Goal: Information Seeking & Learning: Understand process/instructions

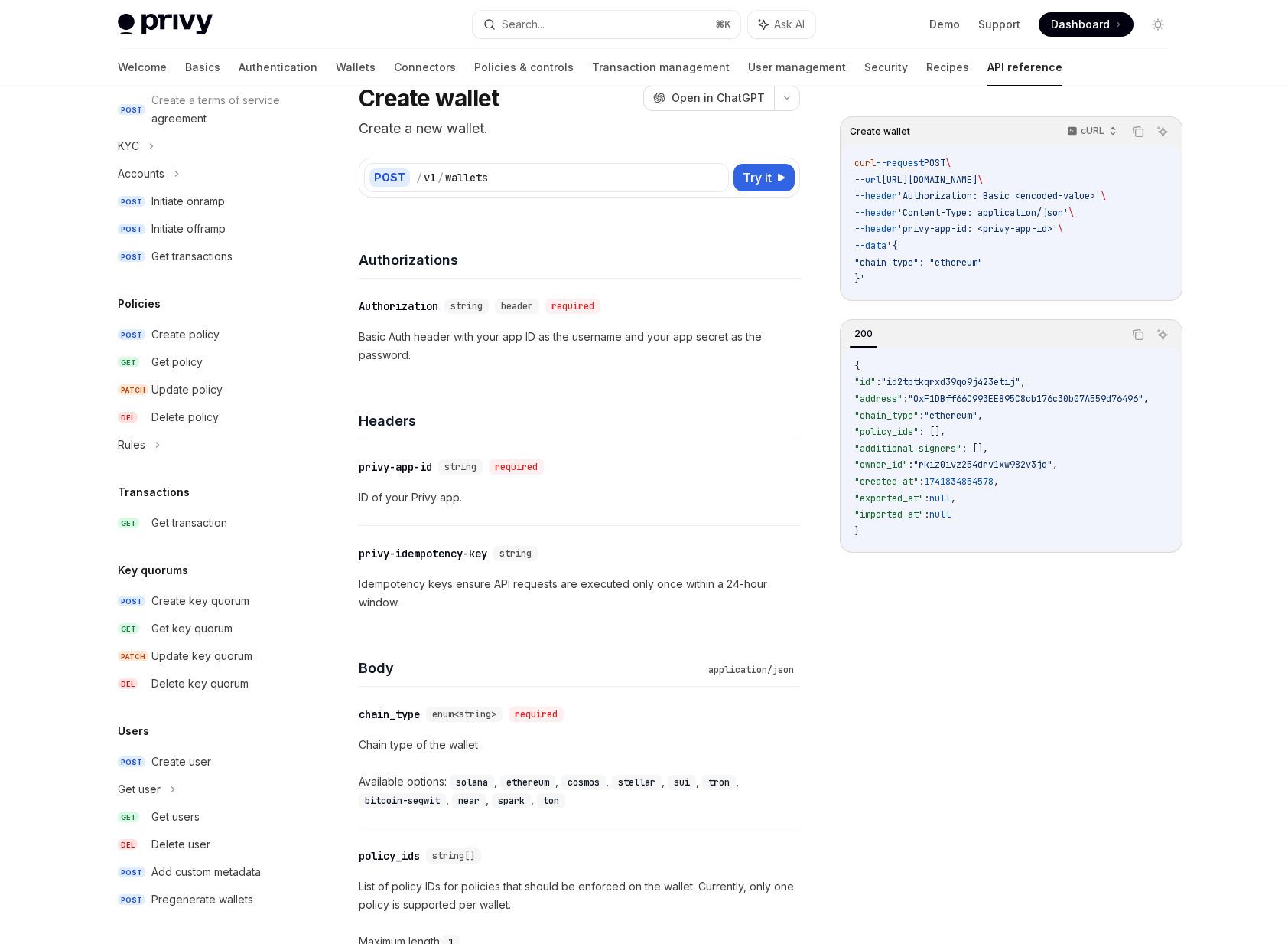
scroll to position [66, 0]
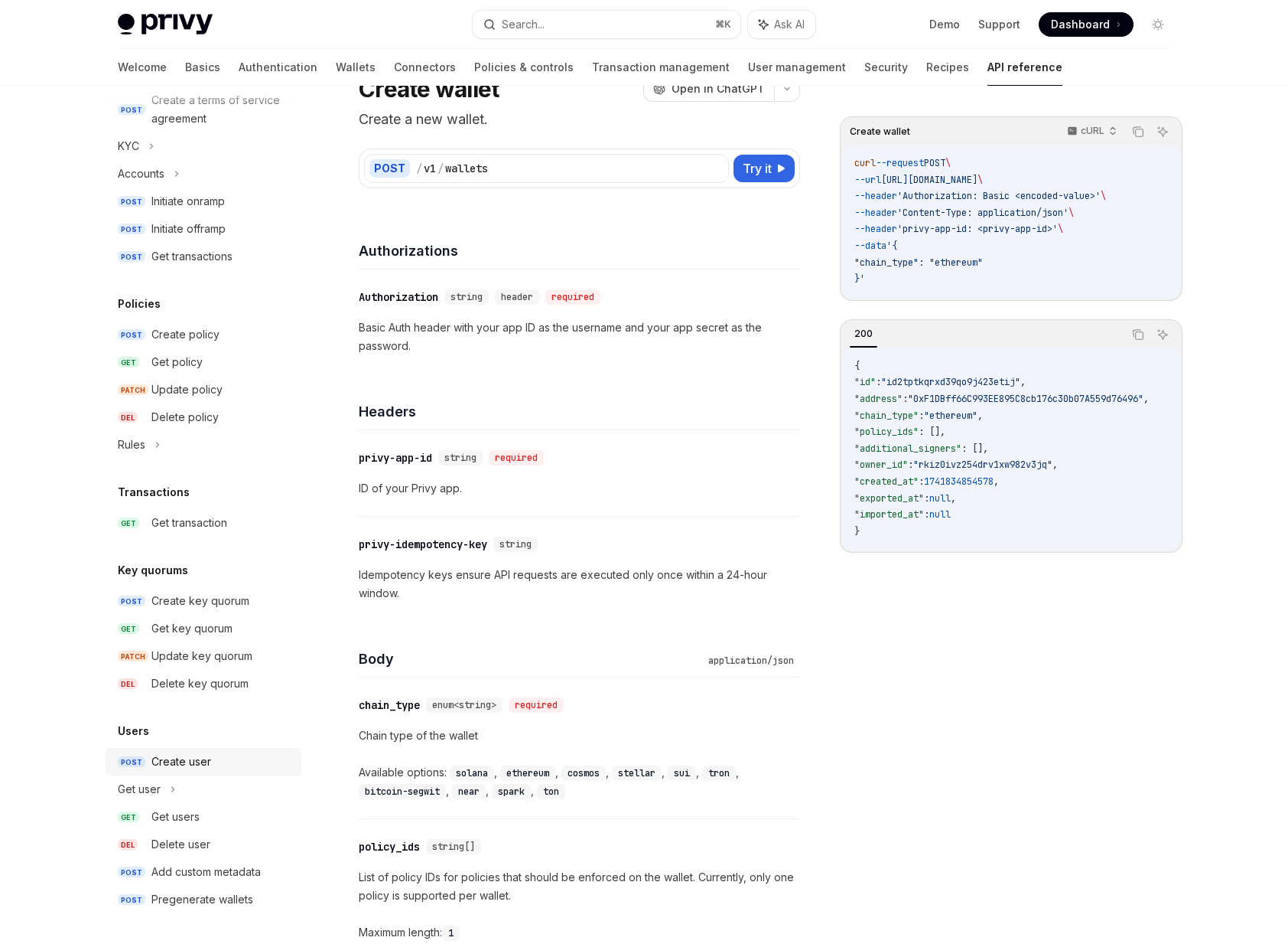
click at [181, 764] on div "Create user" at bounding box center [182, 761] width 60 height 19
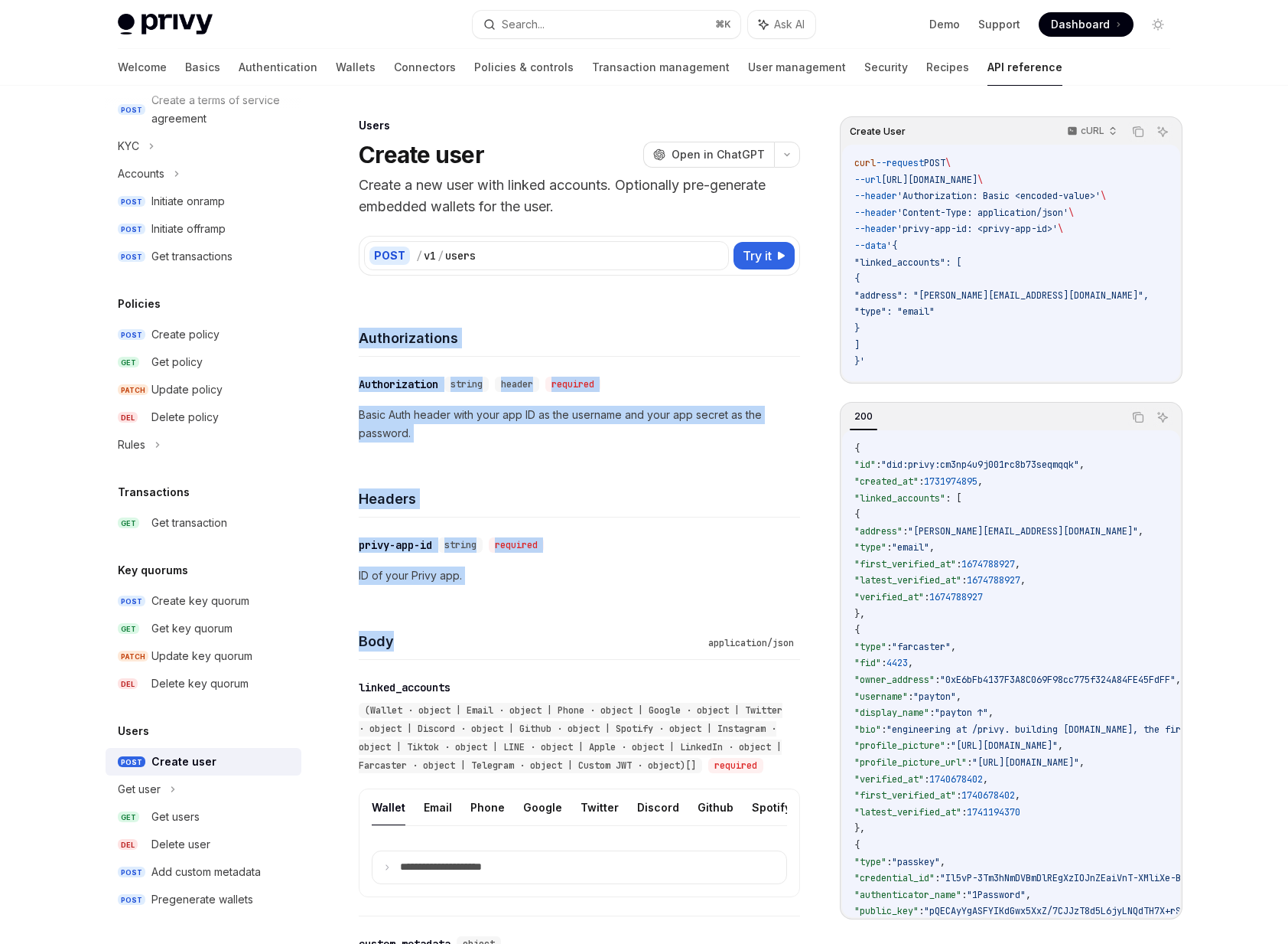
drag, startPoint x: 505, startPoint y: 630, endPoint x: 361, endPoint y: 342, distance: 322.0
click at [361, 342] on h4 "Authorizations" at bounding box center [579, 338] width 442 height 21
drag, startPoint x: 361, startPoint y: 342, endPoint x: 463, endPoint y: 656, distance: 330.2
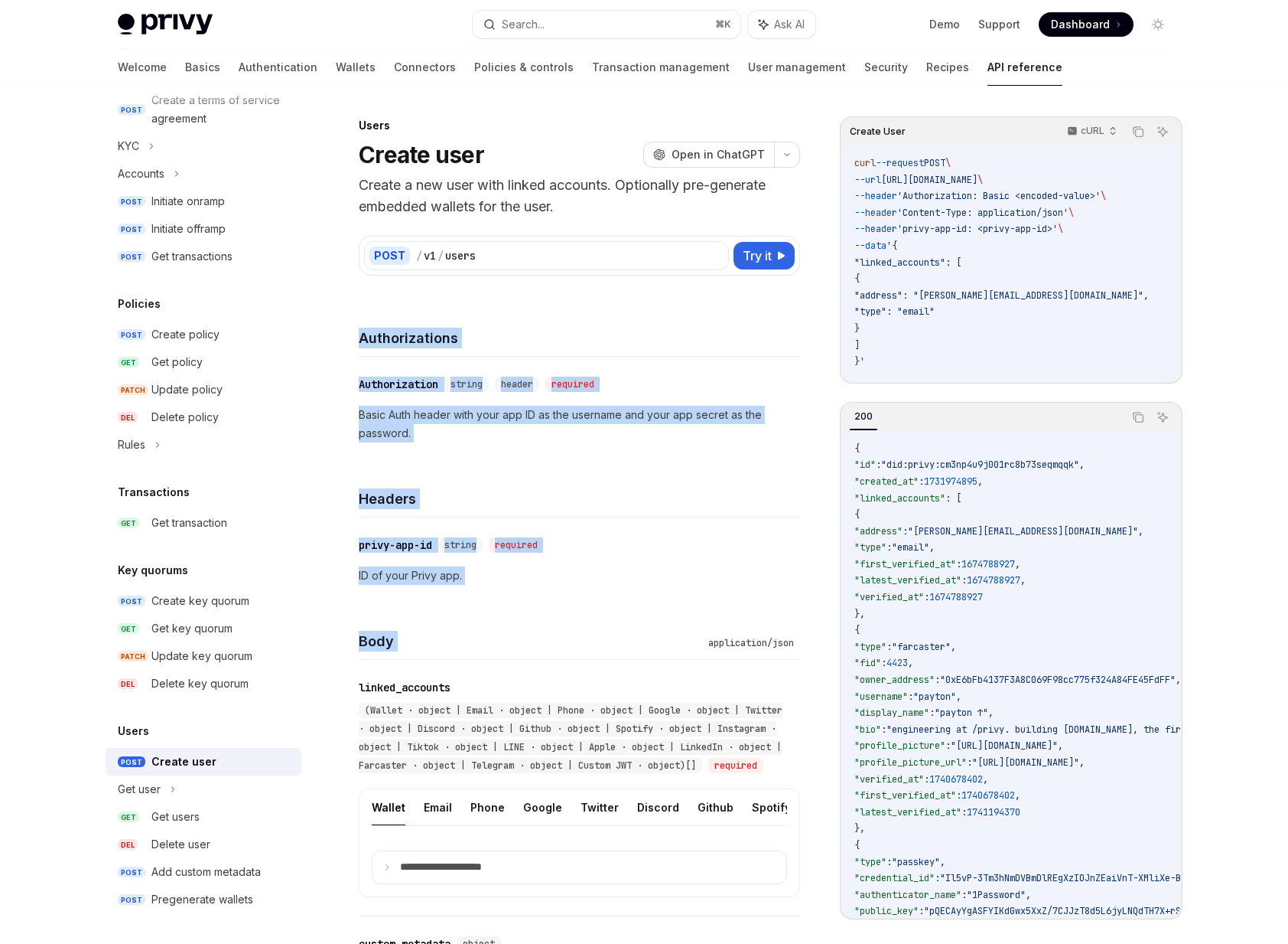
click at [463, 656] on div "Body application/json" at bounding box center [579, 631] width 442 height 56
drag, startPoint x: 463, startPoint y: 656, endPoint x: 356, endPoint y: 339, distance: 334.6
drag, startPoint x: 356, startPoint y: 339, endPoint x: 479, endPoint y: 658, distance: 341.9
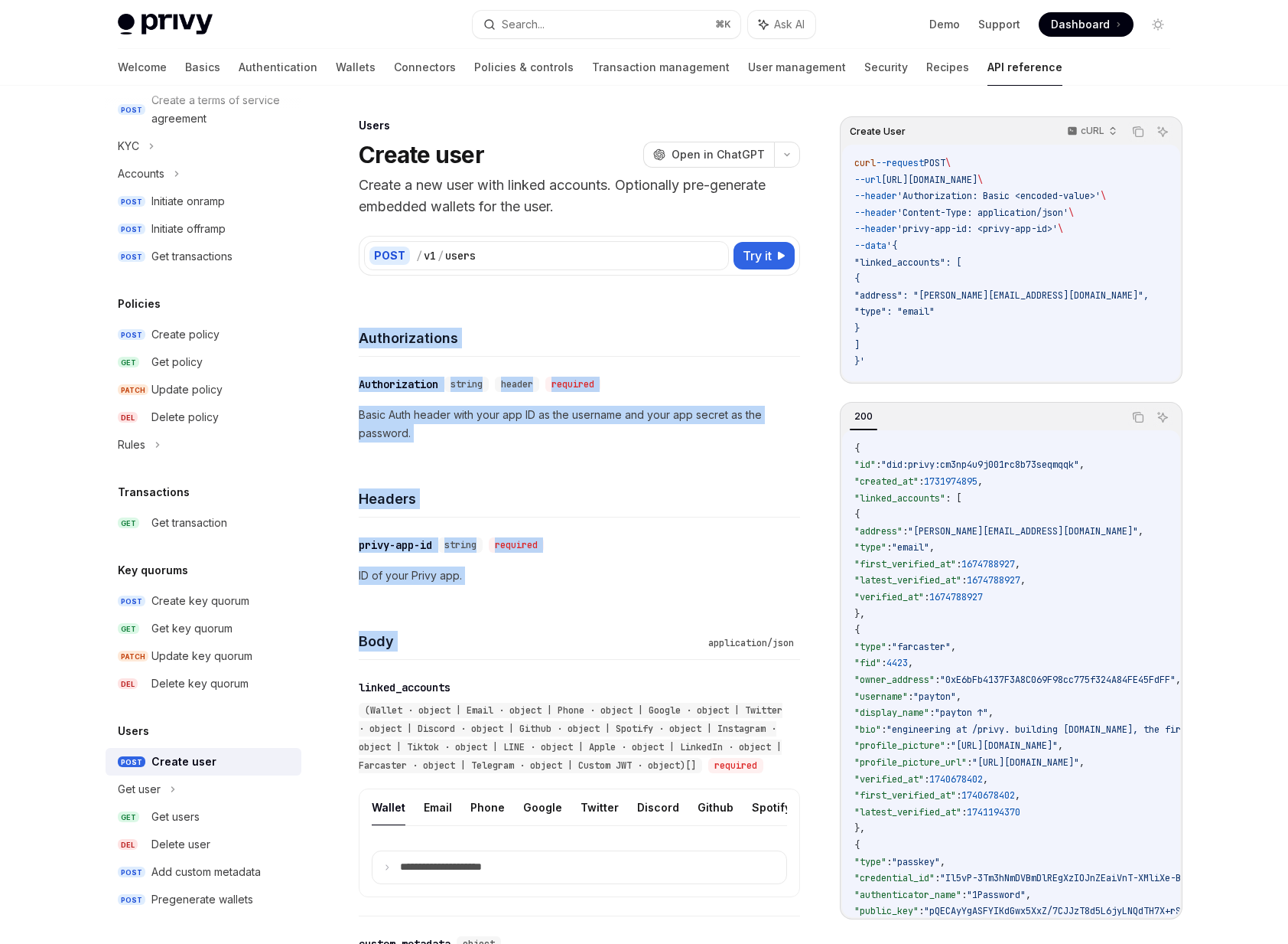
click at [479, 658] on div "Body application/json" at bounding box center [579, 631] width 442 height 56
drag, startPoint x: 479, startPoint y: 658, endPoint x: 354, endPoint y: 337, distance: 344.5
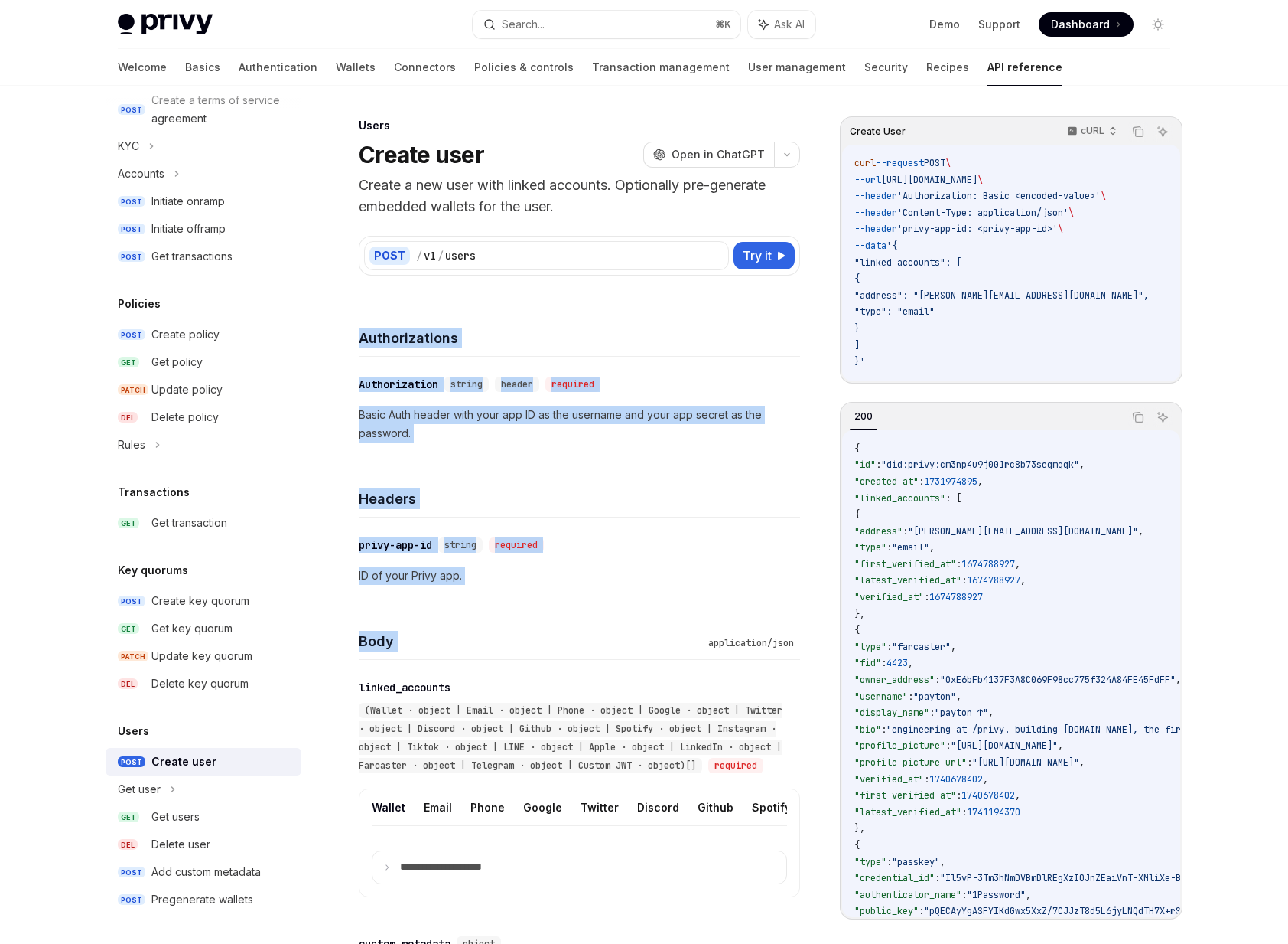
drag, startPoint x: 354, startPoint y: 337, endPoint x: 454, endPoint y: 656, distance: 334.3
click at [454, 656] on div "Body application/json" at bounding box center [579, 631] width 442 height 56
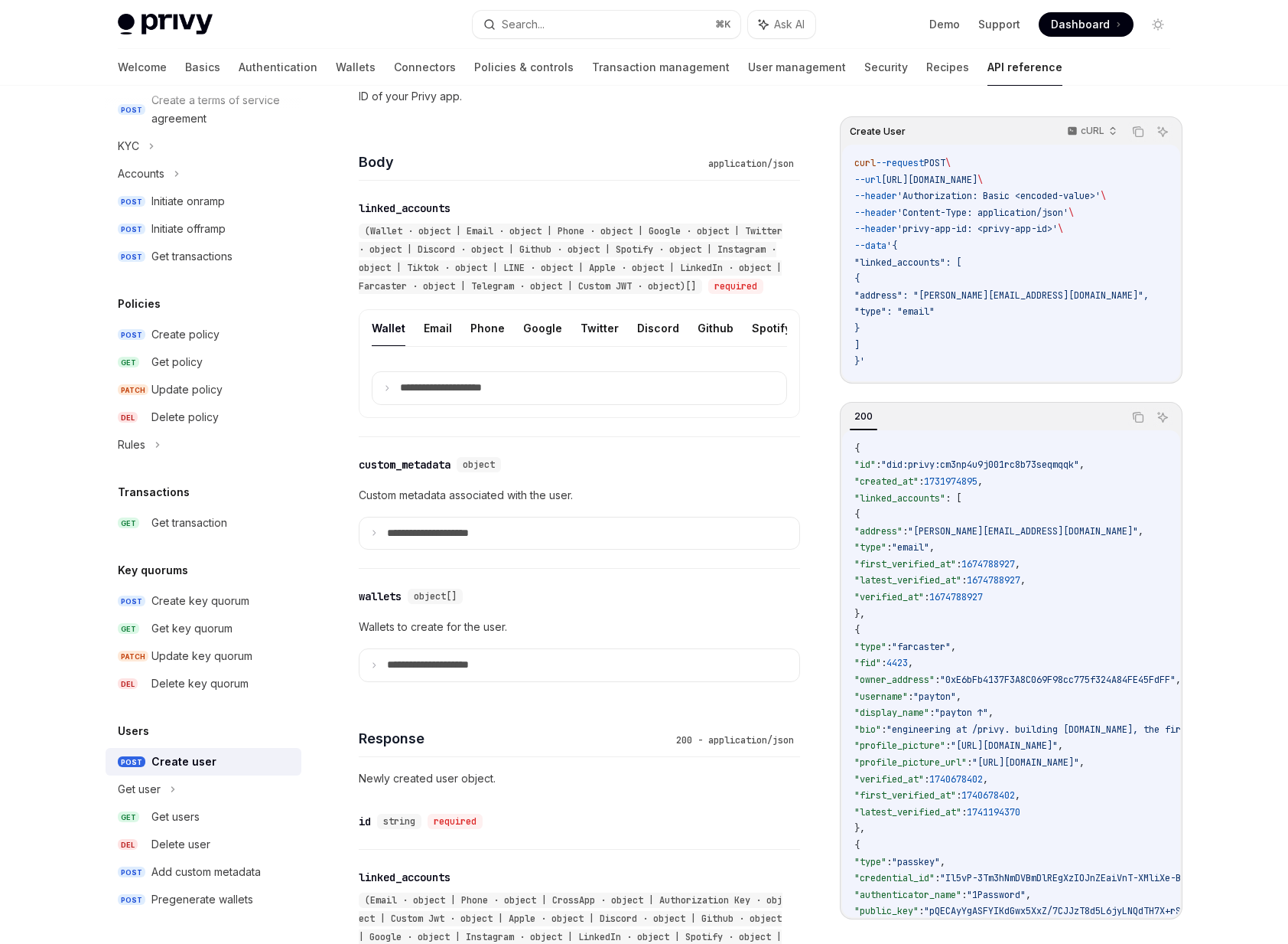
scroll to position [494, 0]
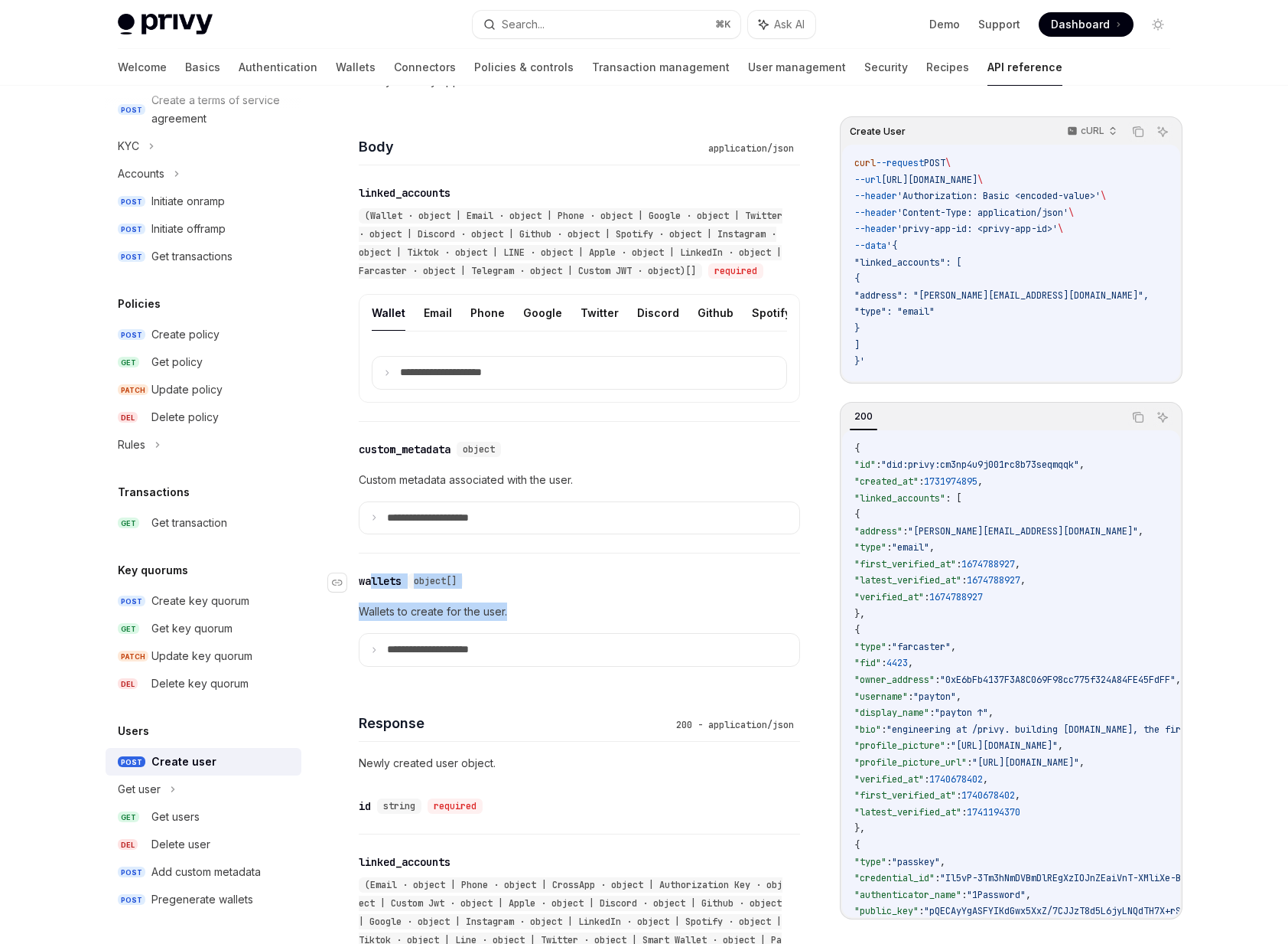
drag, startPoint x: 564, startPoint y: 637, endPoint x: 369, endPoint y: 595, distance: 199.5
click at [369, 594] on div "**********" at bounding box center [579, 619] width 442 height 132
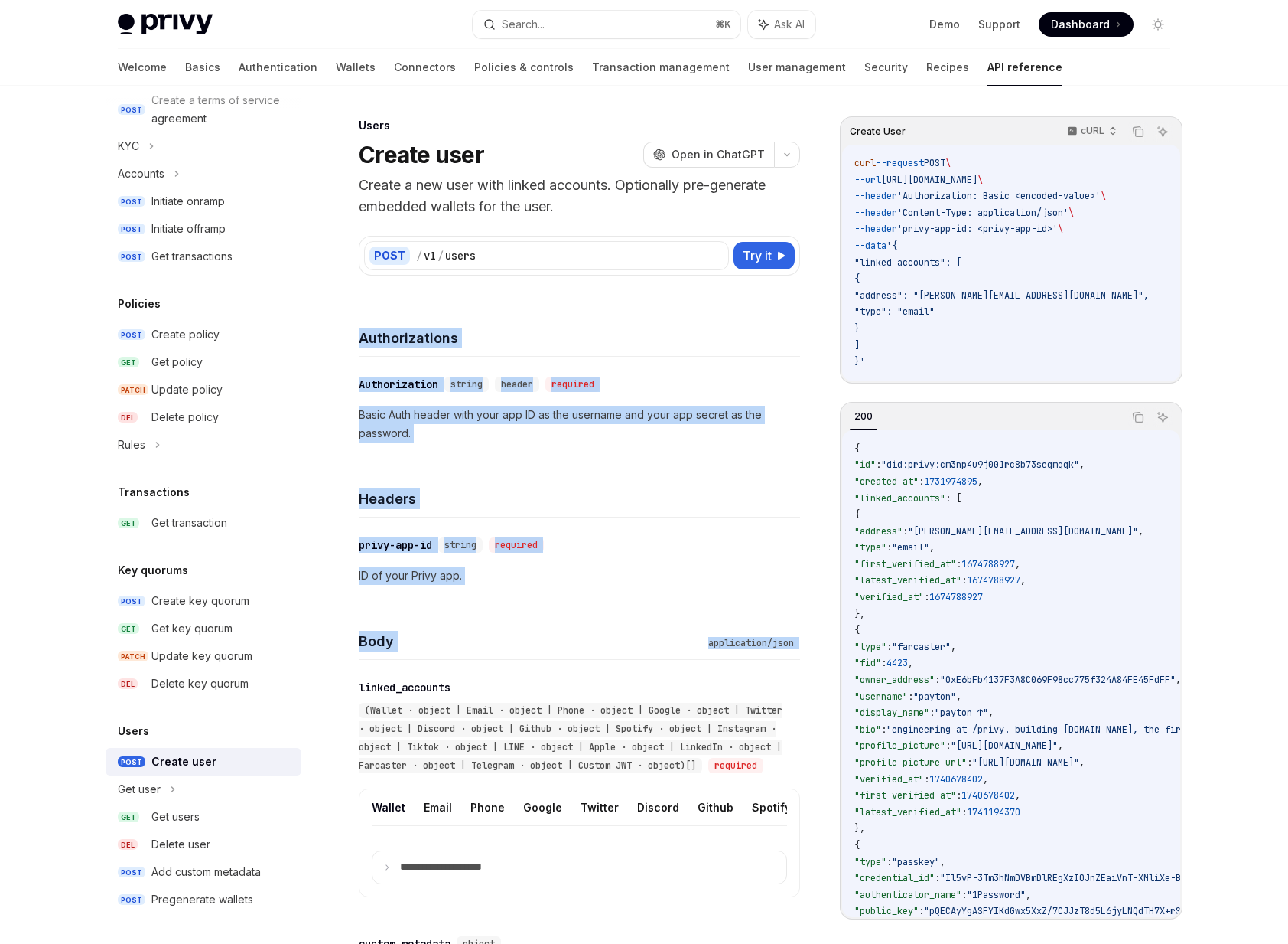
drag, startPoint x: 445, startPoint y: 660, endPoint x: 354, endPoint y: 338, distance: 334.6
drag, startPoint x: 354, startPoint y: 338, endPoint x: 405, endPoint y: 642, distance: 308.2
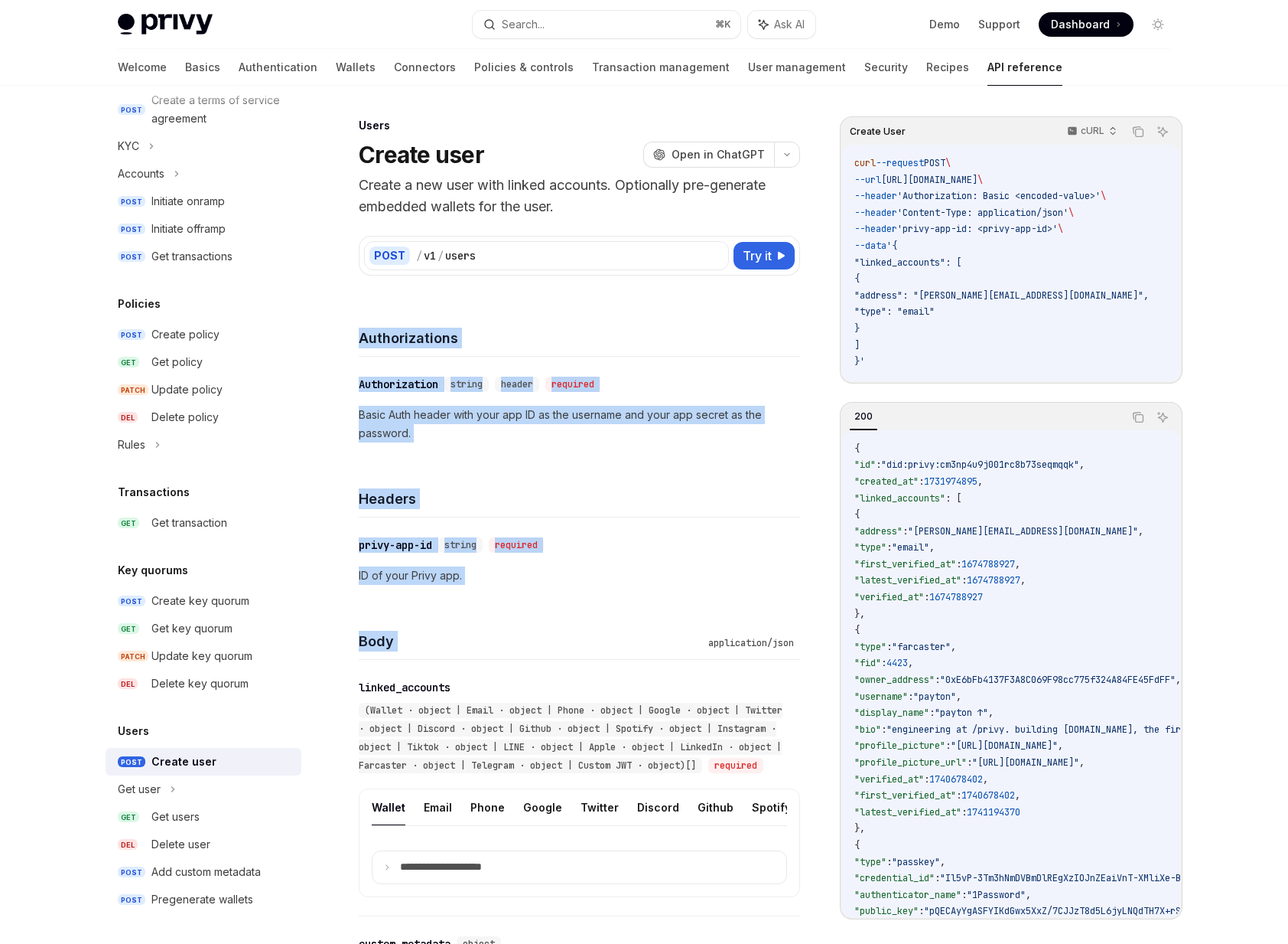
click at [405, 642] on h4 "Body" at bounding box center [530, 641] width 344 height 21
drag, startPoint x: 405, startPoint y: 642, endPoint x: 345, endPoint y: 349, distance: 299.1
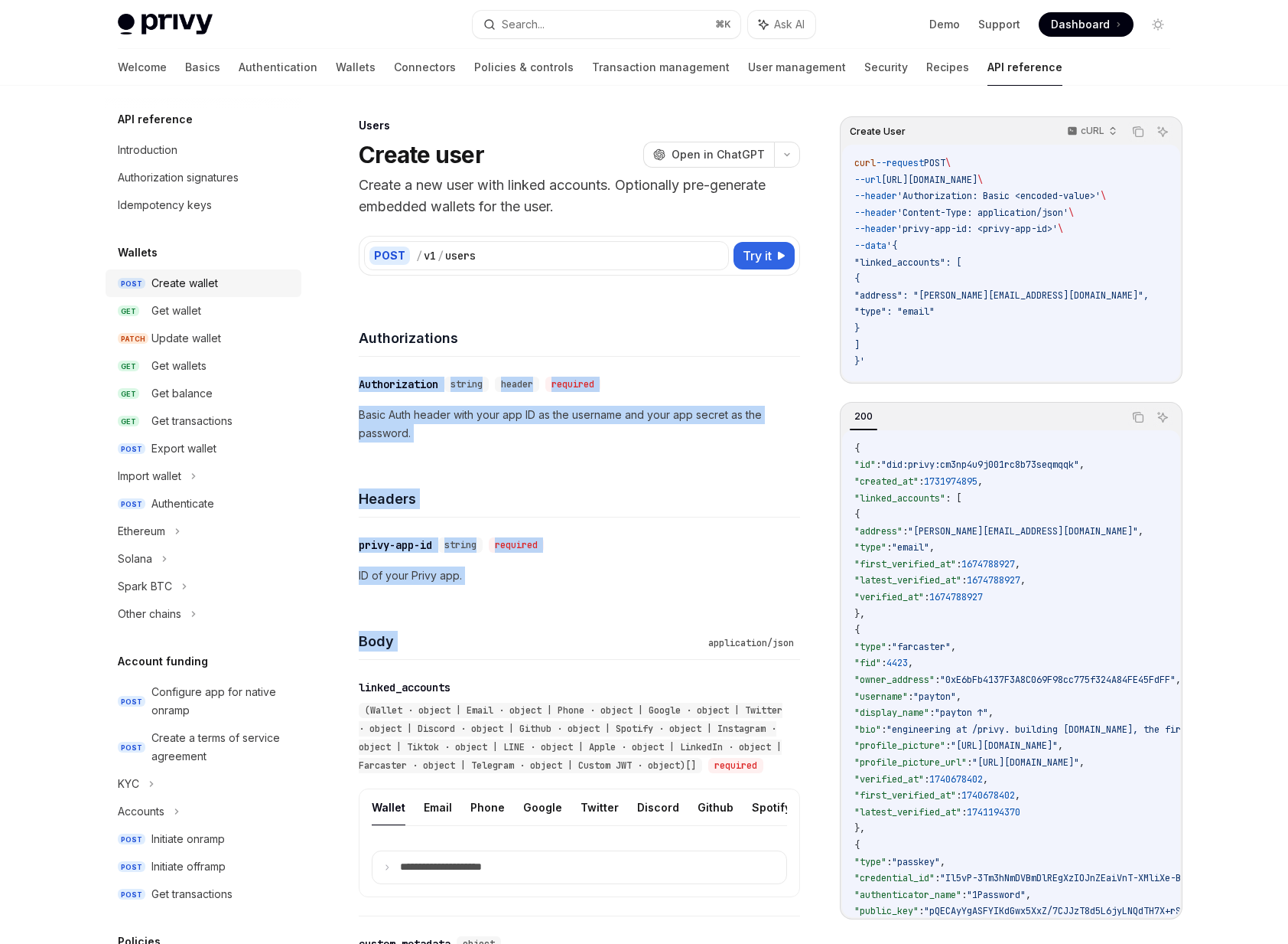
click at [166, 288] on div "Create wallet" at bounding box center [184, 284] width 66 height 19
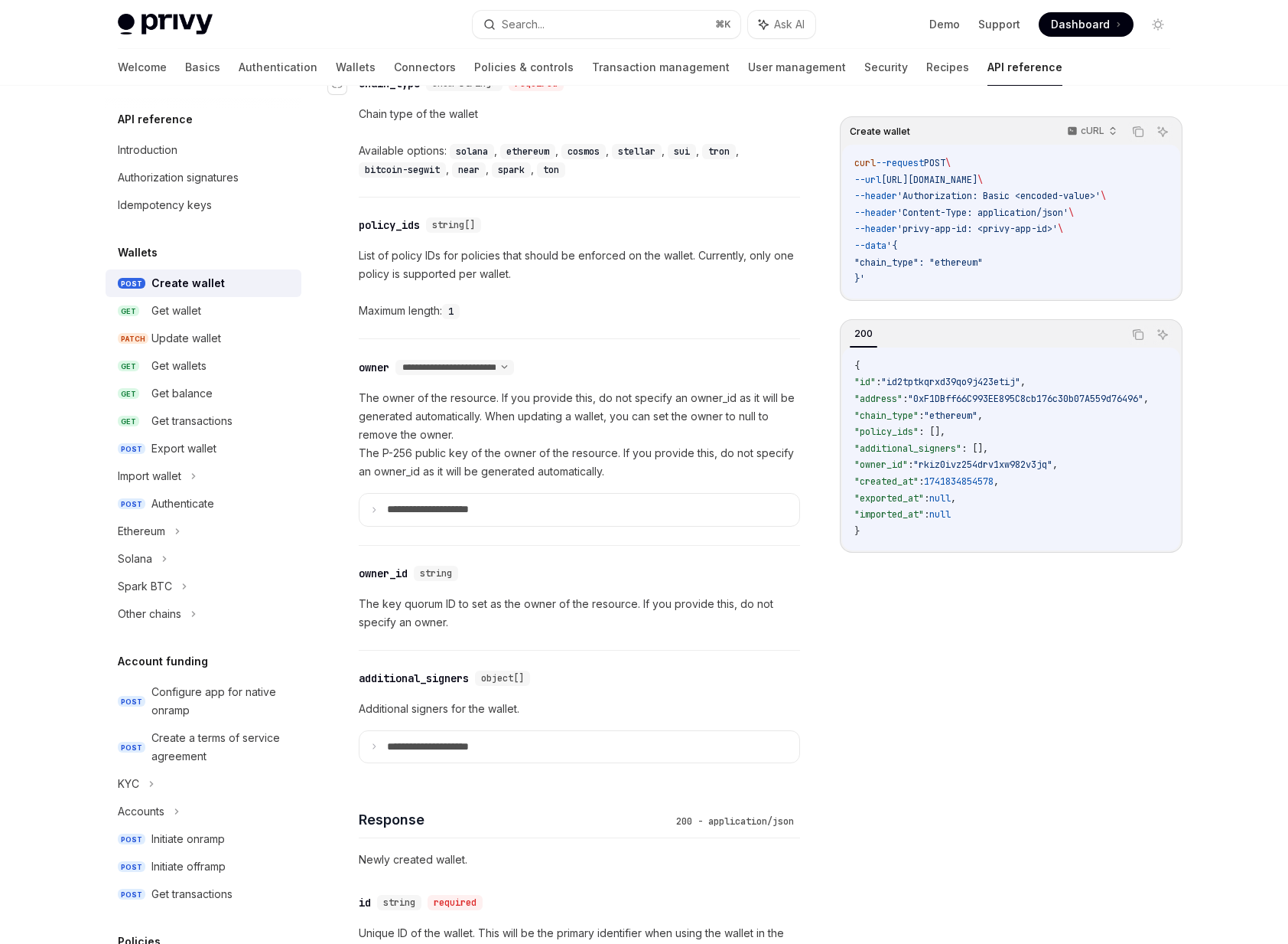
scroll to position [697, 0]
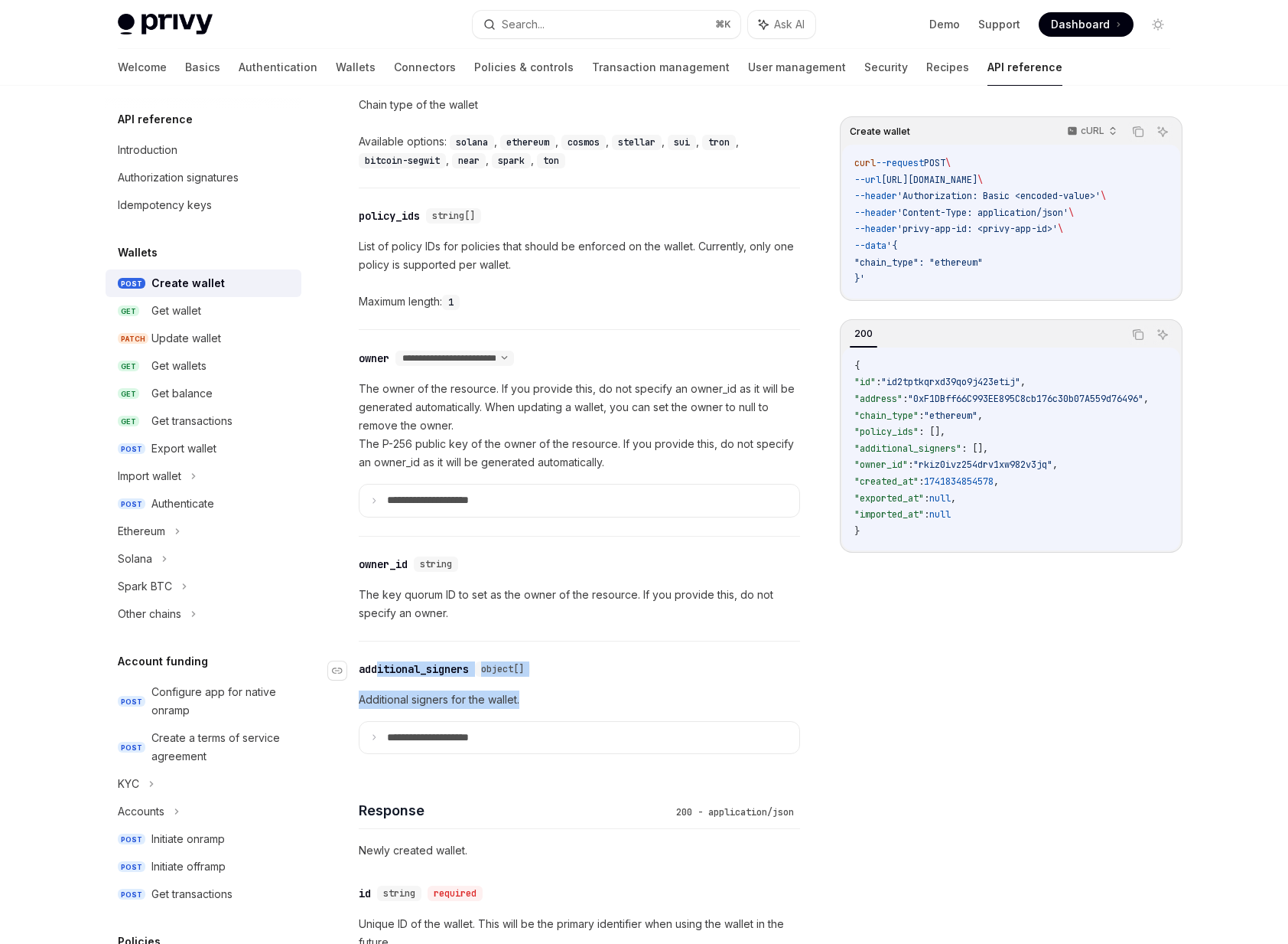
drag, startPoint x: 543, startPoint y: 702, endPoint x: 378, endPoint y: 669, distance: 168.3
click at [378, 669] on div "**********" at bounding box center [579, 707] width 442 height 132
click at [378, 669] on div "additional_signers" at bounding box center [414, 669] width 110 height 15
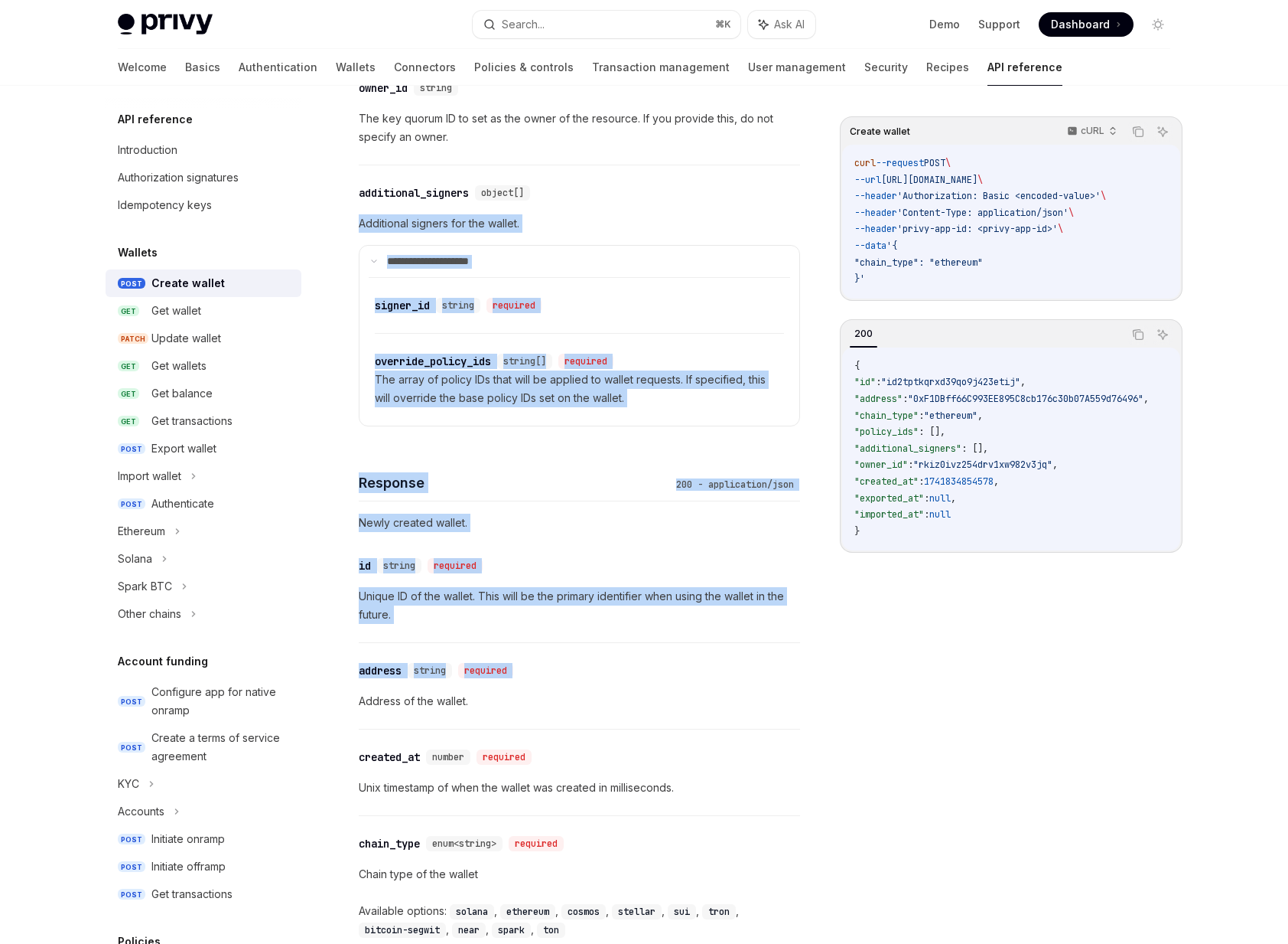
drag, startPoint x: 378, startPoint y: 669, endPoint x: 528, endPoint y: 668, distance: 150.0
click at [528, 668] on div "**********" at bounding box center [579, 332] width 442 height 2453
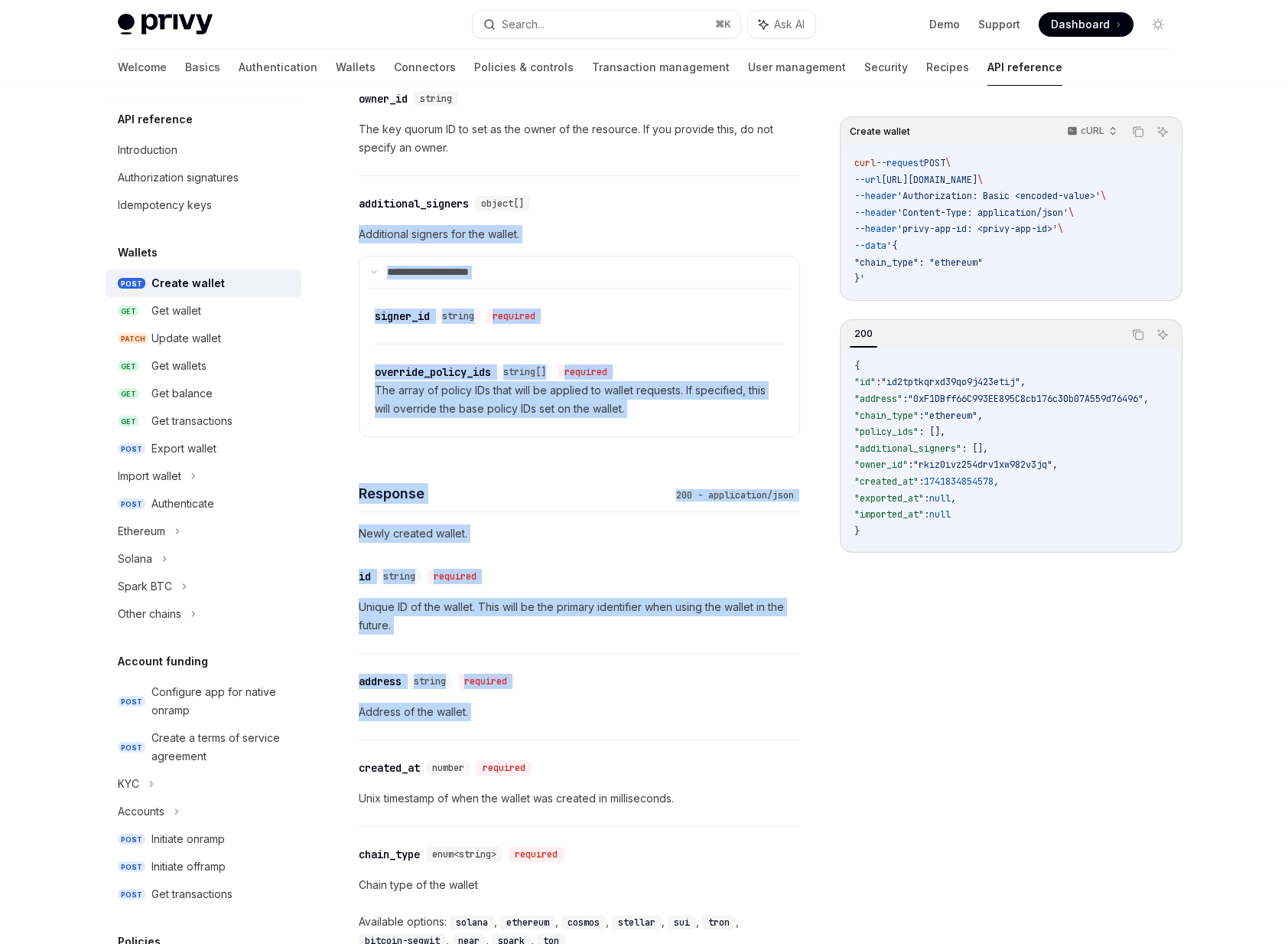
scroll to position [1148, 0]
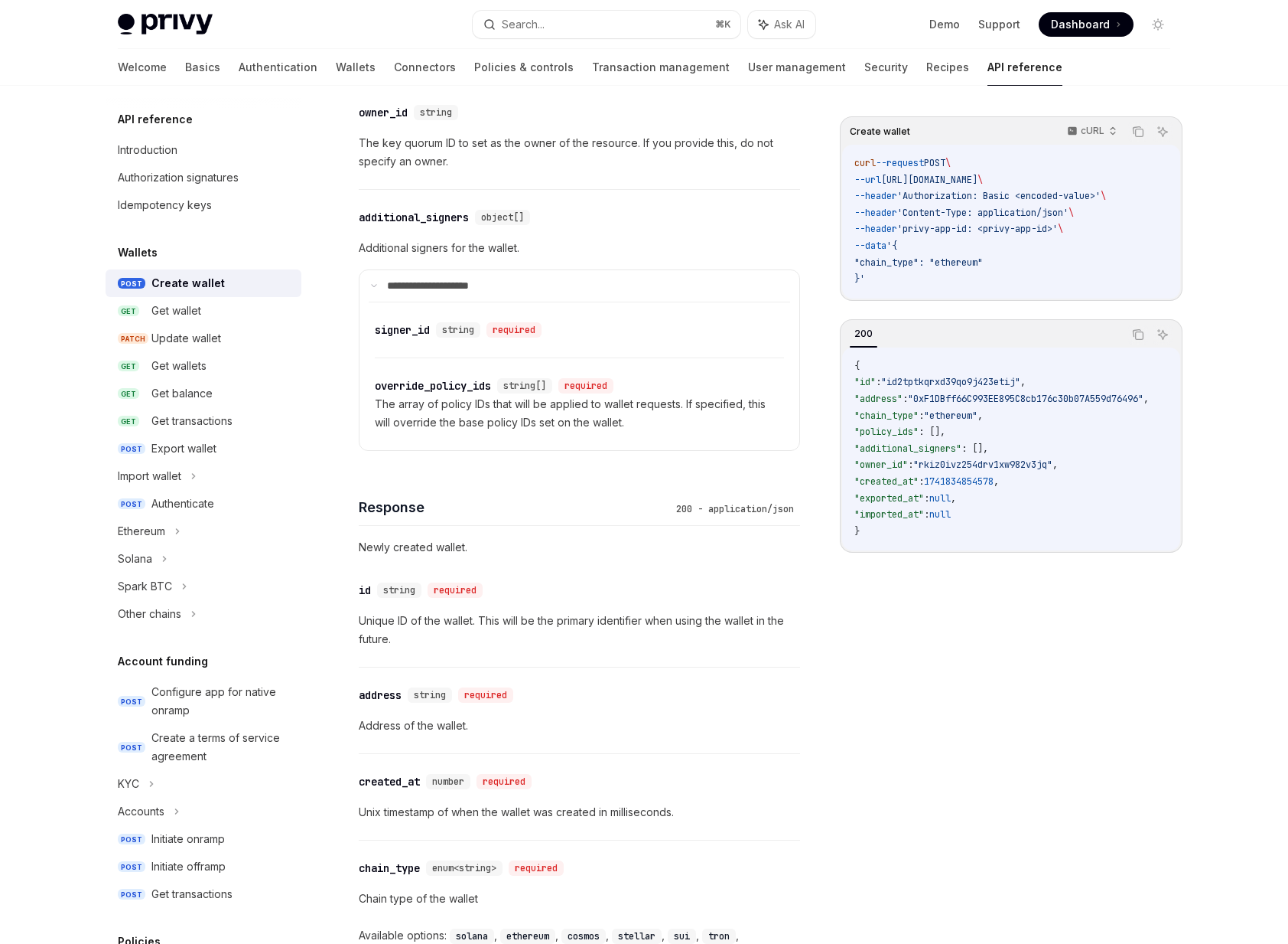
click at [572, 241] on p "Additional signers for the wallet." at bounding box center [579, 248] width 442 height 19
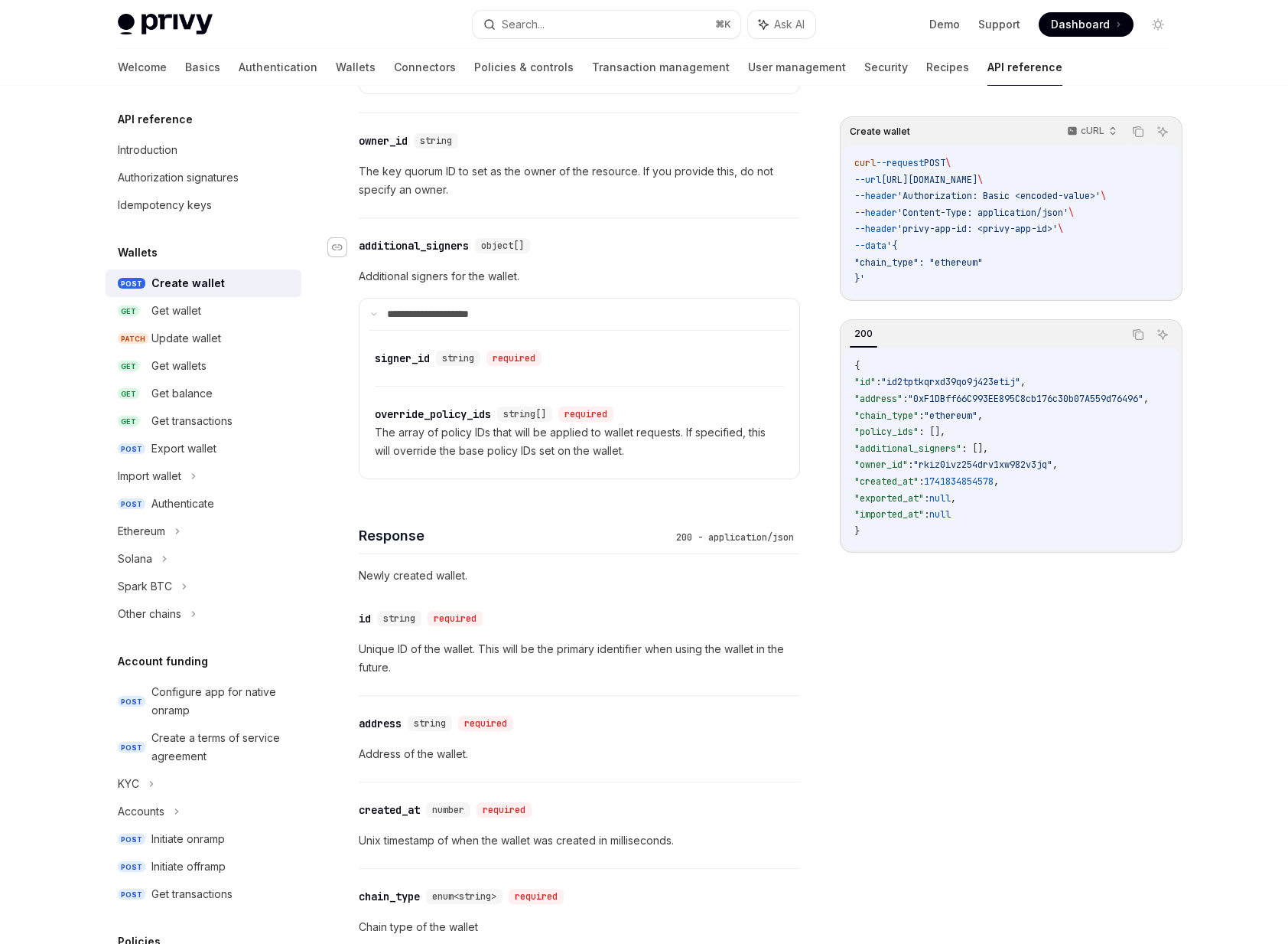
click at [337, 244] on icon "Navigate to header" at bounding box center [337, 247] width 10 height 9
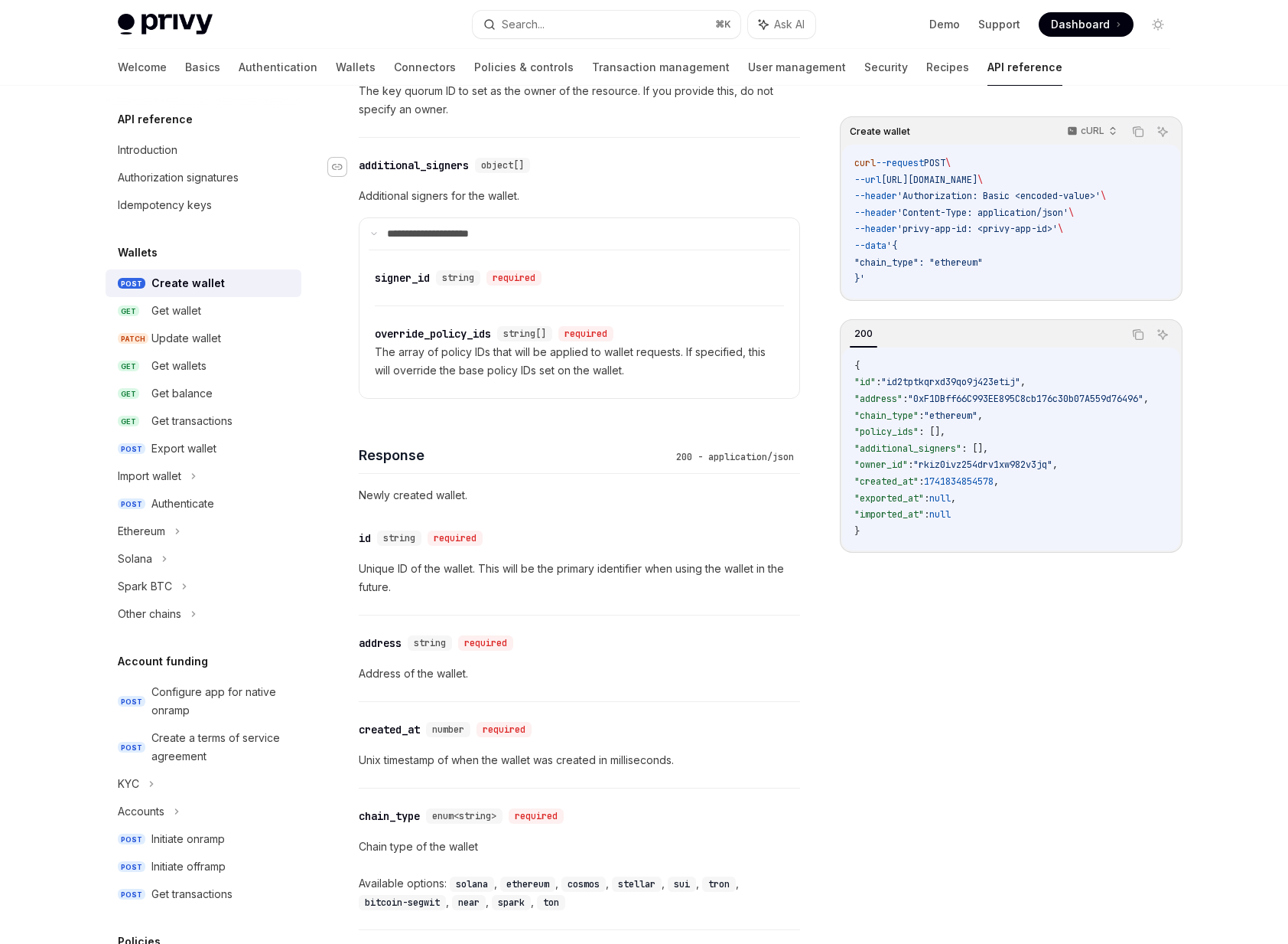
scroll to position [1254, 0]
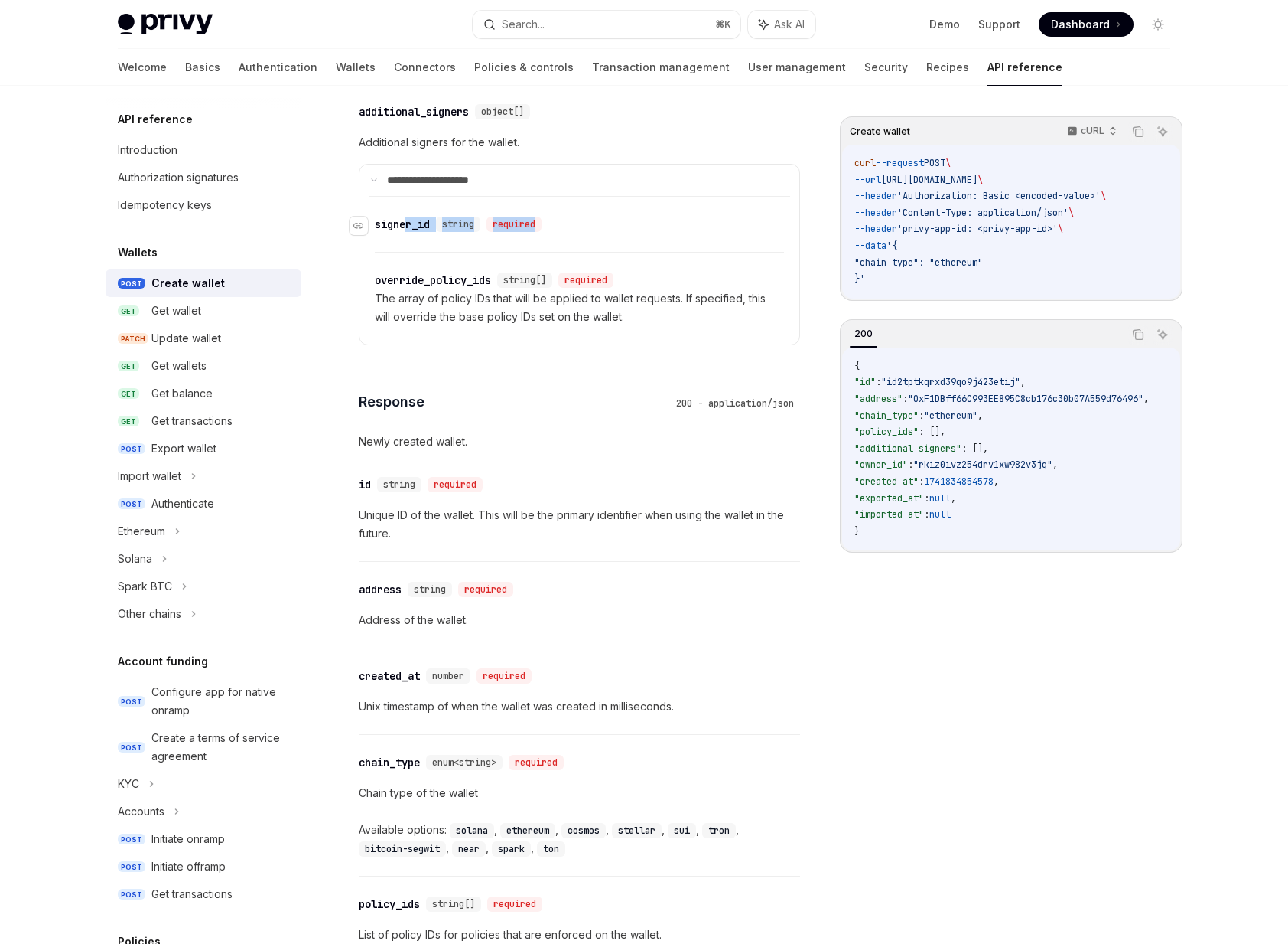
drag, startPoint x: 410, startPoint y: 220, endPoint x: 569, endPoint y: 222, distance: 159.0
click at [569, 222] on div "​ signer_id string required" at bounding box center [571, 225] width 394 height 19
click at [588, 223] on div "​ signer_id string required" at bounding box center [571, 225] width 394 height 19
drag, startPoint x: 588, startPoint y: 223, endPoint x: 383, endPoint y: 219, distance: 205.0
click at [383, 219] on div "​ signer_id string required" at bounding box center [571, 225] width 394 height 19
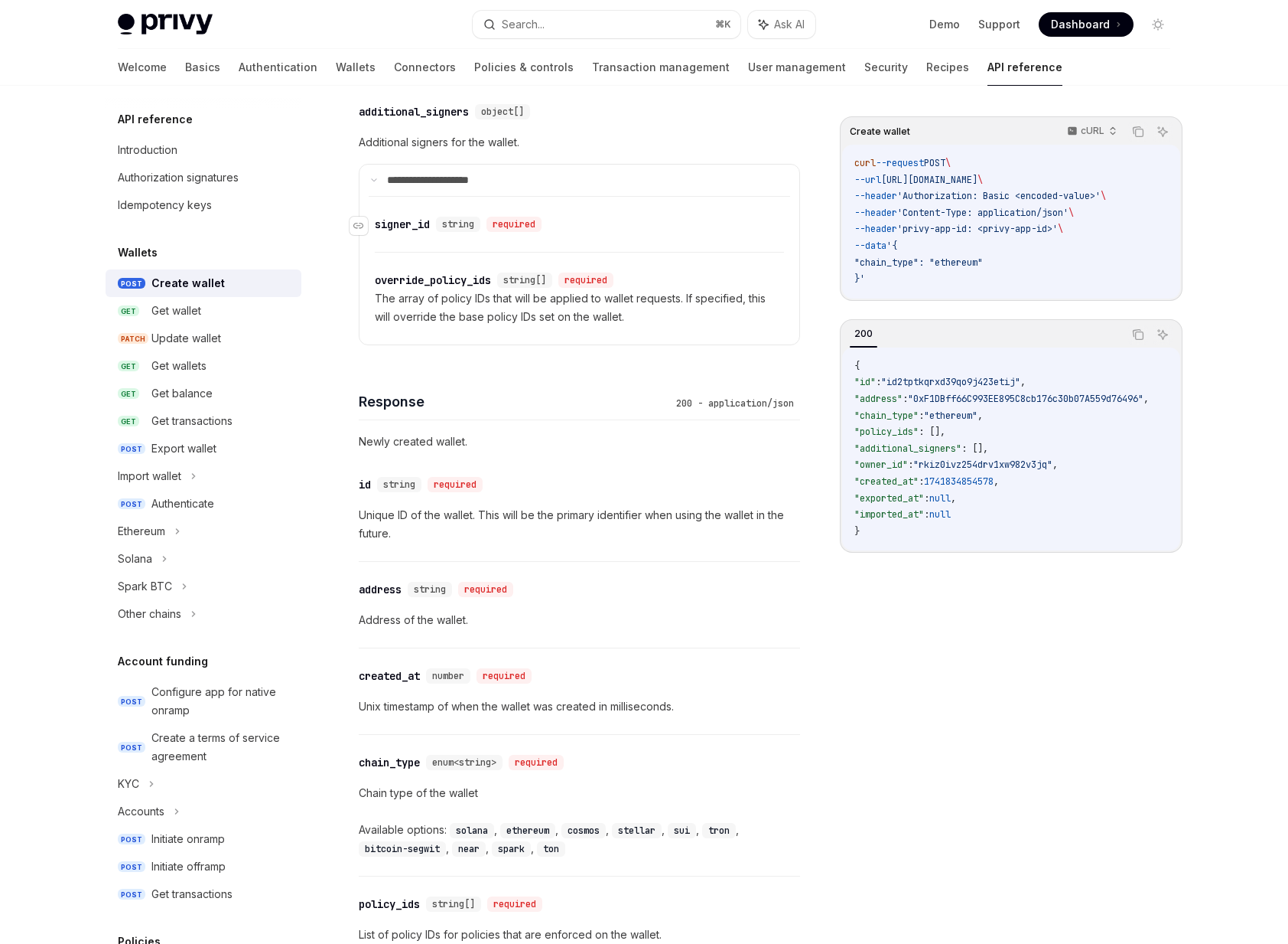
click at [388, 222] on div "signer_id" at bounding box center [402, 224] width 55 height 15
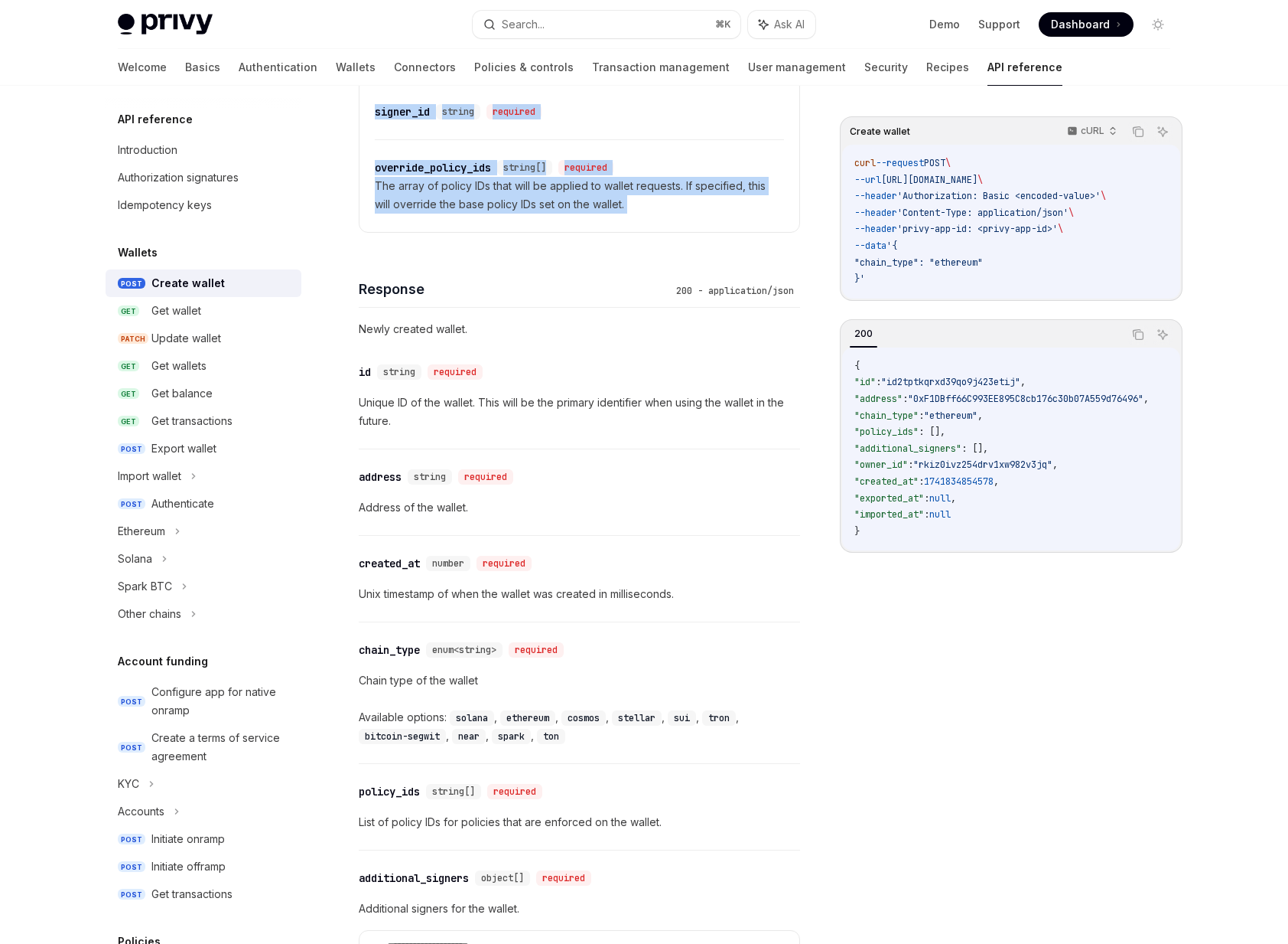
drag, startPoint x: 388, startPoint y: 222, endPoint x: 591, endPoint y: 222, distance: 203.0
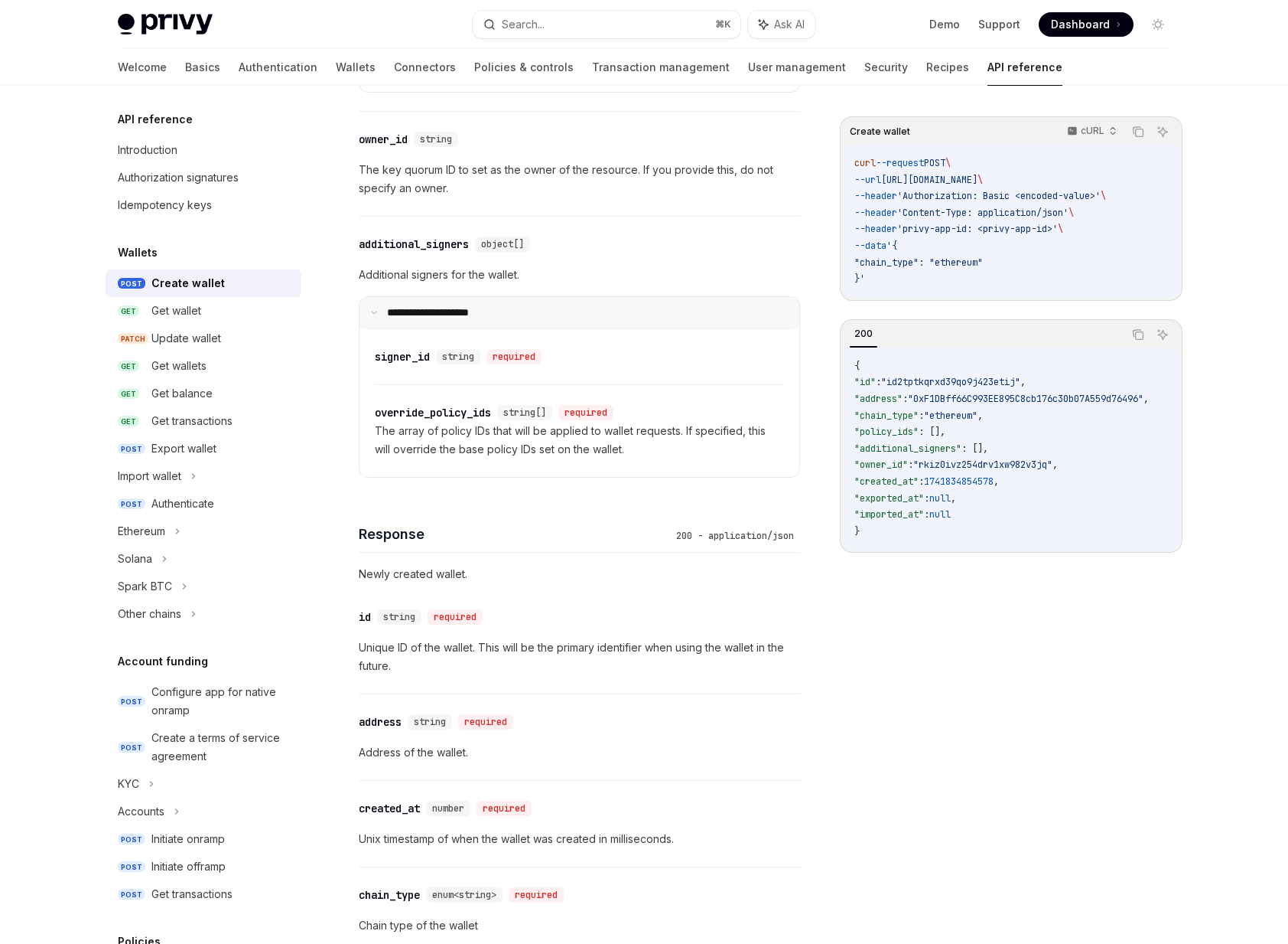
click at [581, 315] on summary "**********" at bounding box center [579, 313] width 440 height 32
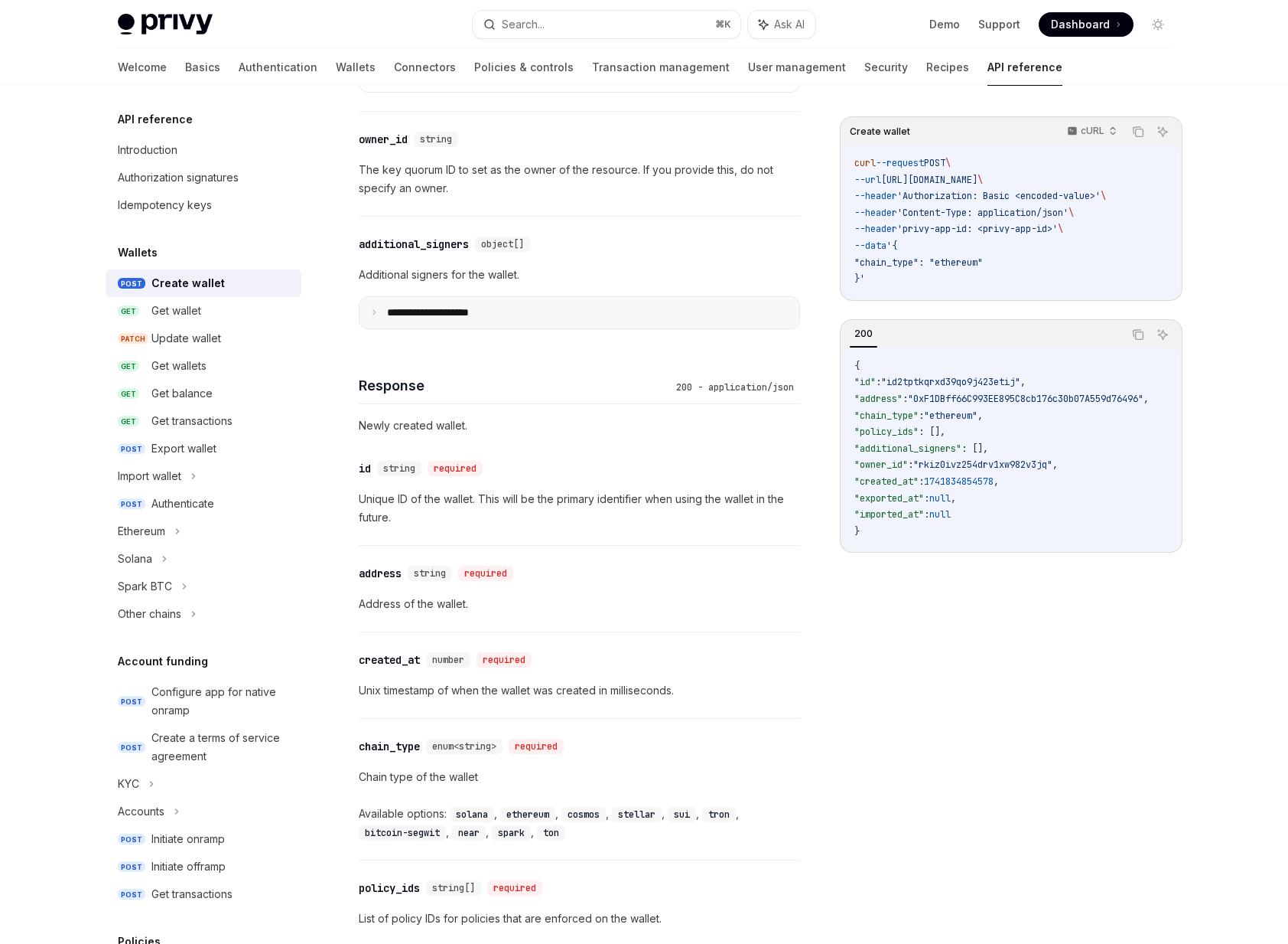
click at [459, 306] on p "**********" at bounding box center [441, 313] width 107 height 14
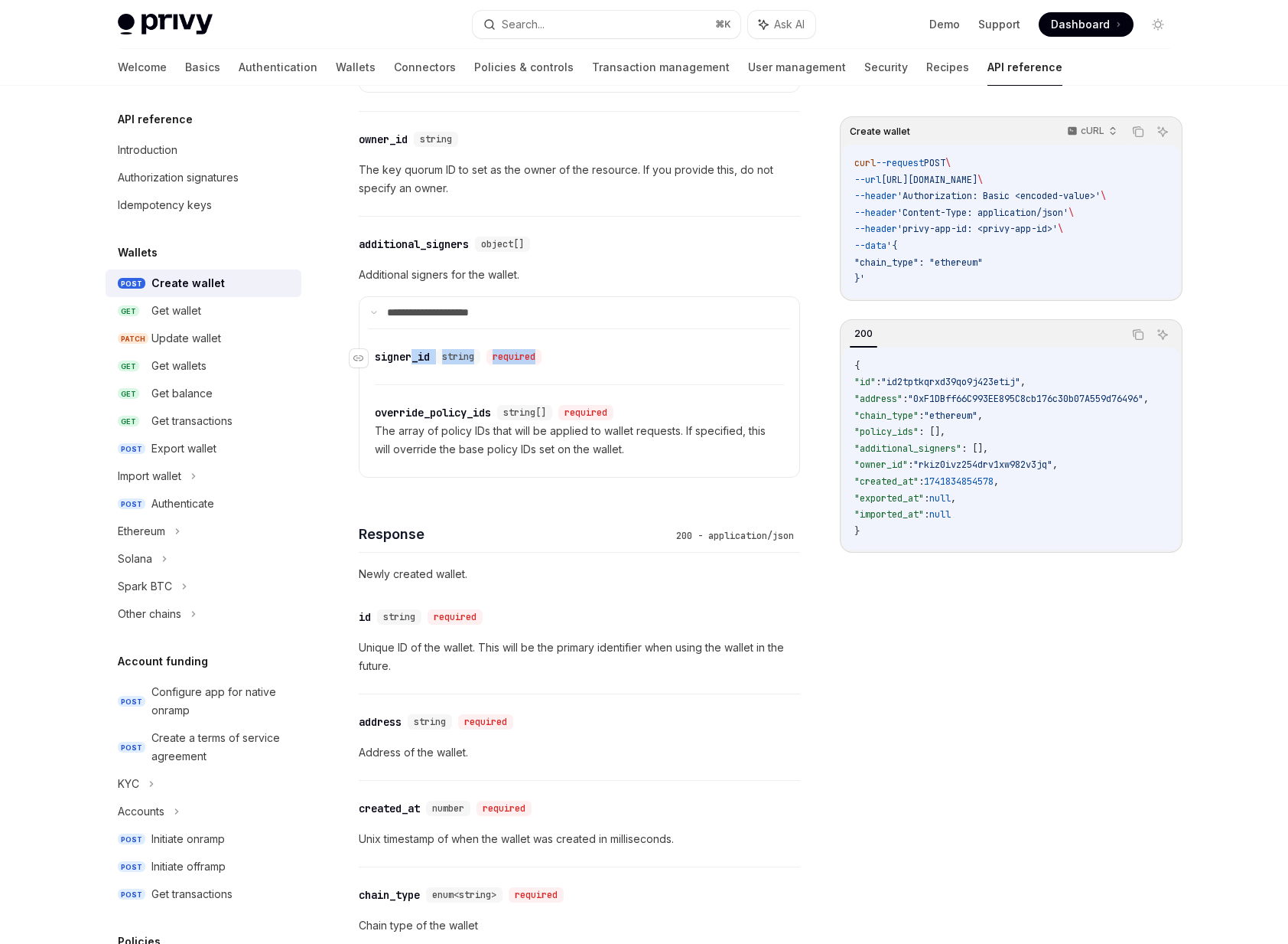
drag, startPoint x: 636, startPoint y: 369, endPoint x: 415, endPoint y: 360, distance: 221.2
click at [415, 148] on div "​ signer_id string required" at bounding box center [578, 120] width 409 height 55
click at [415, 360] on div "signer_id" at bounding box center [402, 357] width 55 height 15
drag, startPoint x: 559, startPoint y: 272, endPoint x: 423, endPoint y: 242, distance: 139.3
click at [423, 242] on div "**********" at bounding box center [579, 356] width 442 height 280
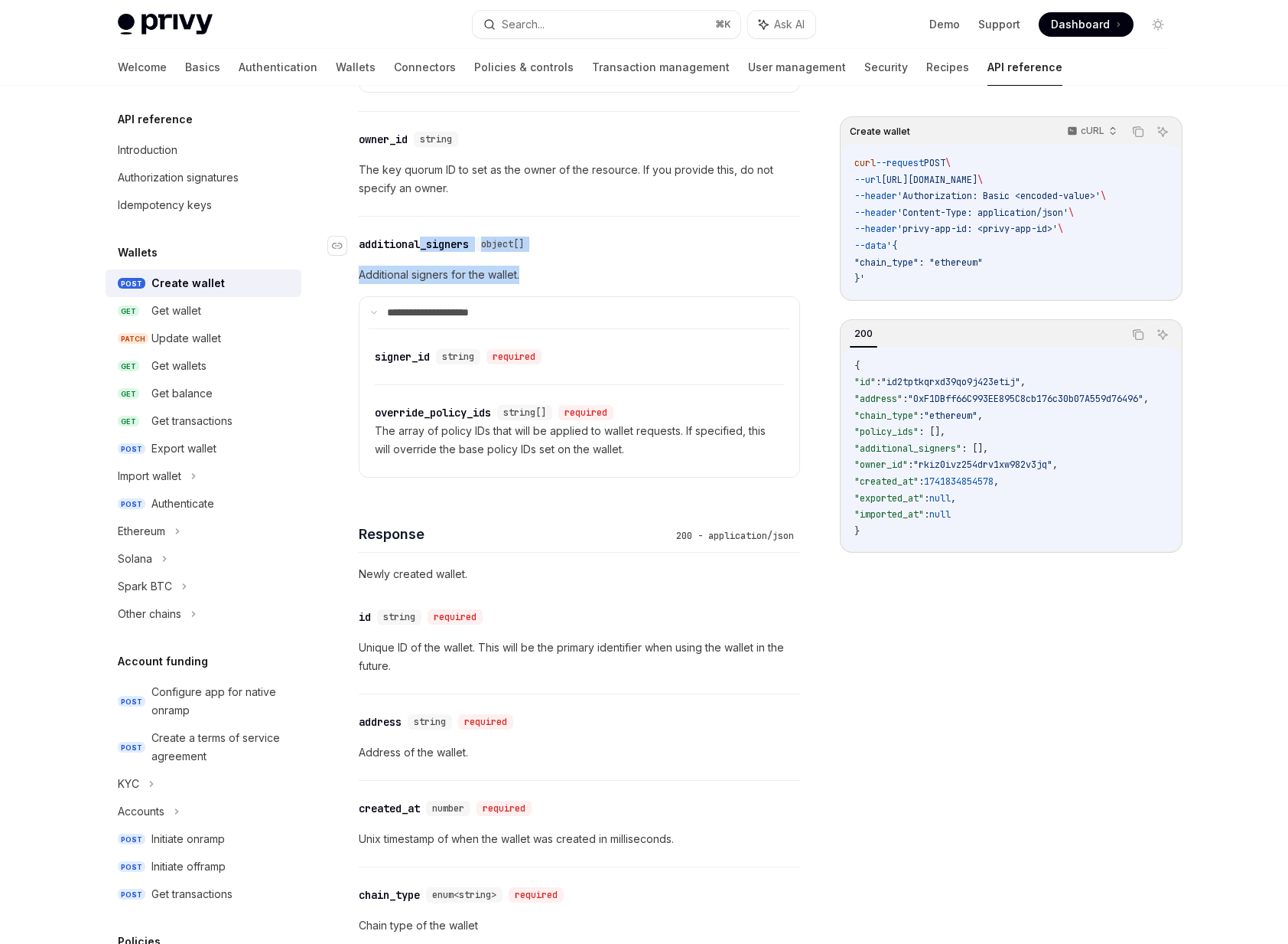
click at [422, 242] on div "additional_signers" at bounding box center [414, 244] width 110 height 15
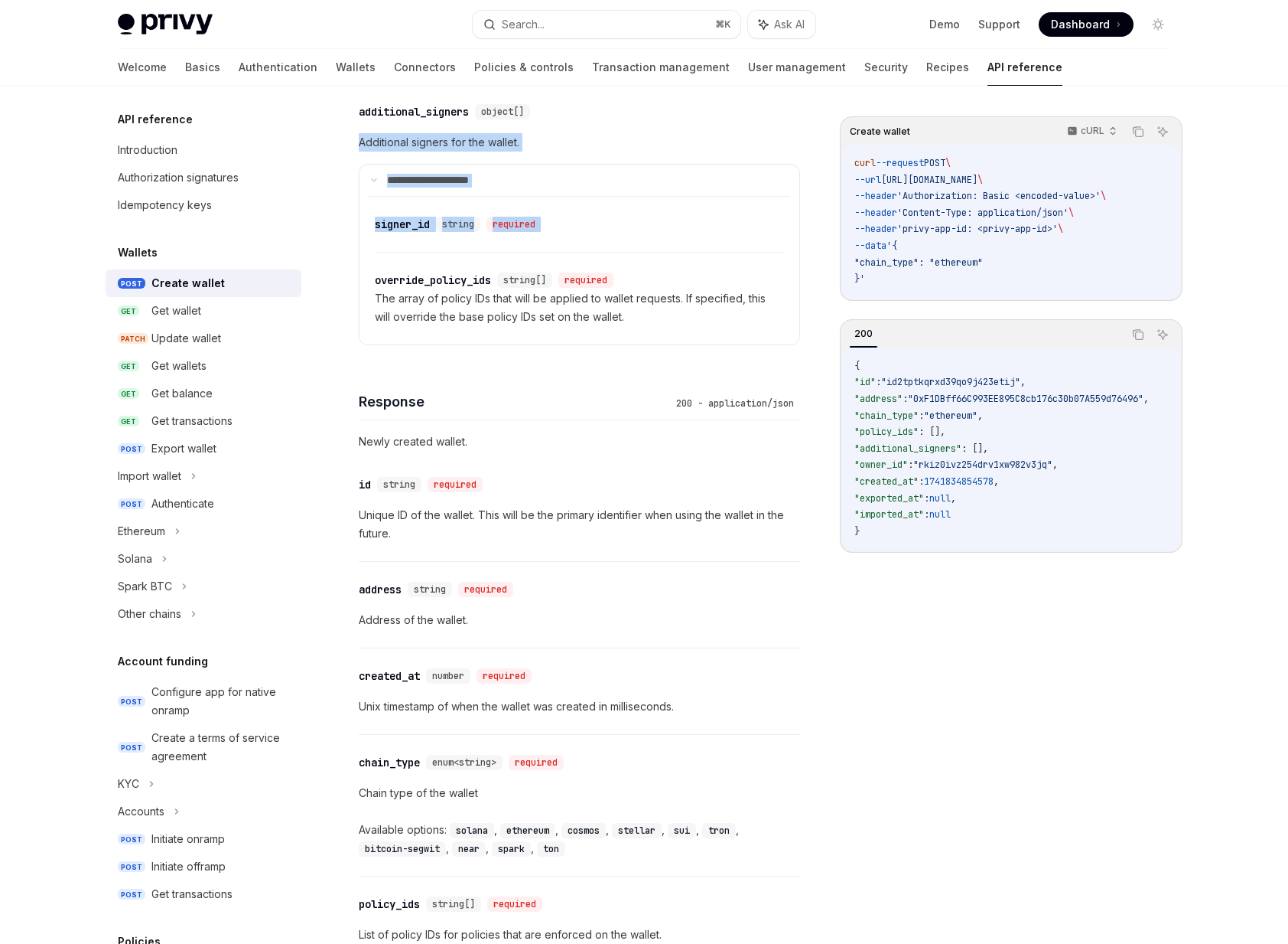
drag, startPoint x: 422, startPoint y: 242, endPoint x: 568, endPoint y: 242, distance: 146.0
click at [568, 242] on div "**********" at bounding box center [579, 224] width 442 height 280
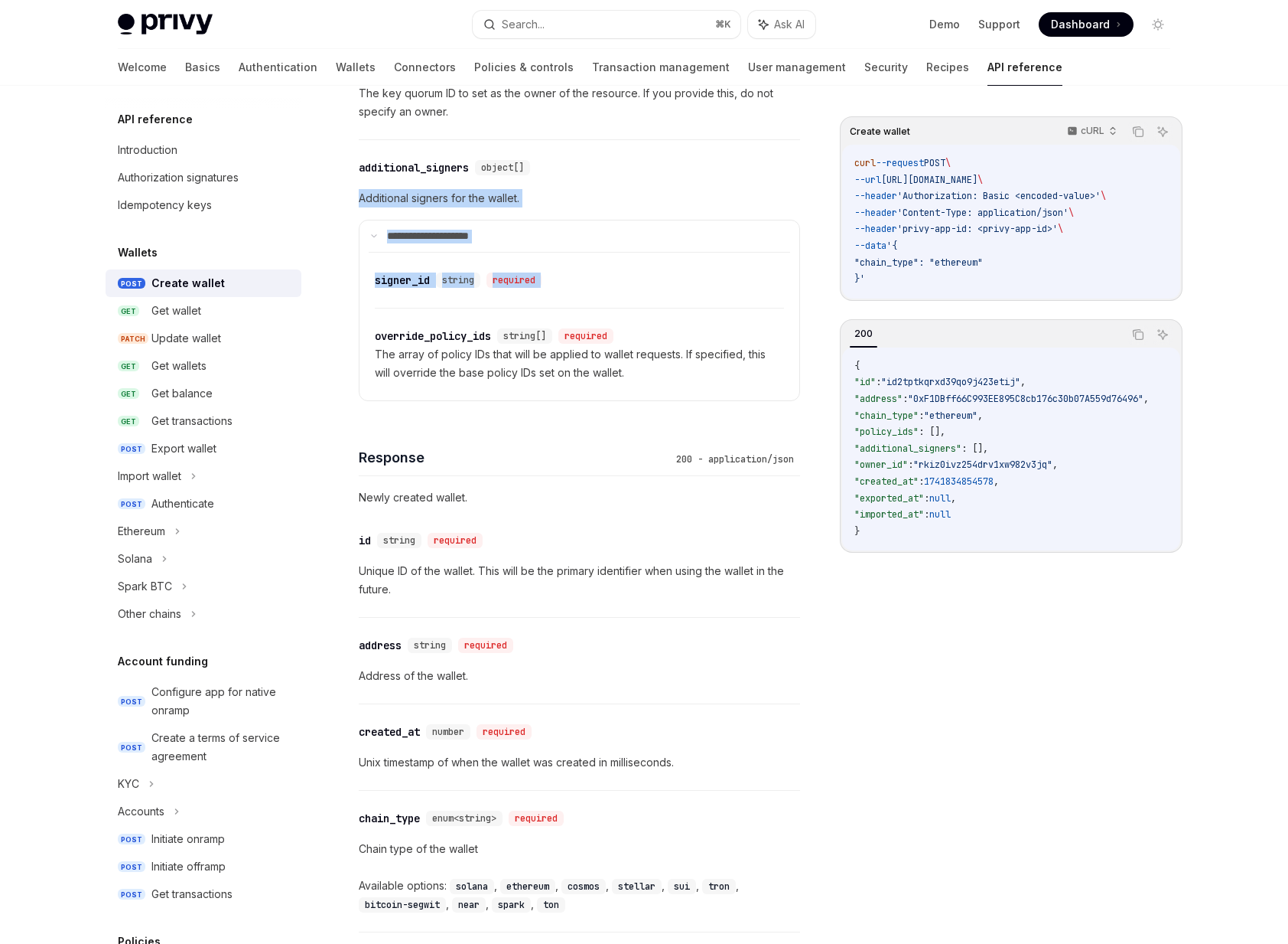
scroll to position [1045, 0]
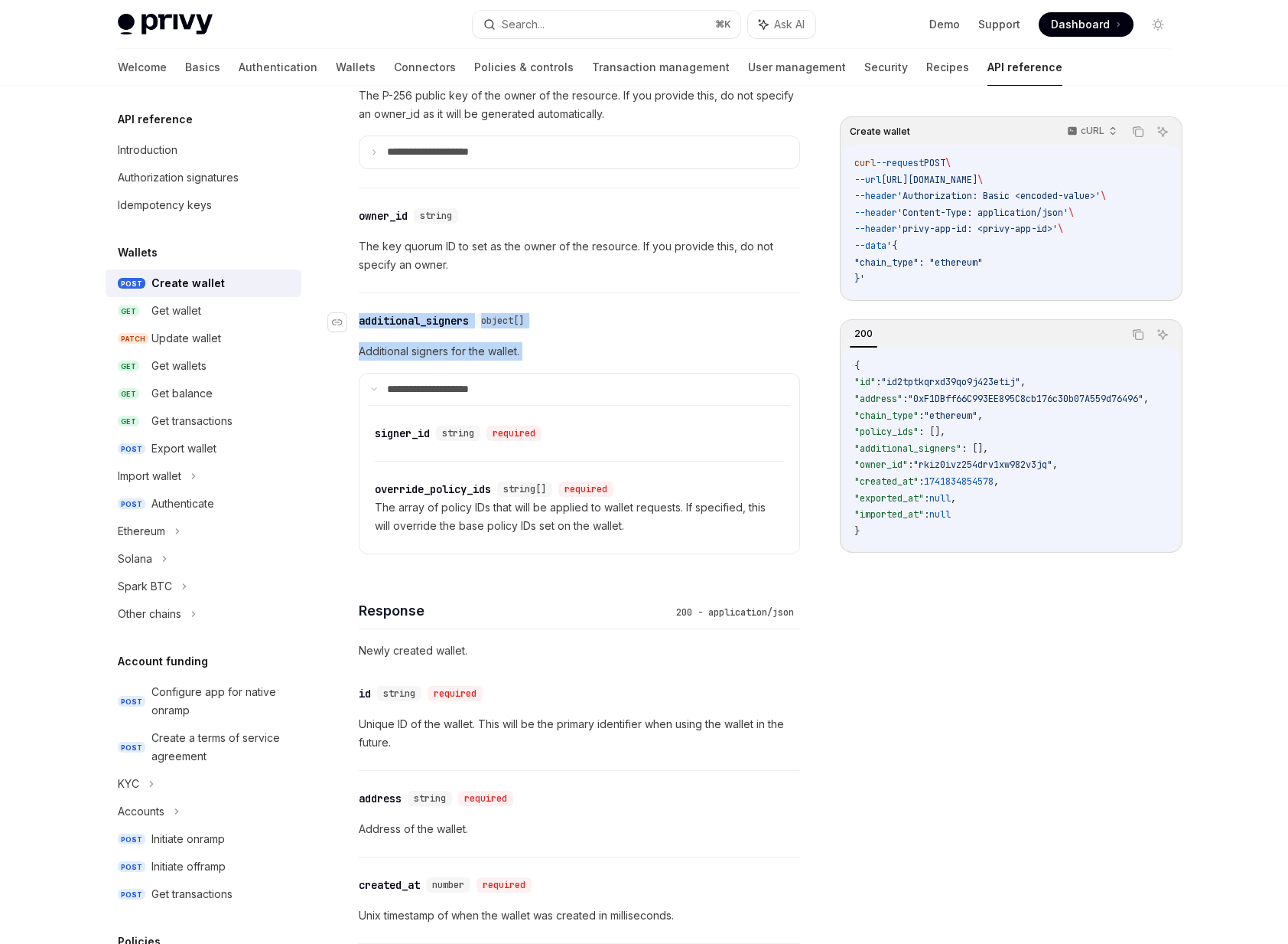
drag, startPoint x: 577, startPoint y: 353, endPoint x: 444, endPoint y: 311, distance: 139.5
click at [444, 311] on div "**********" at bounding box center [579, 433] width 442 height 280
click at [442, 314] on div "additional_signers" at bounding box center [414, 320] width 110 height 15
click at [757, 93] on p "The owner of the resource. If you provide this, do not specify an owner_id as i…" at bounding box center [579, 78] width 442 height 92
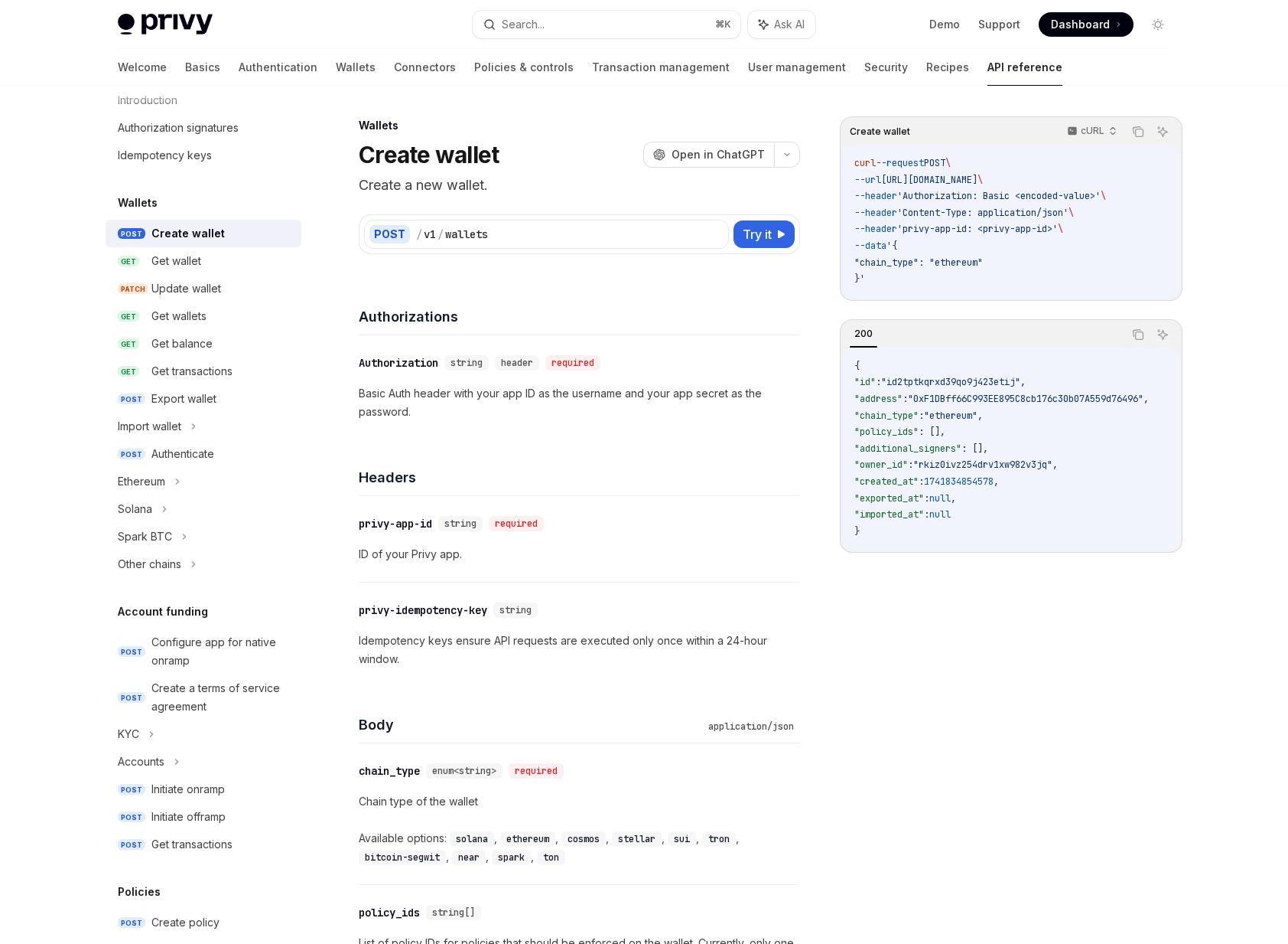
scroll to position [74, 0]
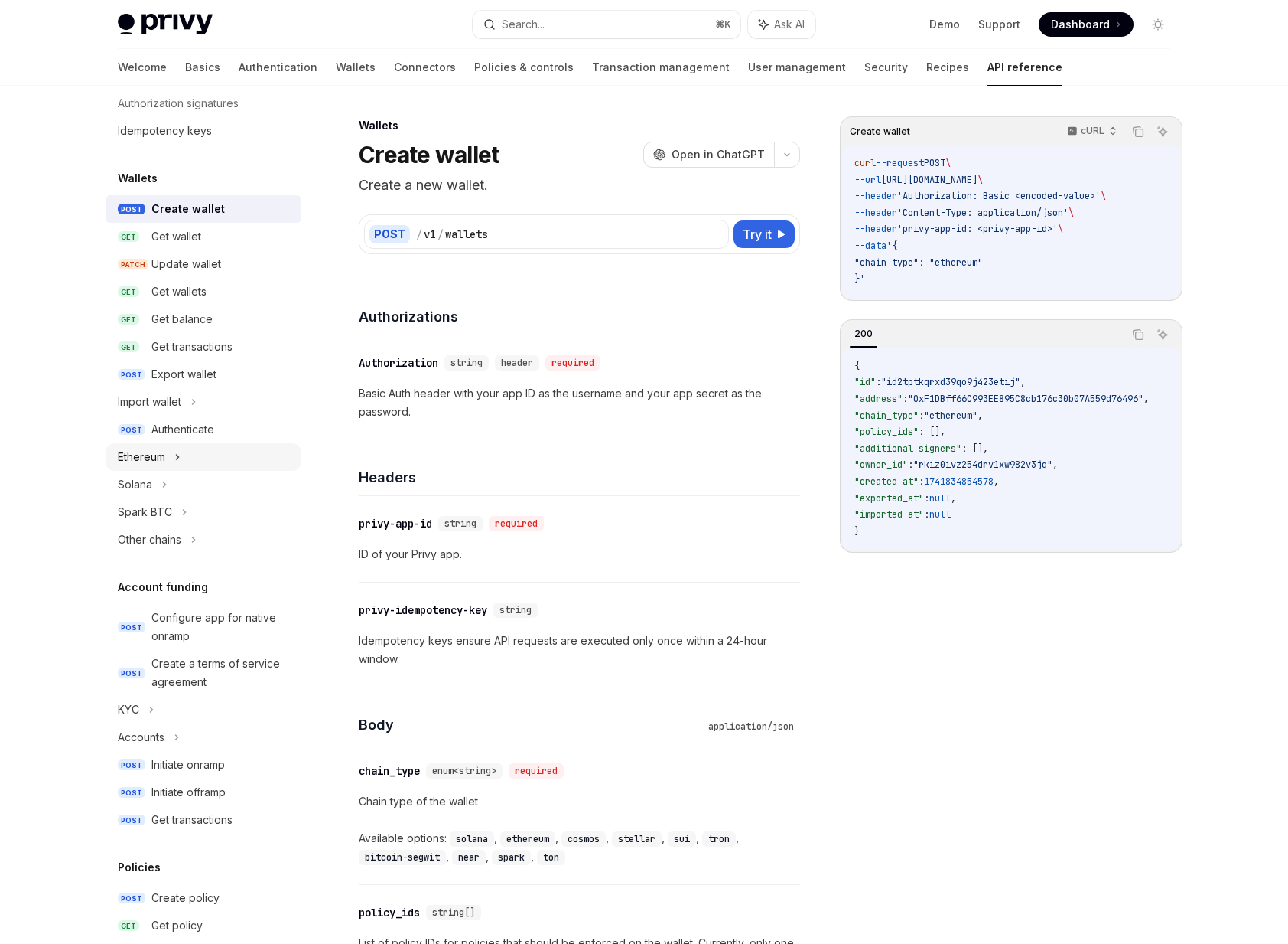
click at [163, 456] on div "Ethereum" at bounding box center [141, 457] width 48 height 19
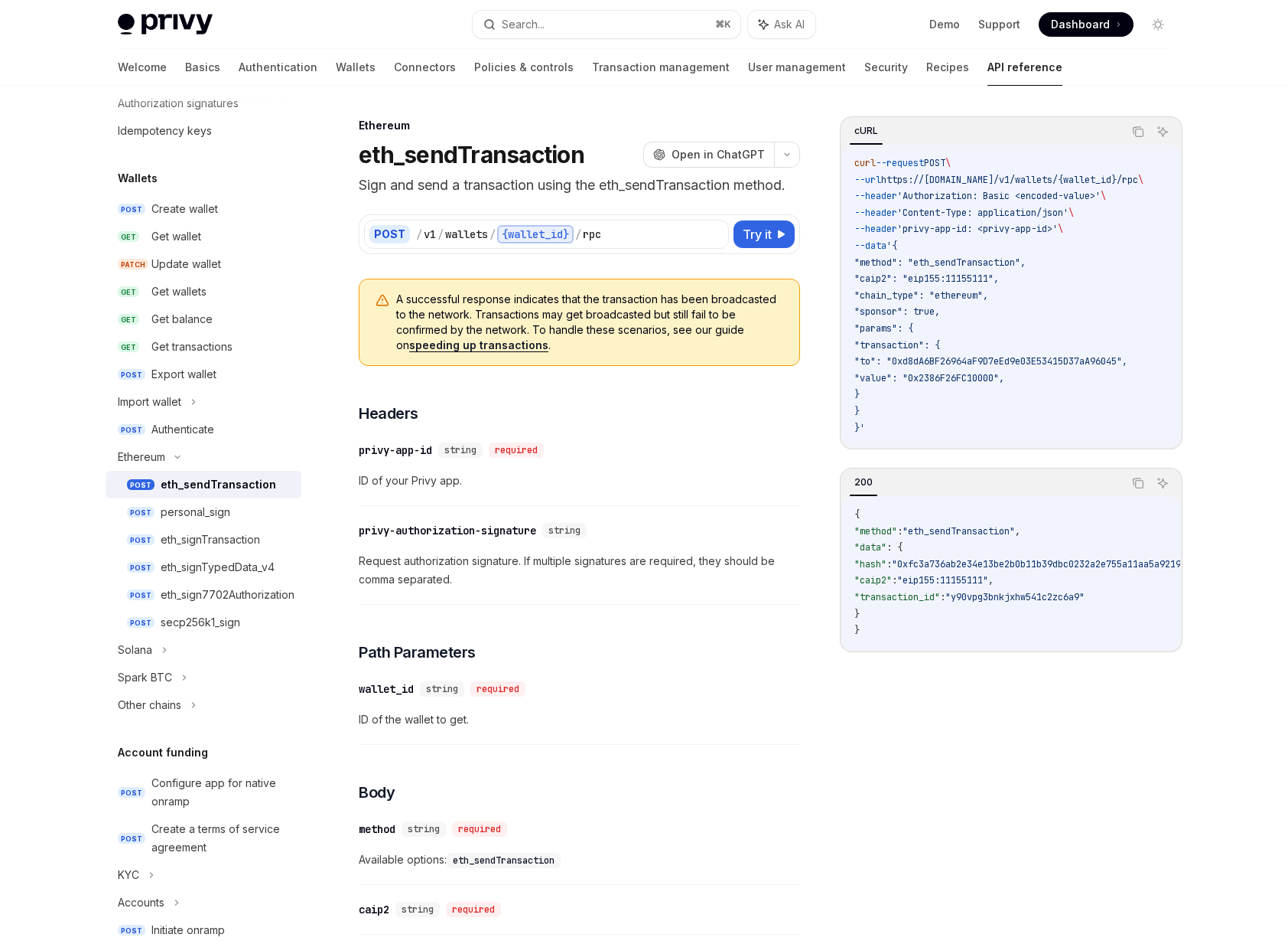
click at [163, 488] on div "eth_sendTransaction" at bounding box center [218, 485] width 115 height 19
click at [178, 569] on div "eth_signTypedData_v4" at bounding box center [218, 568] width 114 height 19
type textarea "*"
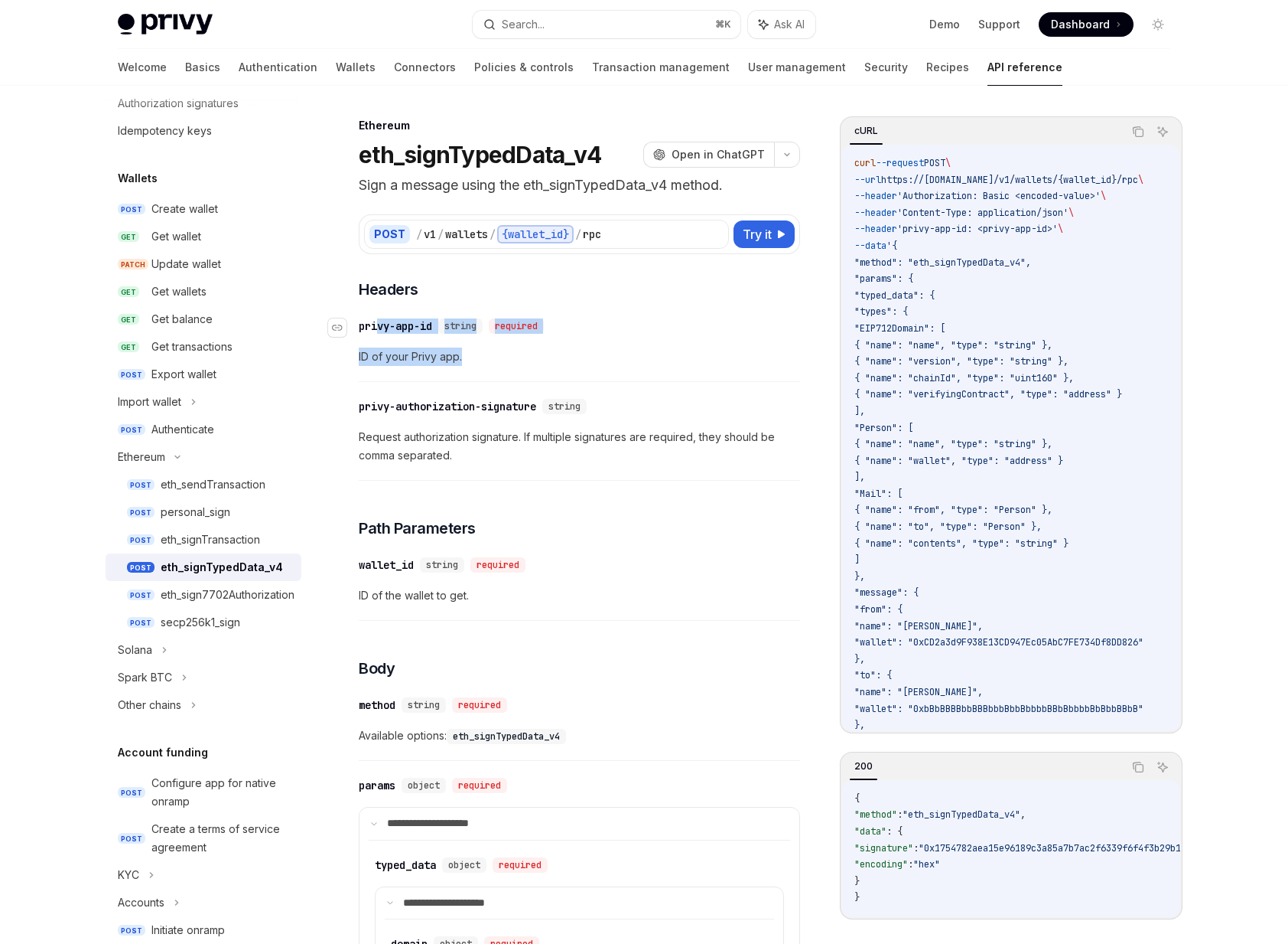
drag, startPoint x: 493, startPoint y: 368, endPoint x: 376, endPoint y: 320, distance: 126.5
click at [376, 320] on div "​ privy-app-id string required ID of your Privy app." at bounding box center [579, 346] width 442 height 73
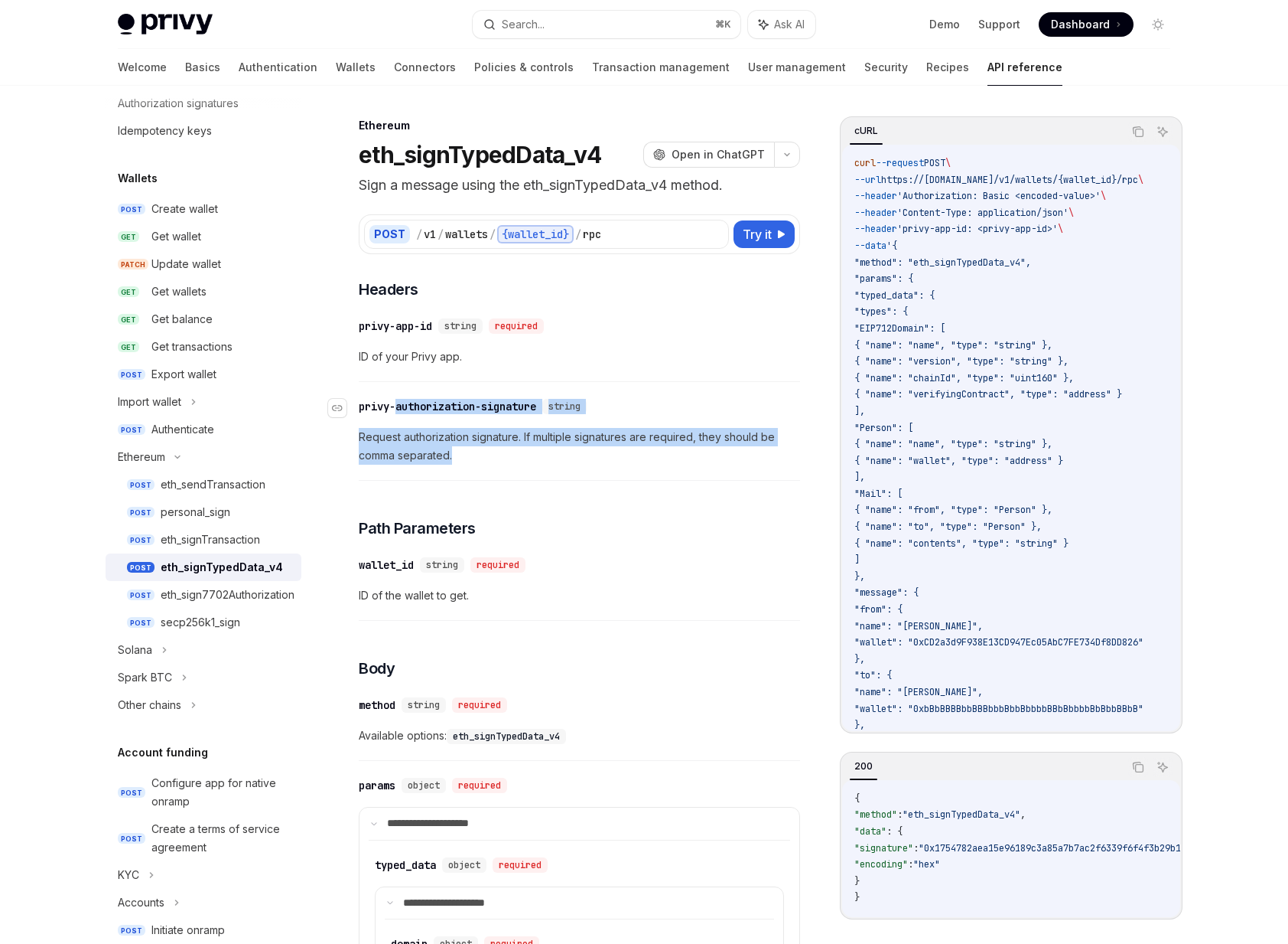
drag, startPoint x: 537, startPoint y: 478, endPoint x: 396, endPoint y: 402, distance: 160.2
click at [396, 402] on div "​ privy-authorization-signature string Request authorization signature. If mult…" at bounding box center [579, 435] width 442 height 91
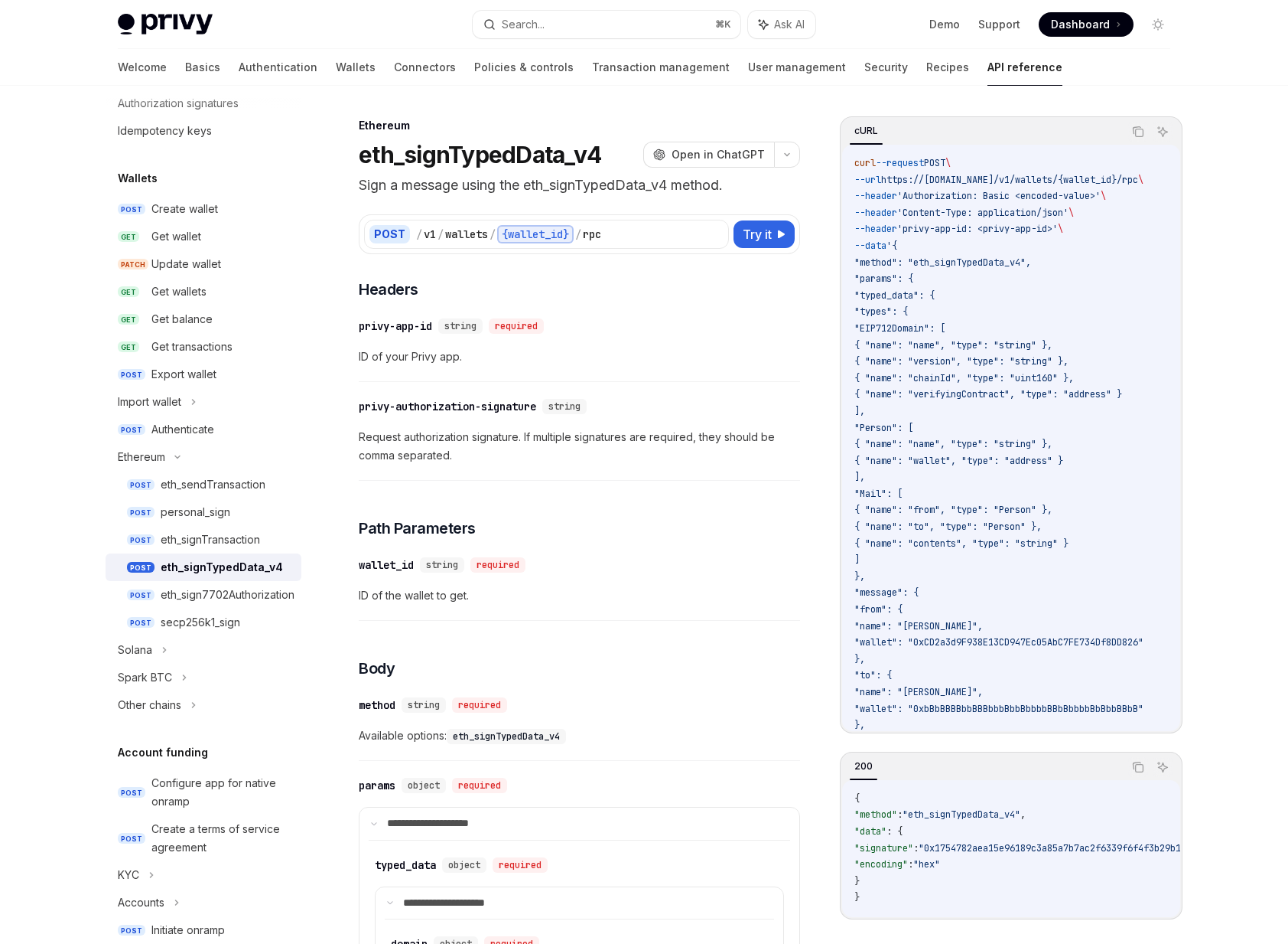
click at [535, 463] on span "Request authorization signature. If multiple signatures are required, they shou…" at bounding box center [579, 446] width 442 height 37
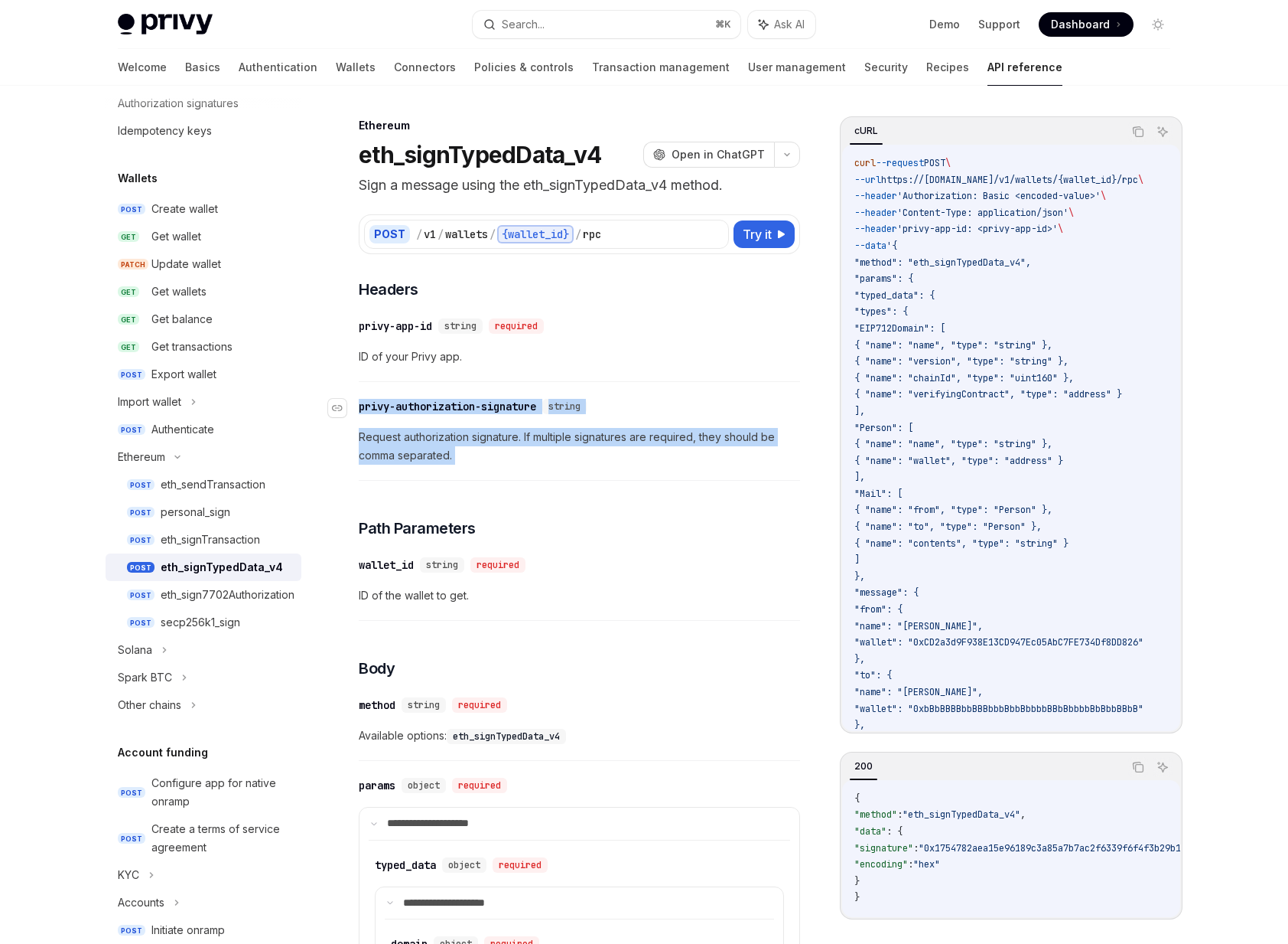
drag, startPoint x: 535, startPoint y: 463, endPoint x: 386, endPoint y: 406, distance: 159.5
click at [386, 406] on div "​ privy-authorization-signature string Request authorization signature. If mult…" at bounding box center [579, 435] width 442 height 91
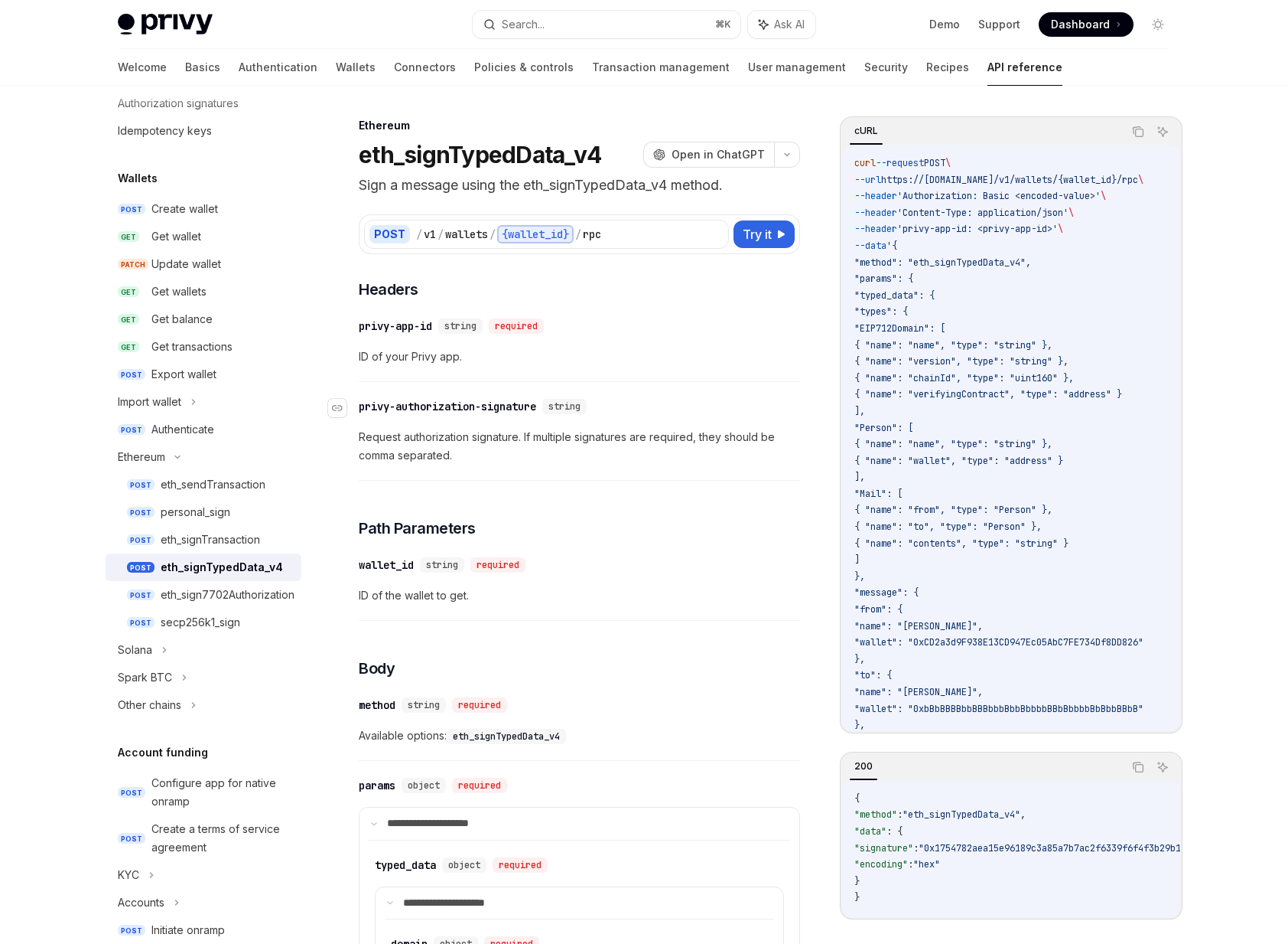
click at [530, 408] on div "privy-authorization-signature" at bounding box center [447, 406] width 178 height 15
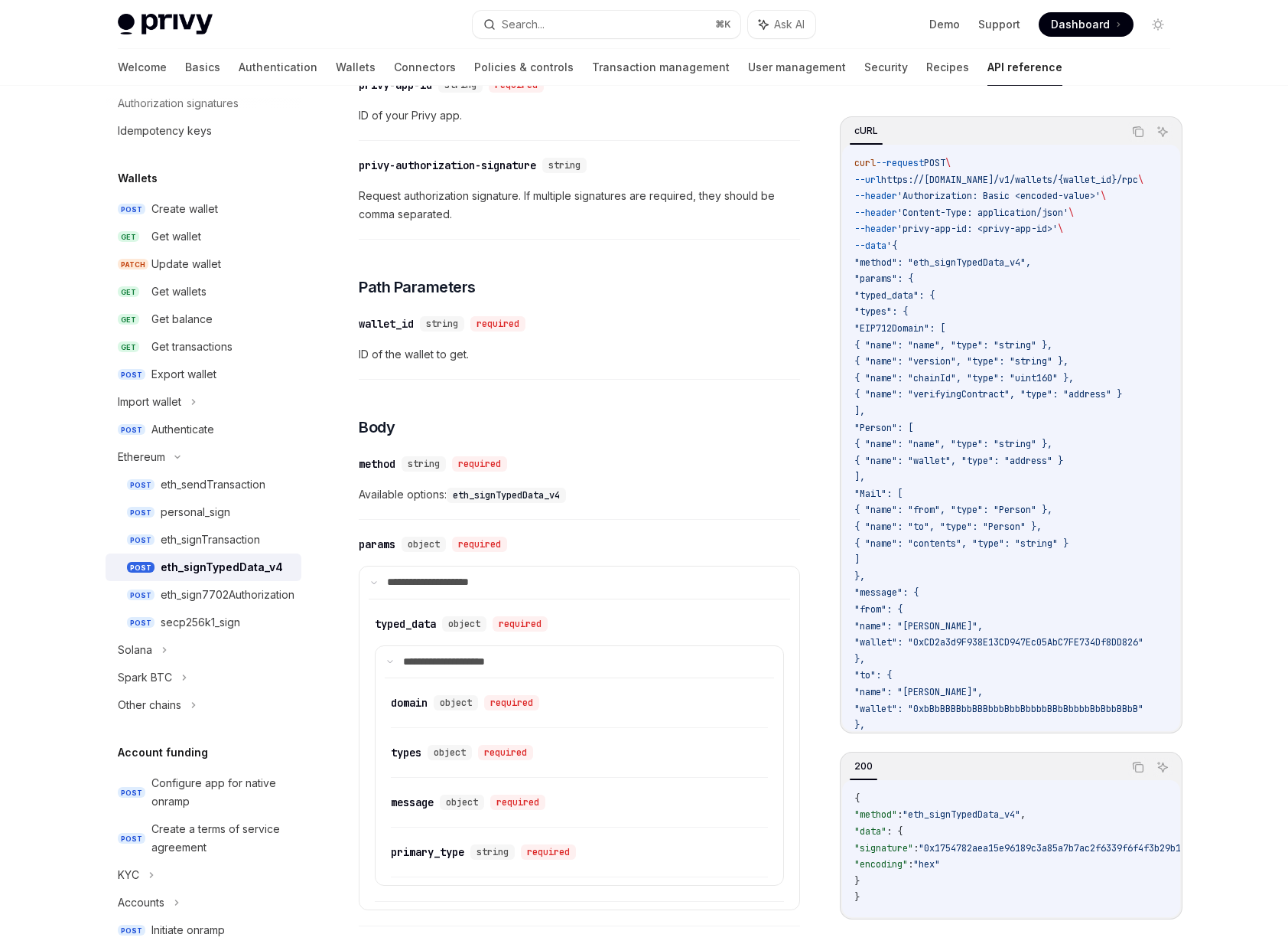
scroll to position [222, 0]
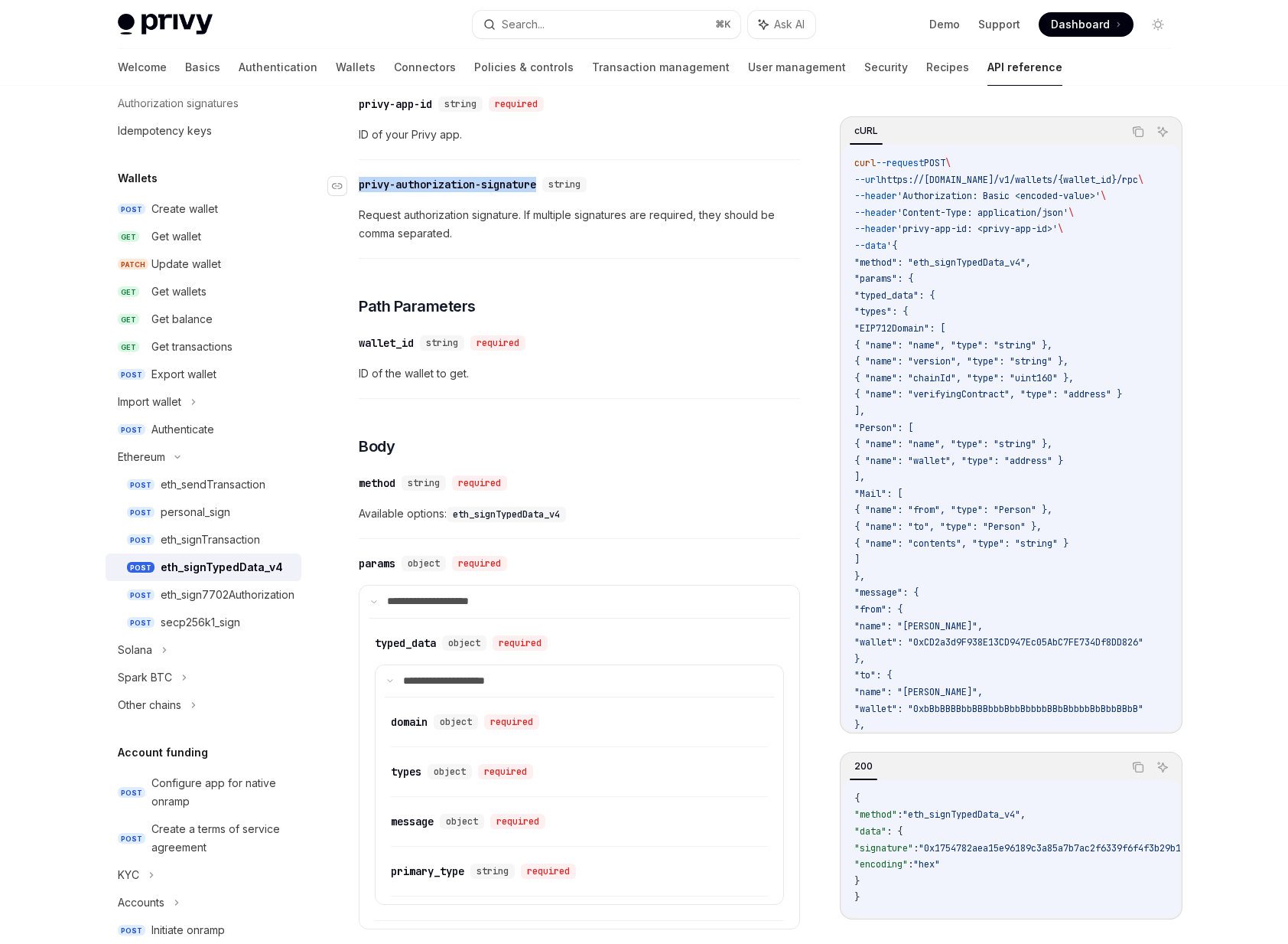
drag, startPoint x: 543, startPoint y: 184, endPoint x: 360, endPoint y: 183, distance: 183.0
click at [360, 183] on div "privy-authorization-signature" at bounding box center [447, 184] width 178 height 15
copy div "privy-authorization-signature"
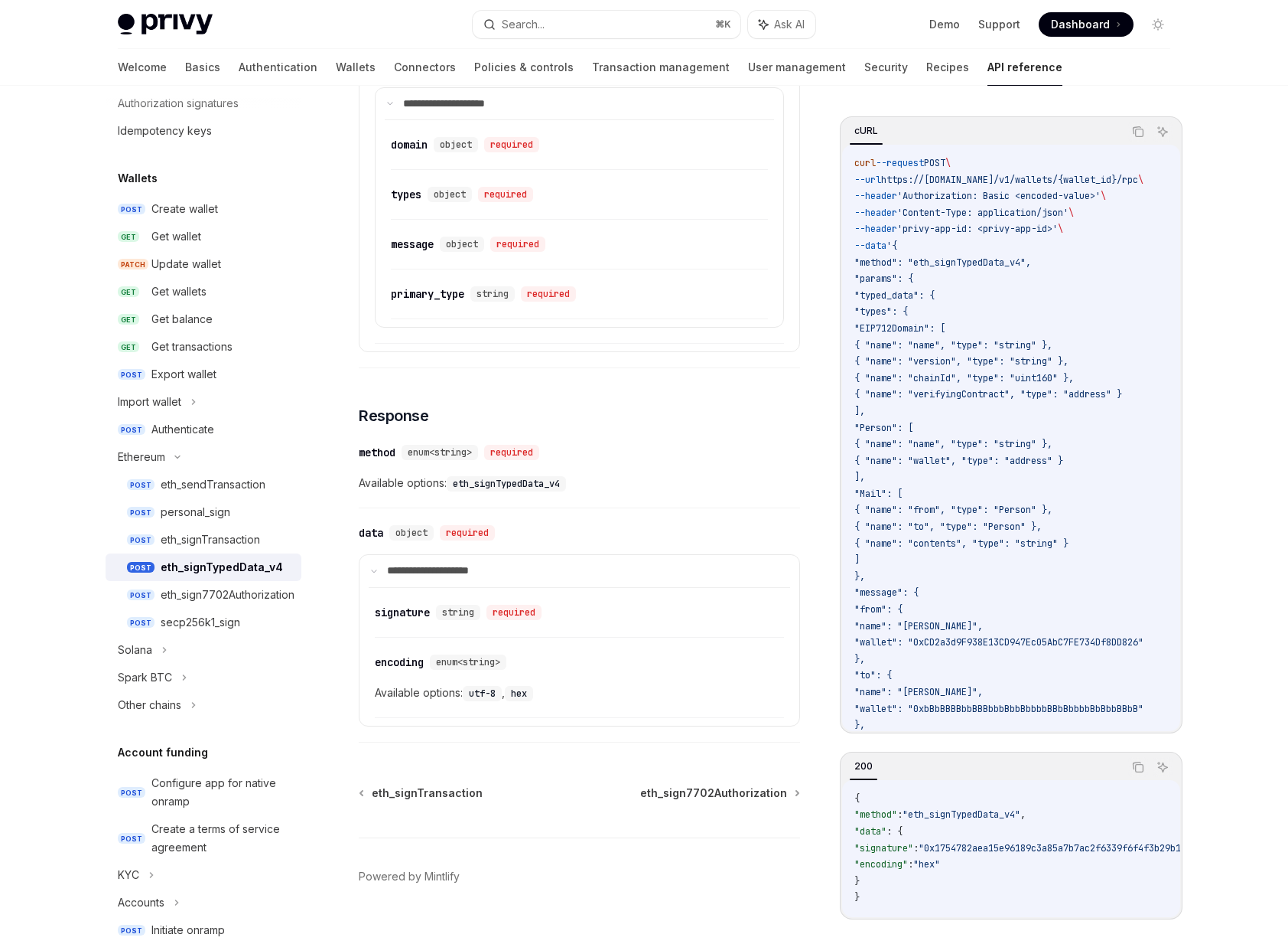
scroll to position [824, 0]
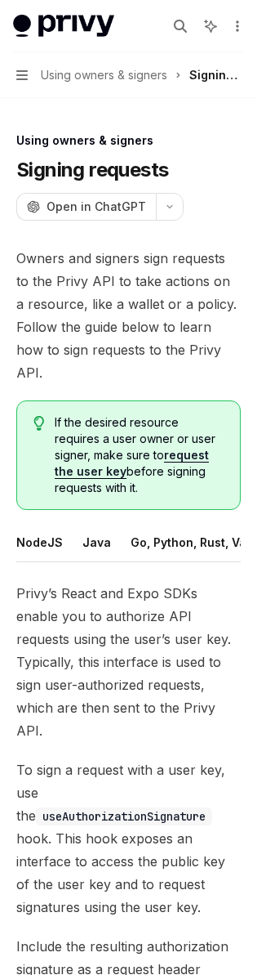
type textarea "*"
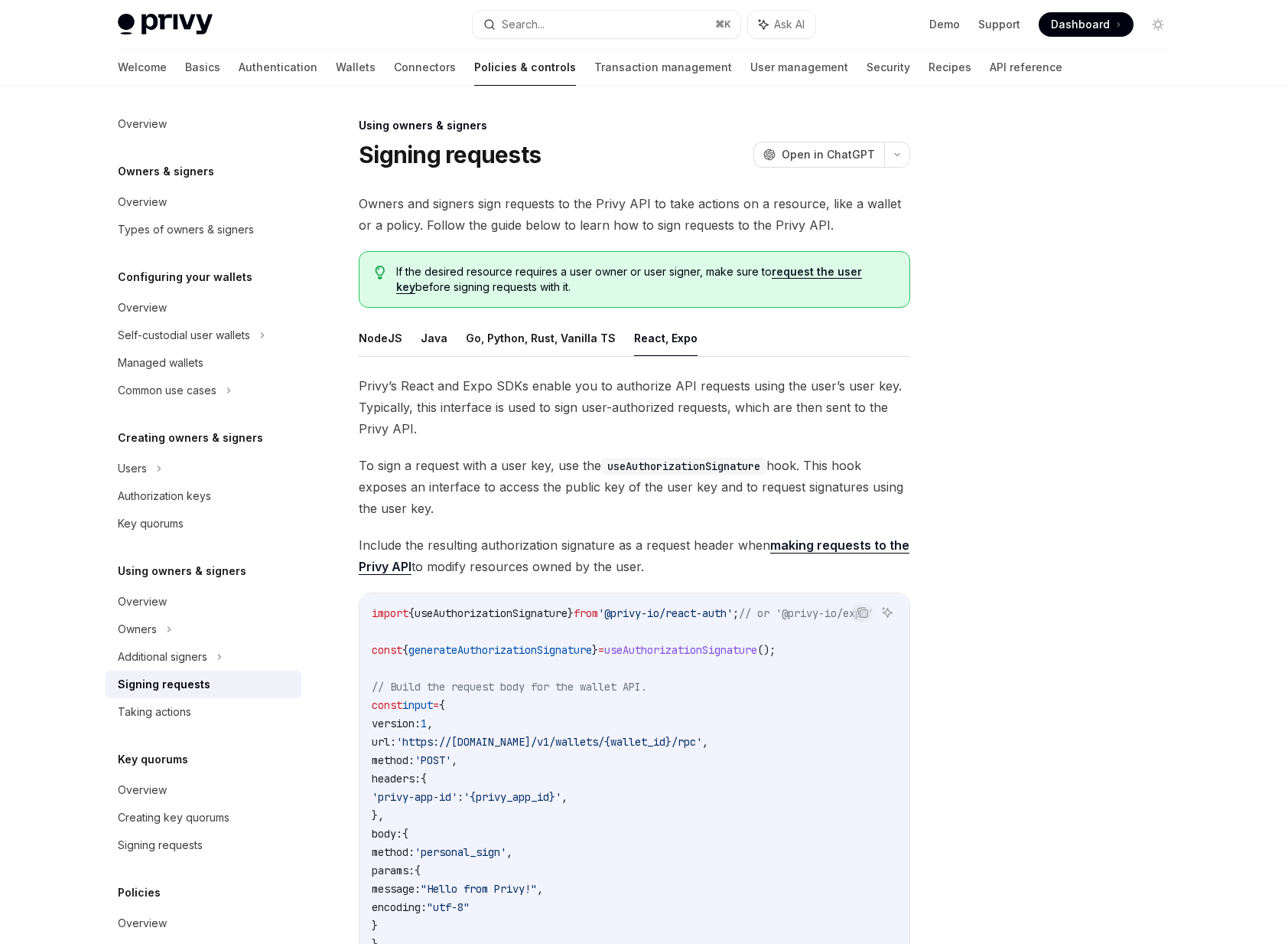
drag, startPoint x: 681, startPoint y: 574, endPoint x: 537, endPoint y: 539, distance: 148.2
click at [523, 539] on span "Include the resulting authorization signature as a request header when making r…" at bounding box center [634, 555] width 551 height 43
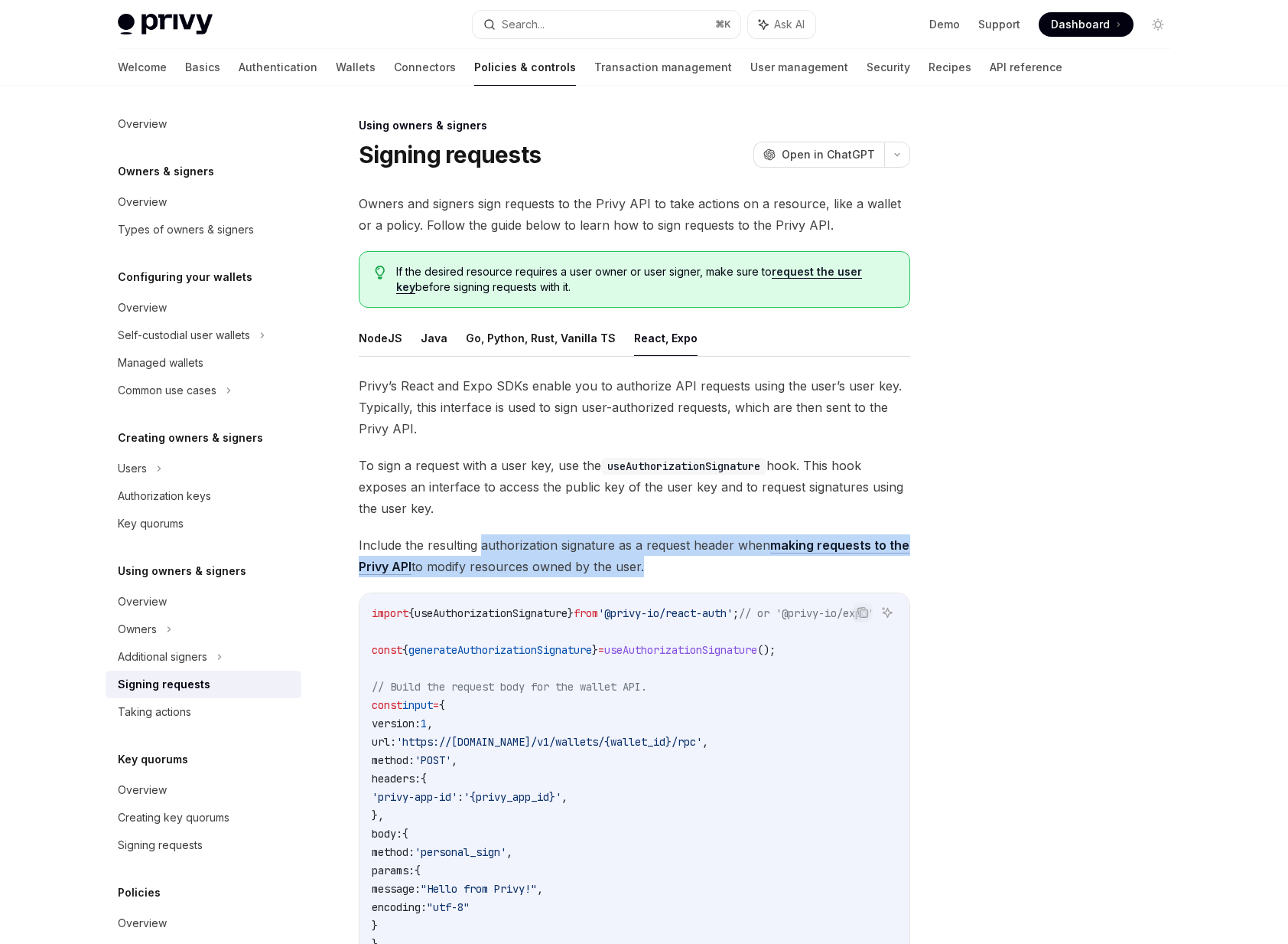
drag, startPoint x: 534, startPoint y: 539, endPoint x: 638, endPoint y: 559, distance: 105.9
click at [523, 559] on span "Include the resulting authorization signature as a request header when making r…" at bounding box center [634, 555] width 551 height 43
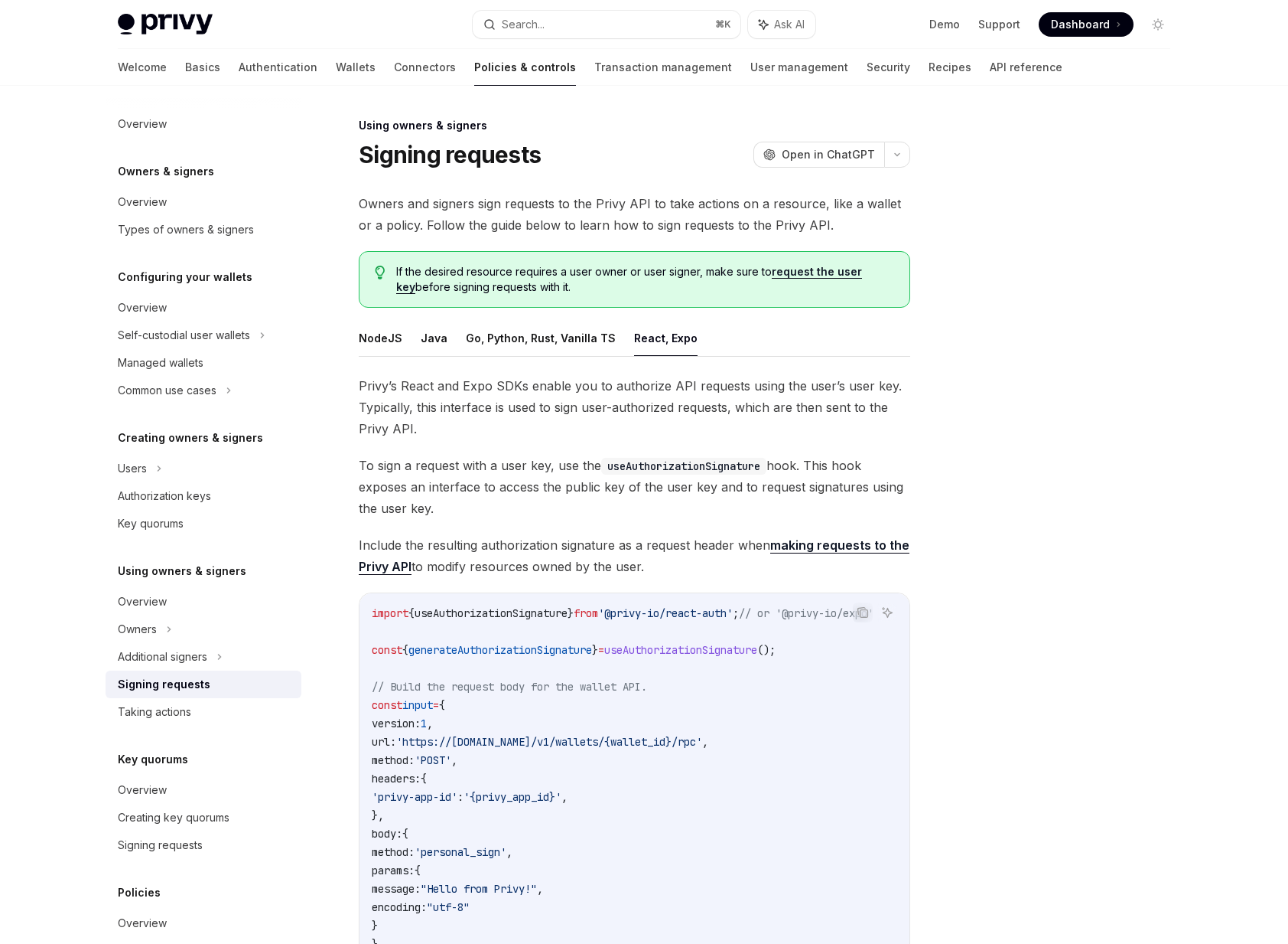
drag, startPoint x: 679, startPoint y: 568, endPoint x: 584, endPoint y: 542, distance: 98.5
click at [523, 542] on span "Include the resulting authorization signature as a request header when making r…" at bounding box center [634, 555] width 551 height 43
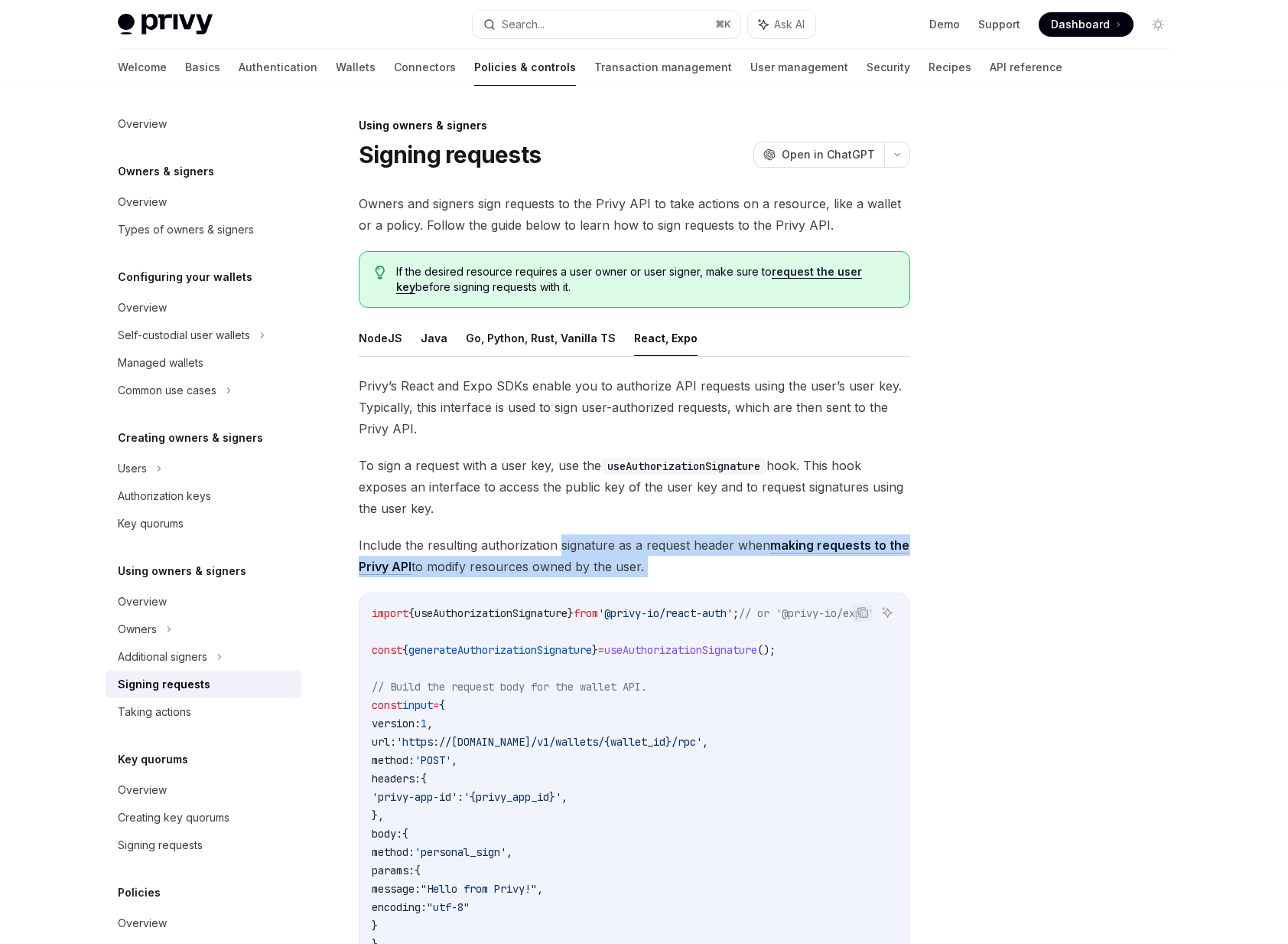
drag, startPoint x: 584, startPoint y: 542, endPoint x: 646, endPoint y: 576, distance: 70.7
click at [523, 576] on span "Include the resulting authorization signature as a request header when making r…" at bounding box center [634, 555] width 551 height 43
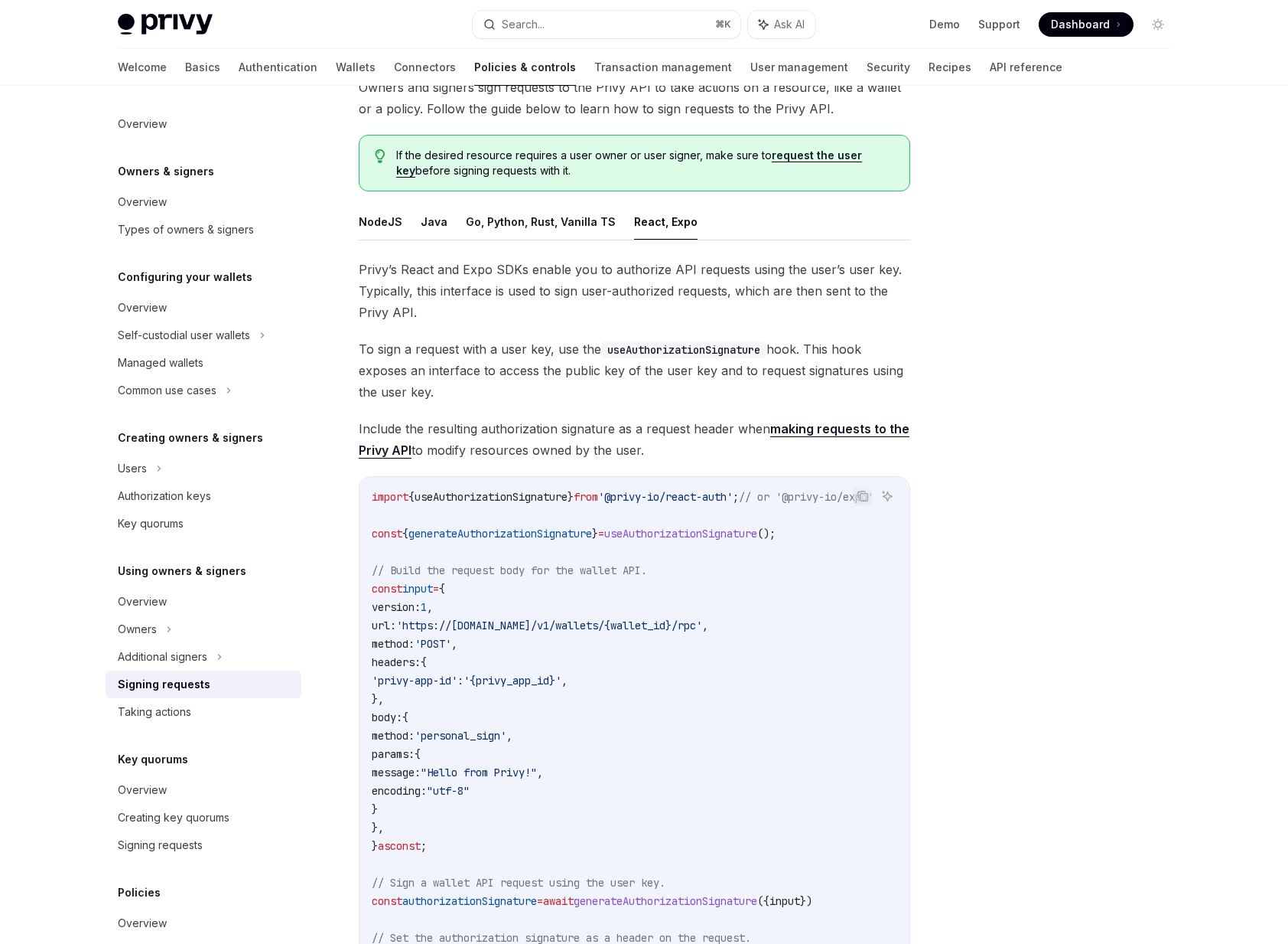
scroll to position [226, 0]
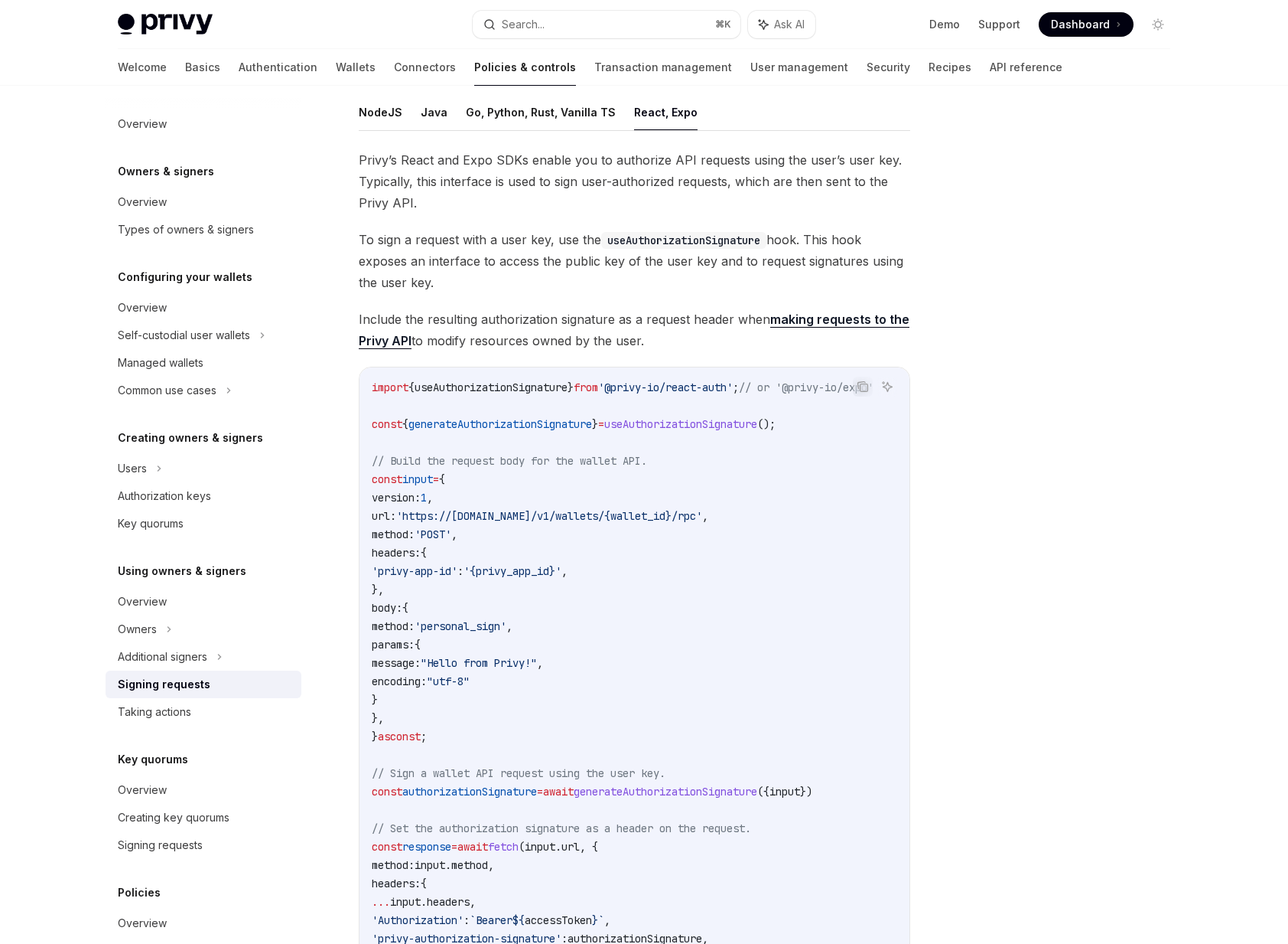
click at [523, 424] on span "useAuthorizationSignature" at bounding box center [681, 423] width 153 height 14
click at [523, 422] on span "generateAuthorizationSignature" at bounding box center [500, 423] width 183 height 14
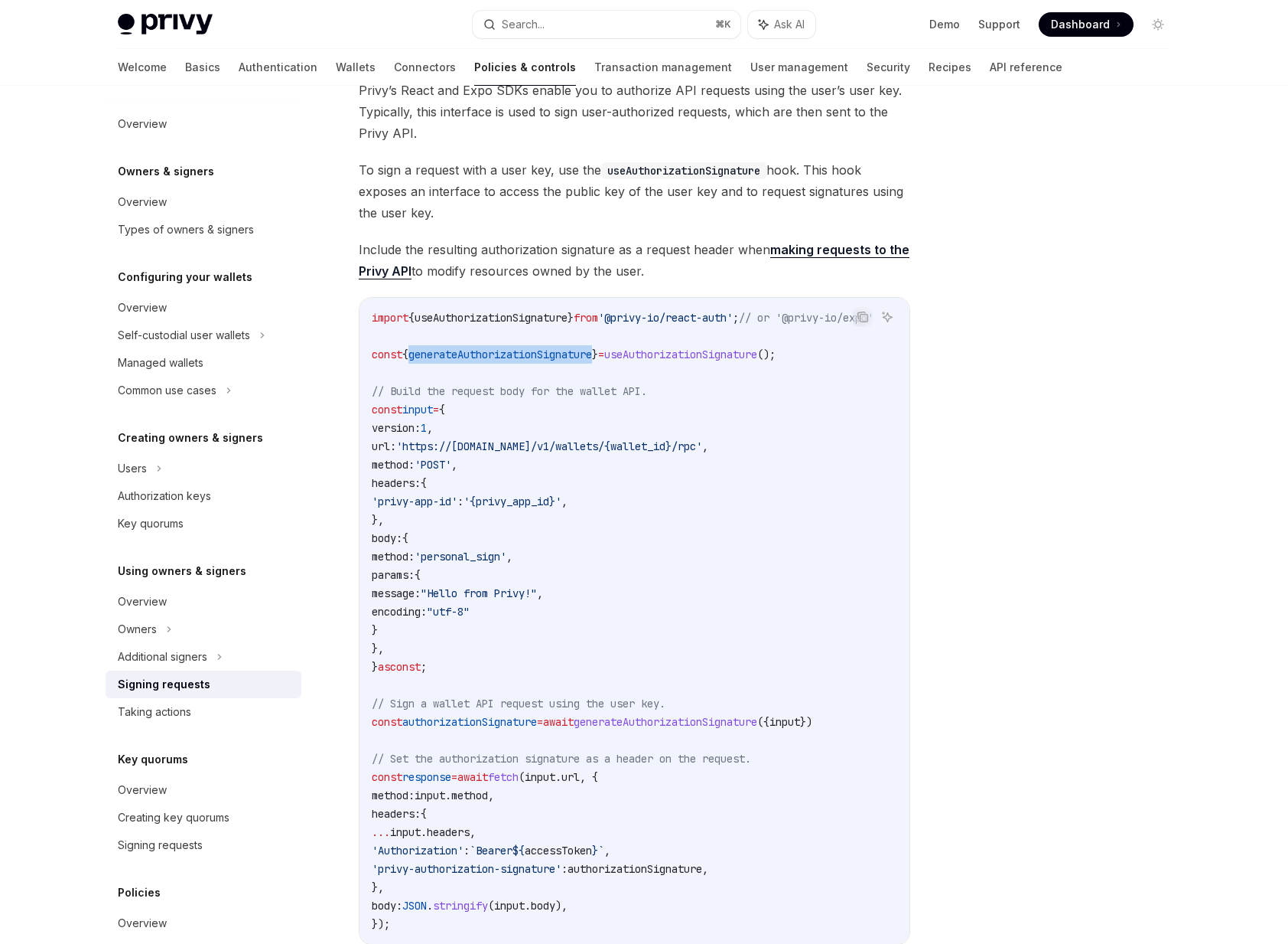
scroll to position [310, 0]
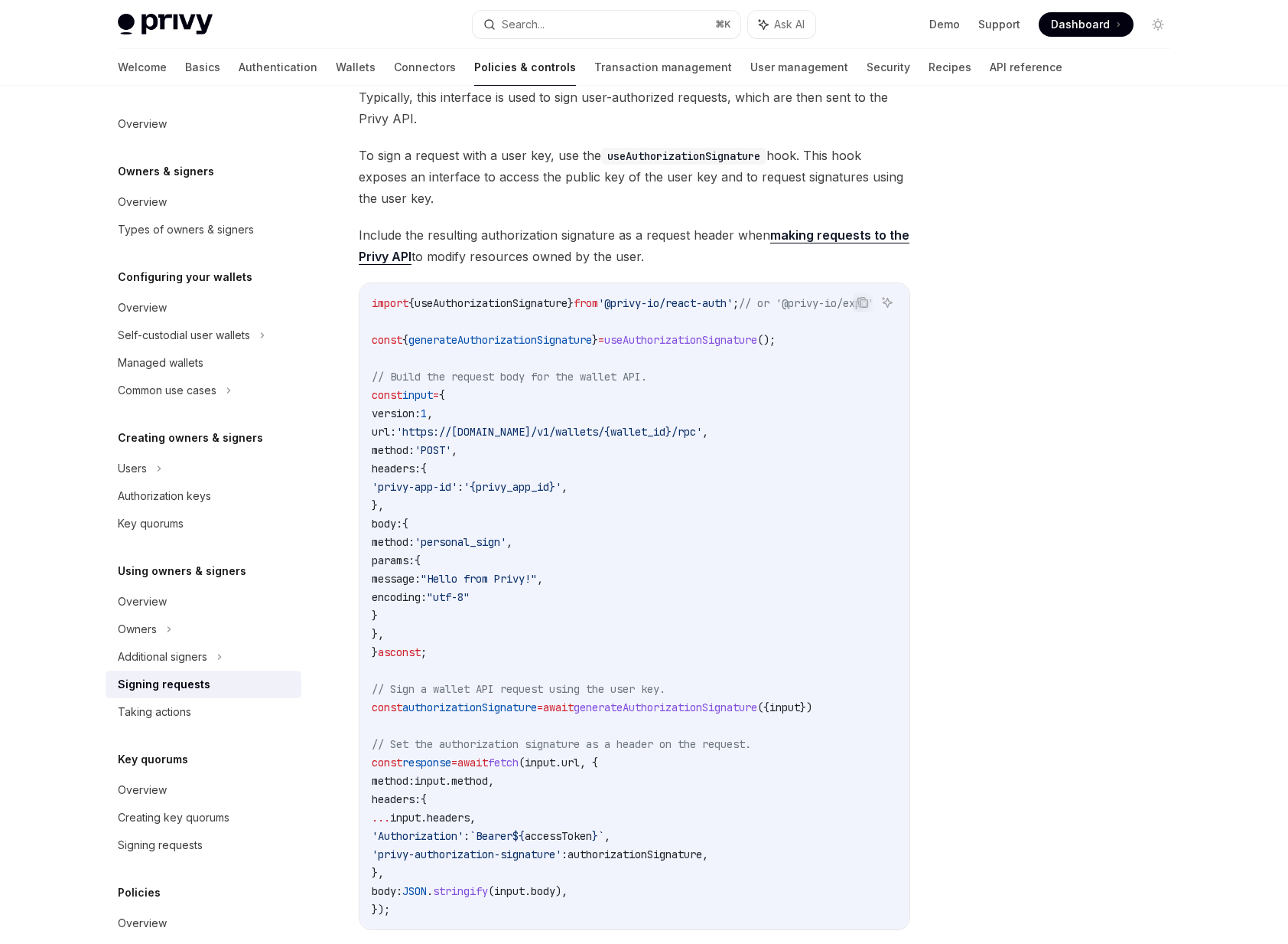
click at [523, 707] on span "generateAuthorizationSignature" at bounding box center [666, 707] width 183 height 14
drag, startPoint x: 713, startPoint y: 723, endPoint x: 705, endPoint y: 723, distance: 8.0
click at [523, 723] on code "import { useAuthorizationSignature } from '@privy-io/react-auth' ; // or '@priv…" at bounding box center [640, 606] width 538 height 625
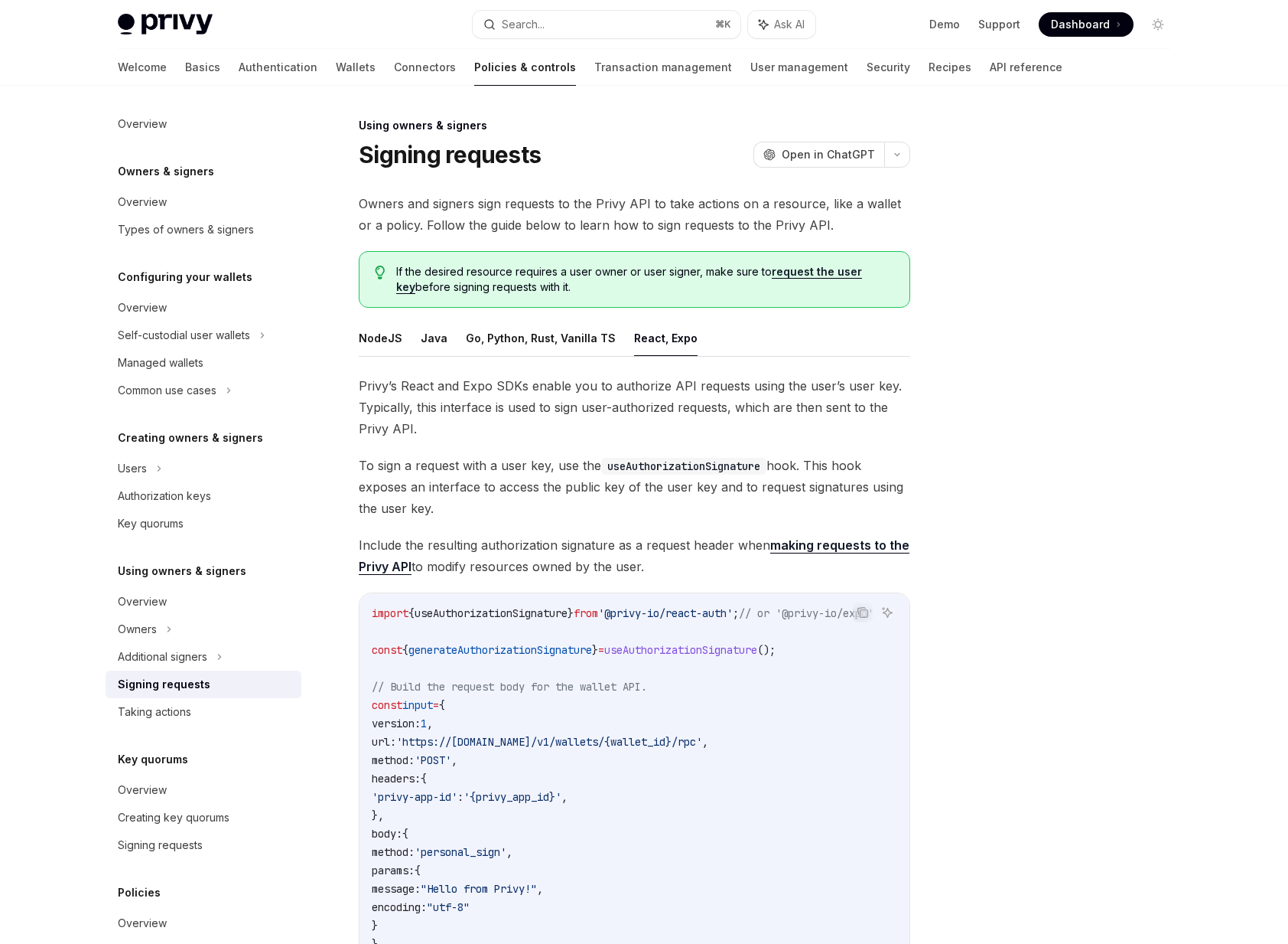
scroll to position [0, 65]
drag, startPoint x: 777, startPoint y: 611, endPoint x: 841, endPoint y: 612, distance: 64.0
click at [523, 612] on span "// or '@privy-io/expo'" at bounding box center [806, 612] width 135 height 14
drag, startPoint x: 841, startPoint y: 612, endPoint x: 781, endPoint y: 613, distance: 60.0
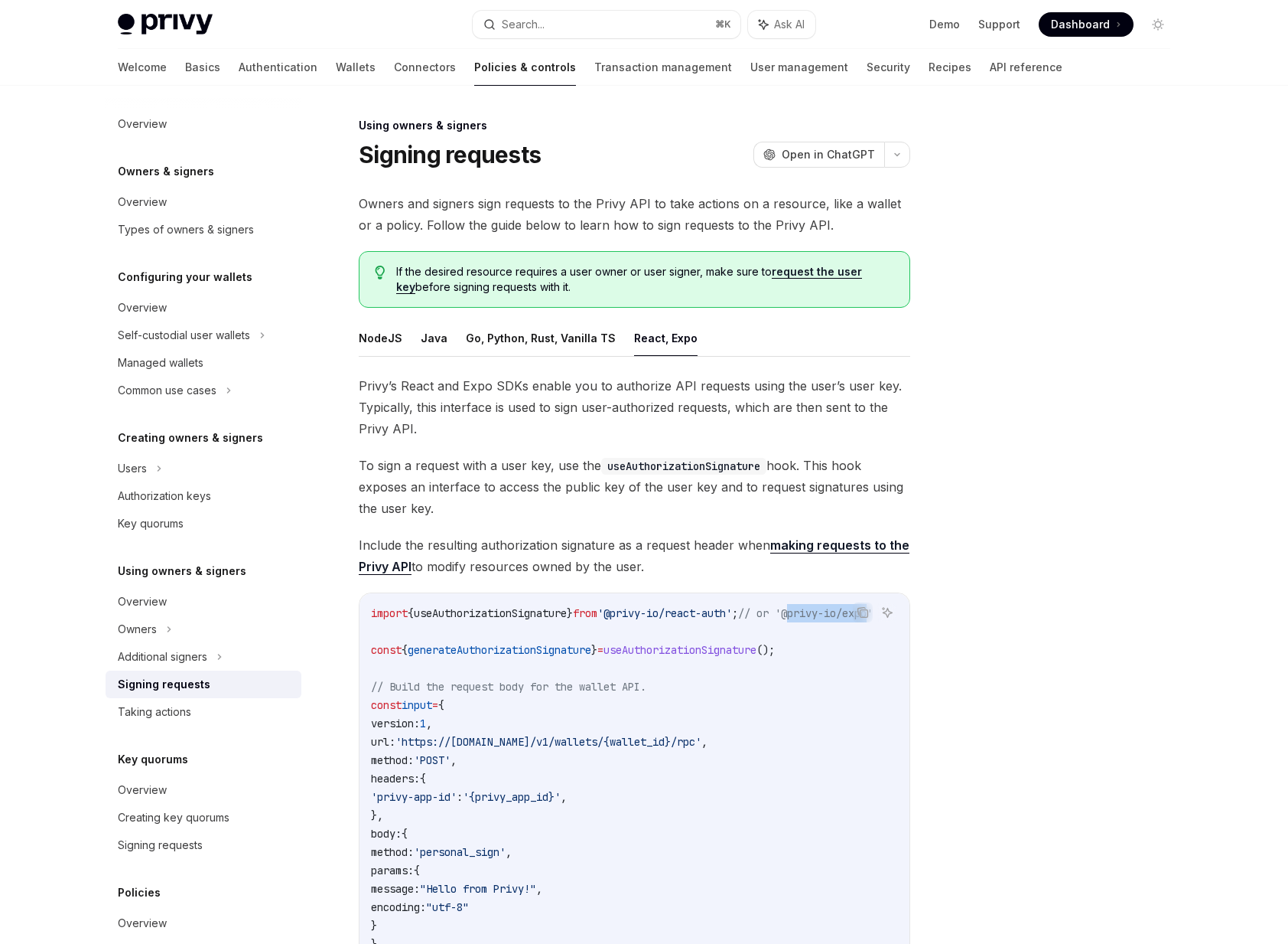
click at [523, 613] on span "// or '@privy-io/expo'" at bounding box center [806, 612] width 135 height 14
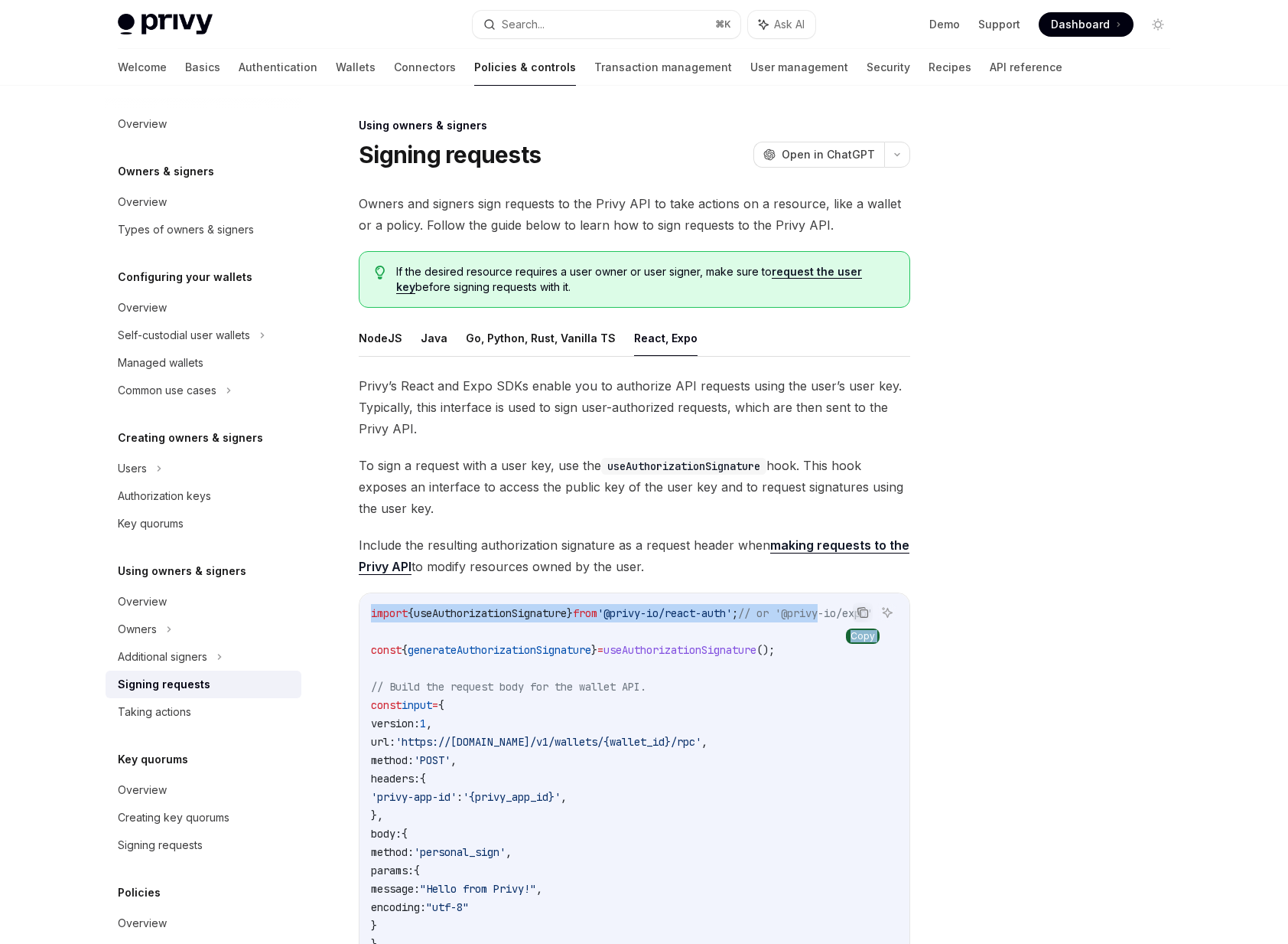
drag, startPoint x: 781, startPoint y: 613, endPoint x: 857, endPoint y: 613, distance: 76.0
click at [523, 613] on div "Copy Ask AI import { useAuthorizationSignature } from '@privy-io/react-auth' ; …" at bounding box center [634, 916] width 551 height 647
click at [523, 604] on code "import { useAuthorizationSignature } from '@privy-io/react-auth' ; // or '@priv…" at bounding box center [639, 916] width 538 height 625
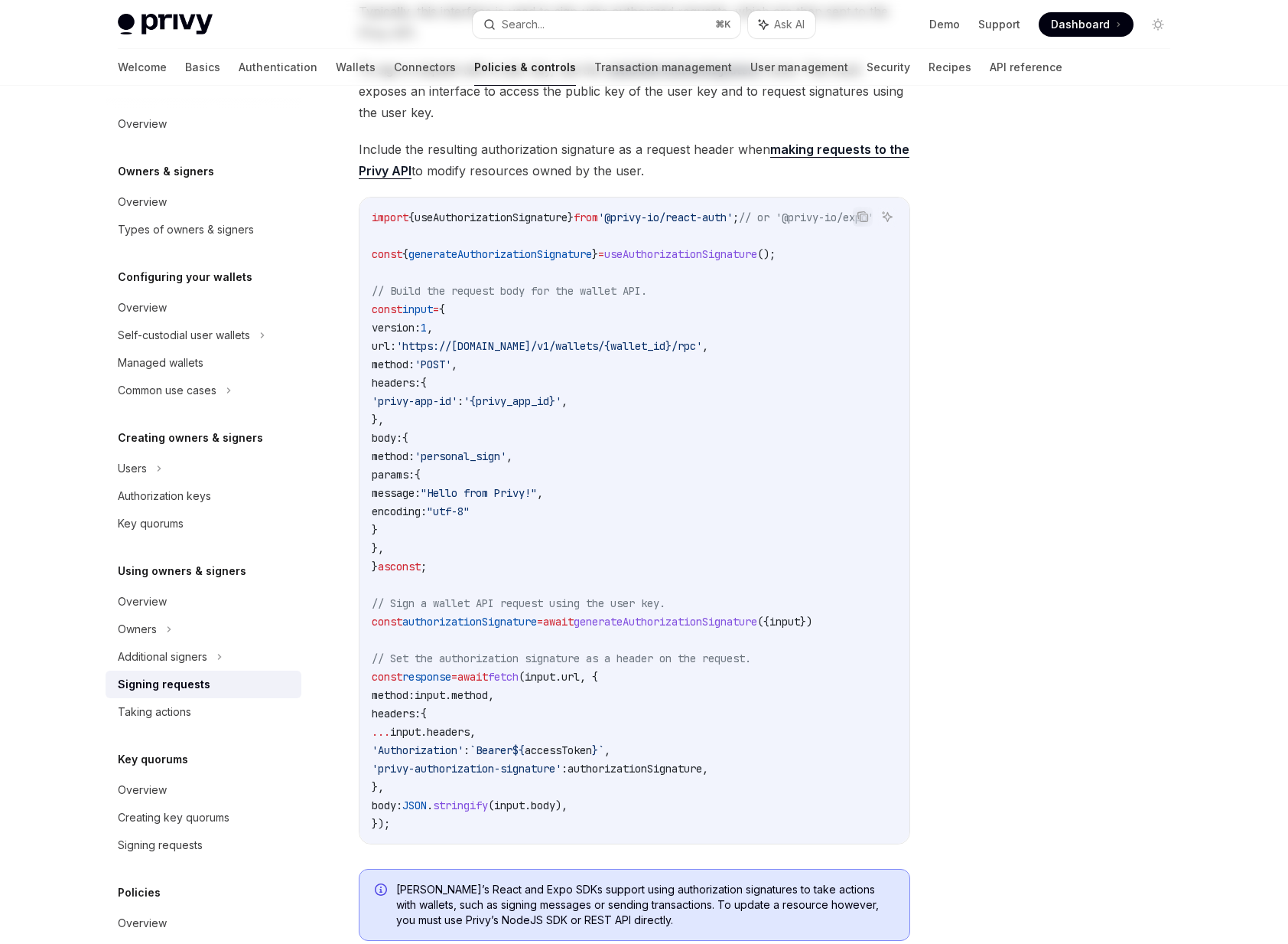
scroll to position [639, 0]
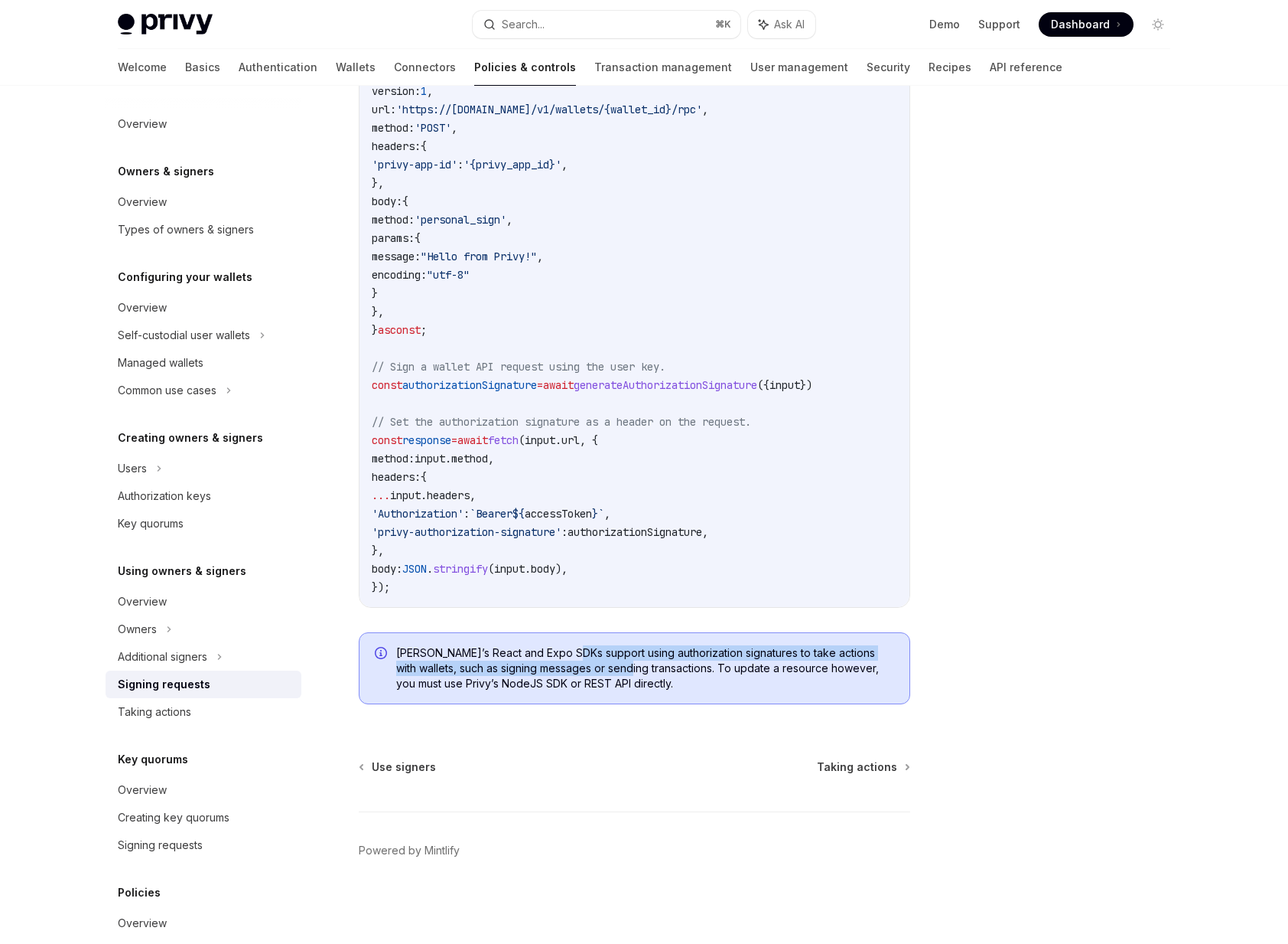
drag, startPoint x: 609, startPoint y: 666, endPoint x: 567, endPoint y: 654, distance: 43.7
click at [523, 655] on span "Privy’s React and Expo SDKs support using authorization signatures to take acti…" at bounding box center [645, 668] width 498 height 46
click at [523, 654] on span "Privy’s React and Expo SDKs support using authorization signatures to take acti…" at bounding box center [645, 668] width 498 height 46
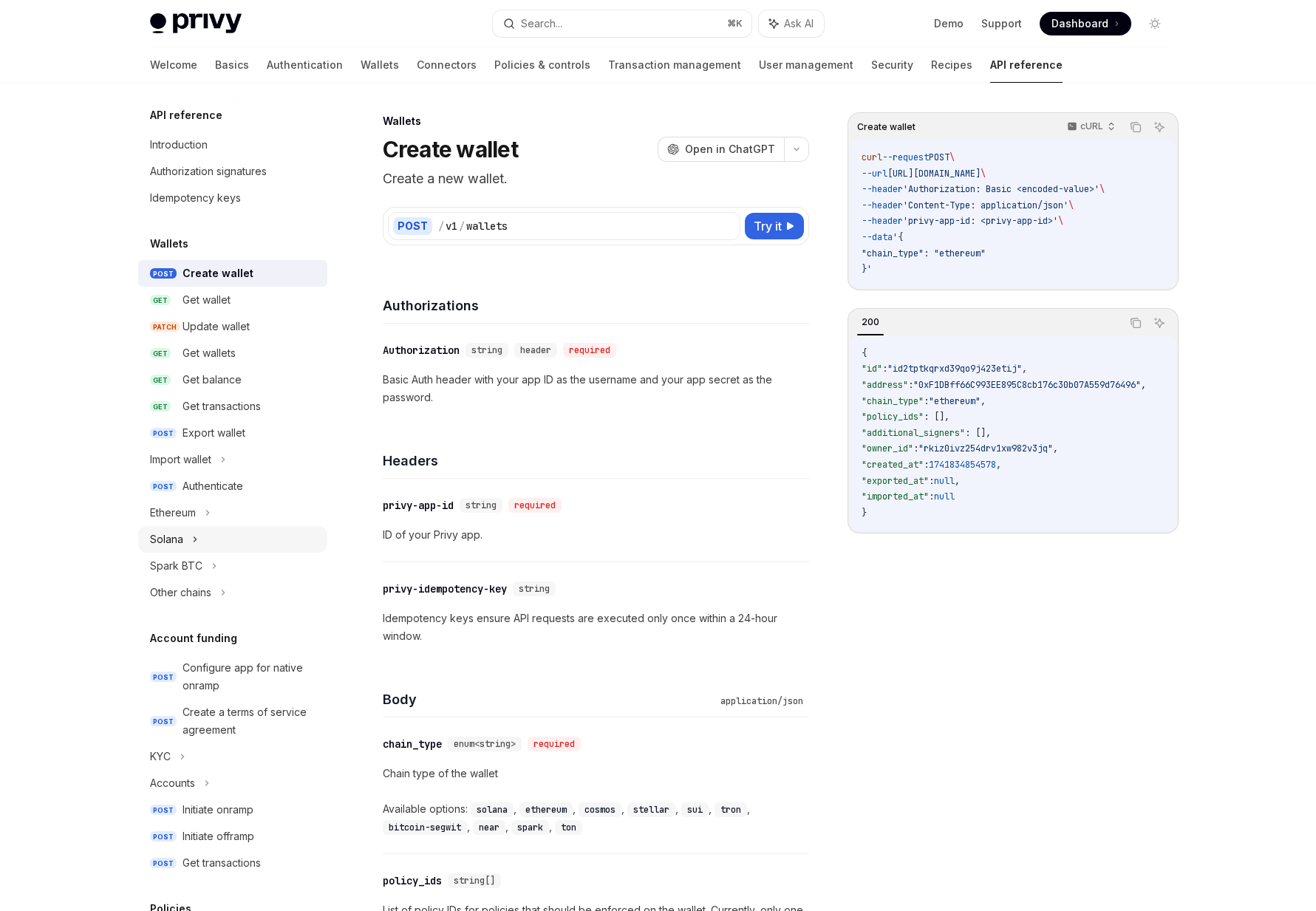
scroll to position [615, 0]
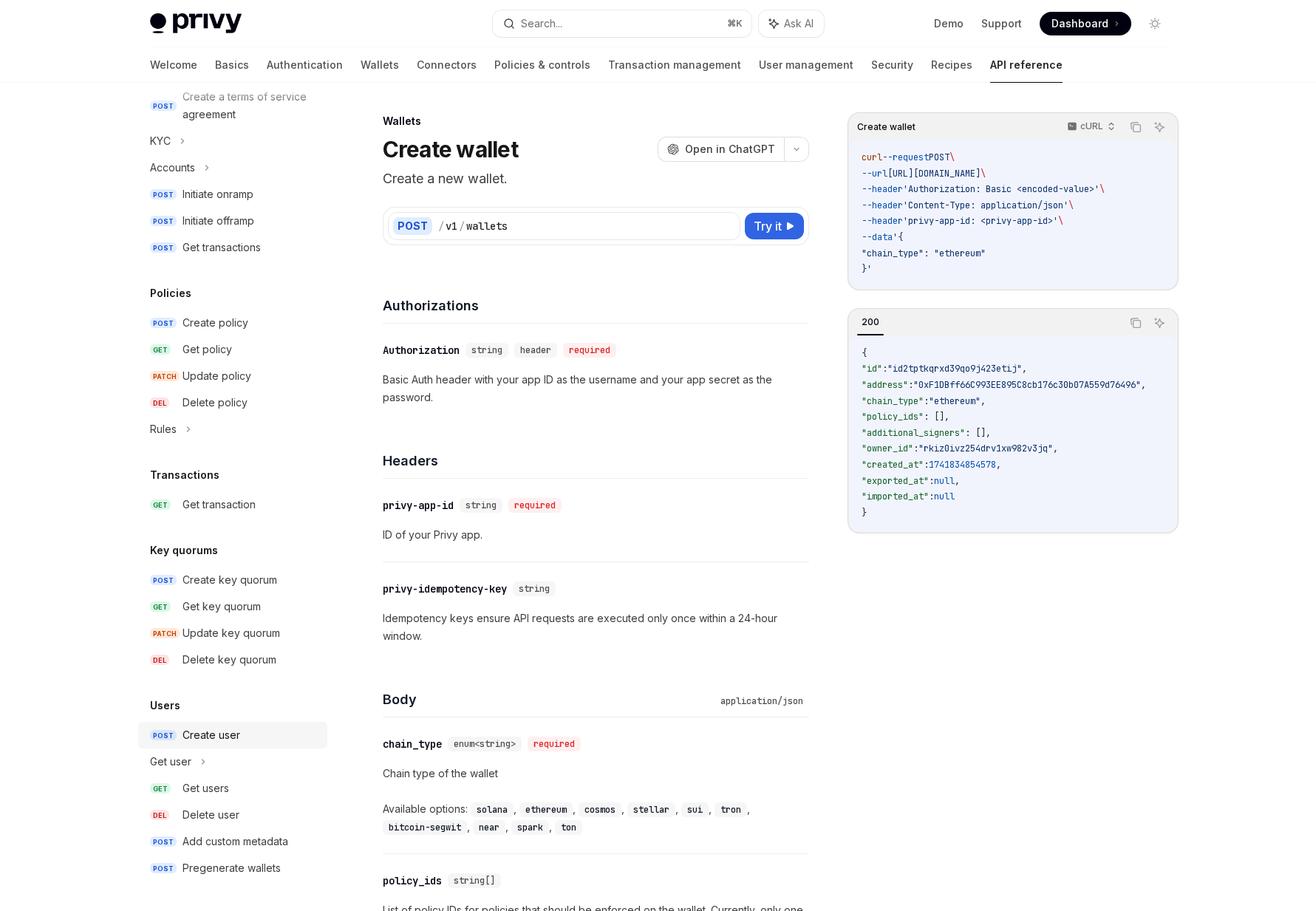
click at [196, 739] on div "Create user" at bounding box center [212, 735] width 58 height 18
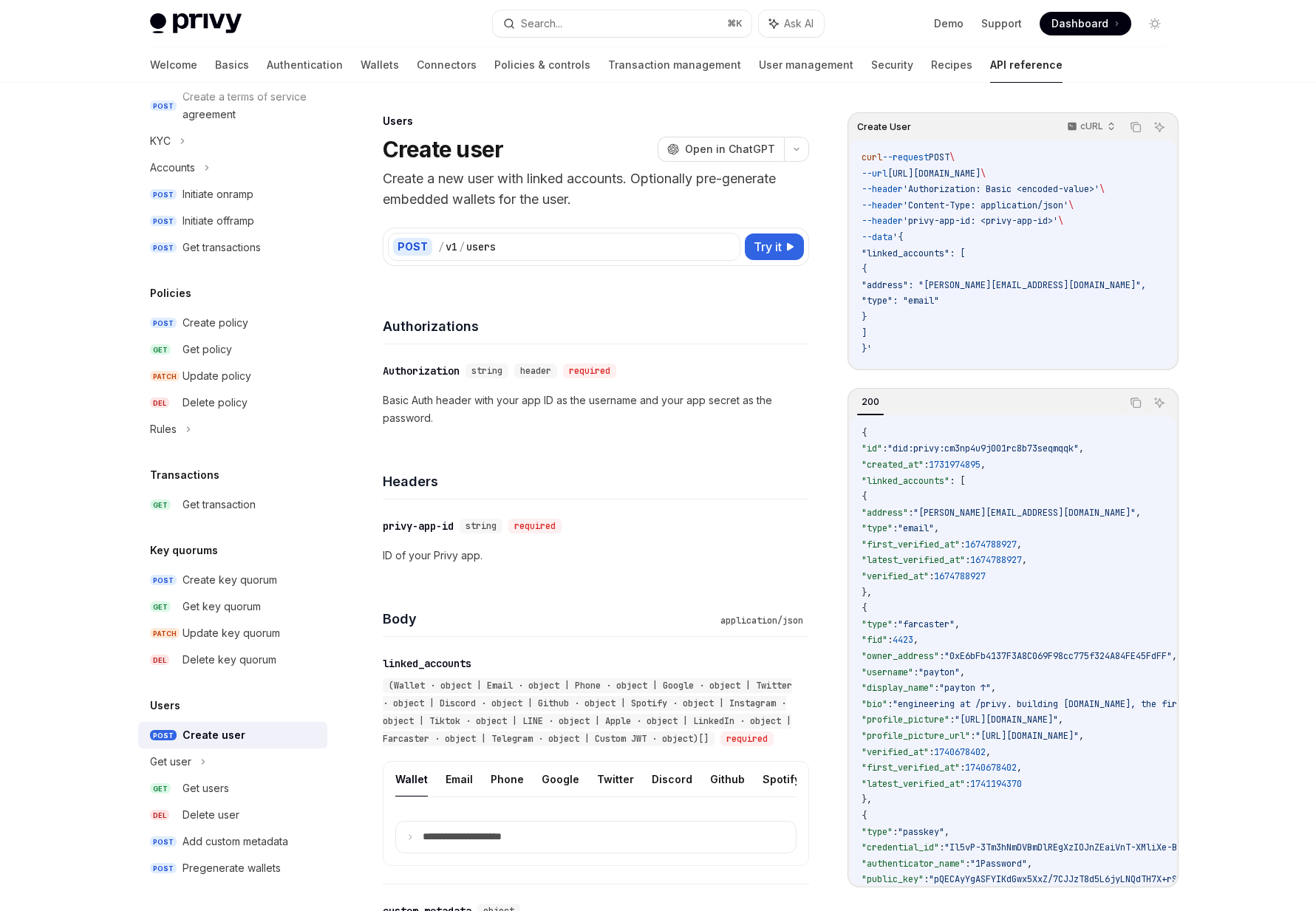
scroll to position [116, 0]
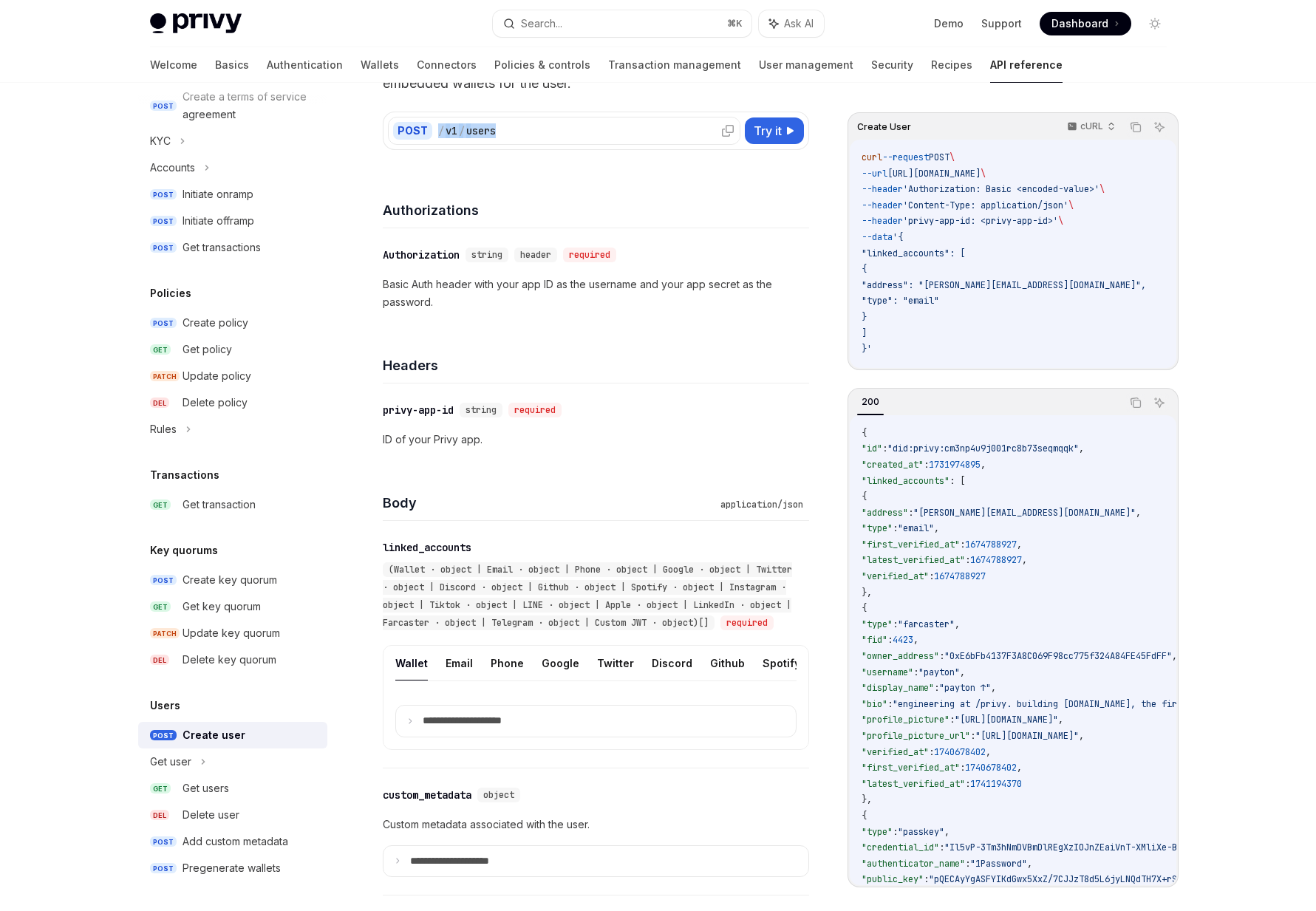
drag, startPoint x: 531, startPoint y: 131, endPoint x: 436, endPoint y: 133, distance: 95.0
click at [438, 133] on div "/ v1 / users" at bounding box center [587, 130] width 297 height 14
copy div "/ v1 / users"
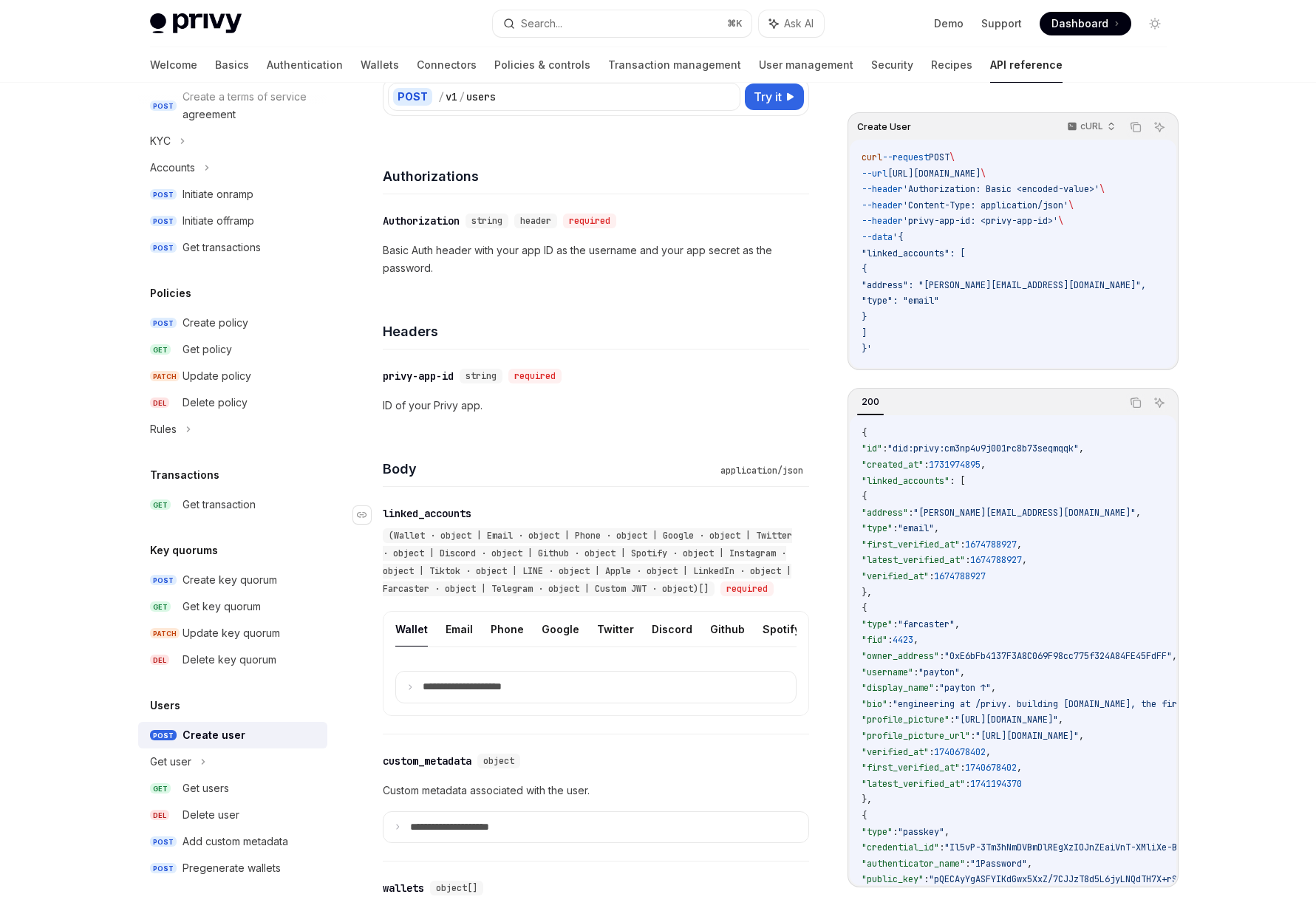
click at [590, 569] on span "(Wallet · object | Email · object | Phone · object | Google · object | Twitter …" at bounding box center [587, 562] width 409 height 65
click at [757, 639] on button "Custom JWT" at bounding box center [791, 629] width 67 height 34
click at [621, 702] on summary "**********" at bounding box center [596, 687] width 400 height 31
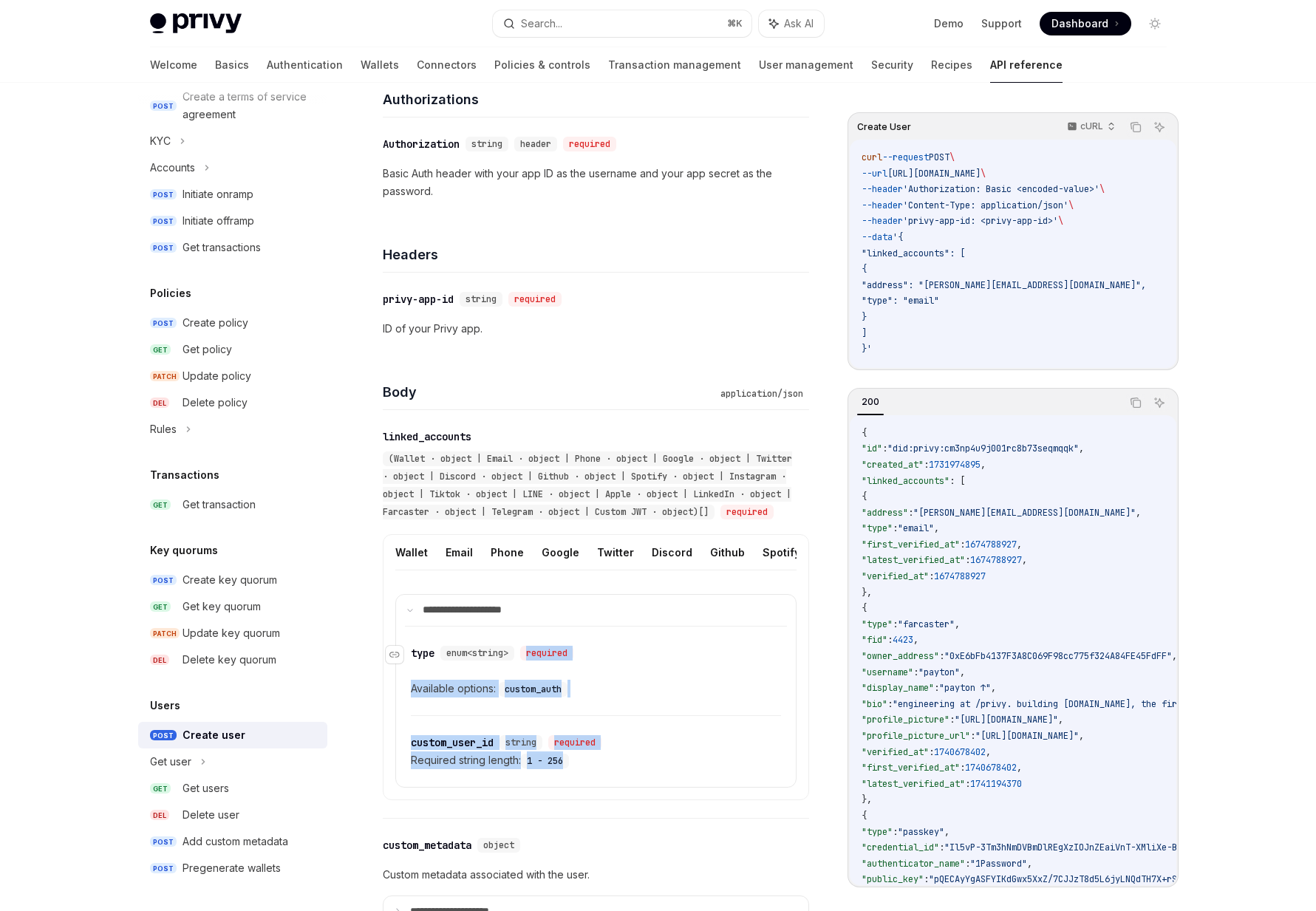
drag, startPoint x: 615, startPoint y: 780, endPoint x: 525, endPoint y: 662, distance: 148.4
click at [526, 663] on div "​ type enum<string> required Available options: custom_auth ​ custom_user_id st…" at bounding box center [596, 706] width 382 height 161
click at [677, 715] on div "​ type enum<string> required Available options: custom_auth" at bounding box center [595, 671] width 370 height 89
click at [227, 576] on div "Create key quorum" at bounding box center [230, 580] width 95 height 18
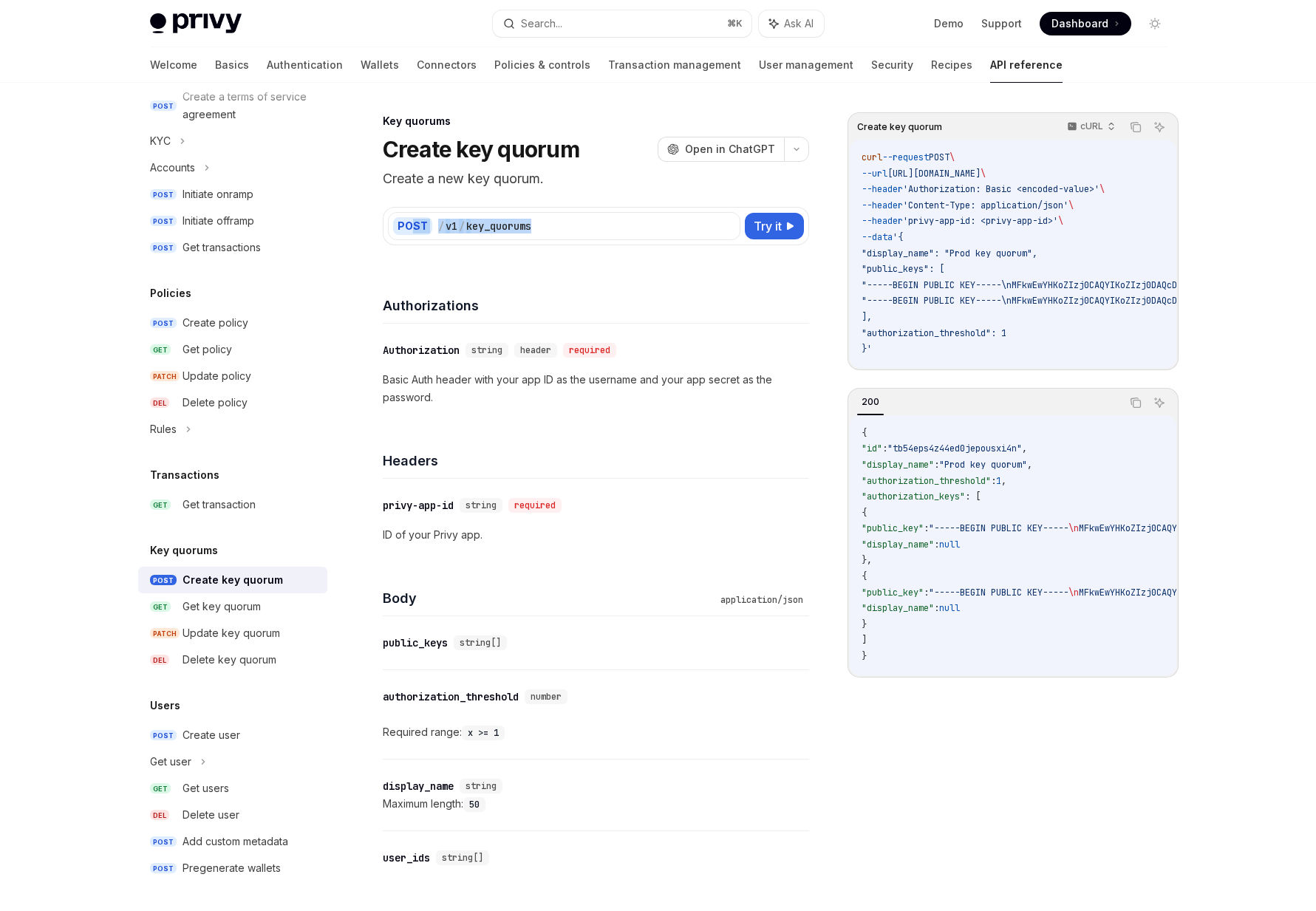
drag, startPoint x: 577, startPoint y: 228, endPoint x: 409, endPoint y: 224, distance: 168.0
click at [409, 224] on div "POST / v1 / key_quorums" at bounding box center [564, 226] width 352 height 28
click at [710, 284] on div "Authorizations" at bounding box center [596, 296] width 427 height 54
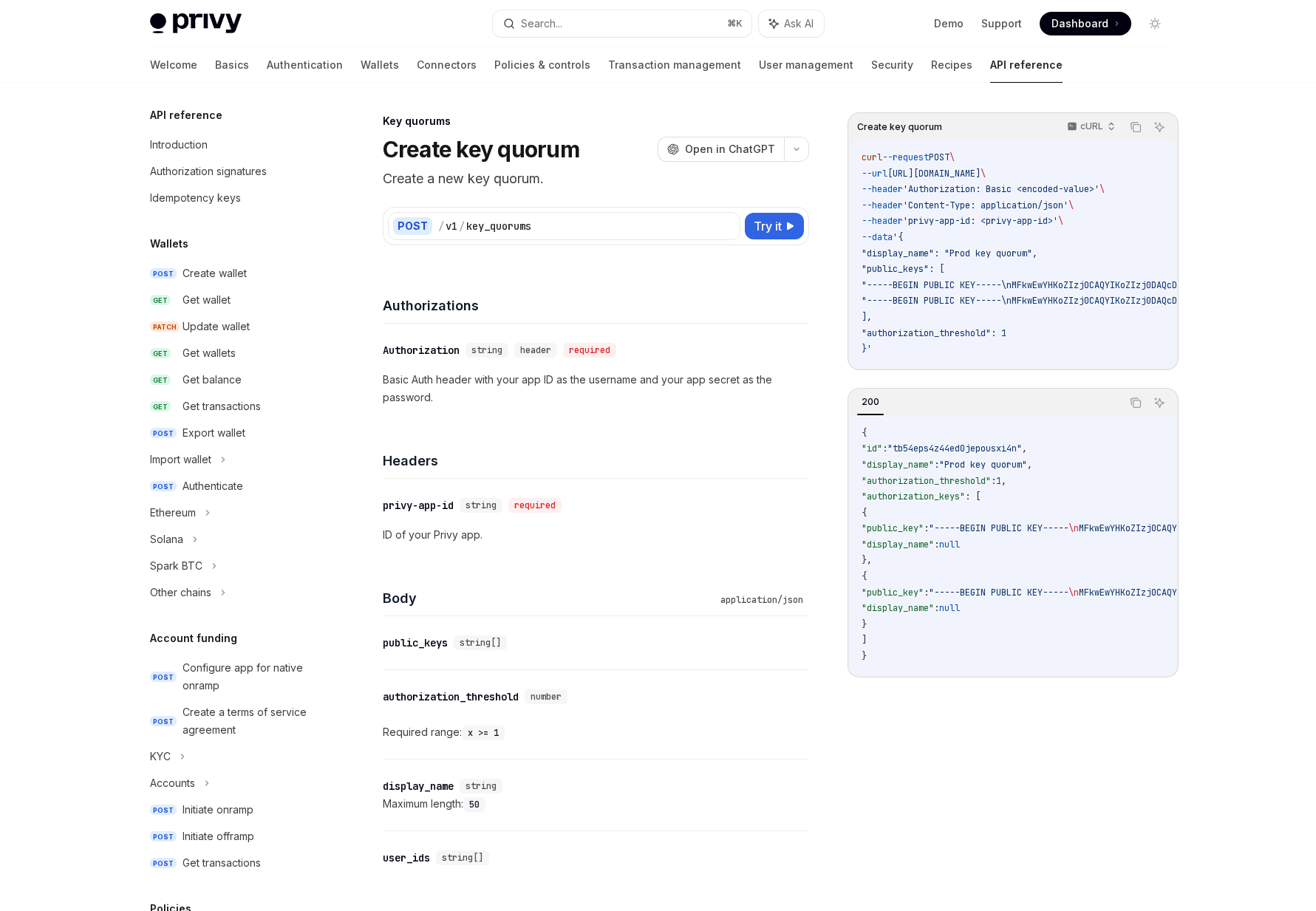
scroll to position [615, 0]
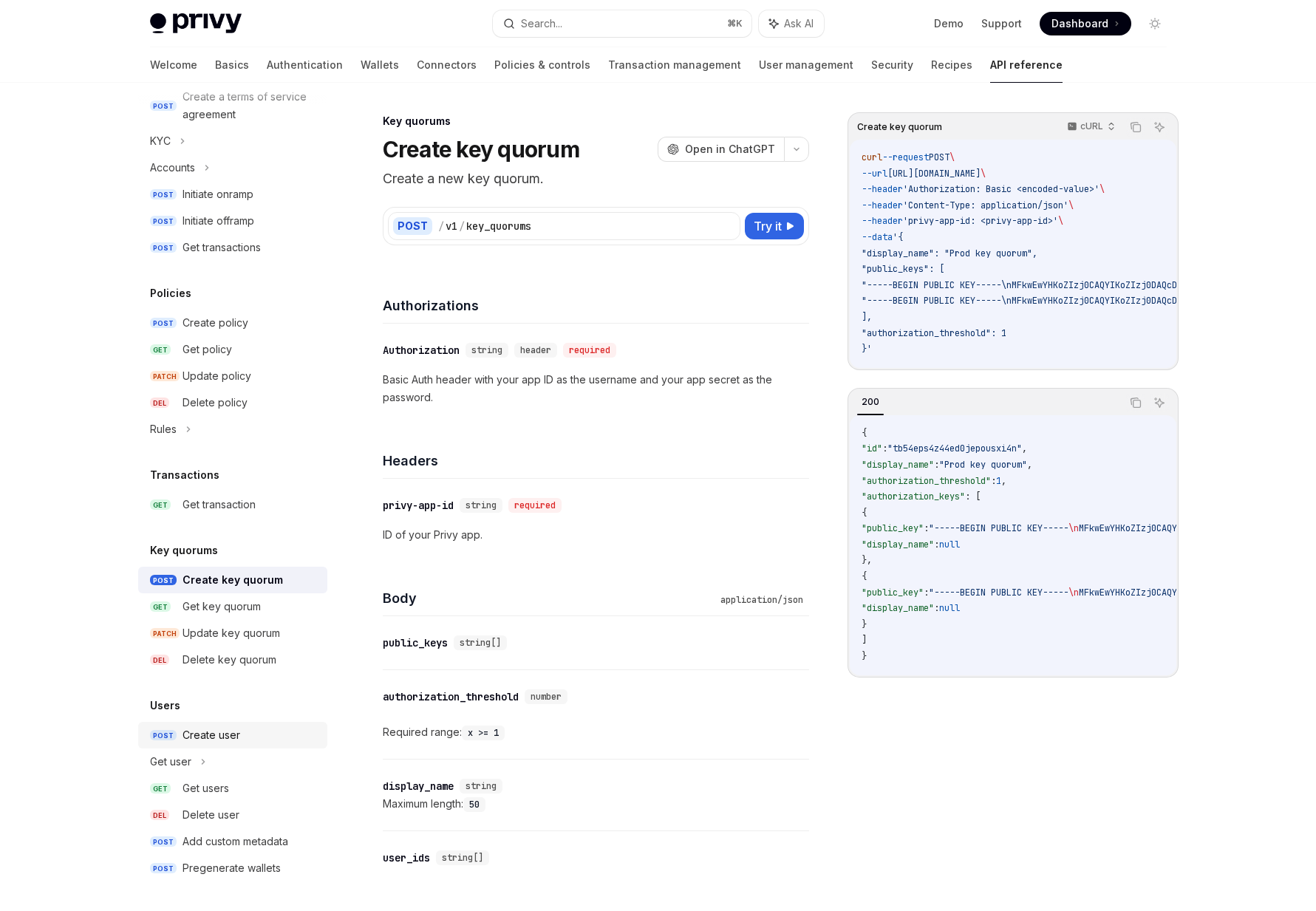
click at [217, 741] on div "Create user" at bounding box center [212, 735] width 58 height 18
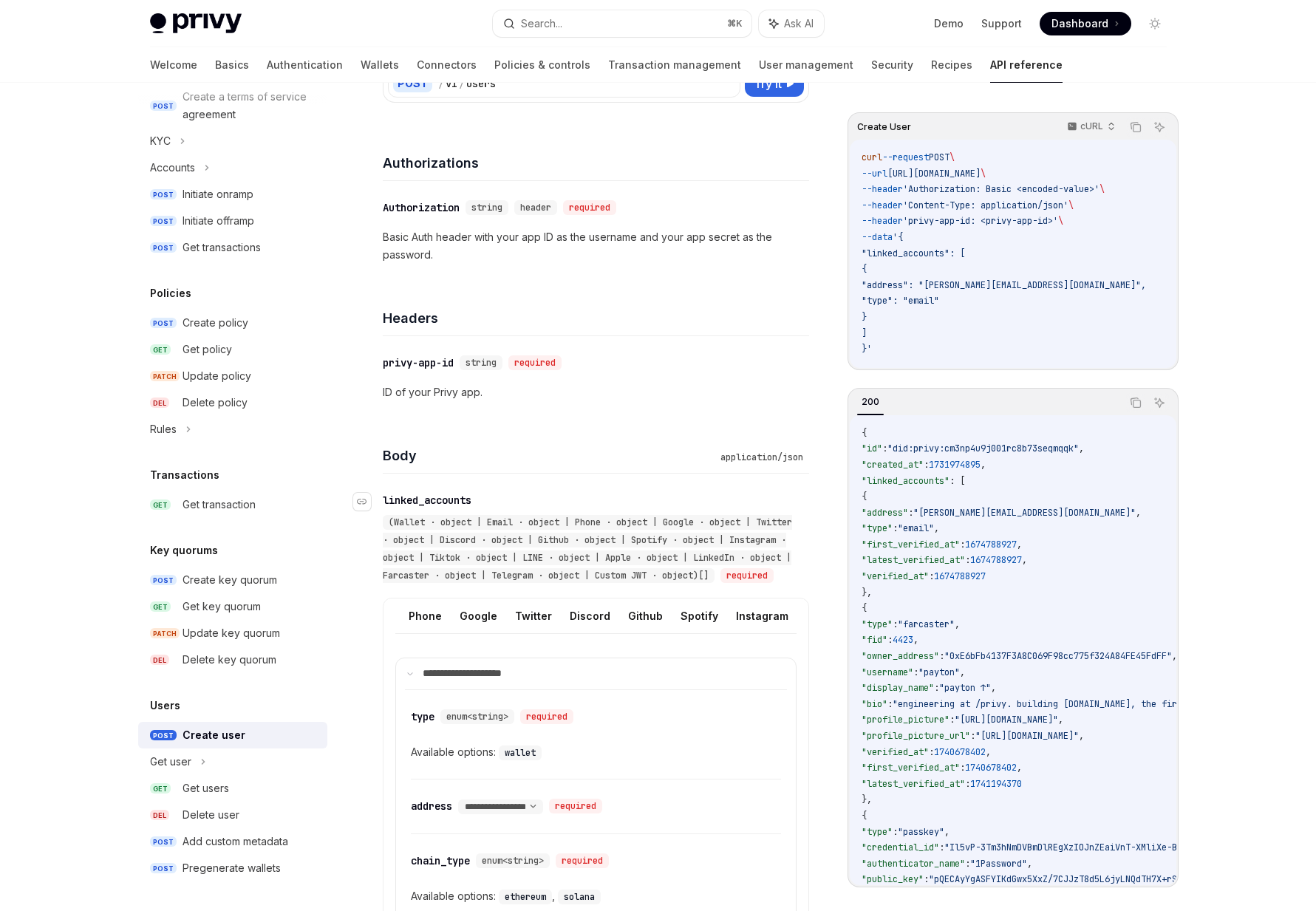
scroll to position [0, 467]
click at [760, 630] on button "Custom JWT" at bounding box center [791, 615] width 67 height 34
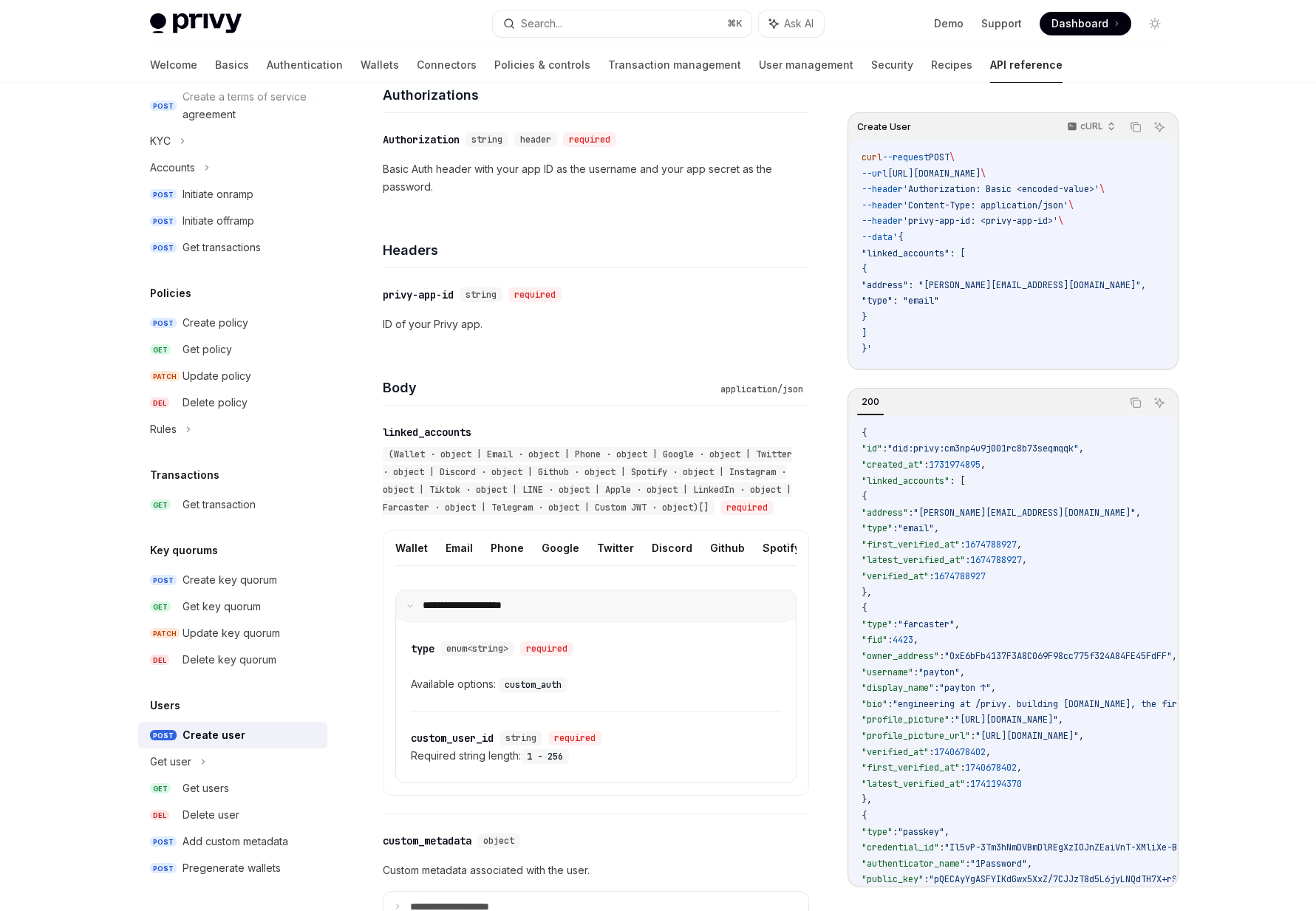
scroll to position [233, 0]
click at [528, 690] on code "custom_auth" at bounding box center [533, 682] width 69 height 14
copy code "custom_auth"
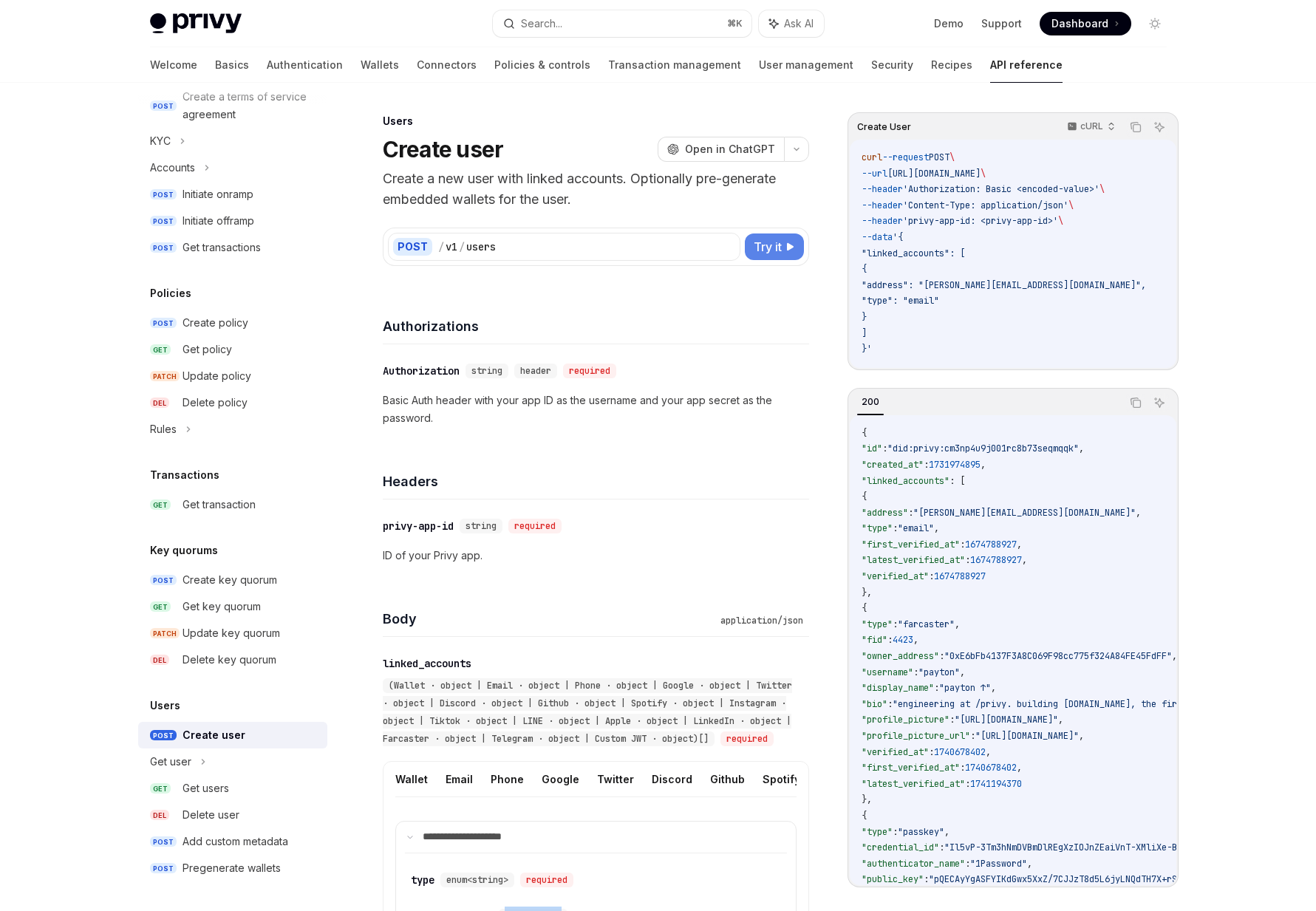
click at [760, 240] on span "Try it" at bounding box center [767, 247] width 28 height 18
type textarea "*"
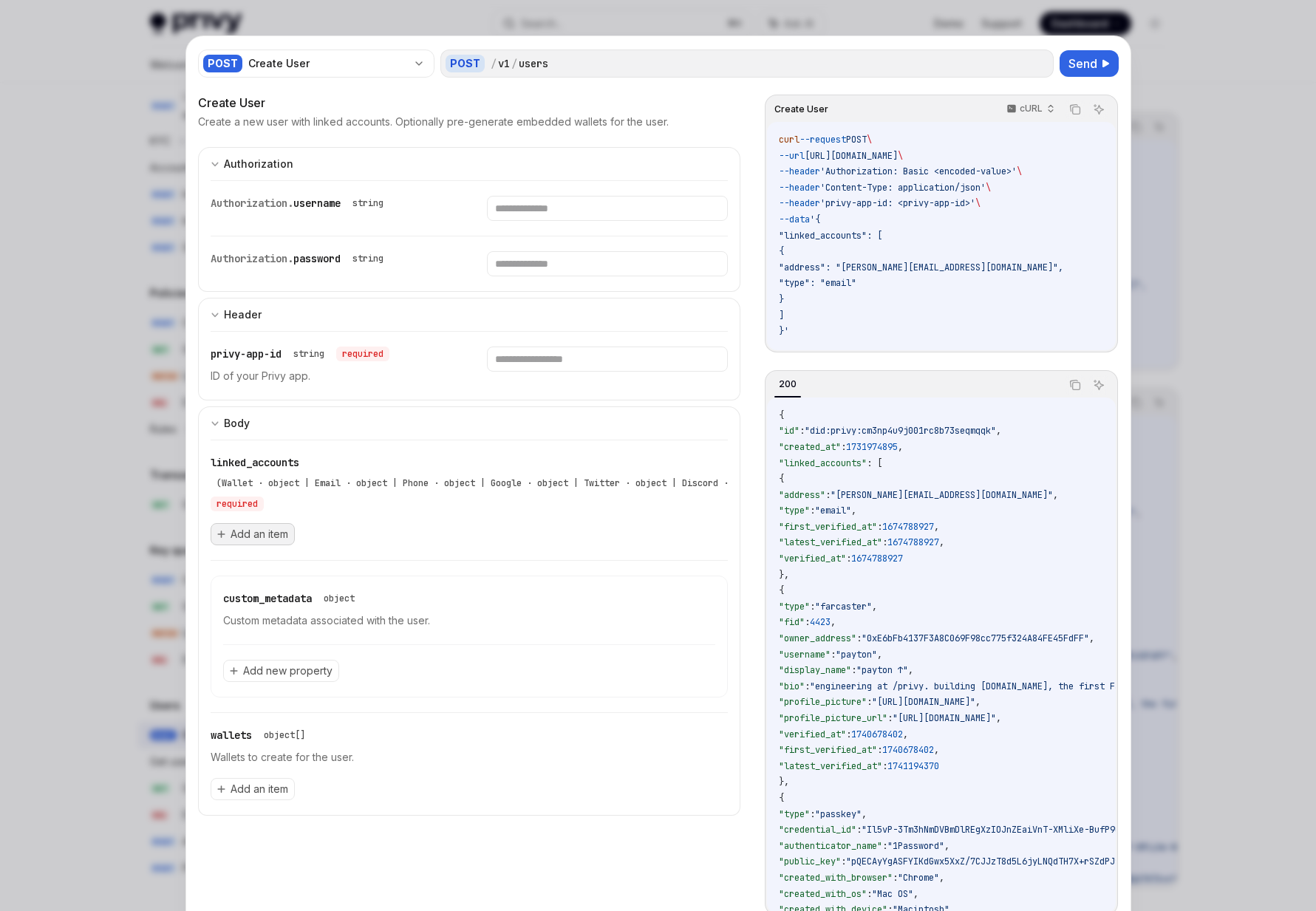
click at [265, 536] on span "Add an item" at bounding box center [259, 534] width 58 height 14
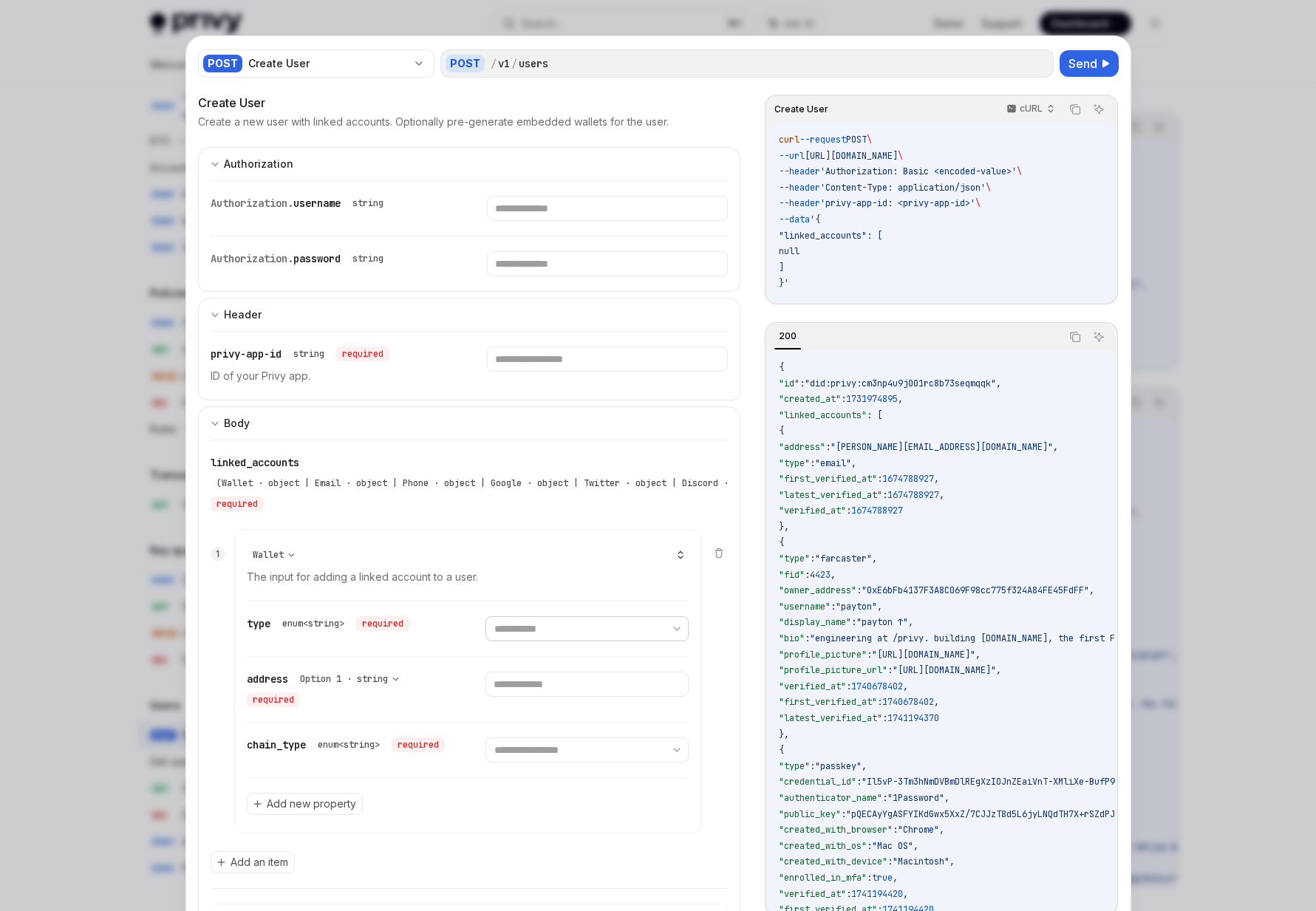
click at [579, 624] on select "**********" at bounding box center [587, 629] width 203 height 25
click at [285, 552] on select "**********" at bounding box center [274, 555] width 54 height 14
select select "**"
click at [247, 548] on select "**********" at bounding box center [274, 555] width 54 height 14
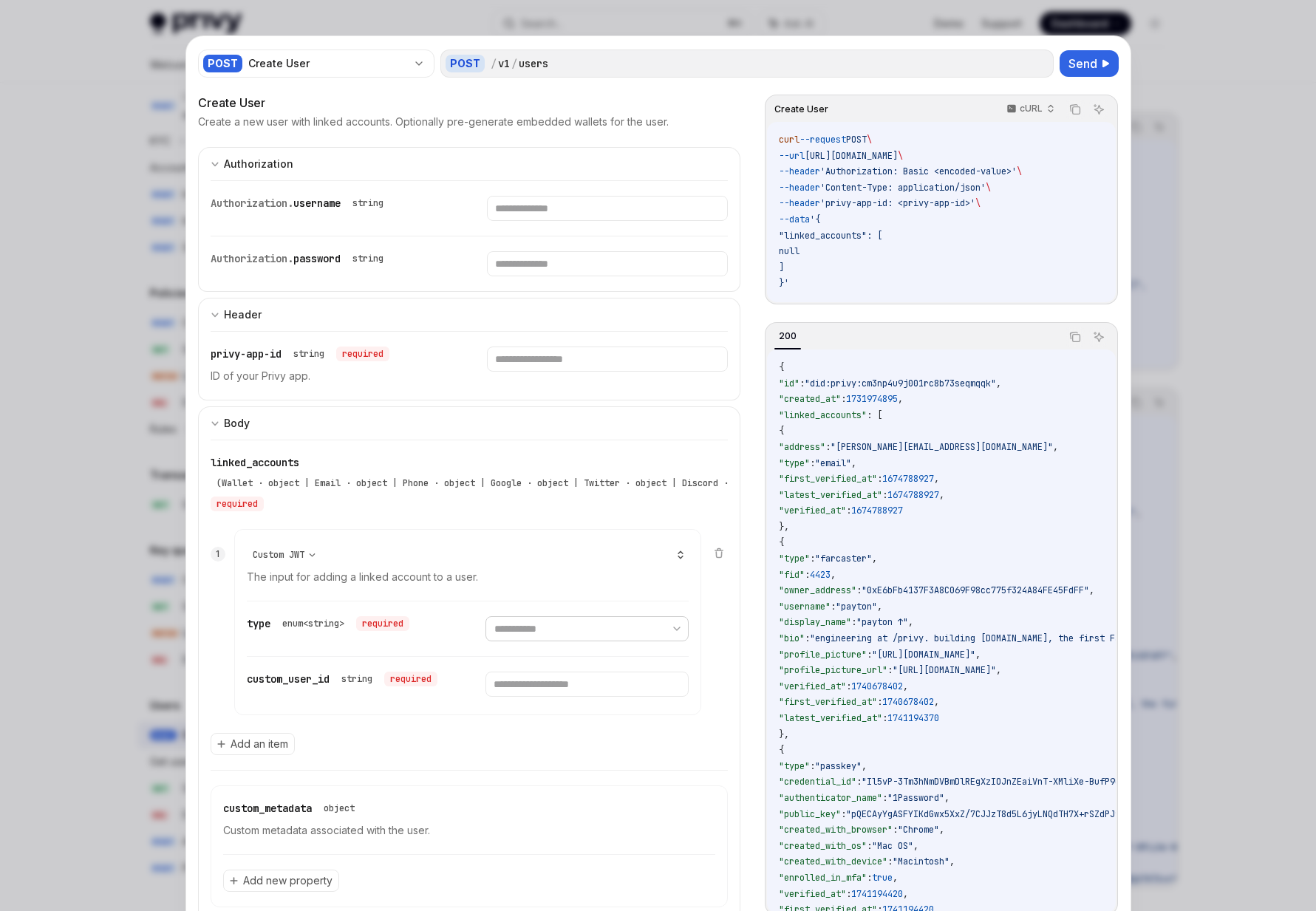
click at [544, 633] on select "**********" at bounding box center [587, 629] width 203 height 25
select select "**********"
click at [485, 616] on select "**********" at bounding box center [587, 629] width 203 height 25
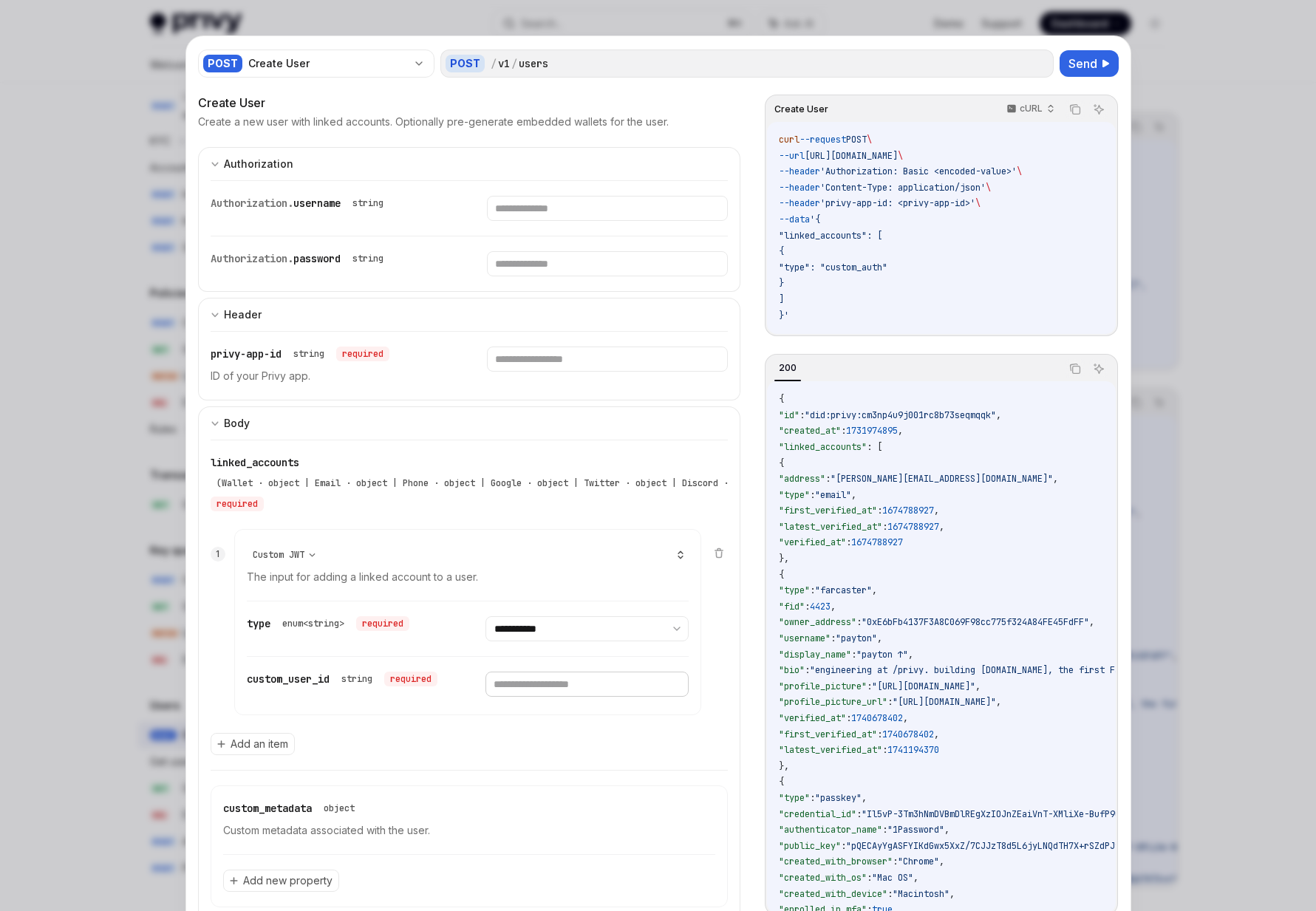
click at [529, 690] on input "text" at bounding box center [587, 684] width 203 height 25
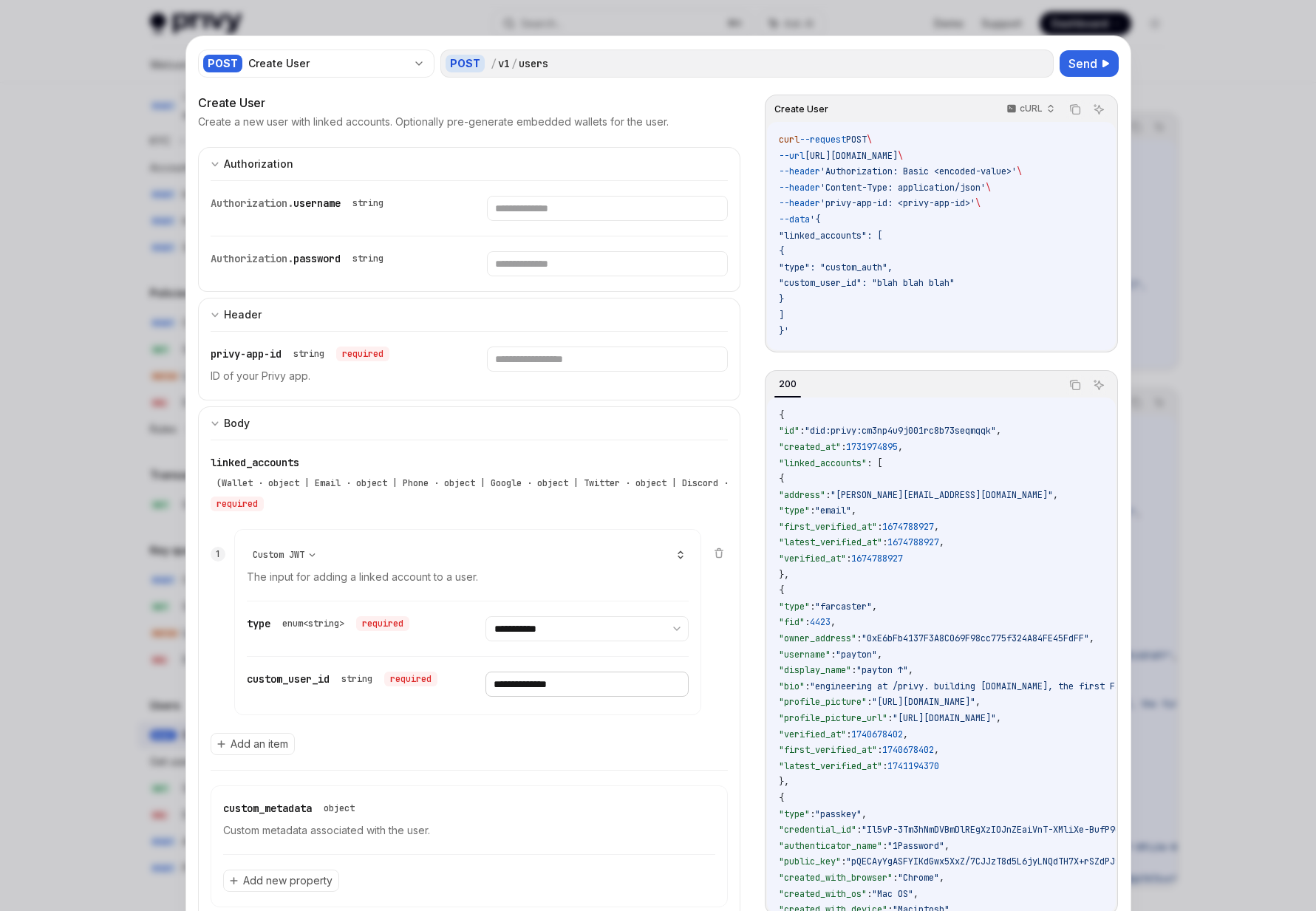
type input "**********"
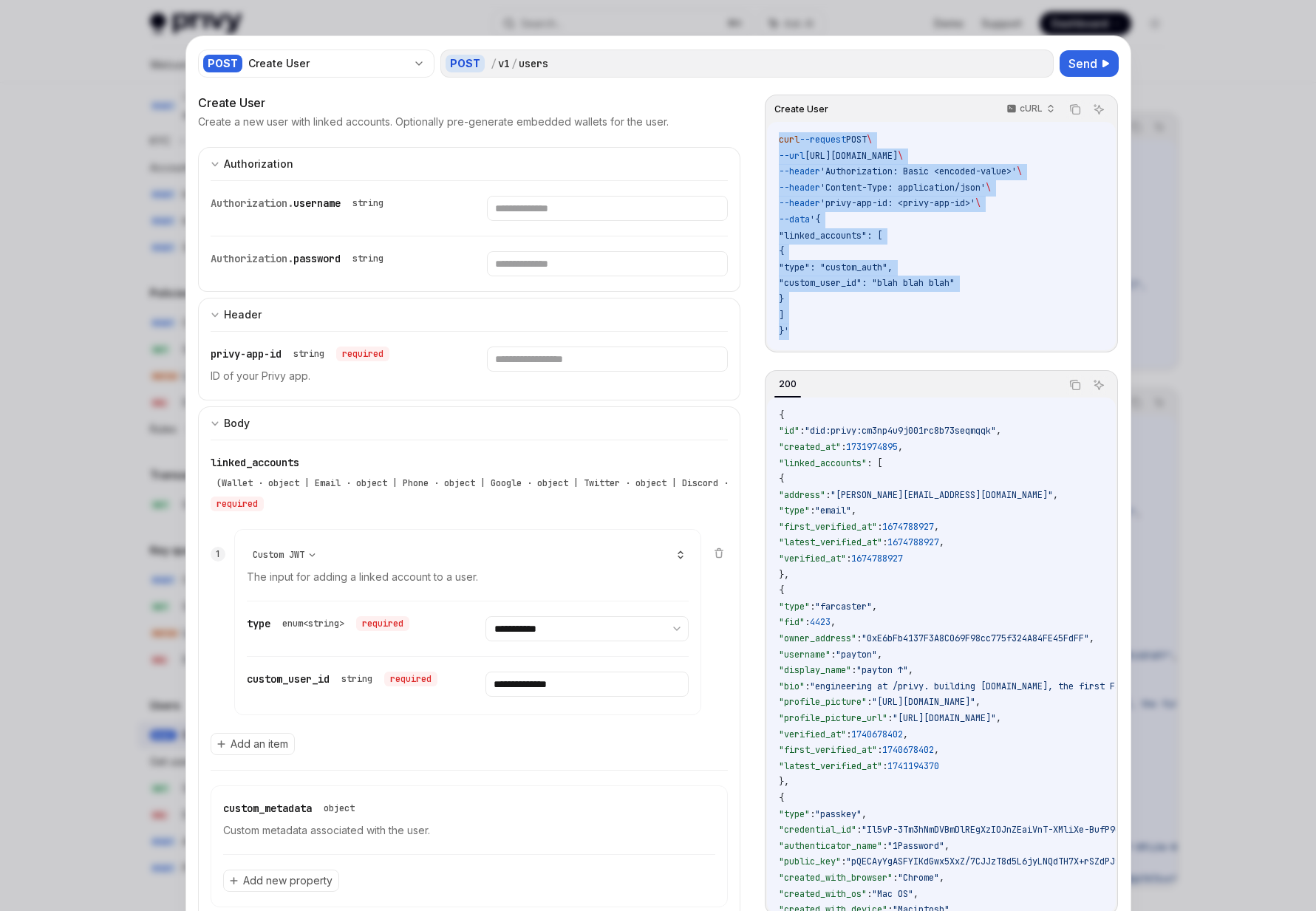
drag, startPoint x: 821, startPoint y: 329, endPoint x: 760, endPoint y: 129, distance: 209.1
click at [760, 129] on div "**********" at bounding box center [658, 559] width 920 height 932
copy code "curl --request POST \ --url https://api.privy.io/v1/users \ --header 'Authoriza…"
click at [970, 254] on code "curl --request POST \ --url https://api.privy.io/v1/users \ --header 'Authoriza…" at bounding box center [940, 236] width 324 height 208
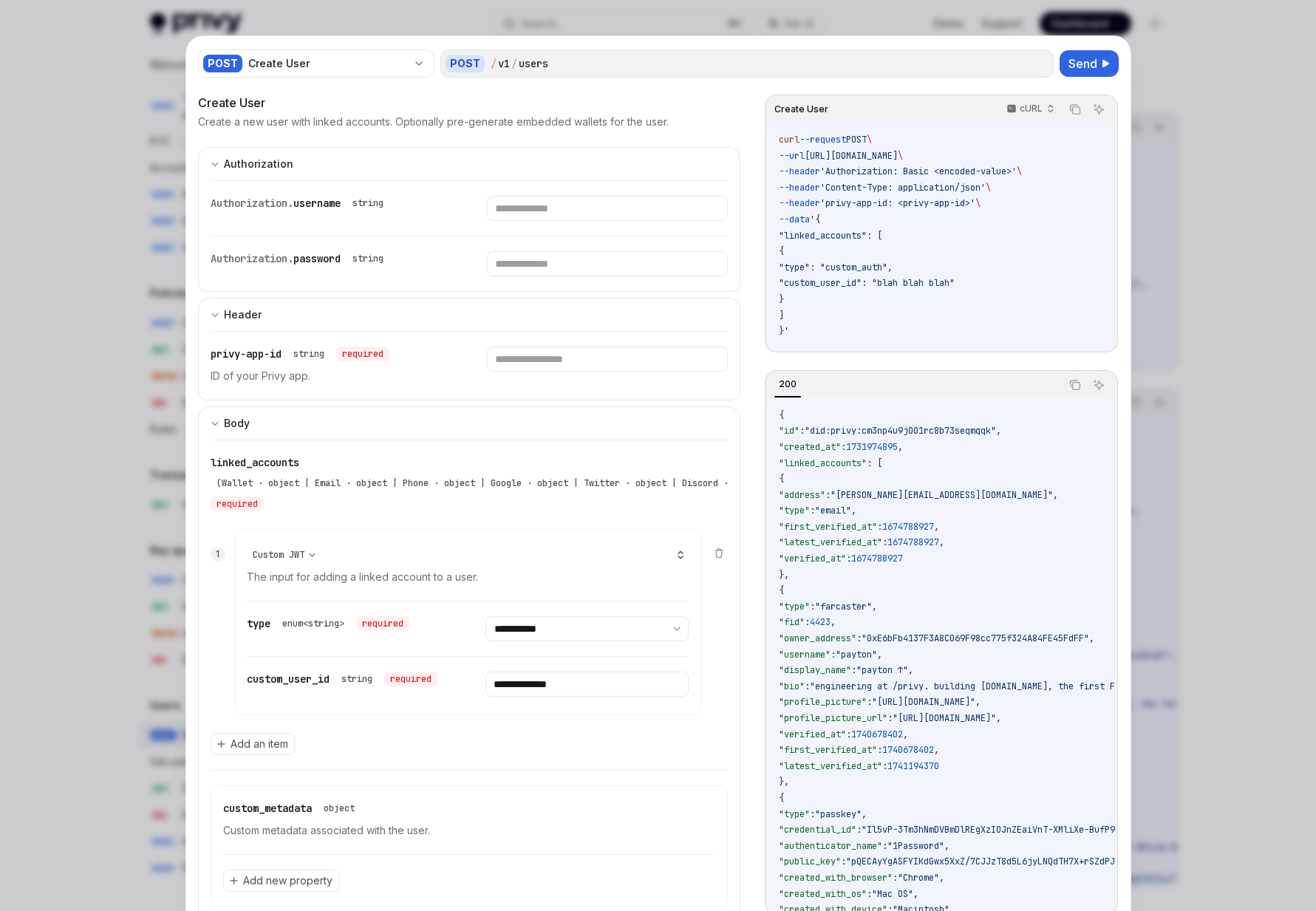
drag, startPoint x: 935, startPoint y: 321, endPoint x: 835, endPoint y: 144, distance: 203.3
click at [835, 146] on code "curl --request POST \ --url https://api.privy.io/v1/users \ --header 'Authoriza…" at bounding box center [940, 236] width 324 height 208
click at [835, 144] on span "--request" at bounding box center [822, 139] width 46 height 12
click at [70, 283] on div at bounding box center [658, 456] width 1316 height 911
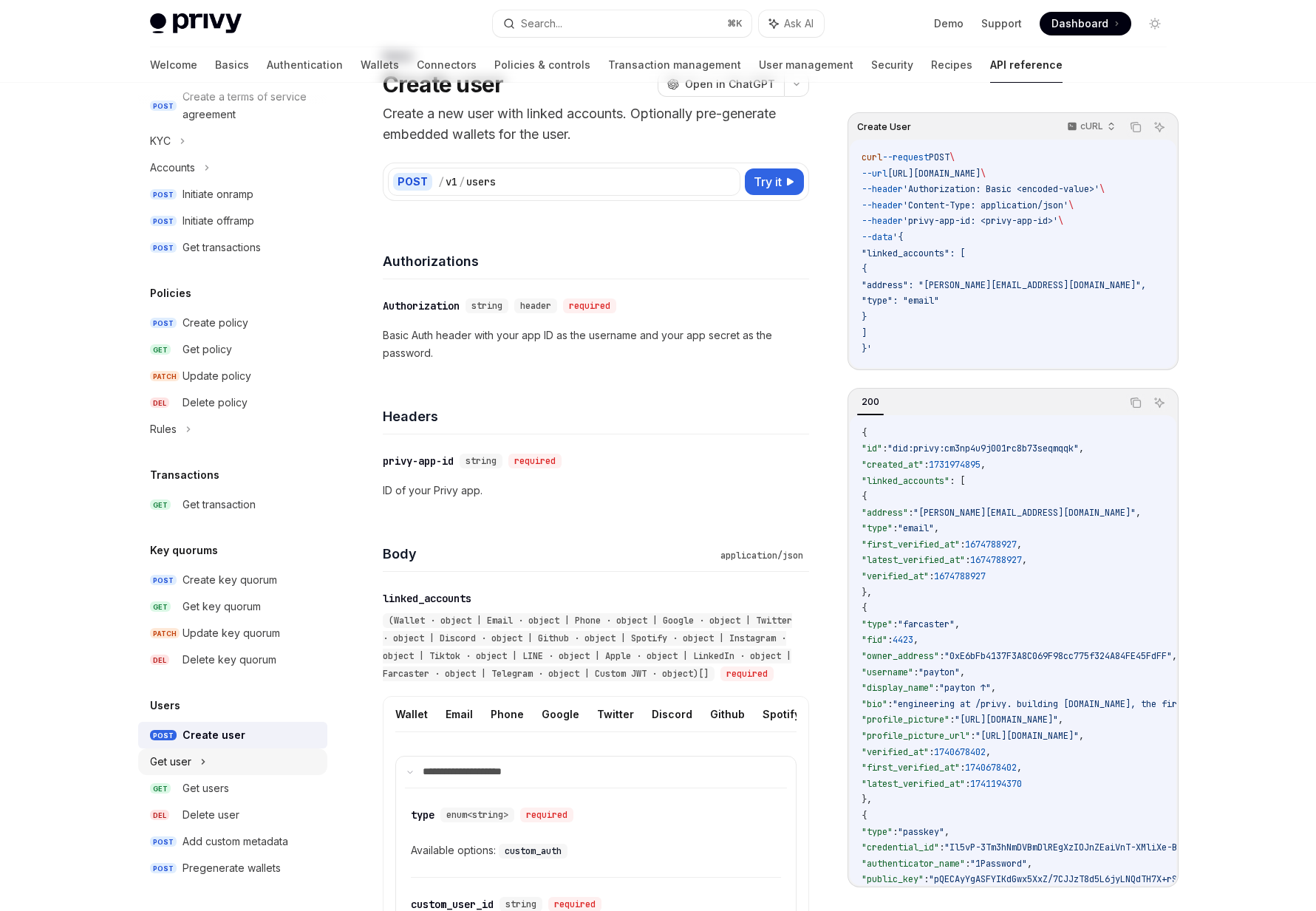
scroll to position [90, 0]
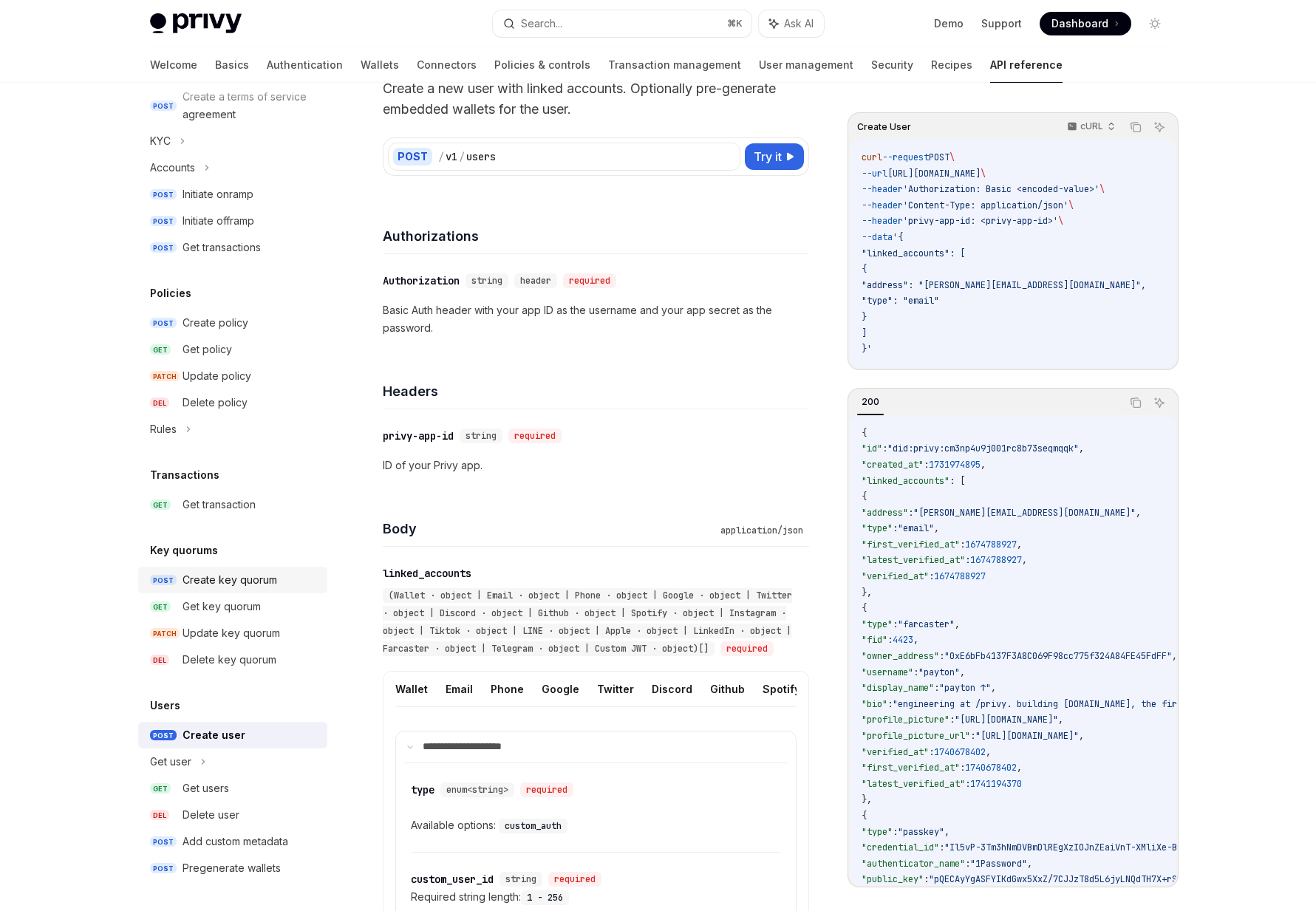
click at [188, 585] on div "Create key quorum" at bounding box center [230, 580] width 95 height 18
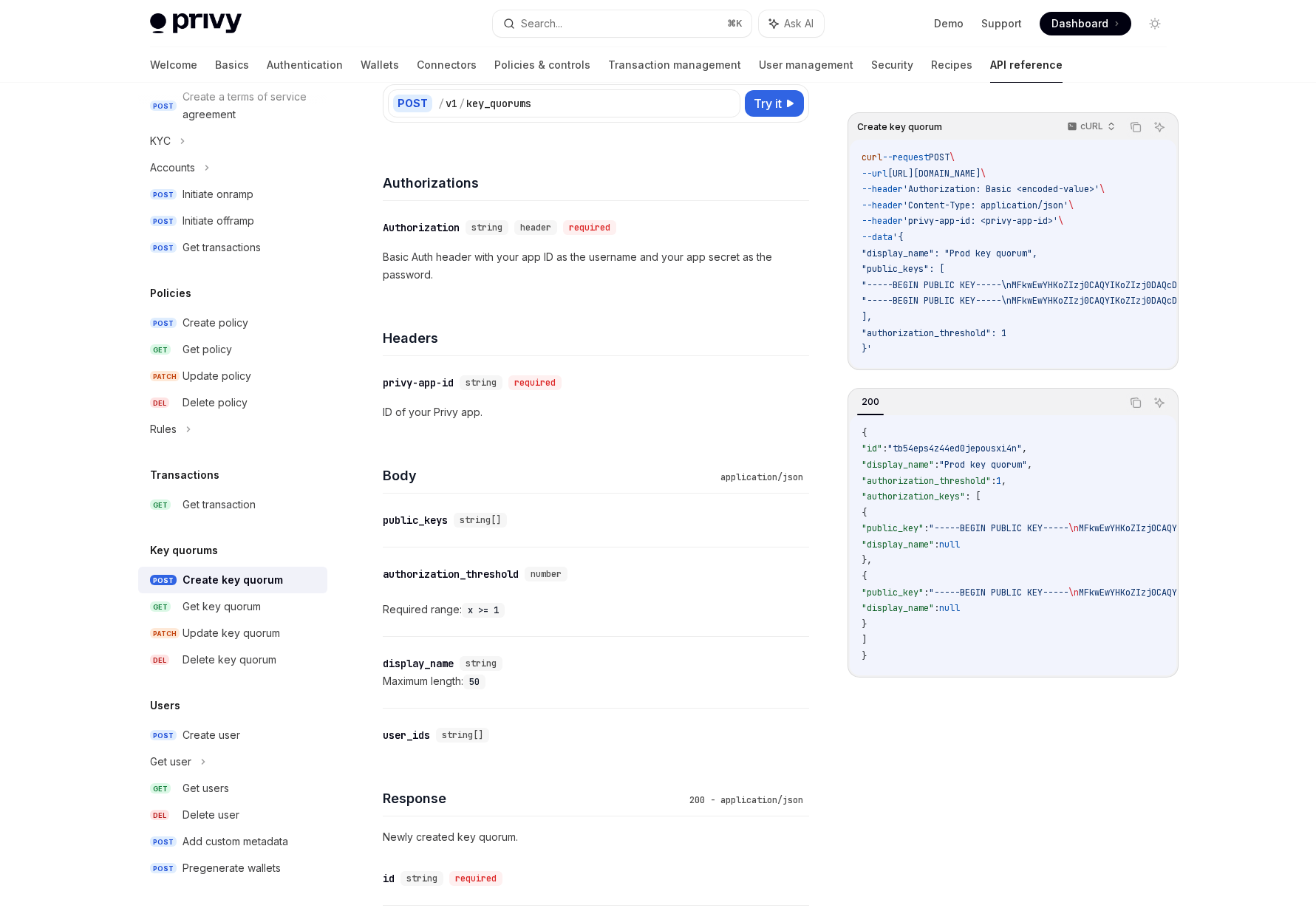
scroll to position [111, 0]
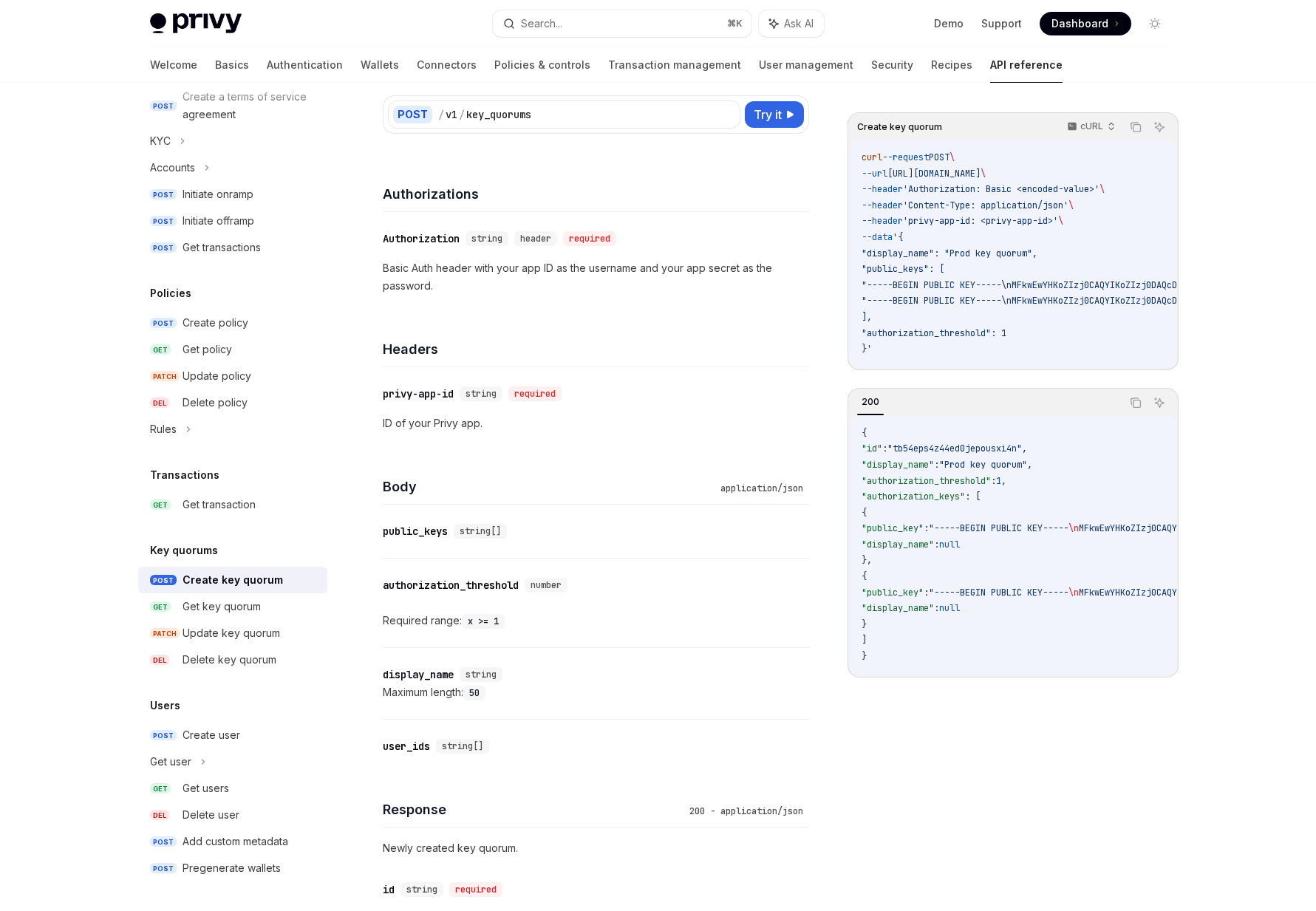
click at [46, 430] on div "Privy Docs home page Search... ⌘ K Ask AI Demo Support Dashboard Dashboard Sear…" at bounding box center [658, 669] width 1316 height 1560
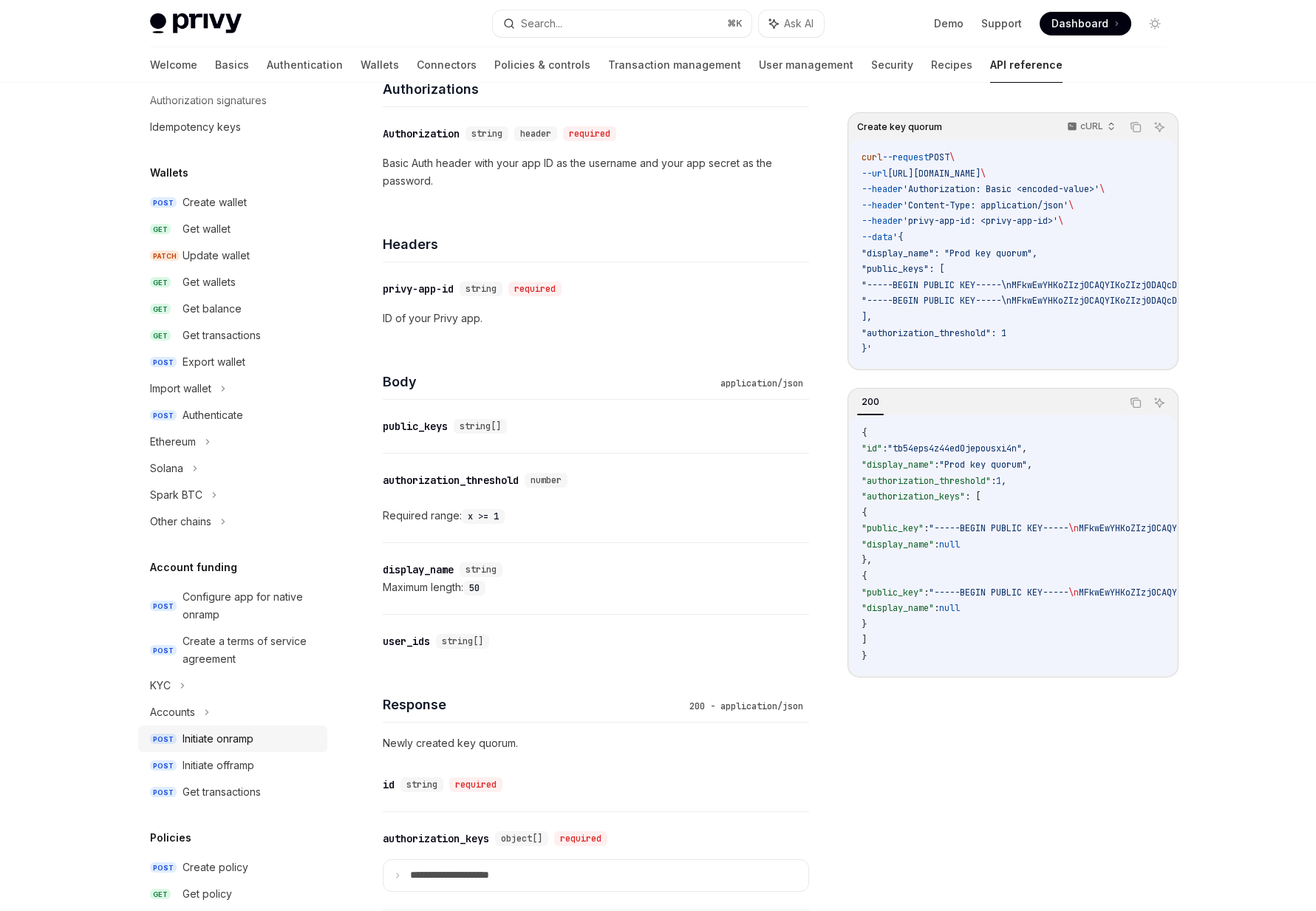
scroll to position [0, 0]
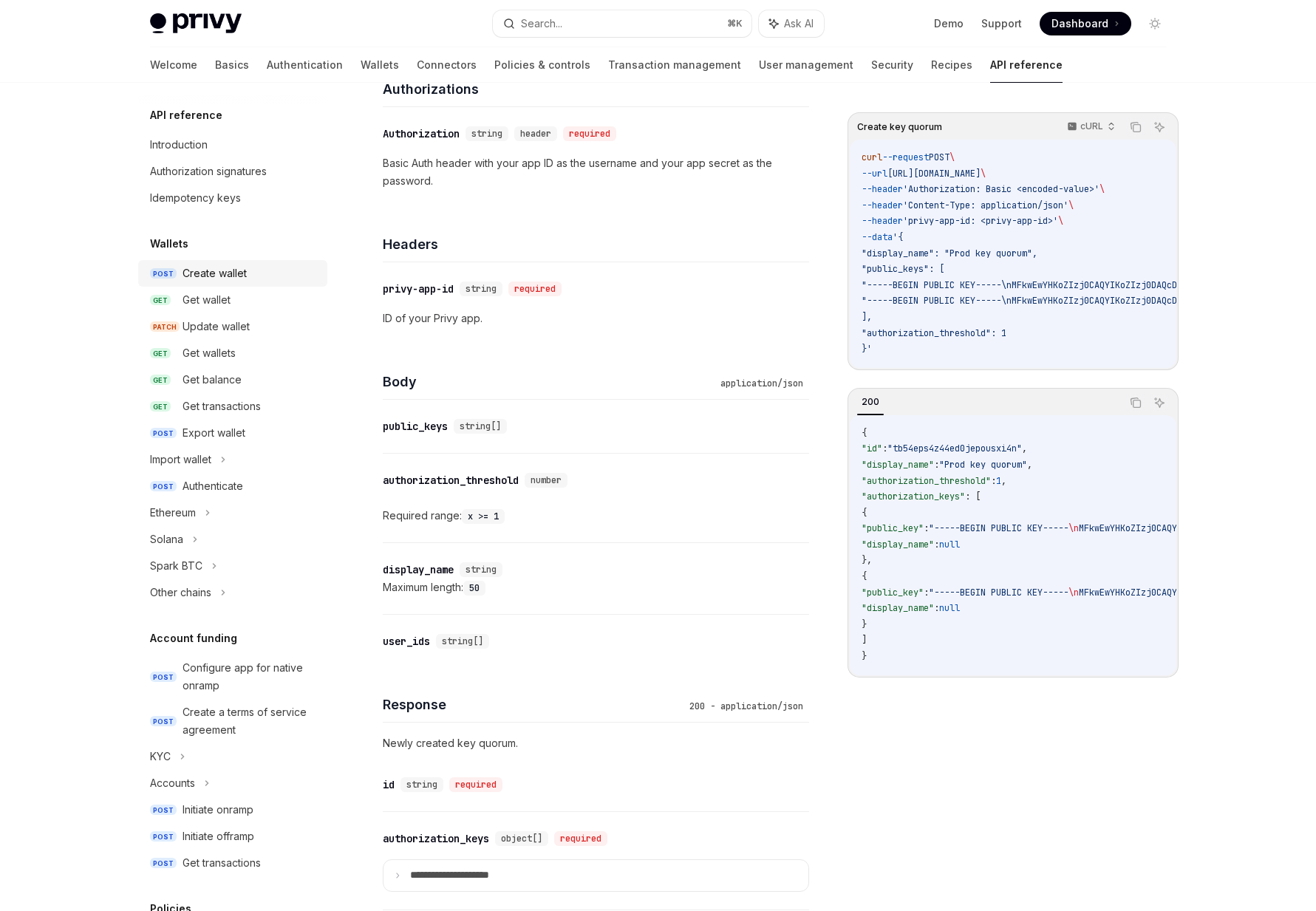
click at [196, 269] on div "Create wallet" at bounding box center [214, 274] width 64 height 18
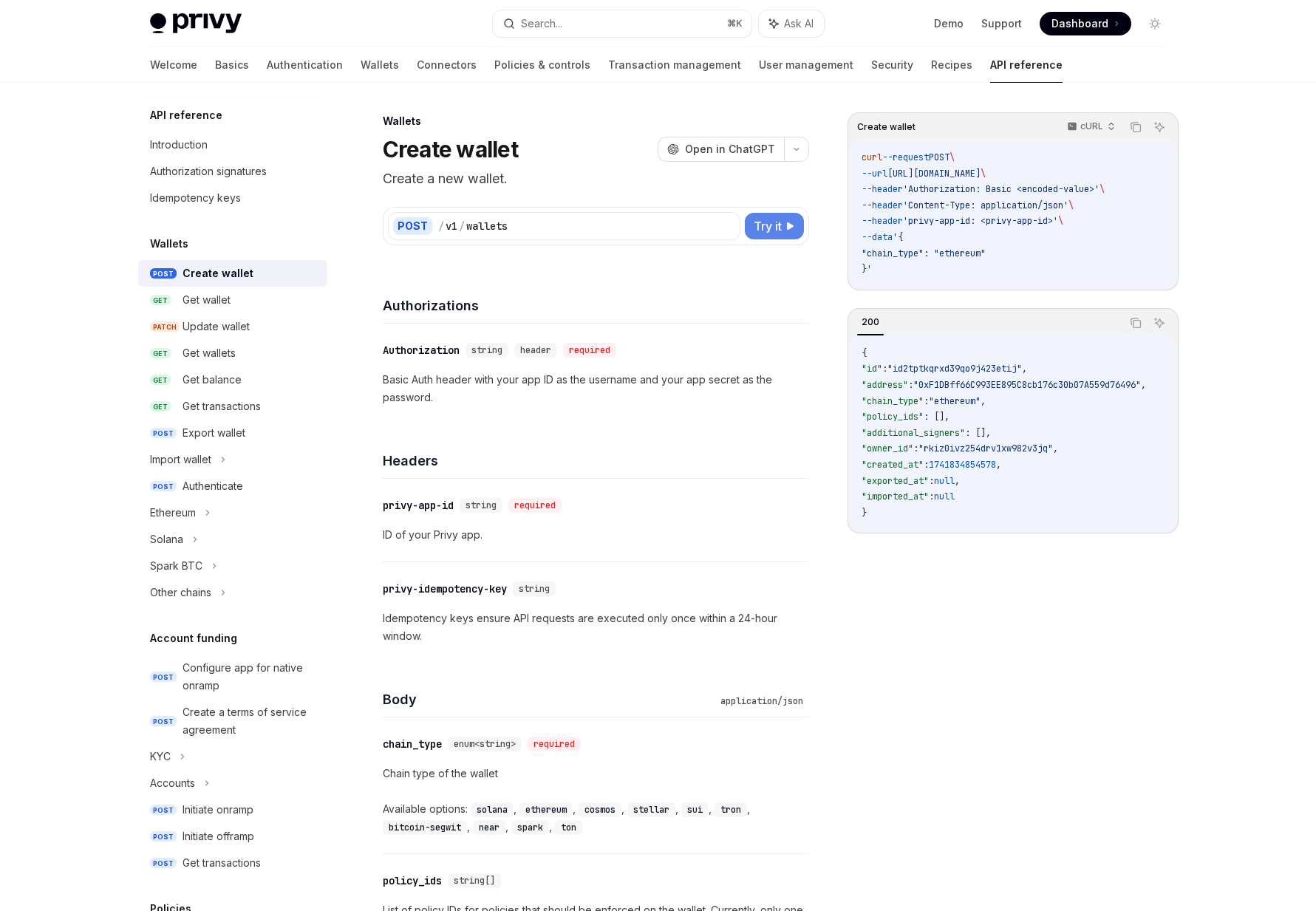
click at [768, 225] on span "Try it" at bounding box center [767, 226] width 28 height 18
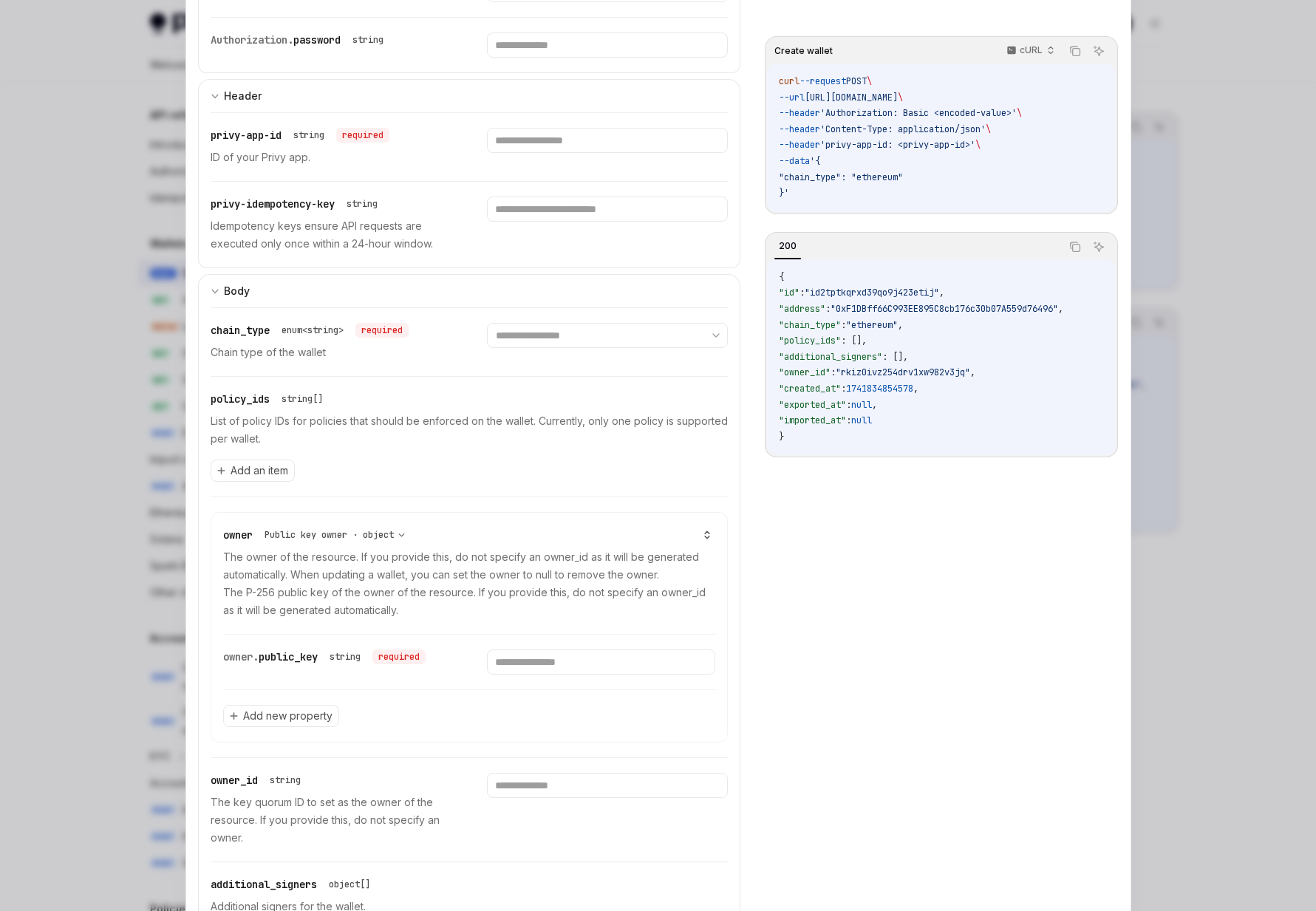
scroll to position [321, 0]
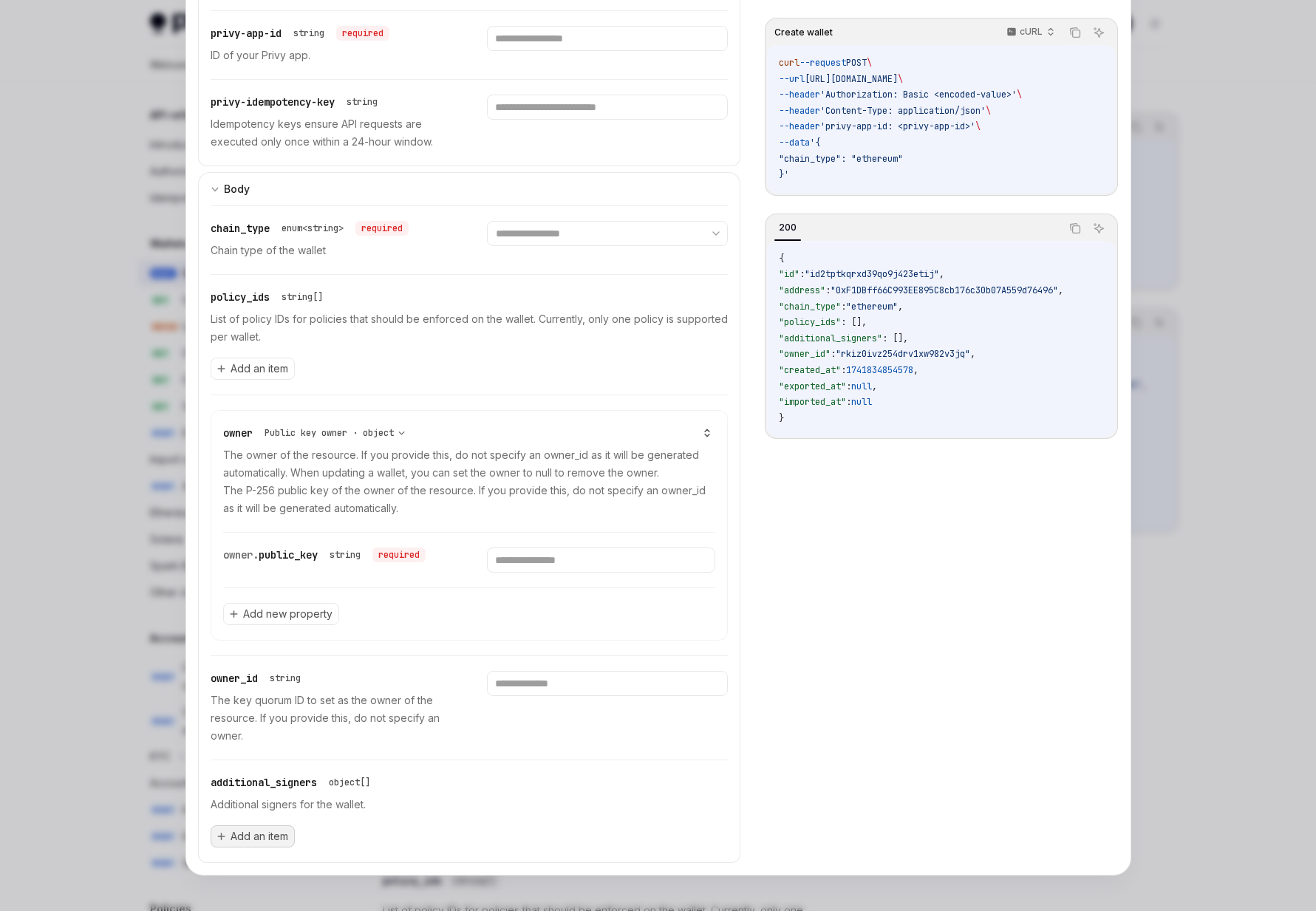
click at [248, 844] on button "Add an item" at bounding box center [252, 836] width 84 height 23
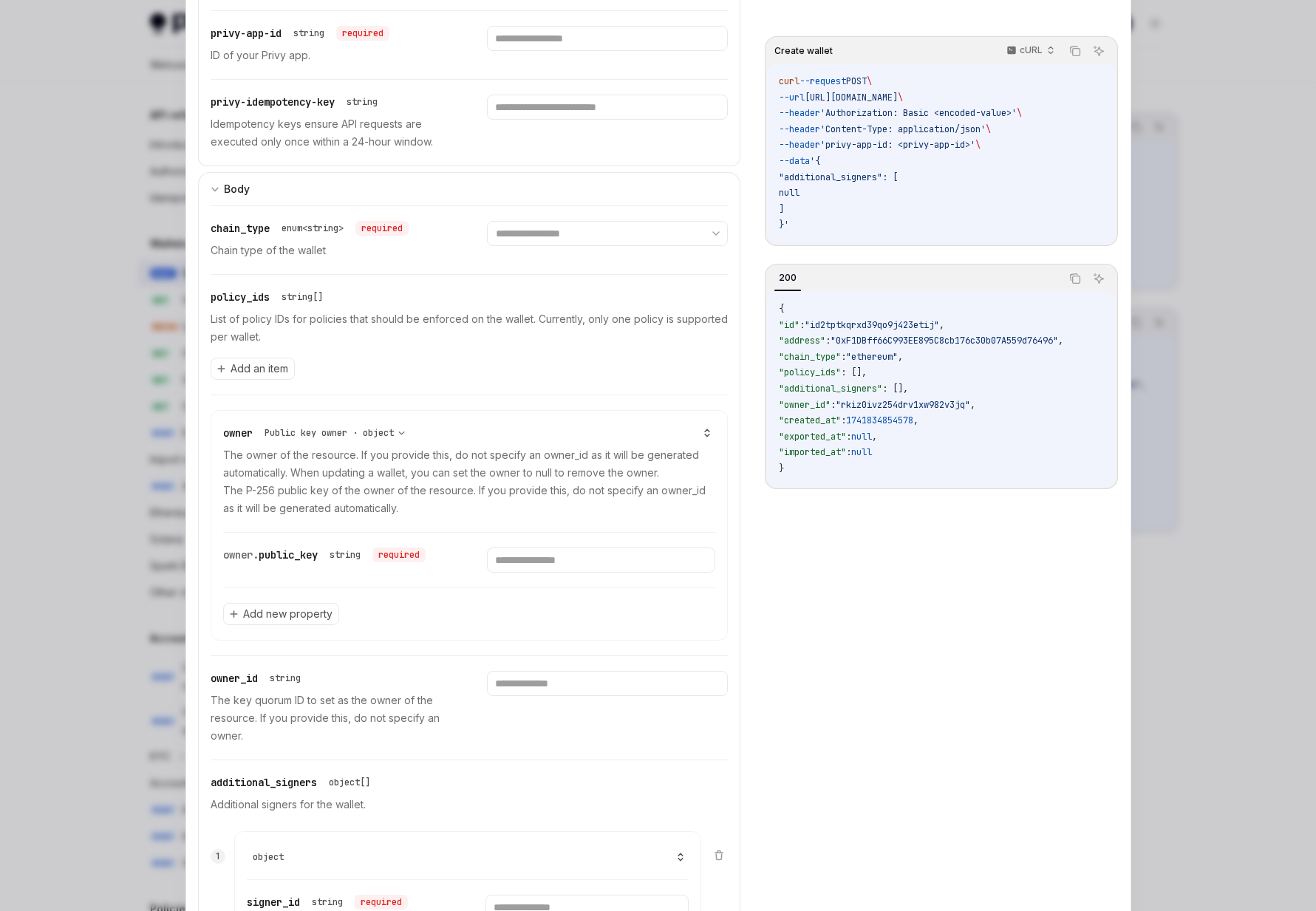
scroll to position [549, 0]
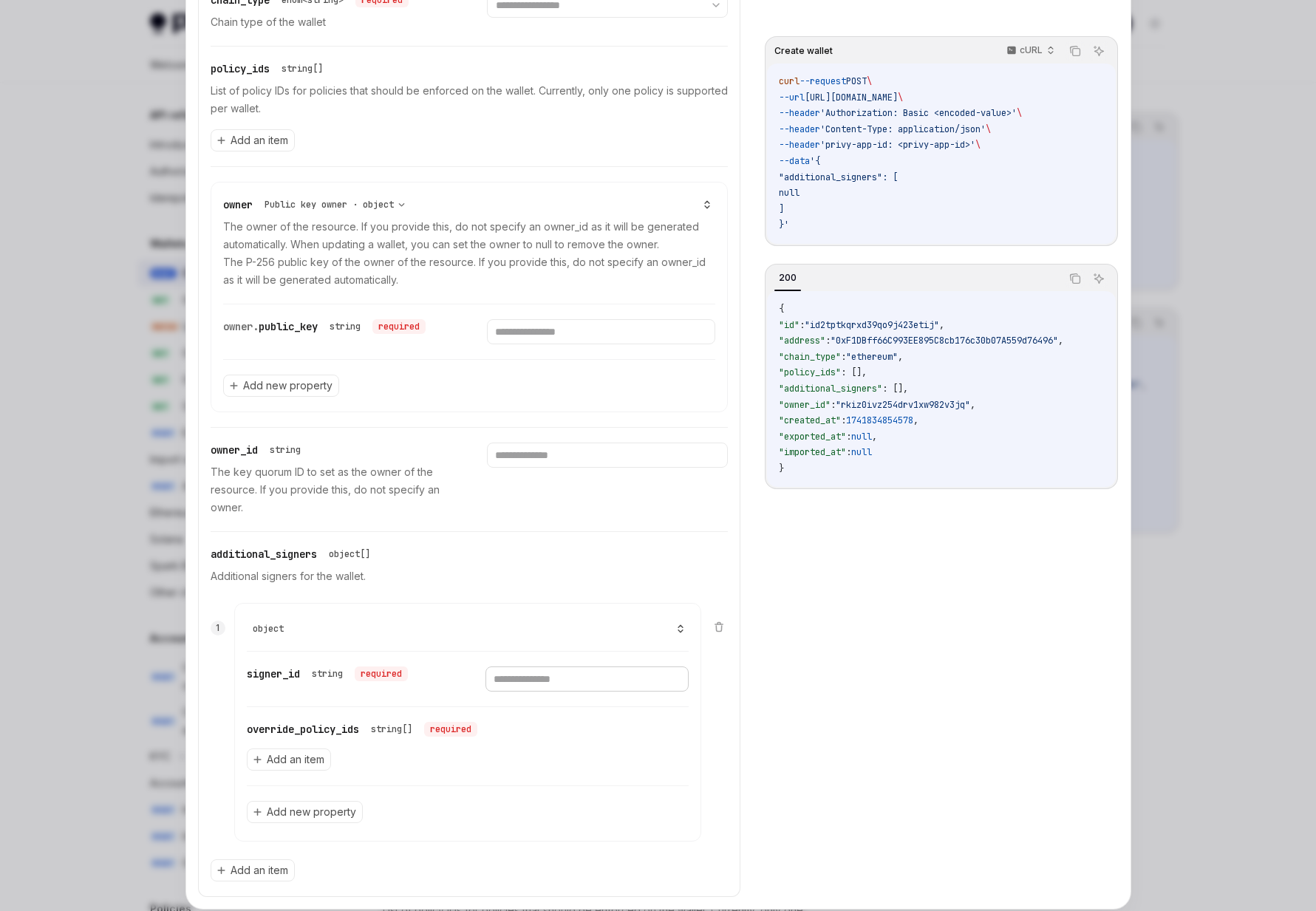
click at [556, 674] on input "text" at bounding box center [587, 679] width 203 height 25
drag, startPoint x: 358, startPoint y: 761, endPoint x: 270, endPoint y: 681, distance: 118.9
click at [270, 681] on div "signer_id string required override_policy_ids string[] required Add an item Add…" at bounding box center [468, 745] width 443 height 186
click at [270, 681] on div "signer_id string required" at bounding box center [348, 679] width 203 height 25
drag, startPoint x: 270, startPoint y: 673, endPoint x: 306, endPoint y: 721, distance: 60.0
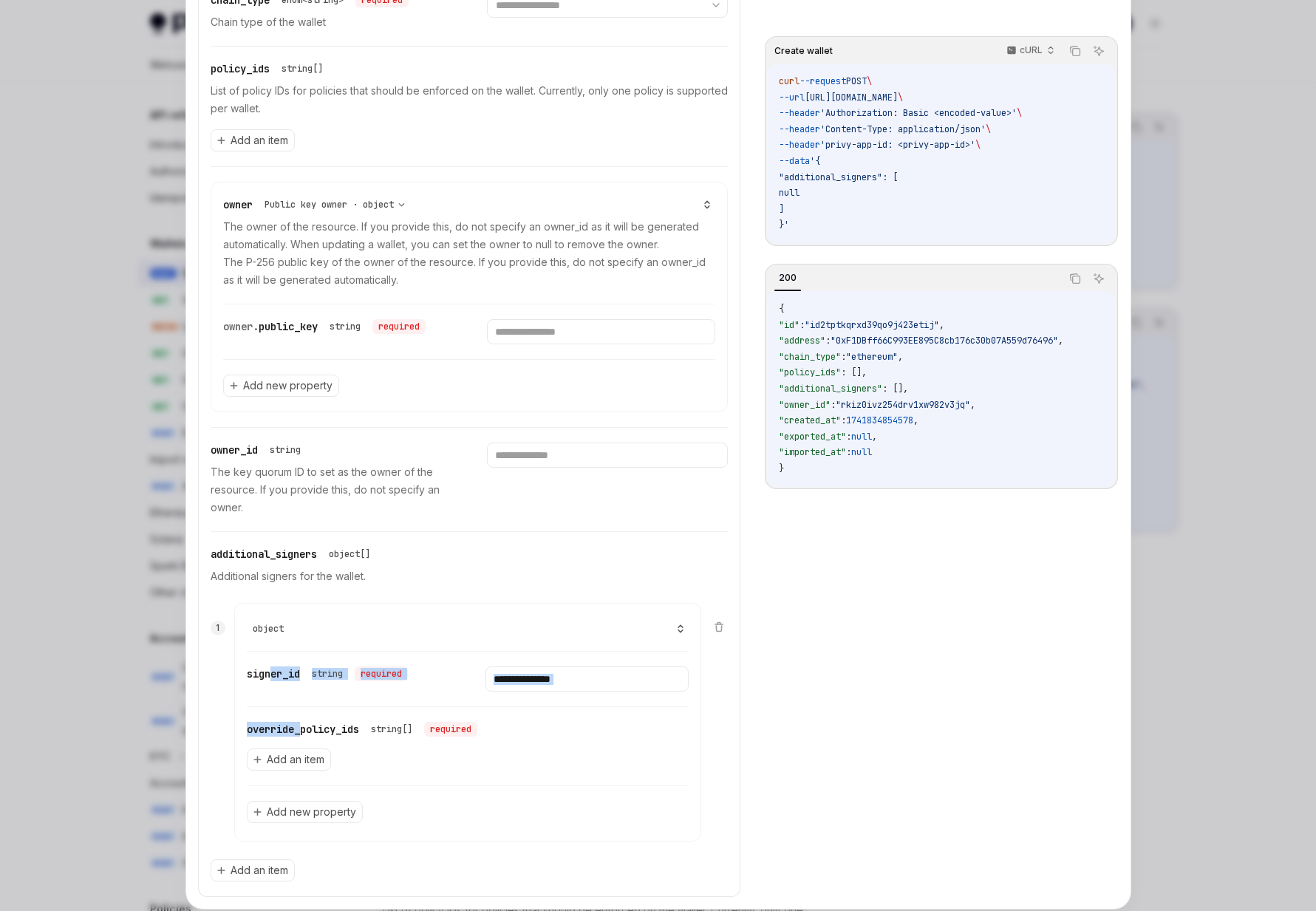
click at [306, 721] on div "signer_id string required override_policy_ids string[] required Add an item Add…" at bounding box center [468, 745] width 443 height 186
click at [306, 737] on div "override_policy_ids string[] required Add an item" at bounding box center [468, 746] width 443 height 79
drag, startPoint x: 397, startPoint y: 730, endPoint x: 282, endPoint y: 725, distance: 115.1
click at [282, 725] on div "override_policy_ids string[] required" at bounding box center [362, 728] width 230 height 14
click at [305, 801] on button "Add new property" at bounding box center [305, 812] width 116 height 23
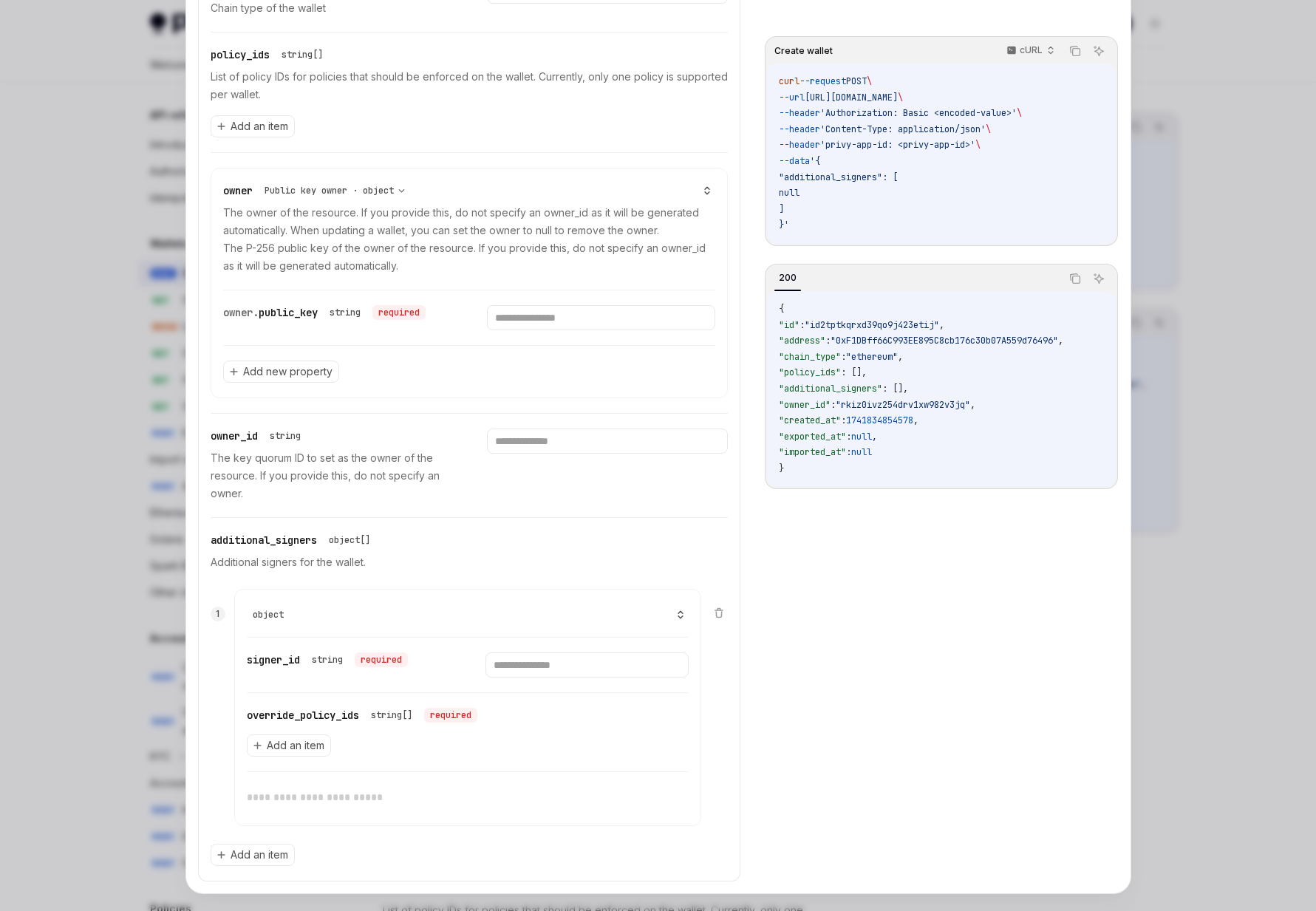
scroll to position [581, 0]
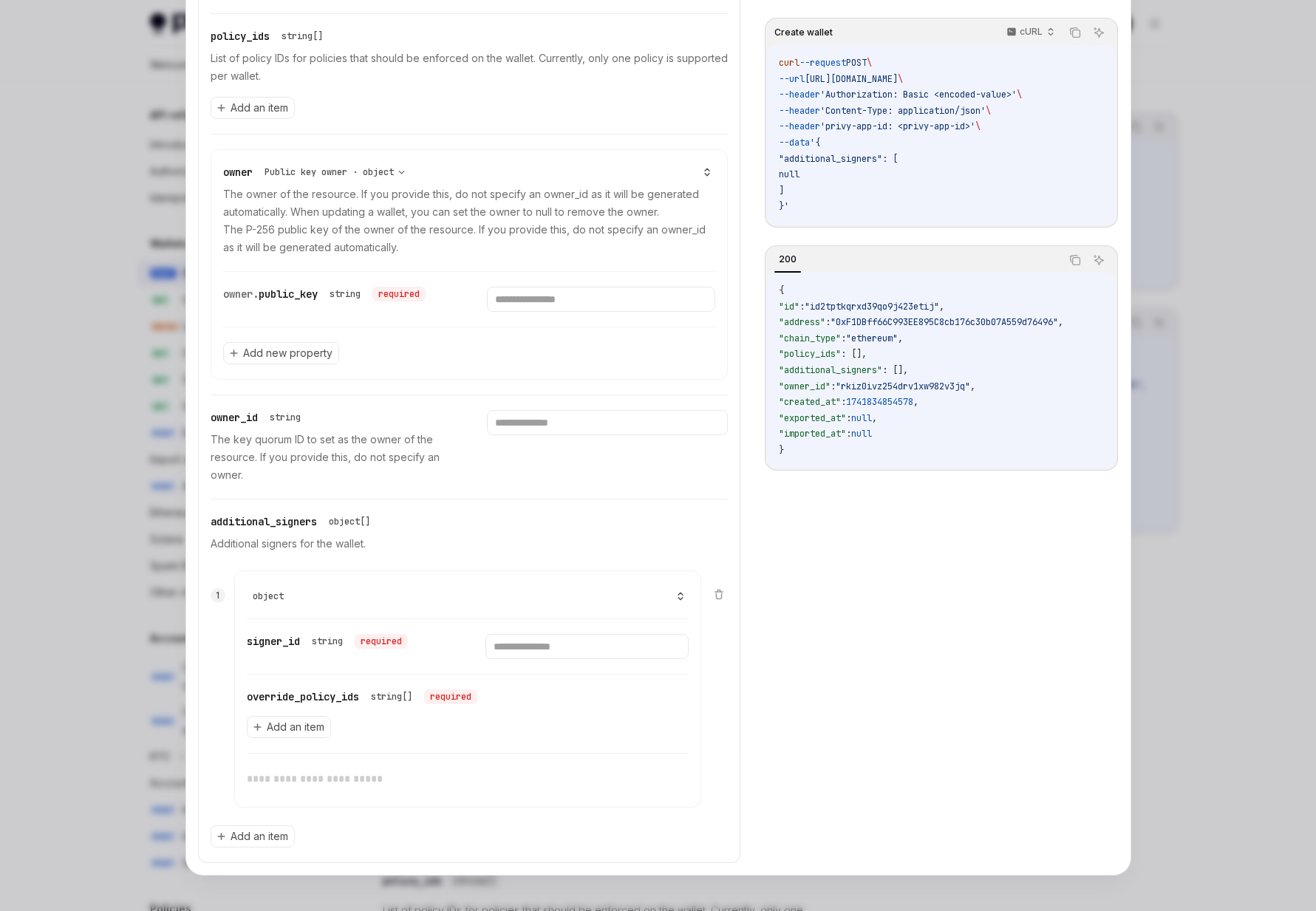
click at [379, 778] on input "text" at bounding box center [468, 778] width 443 height 51
click at [128, 440] on div at bounding box center [658, 456] width 1316 height 911
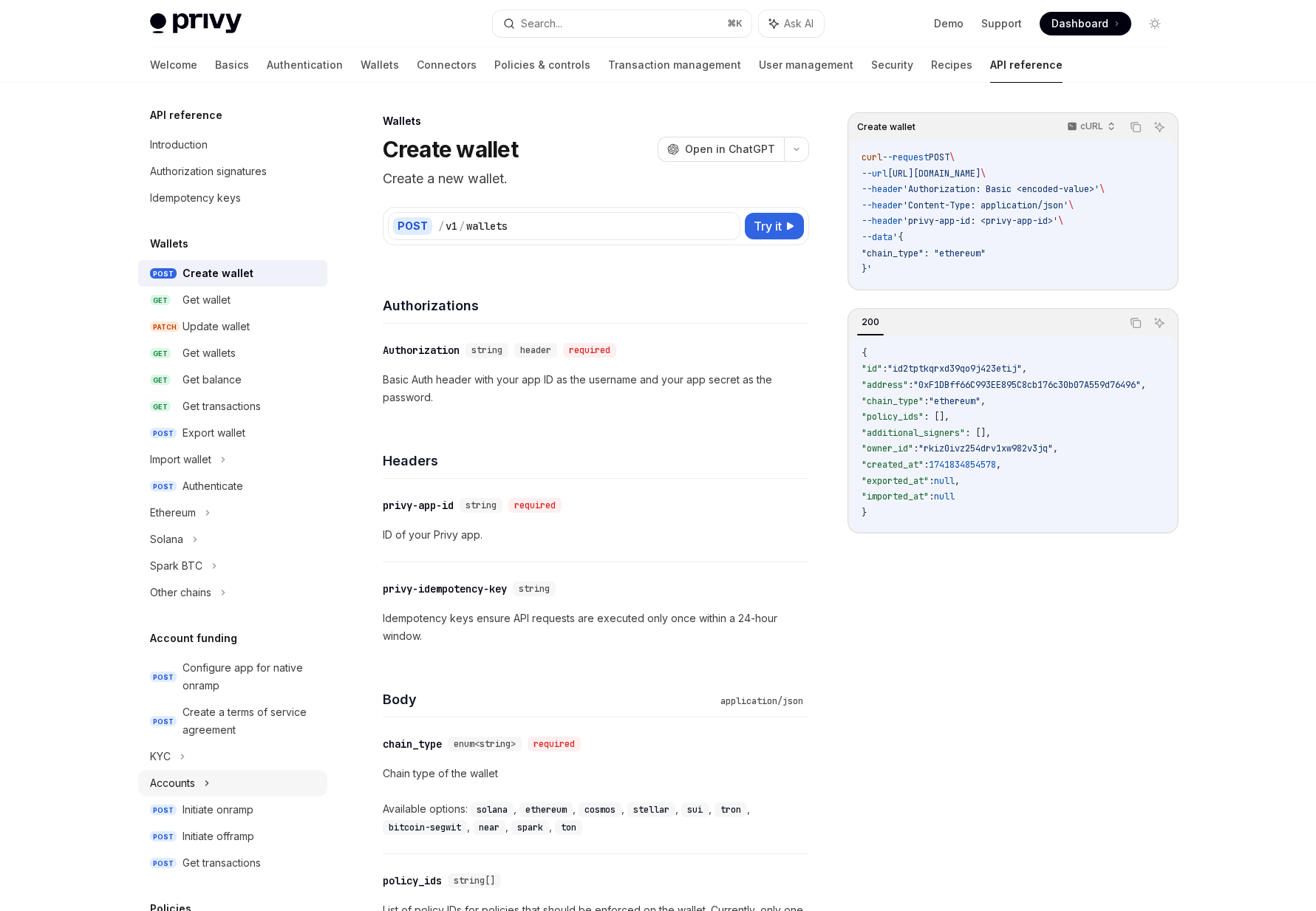
scroll to position [615, 0]
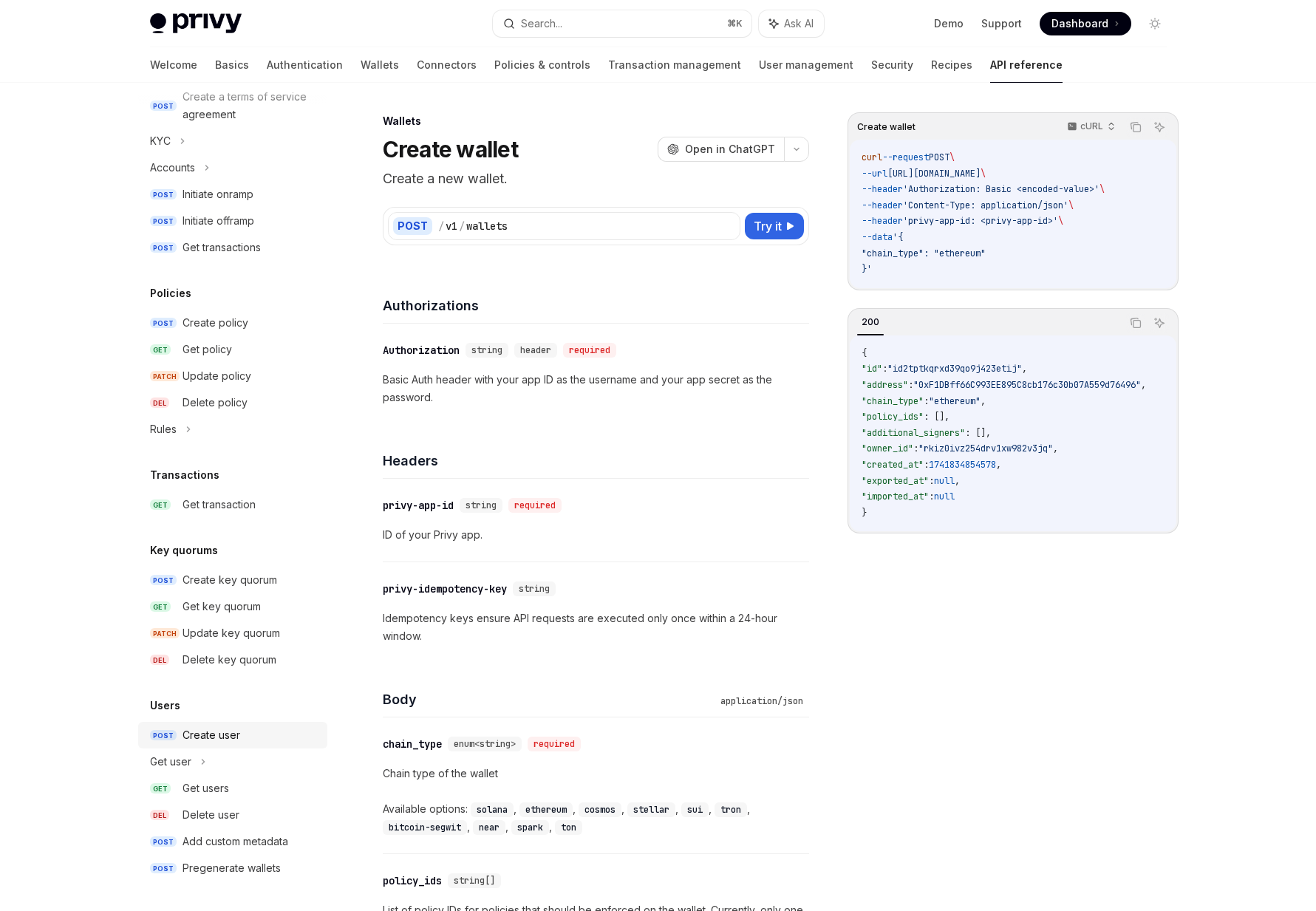
click at [200, 739] on div "Create user" at bounding box center [212, 735] width 58 height 18
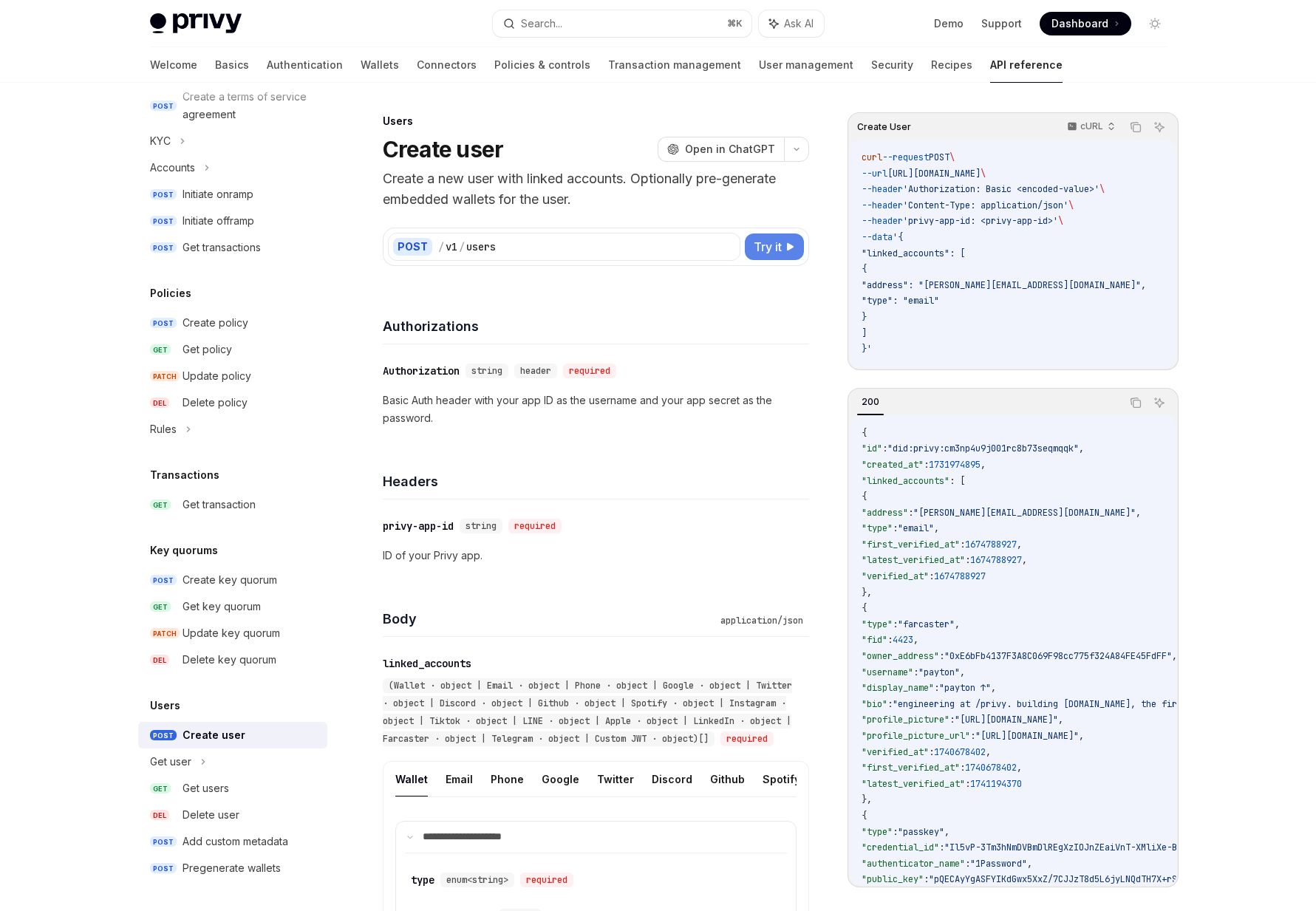
click at [785, 244] on button "Try it" at bounding box center [774, 246] width 59 height 26
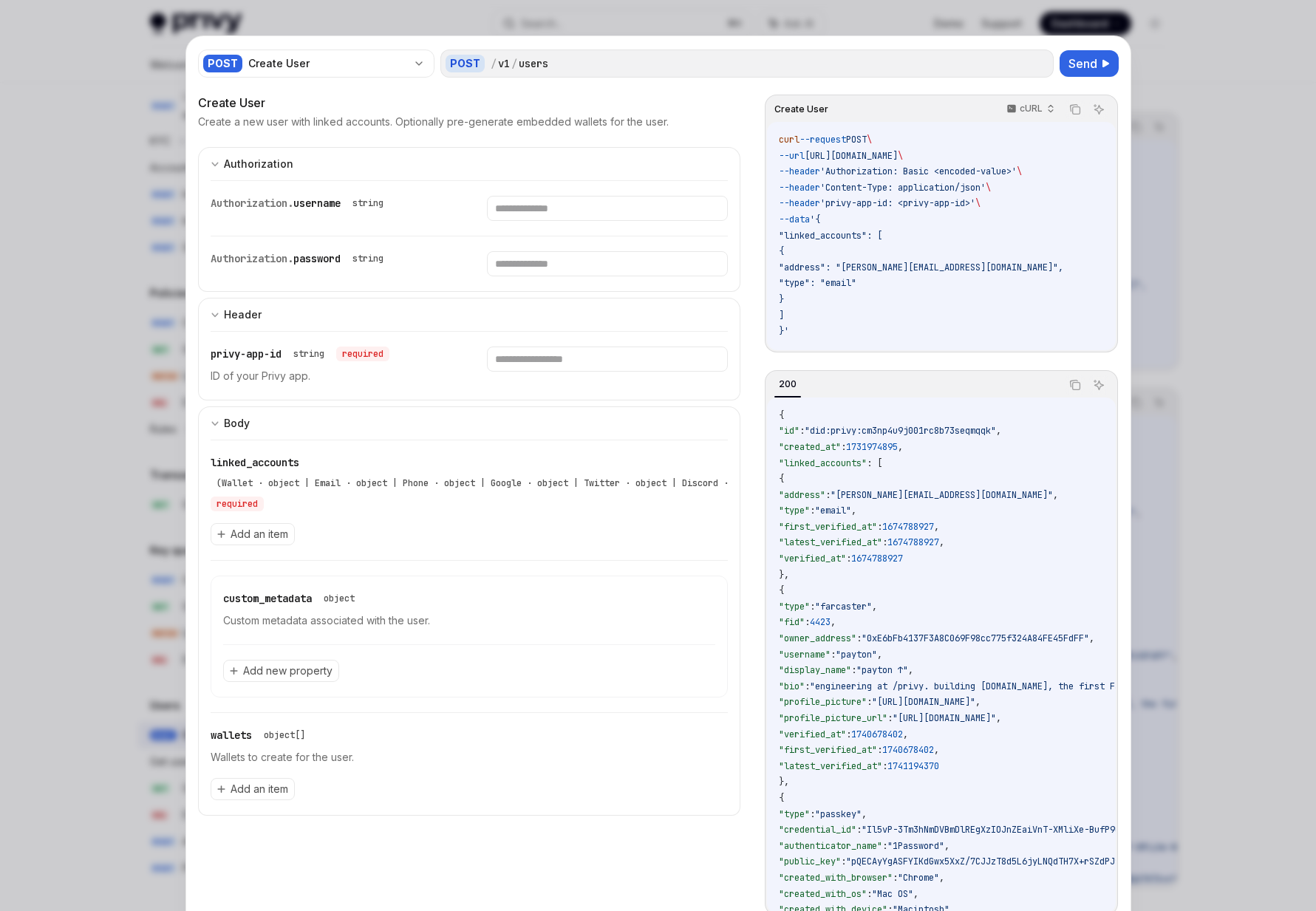
type textarea "*"
click at [532, 203] on input "text" at bounding box center [607, 209] width 240 height 25
paste input "**********"
type input "**********"
click at [524, 221] on input "text" at bounding box center [588, 209] width 228 height 25
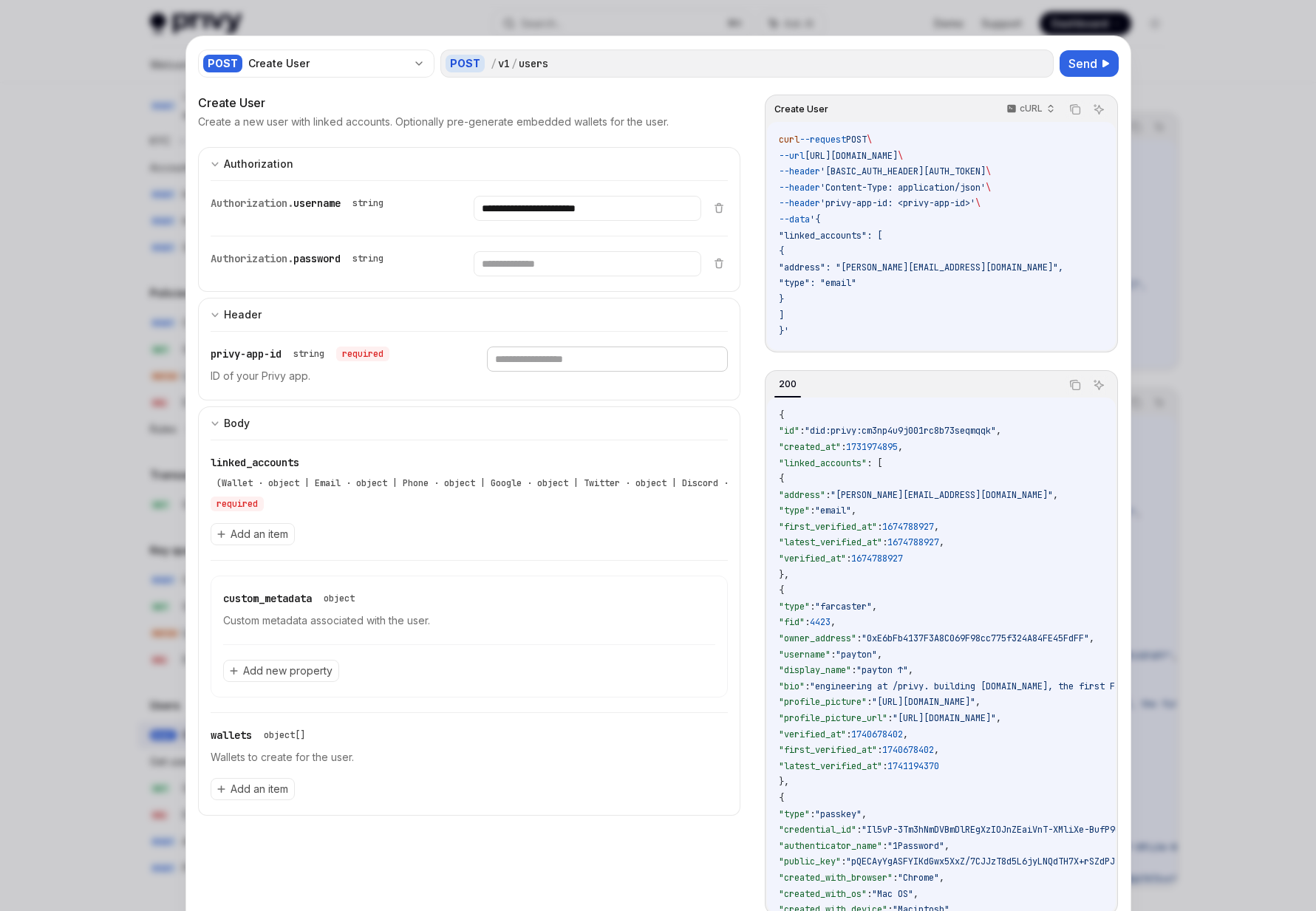
paste input "**********"
click at [549, 221] on input "text" at bounding box center [588, 209] width 228 height 25
paste input "**********"
type input "**********"
click at [559, 221] on input "text" at bounding box center [588, 209] width 228 height 25
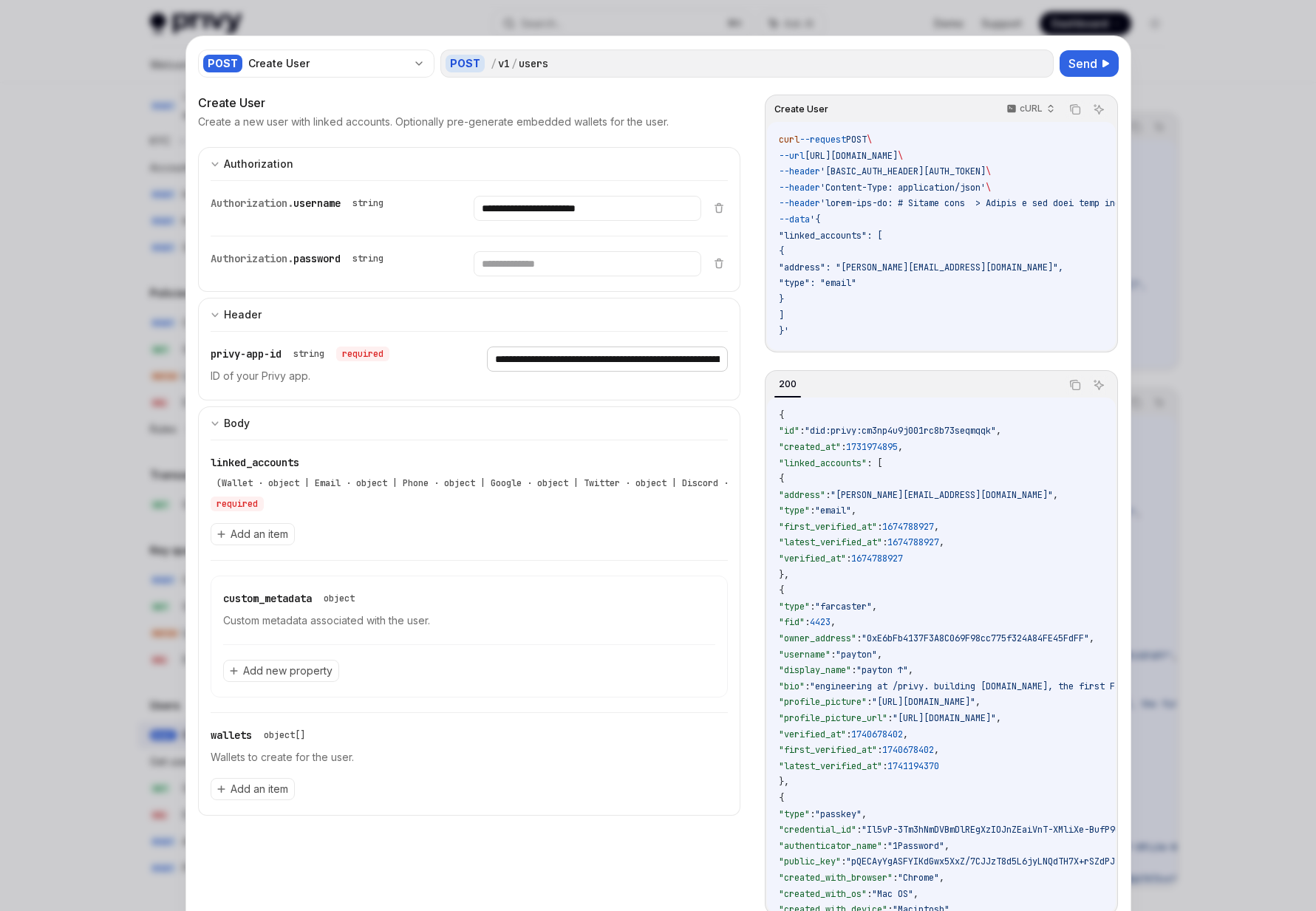
scroll to position [0, 369128]
click at [559, 221] on input "text" at bounding box center [588, 209] width 228 height 25
click at [599, 221] on input "text" at bounding box center [588, 209] width 228 height 25
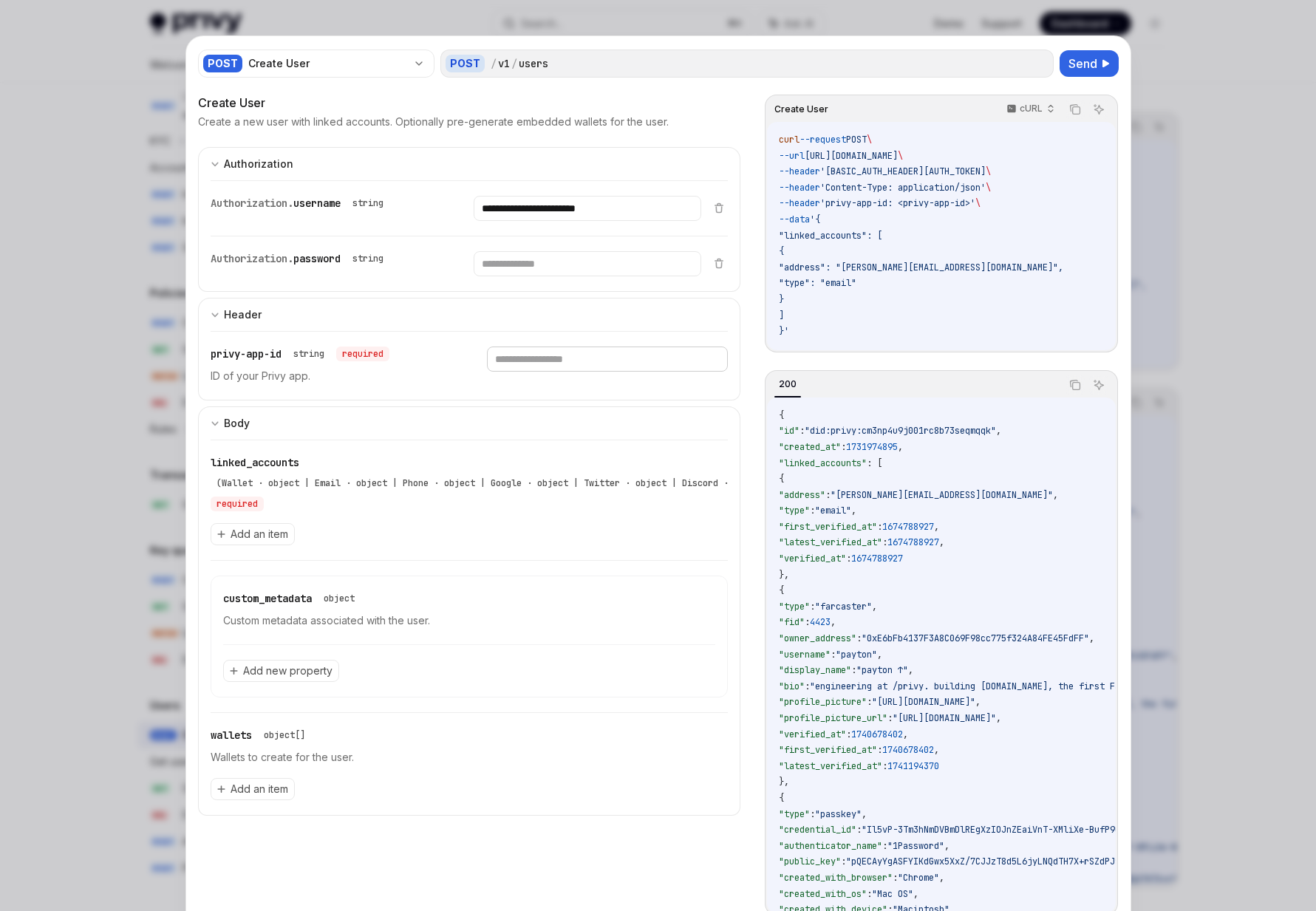
scroll to position [0, 0]
click at [569, 221] on input "text" at bounding box center [588, 209] width 228 height 25
paste input "**********"
click at [558, 221] on input "text" at bounding box center [588, 209] width 228 height 25
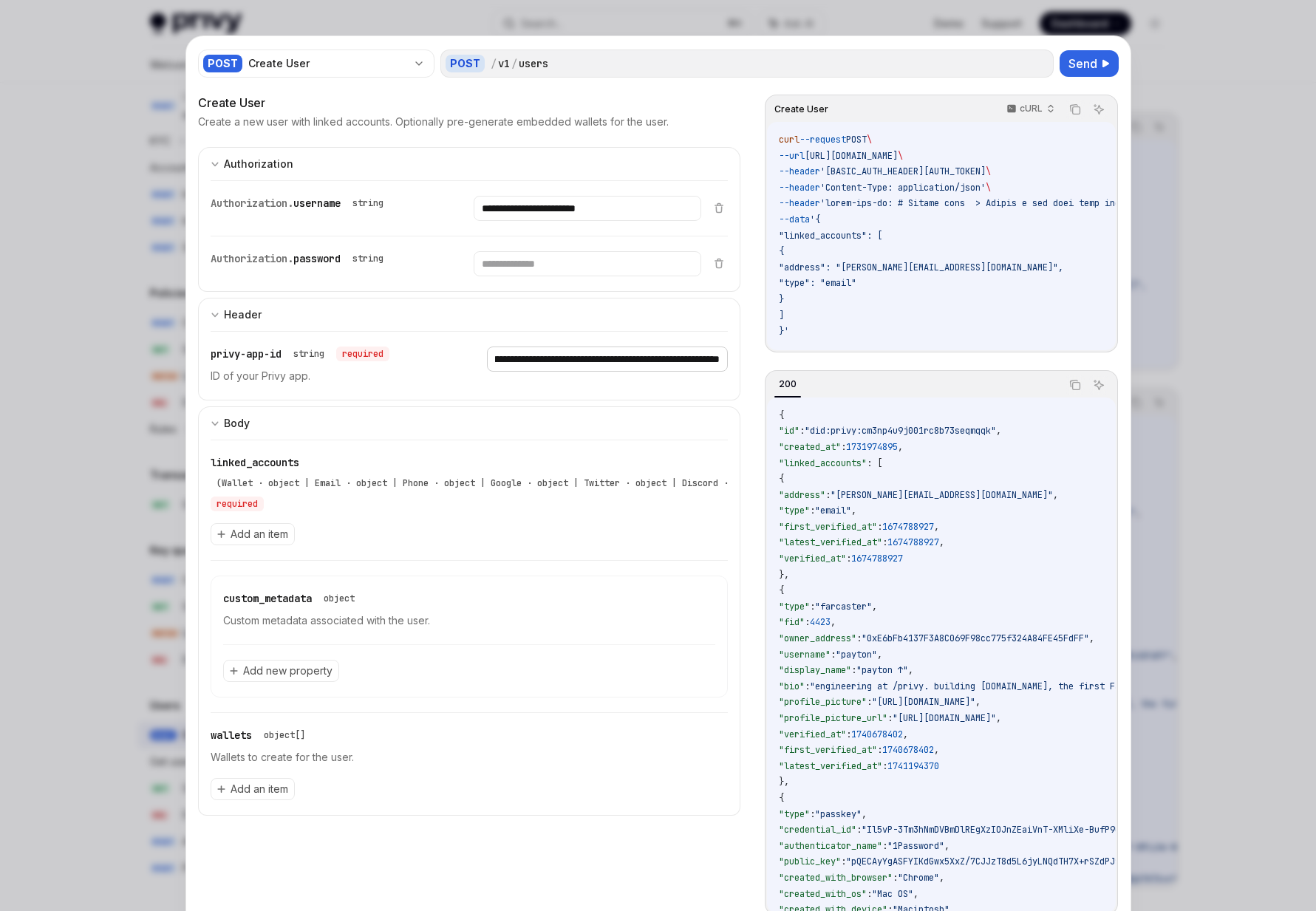
type input "**********"
click at [608, 221] on input "text" at bounding box center [588, 209] width 228 height 25
paste input "**********"
type input "**********"
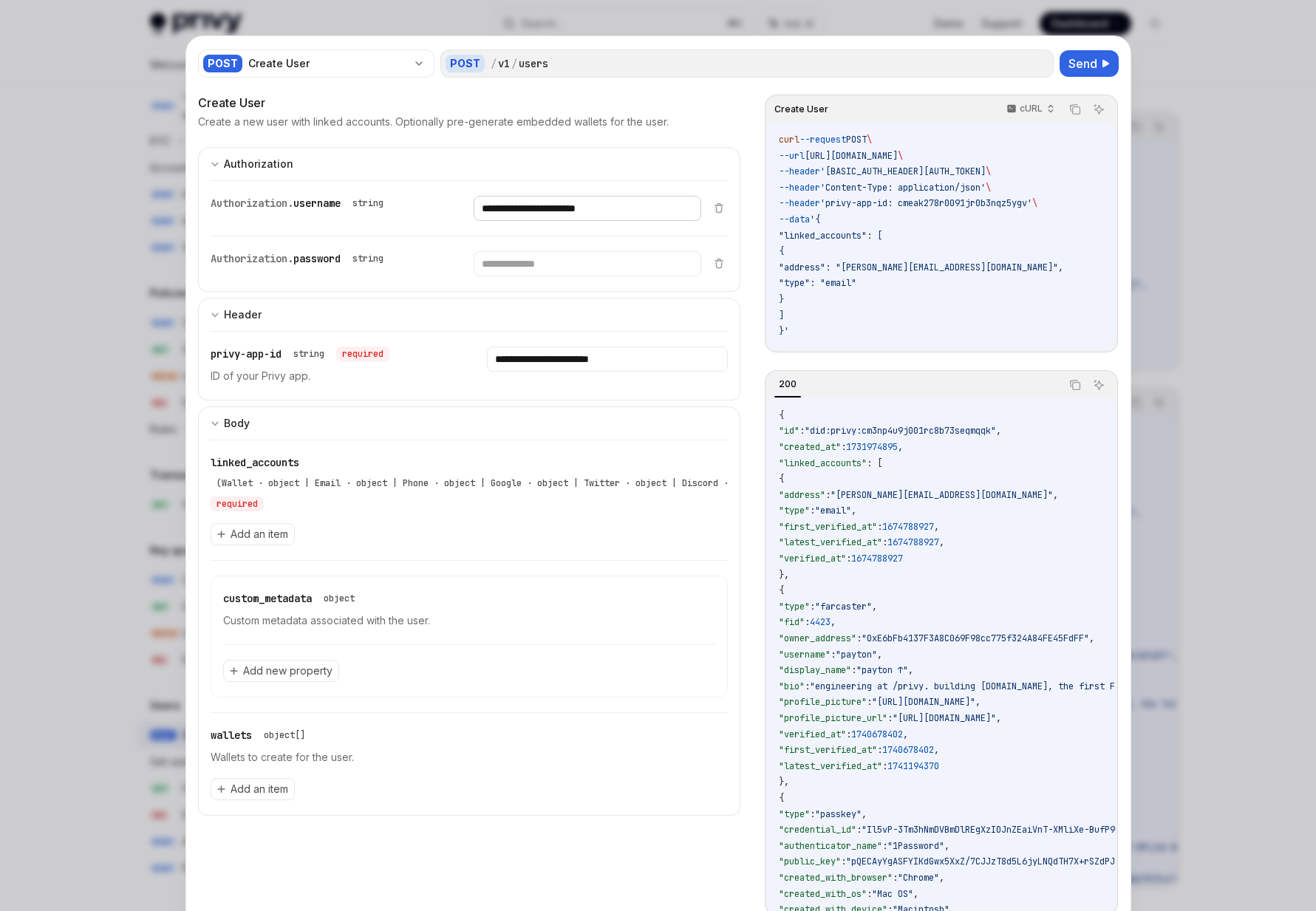
click at [536, 213] on input "**********" at bounding box center [588, 209] width 228 height 25
click at [703, 208] on div "Authorization. username string" at bounding box center [469, 207] width 518 height 55
click at [710, 208] on button at bounding box center [719, 207] width 18 height 12
click at [721, 258] on icon at bounding box center [719, 262] width 12 height 12
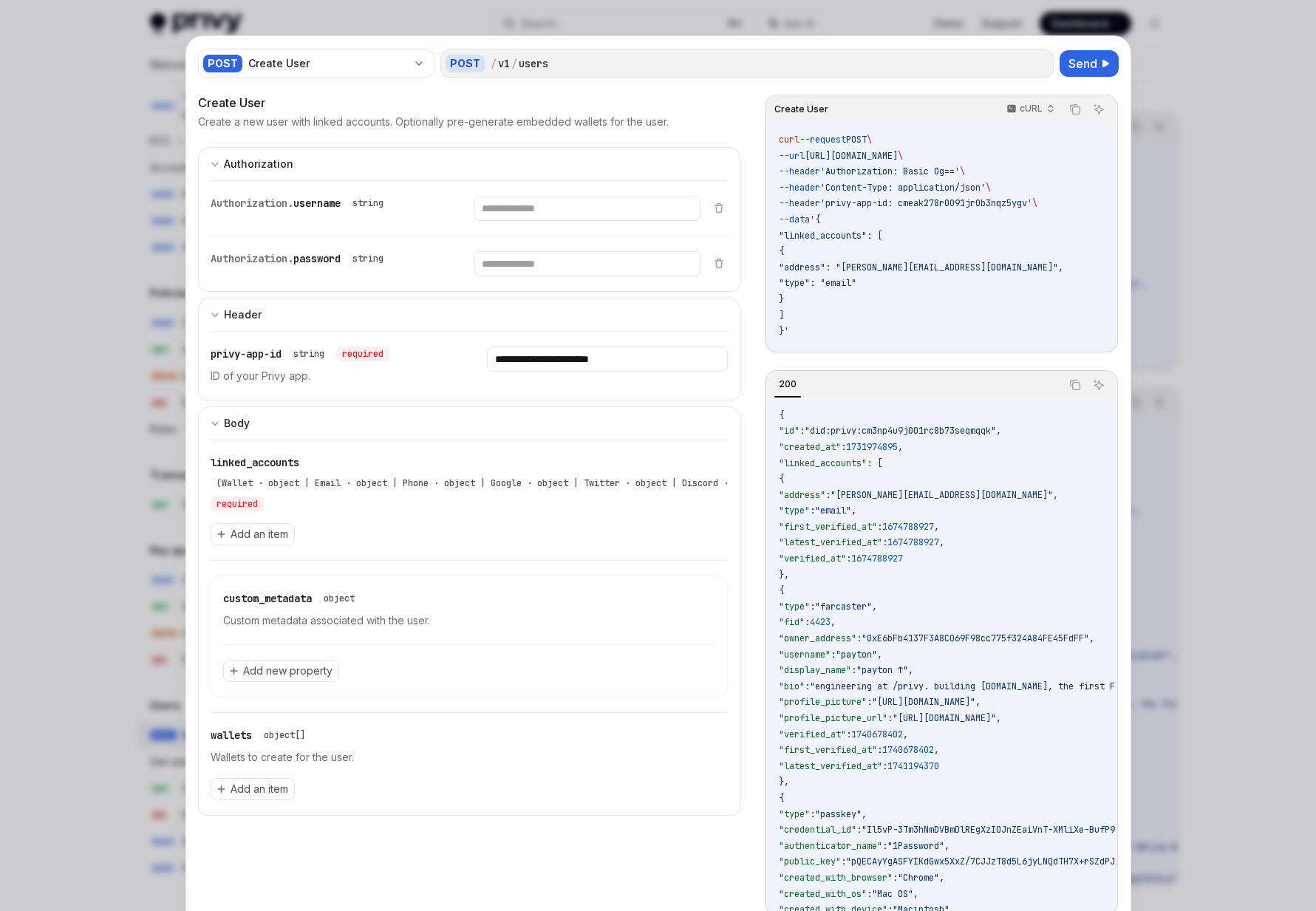
click at [718, 225] on div "Authorization. username string" at bounding box center [469, 207] width 518 height 55
click at [716, 213] on div "Authorization. username string" at bounding box center [469, 207] width 518 height 55
click at [717, 208] on icon at bounding box center [719, 210] width 5 height 5
click at [724, 264] on icon at bounding box center [719, 262] width 12 height 12
click at [721, 264] on icon at bounding box center [719, 265] width 5 height 5
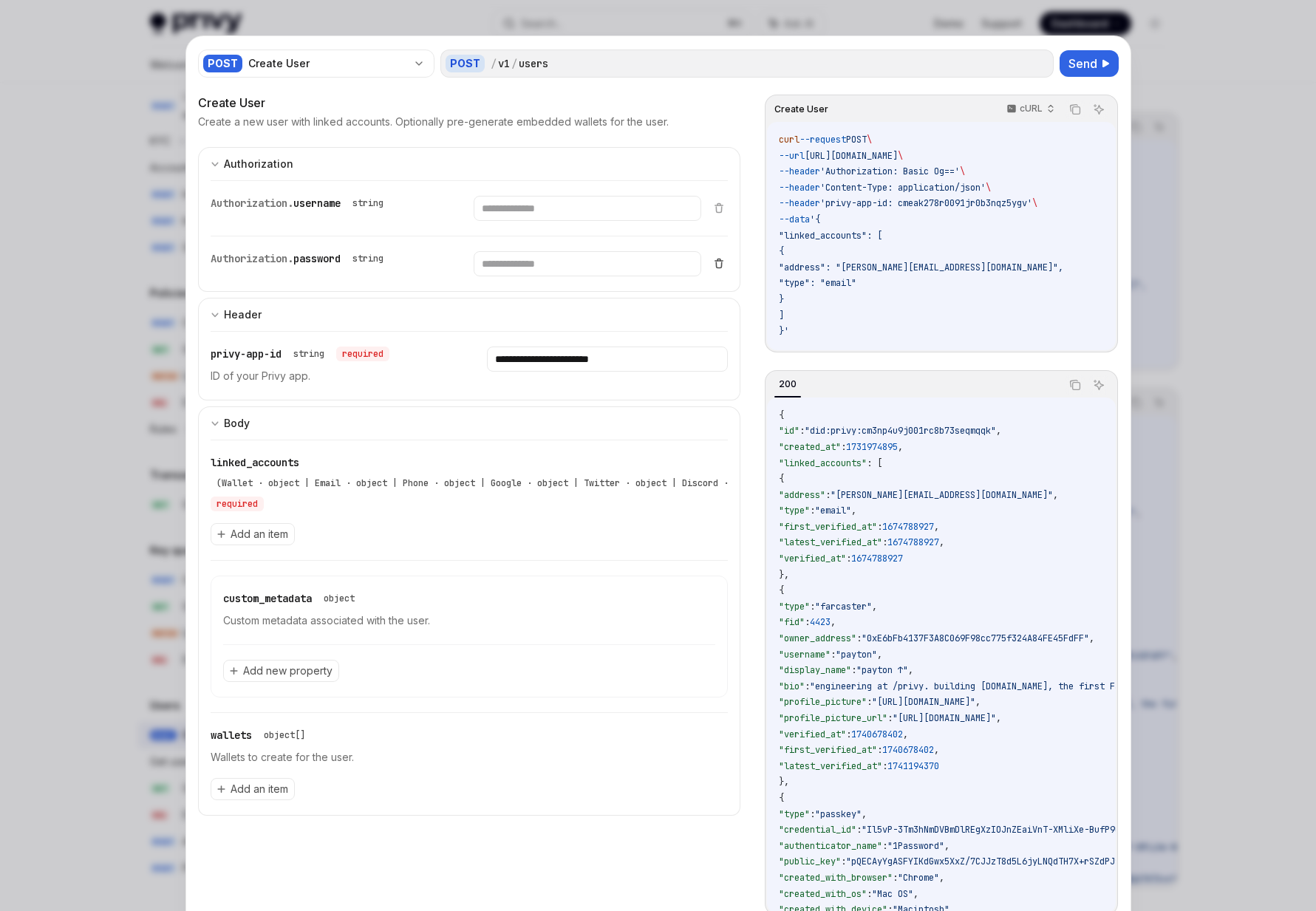
click at [721, 264] on icon at bounding box center [719, 265] width 5 height 5
click at [274, 534] on span "Add an item" at bounding box center [259, 534] width 58 height 14
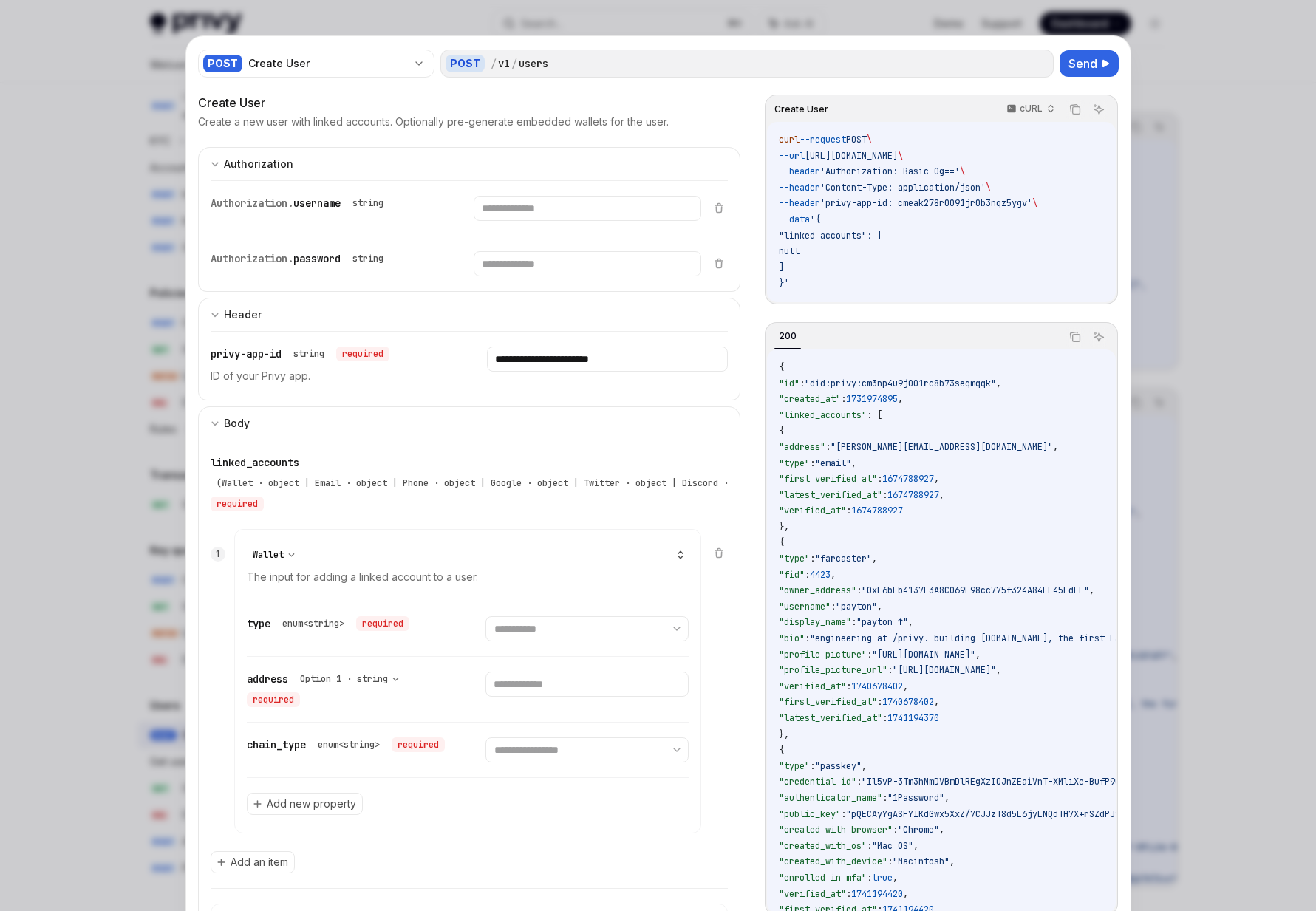
click at [270, 553] on select "**********" at bounding box center [274, 555] width 54 height 14
select select "**"
click at [247, 548] on select "**********" at bounding box center [274, 555] width 54 height 14
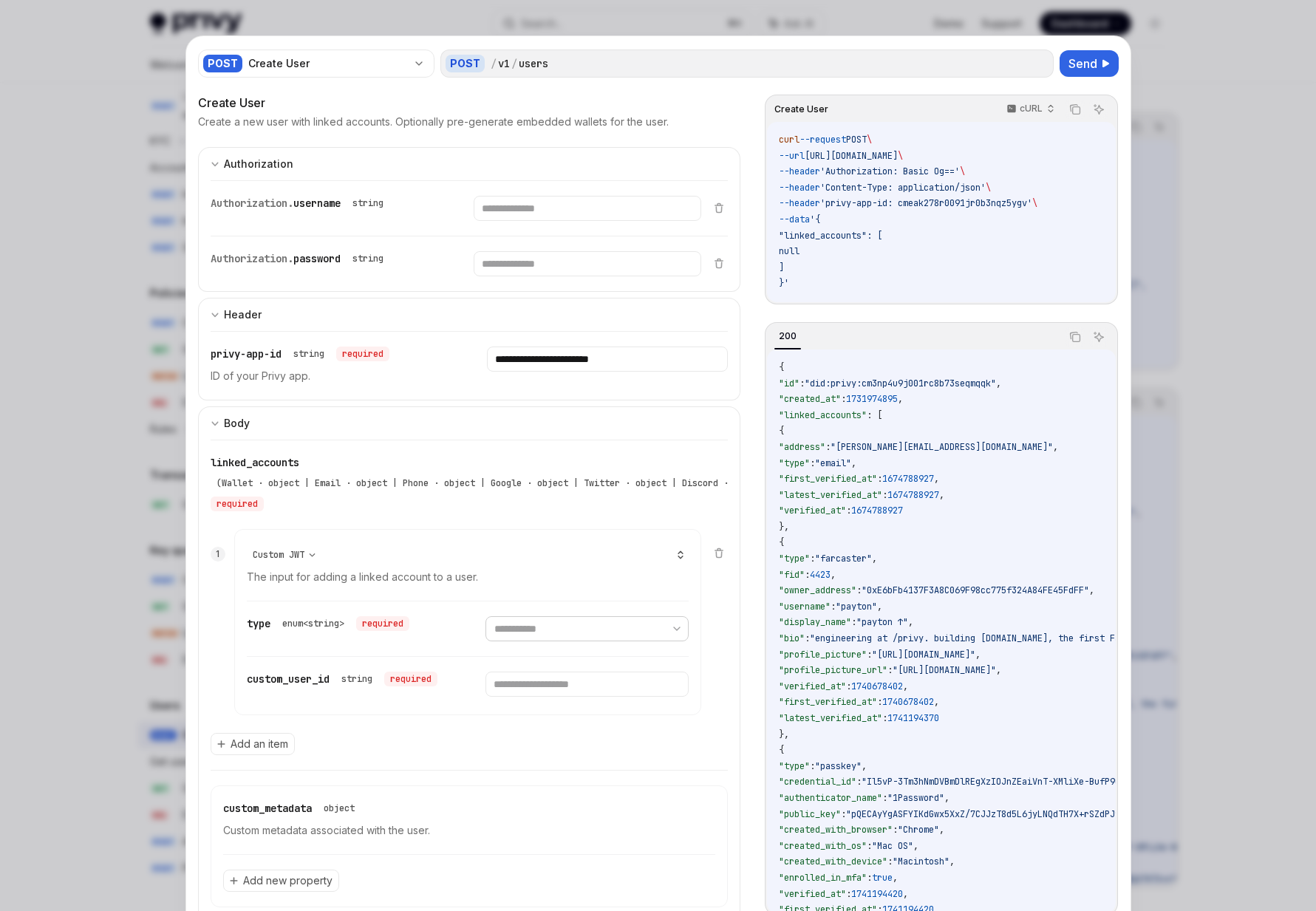
click at [568, 631] on select "**********" at bounding box center [587, 629] width 203 height 25
select select "**********"
click at [485, 616] on select "**********" at bounding box center [587, 629] width 203 height 25
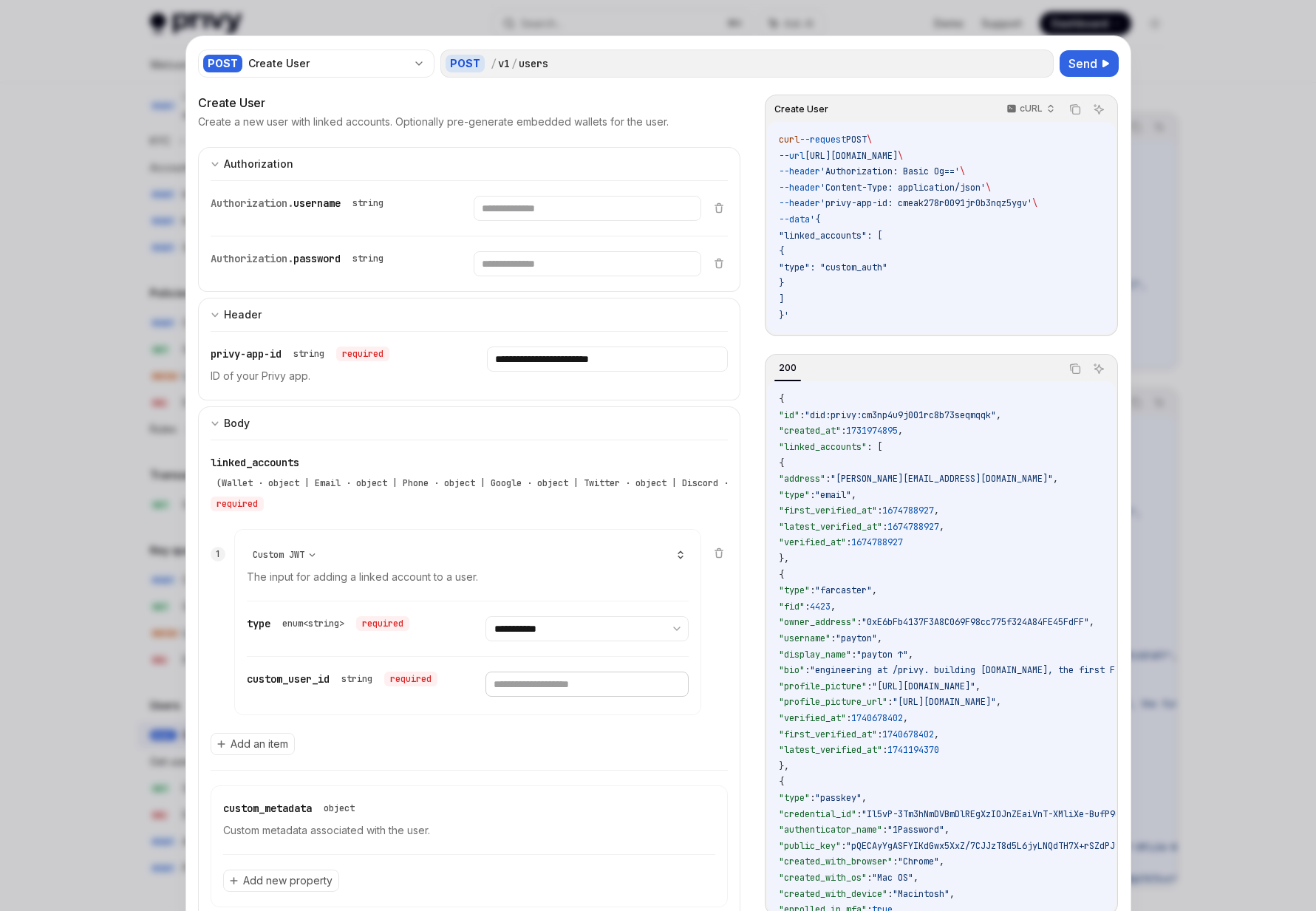
click at [551, 679] on input "text" at bounding box center [587, 684] width 203 height 25
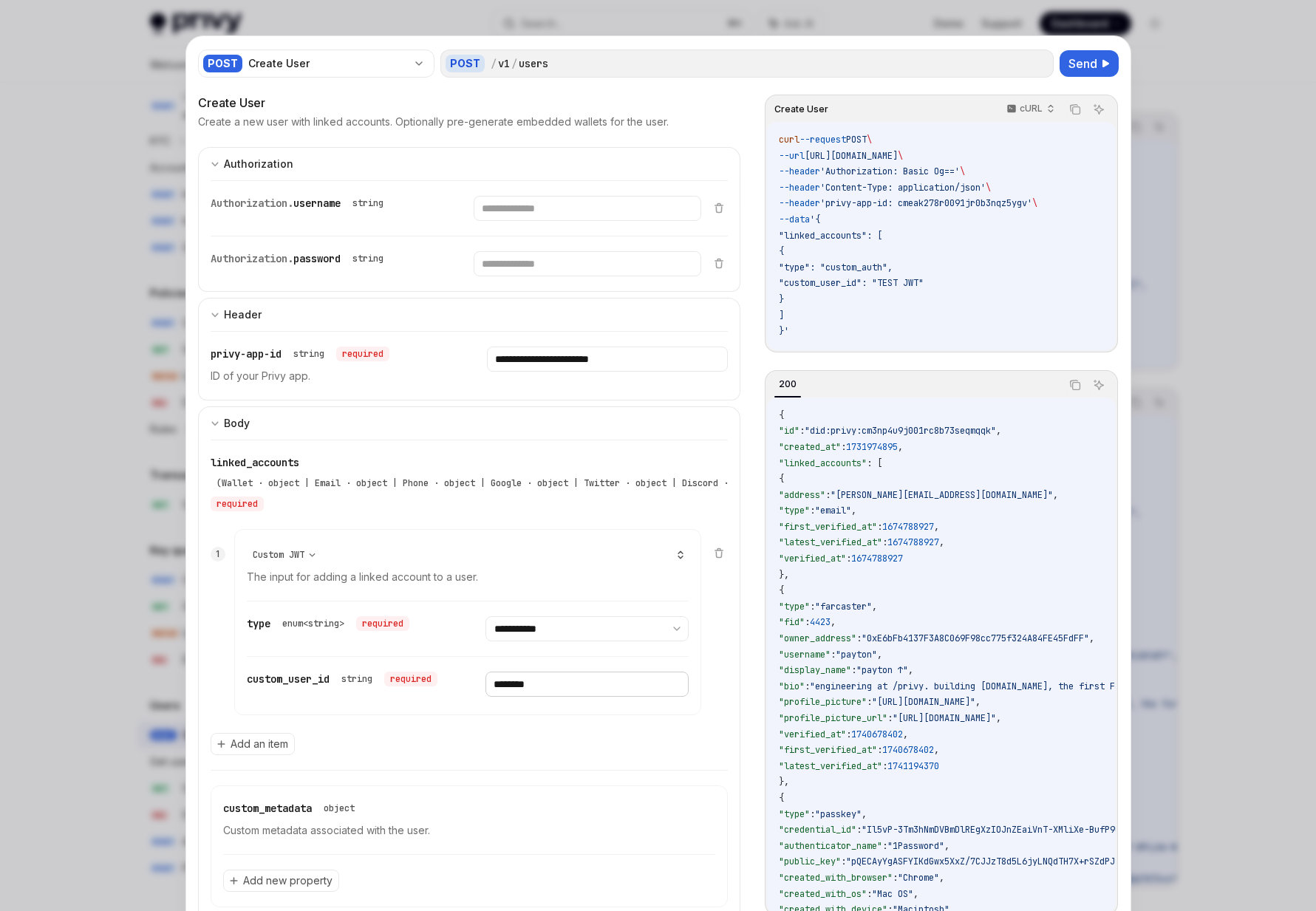
type input "********"
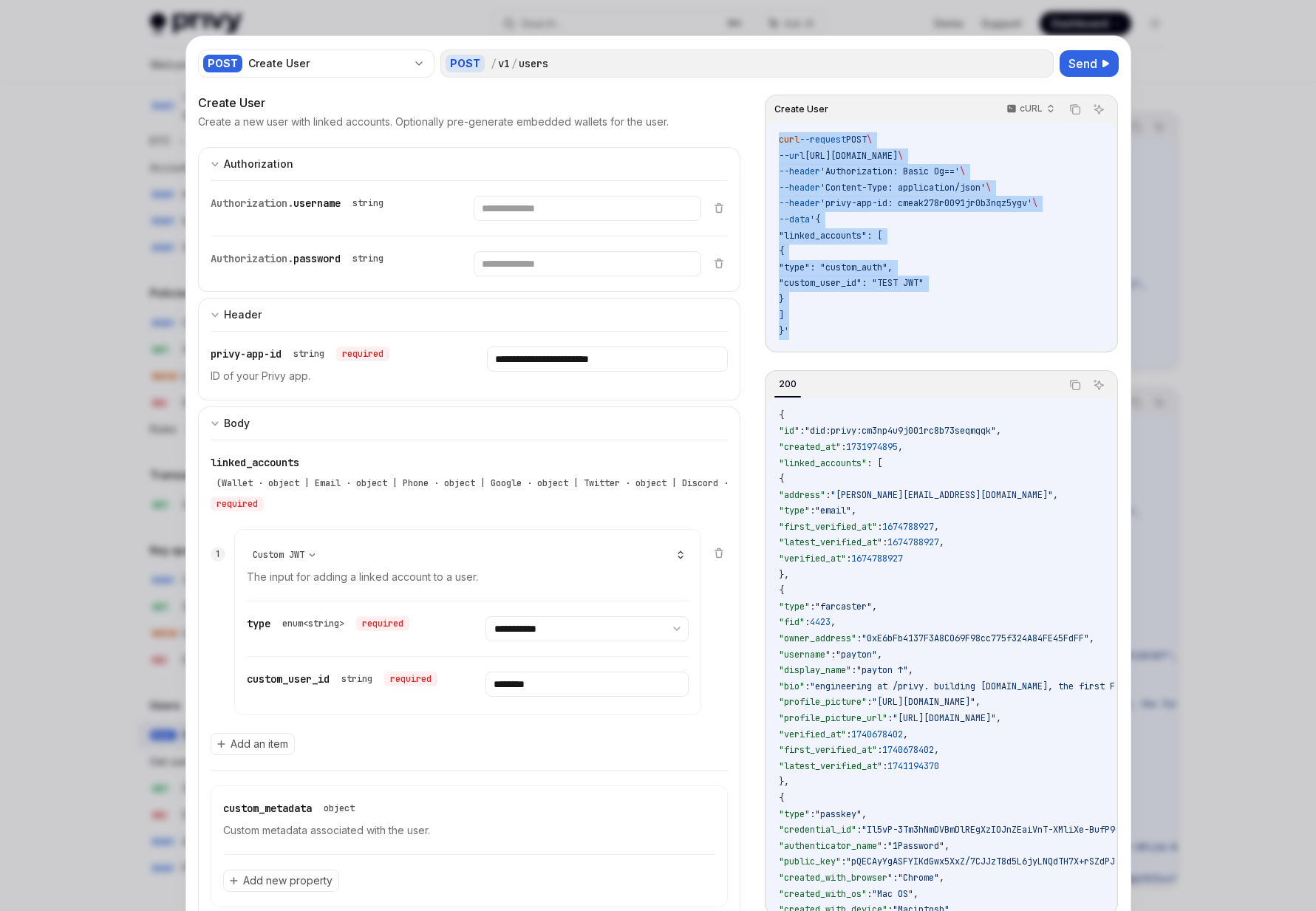
drag, startPoint x: 877, startPoint y: 342, endPoint x: 775, endPoint y: 128, distance: 237.1
click at [775, 128] on div "curl --request POST \ --url https://api.privy.io/v1/users \ --header 'Authoriza…" at bounding box center [940, 236] width 348 height 229
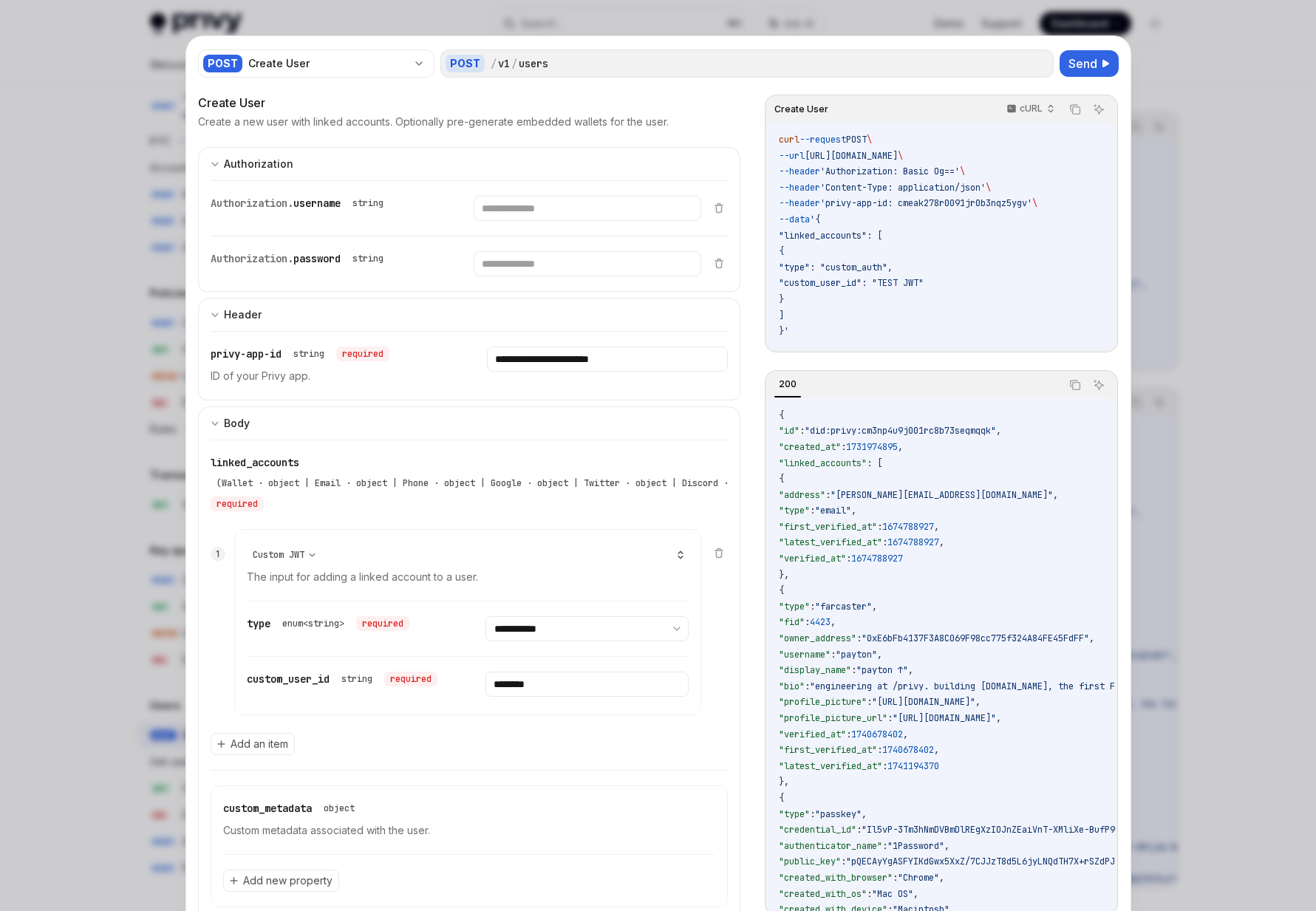
click at [418, 380] on p "ID of your Privy app." at bounding box center [331, 376] width 240 height 18
click at [545, 209] on input "text" at bounding box center [588, 209] width 228 height 25
click at [534, 212] on input "text" at bounding box center [588, 209] width 228 height 25
paste input "**********"
type input "**********"
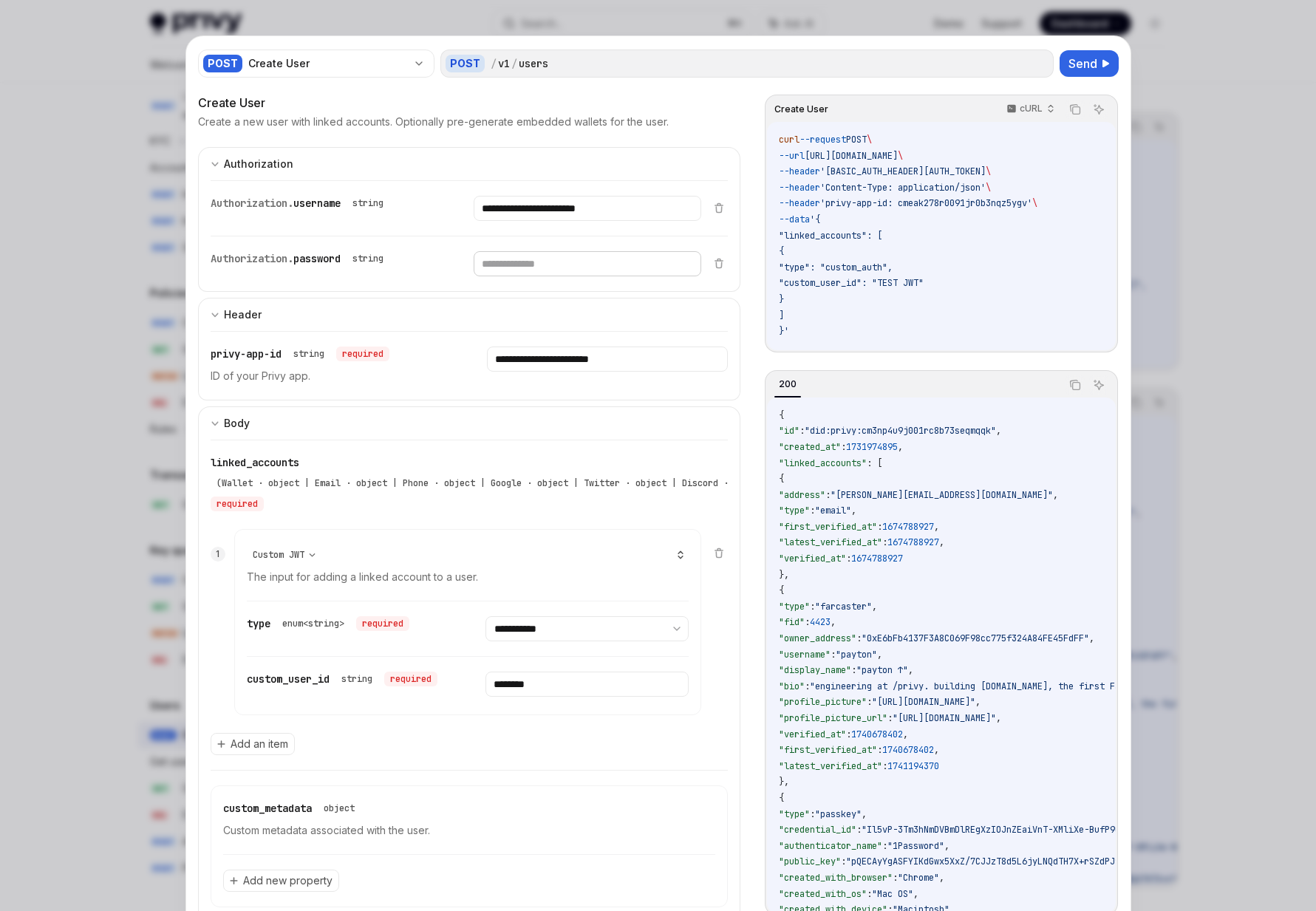
click at [540, 221] on input "text" at bounding box center [588, 209] width 228 height 25
paste input "**********"
type input "**********"
click at [859, 269] on span ""type": "custom_auth"," at bounding box center [835, 267] width 114 height 12
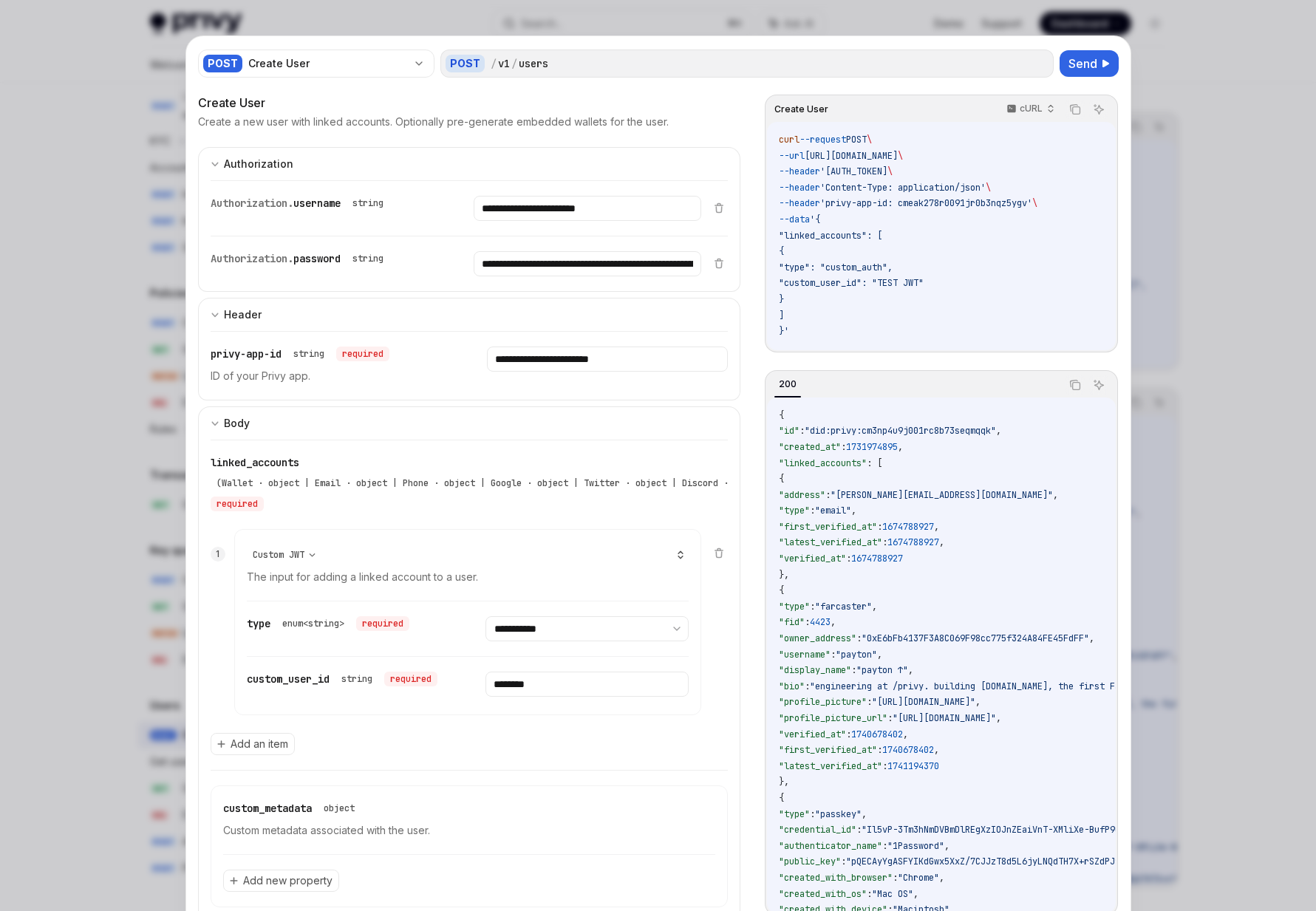
scroll to position [0, 0]
click at [1074, 115] on button "Copy the contents from the code block" at bounding box center [1075, 108] width 19 height 19
click at [1046, 108] on icon "button" at bounding box center [1049, 108] width 10 height 10
click at [1020, 109] on p "cURL" at bounding box center [1030, 108] width 23 height 12
click at [1077, 111] on icon "Copy the contents from the code block" at bounding box center [1075, 108] width 12 height 12
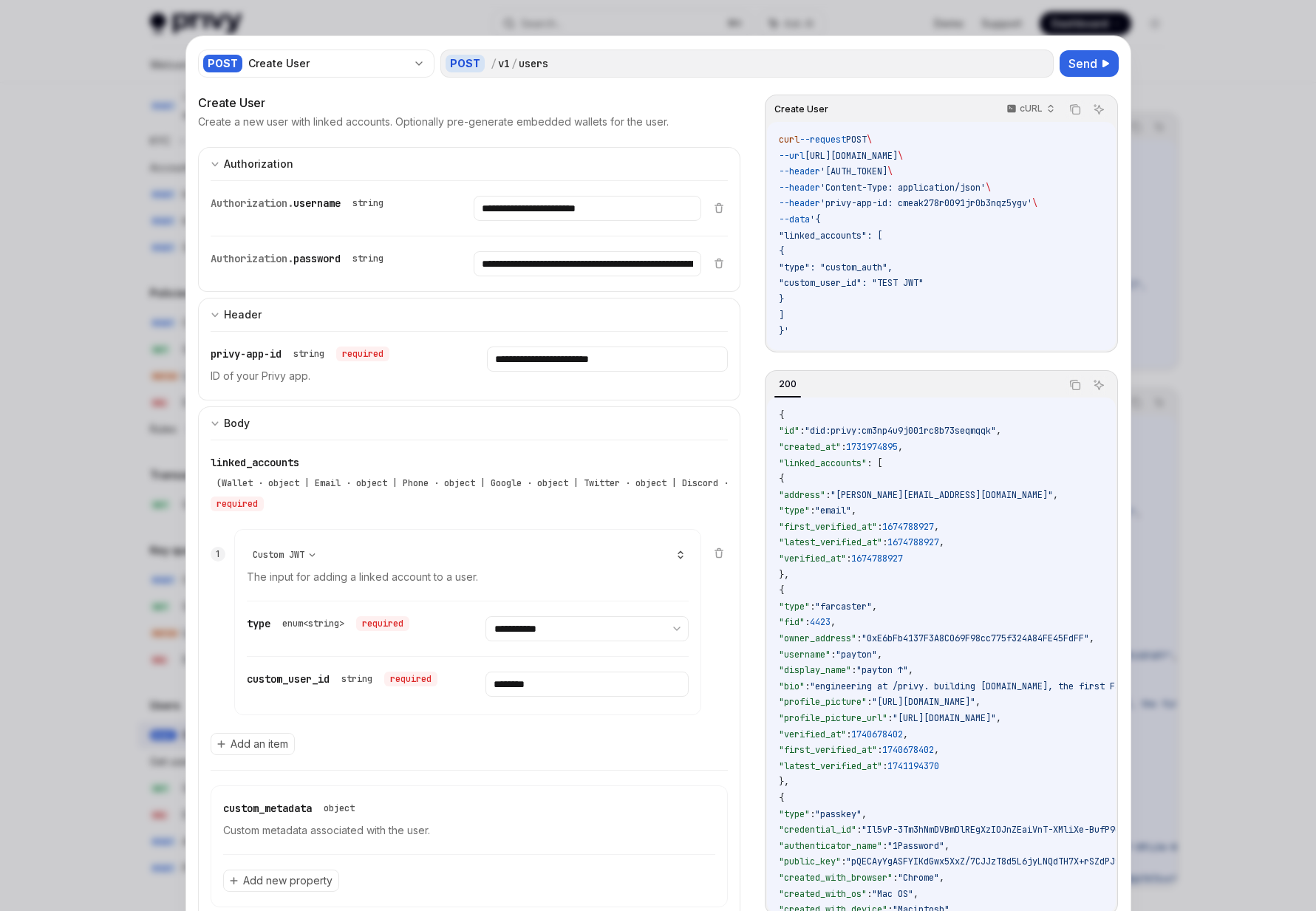
click at [107, 352] on div at bounding box center [658, 456] width 1316 height 911
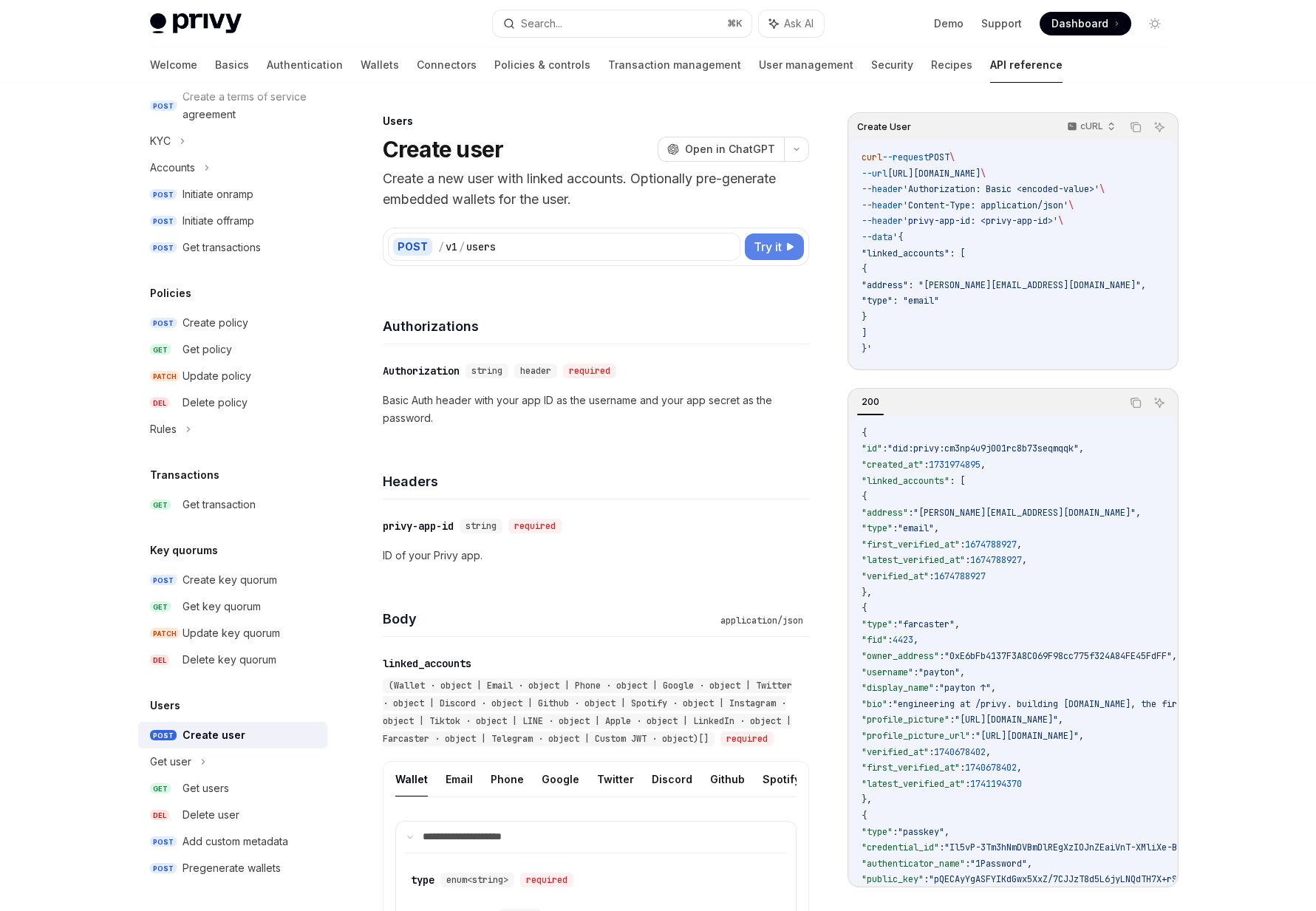
click at [762, 235] on button "Try it" at bounding box center [774, 246] width 59 height 26
type textarea "*"
select select "******"
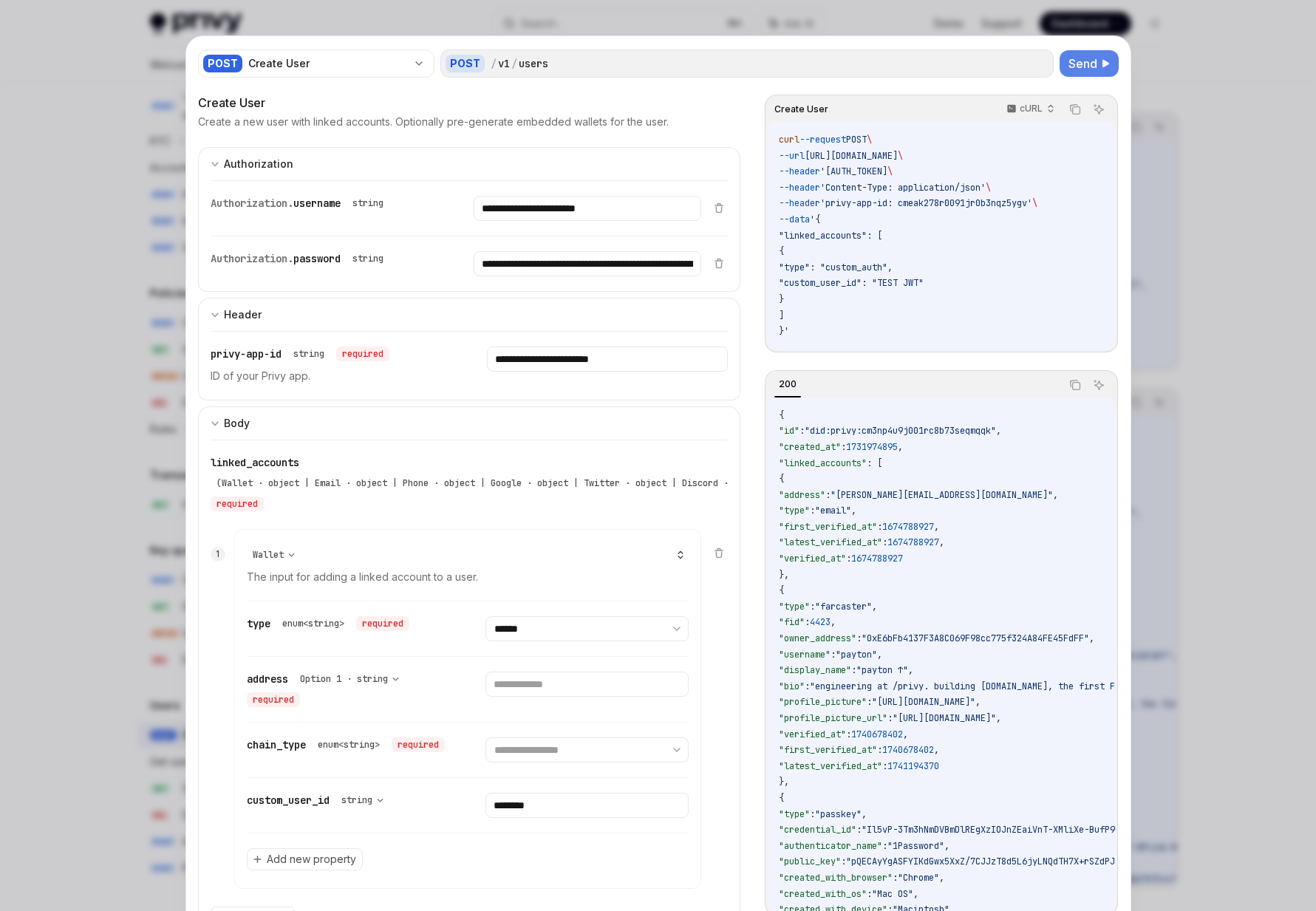
click at [1079, 60] on span "Send" at bounding box center [1083, 63] width 29 height 18
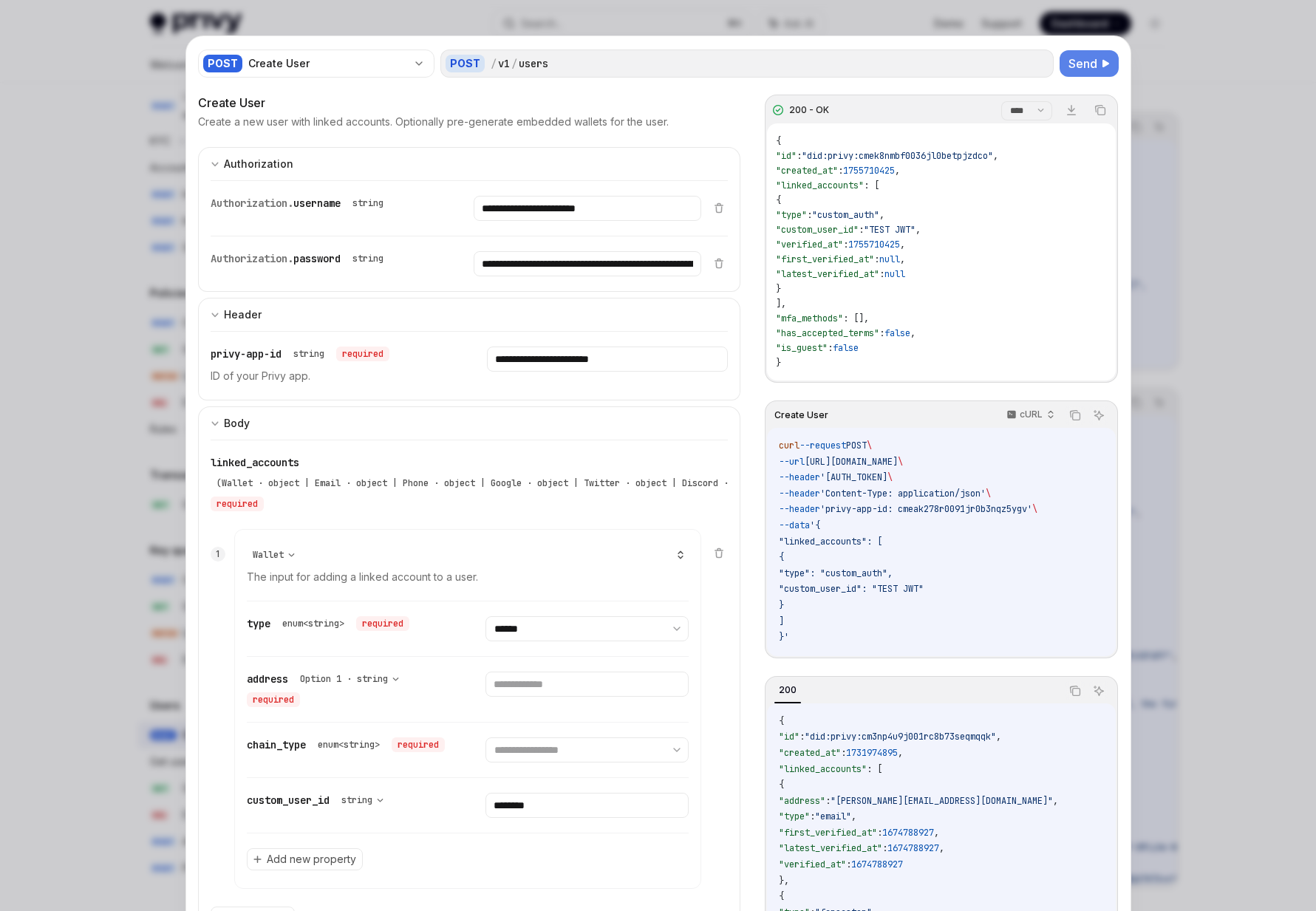
click at [1017, 109] on select "**** *******" at bounding box center [1026, 110] width 51 height 19
select select "*******"
click at [1001, 101] on select "**** *******" at bounding box center [1026, 110] width 51 height 19
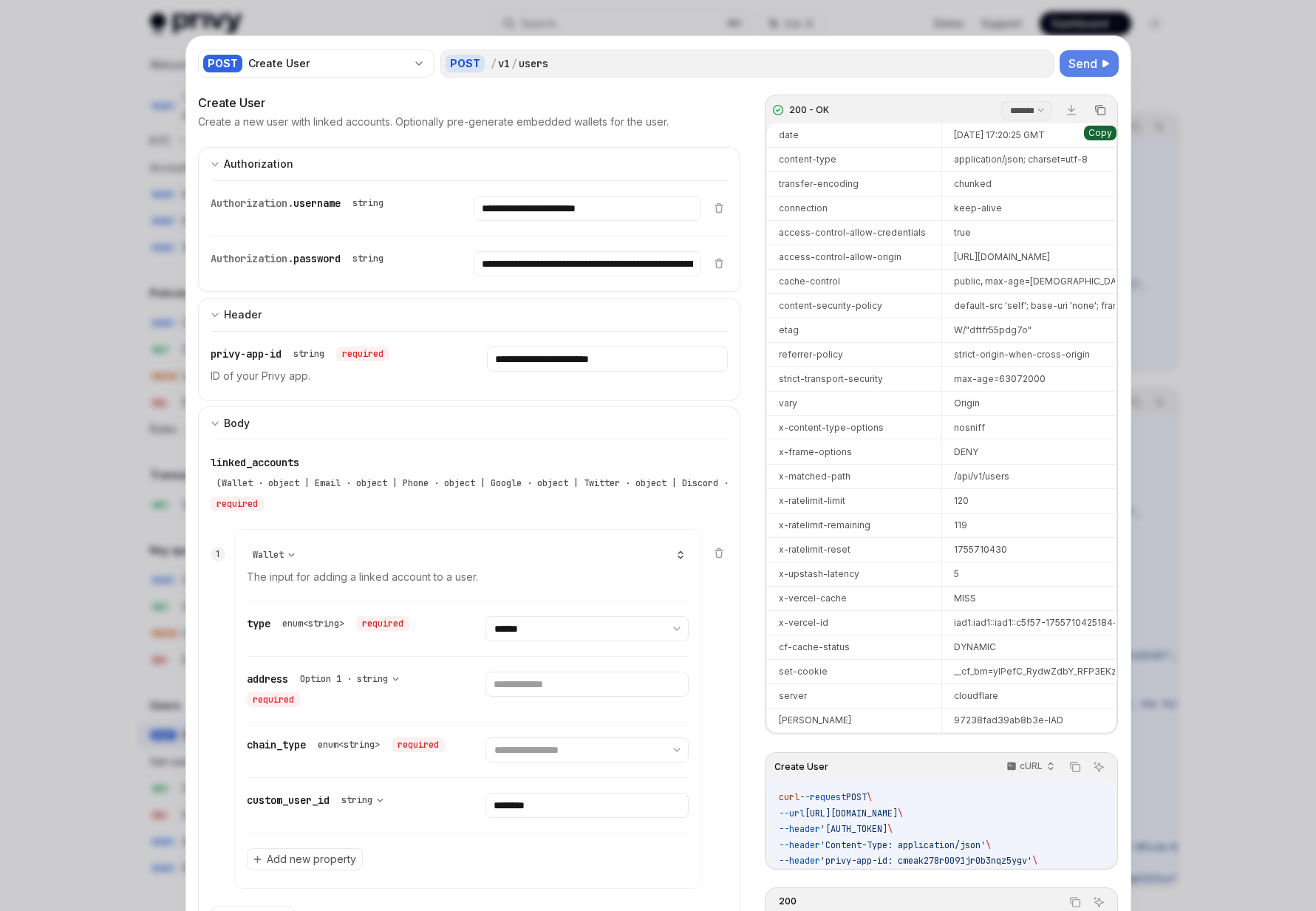
click at [1104, 108] on icon "Copy the contents from the code block" at bounding box center [1101, 111] width 7 height 7
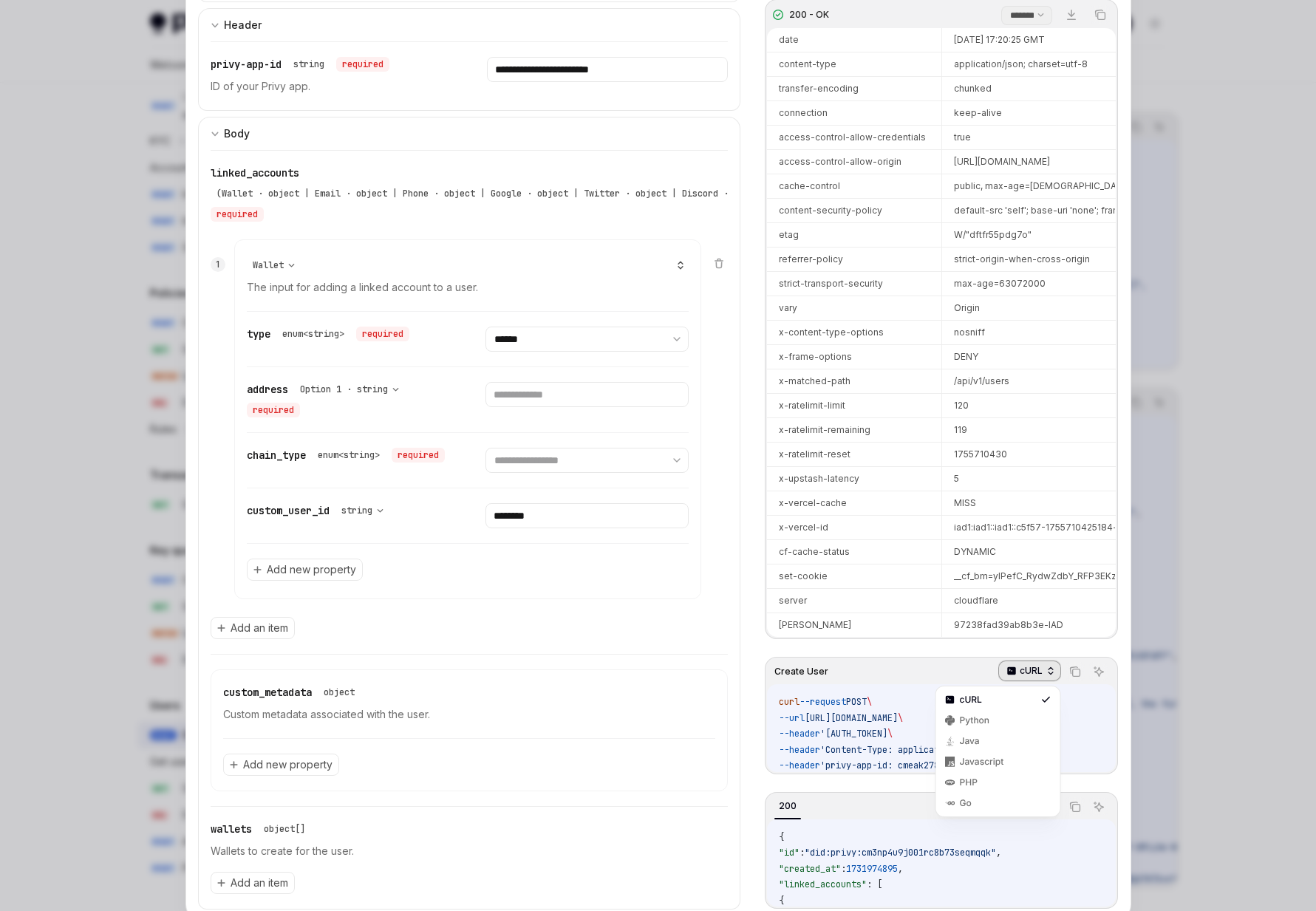
click at [1040, 673] on p "cURL" at bounding box center [1030, 671] width 23 height 12
click at [1074, 674] on icon "Copy the contents from the code block" at bounding box center [1075, 671] width 12 height 12
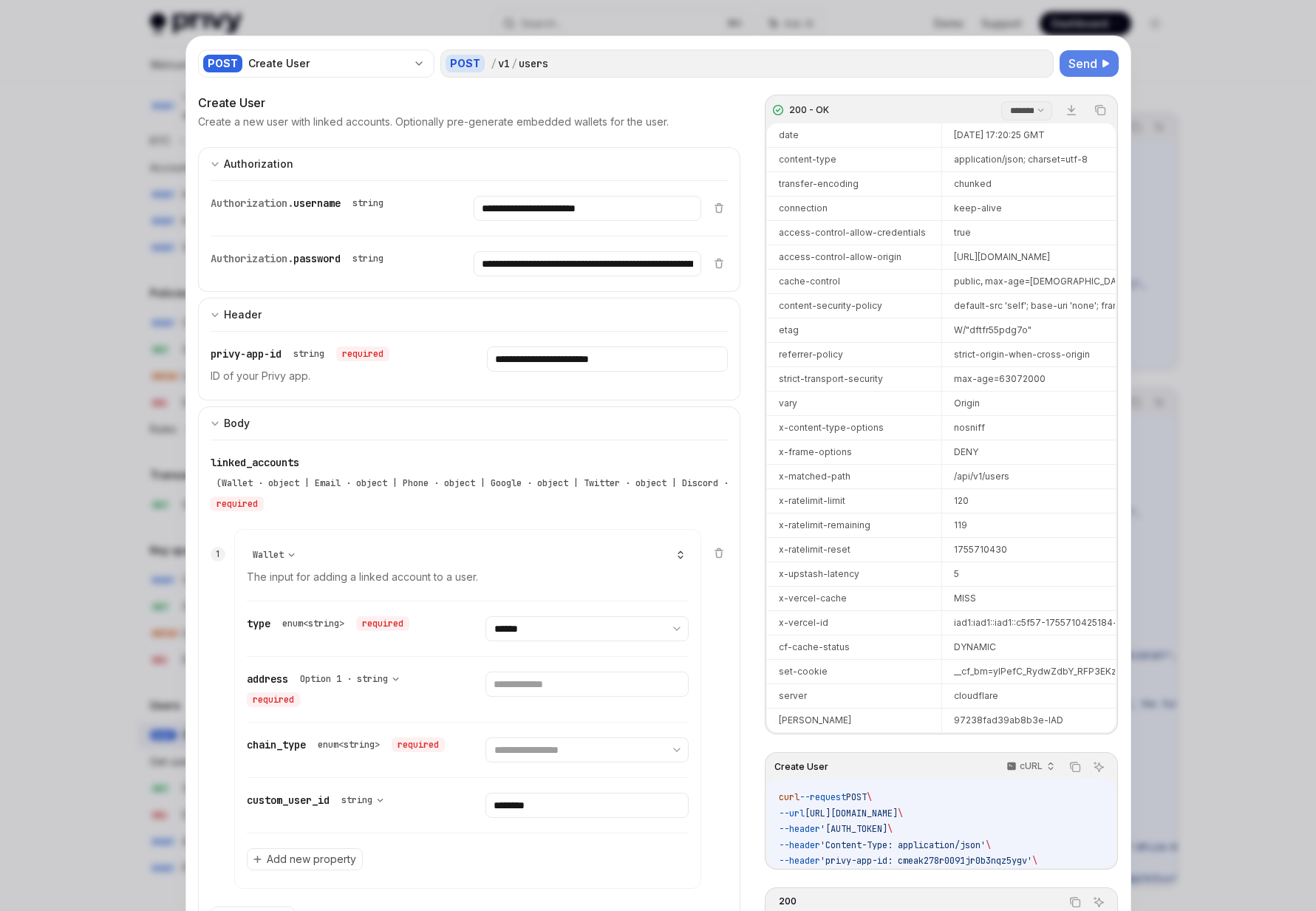
scroll to position [346, 0]
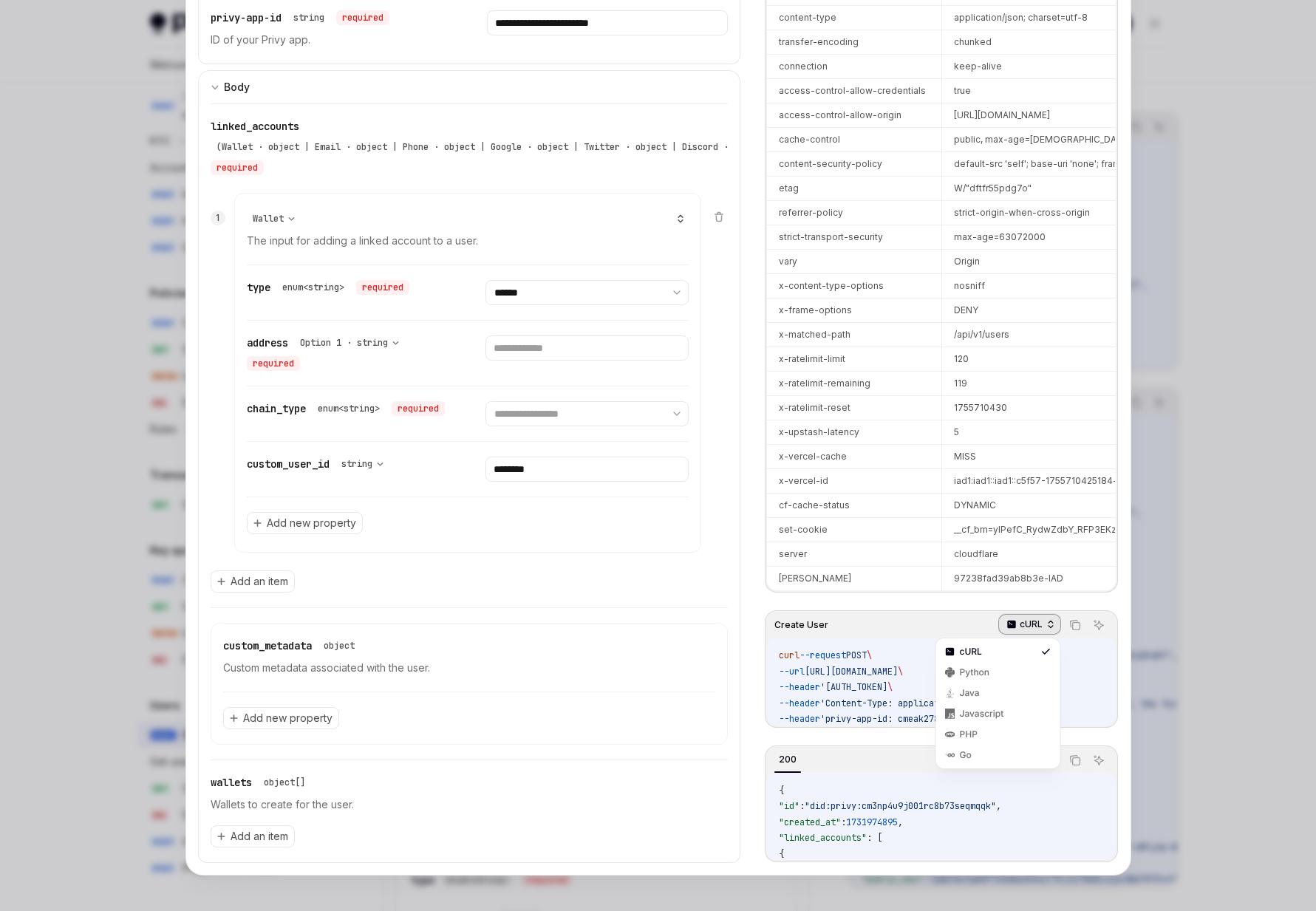
click at [1032, 628] on p "cURL" at bounding box center [1030, 624] width 23 height 12
click at [989, 712] on div "Javascript" at bounding box center [998, 713] width 77 height 12
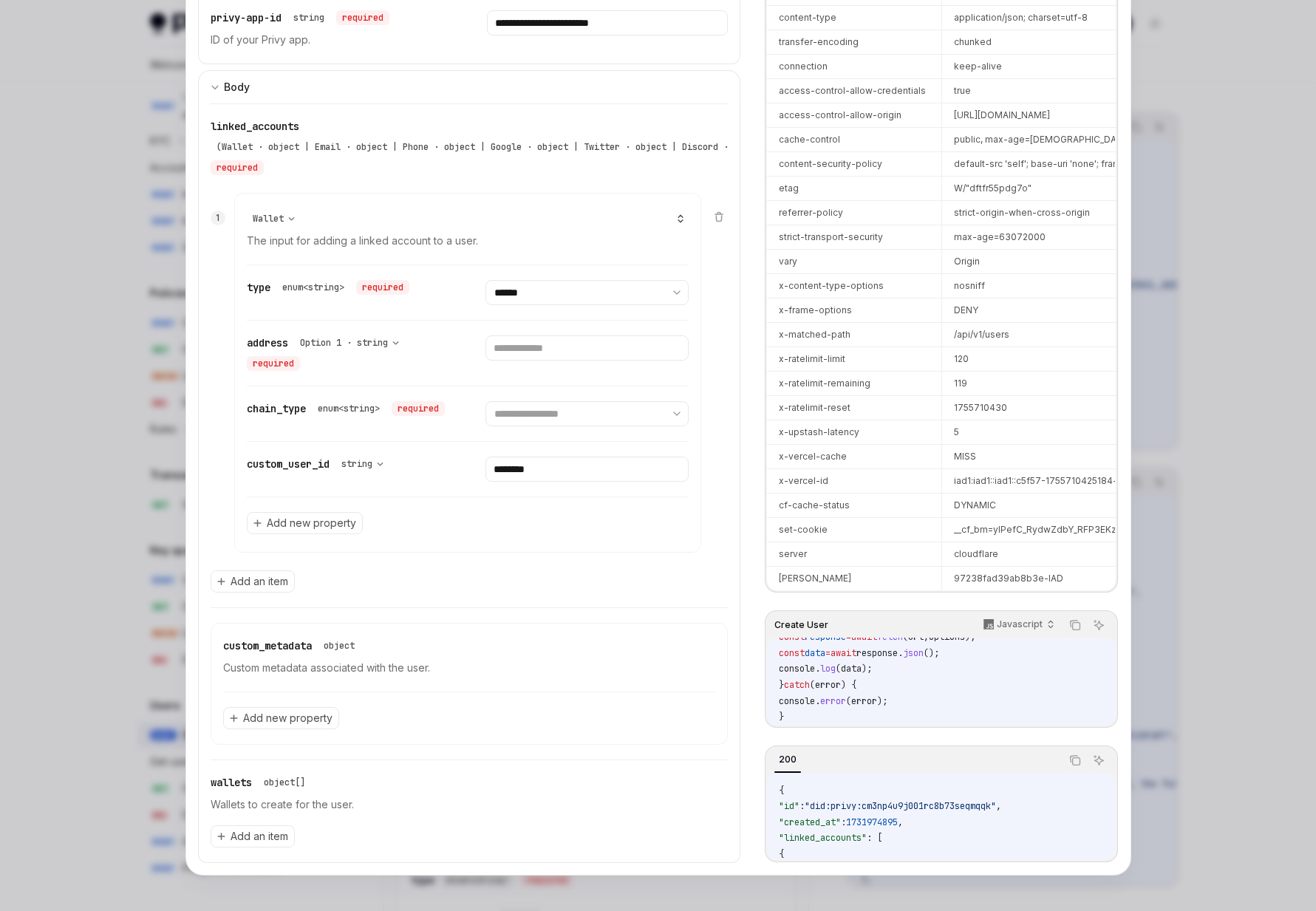
scroll to position [216, 0]
click at [1076, 621] on icon "Copy the contents from the code block" at bounding box center [1075, 625] width 12 height 12
click at [164, 672] on div at bounding box center [658, 456] width 1316 height 911
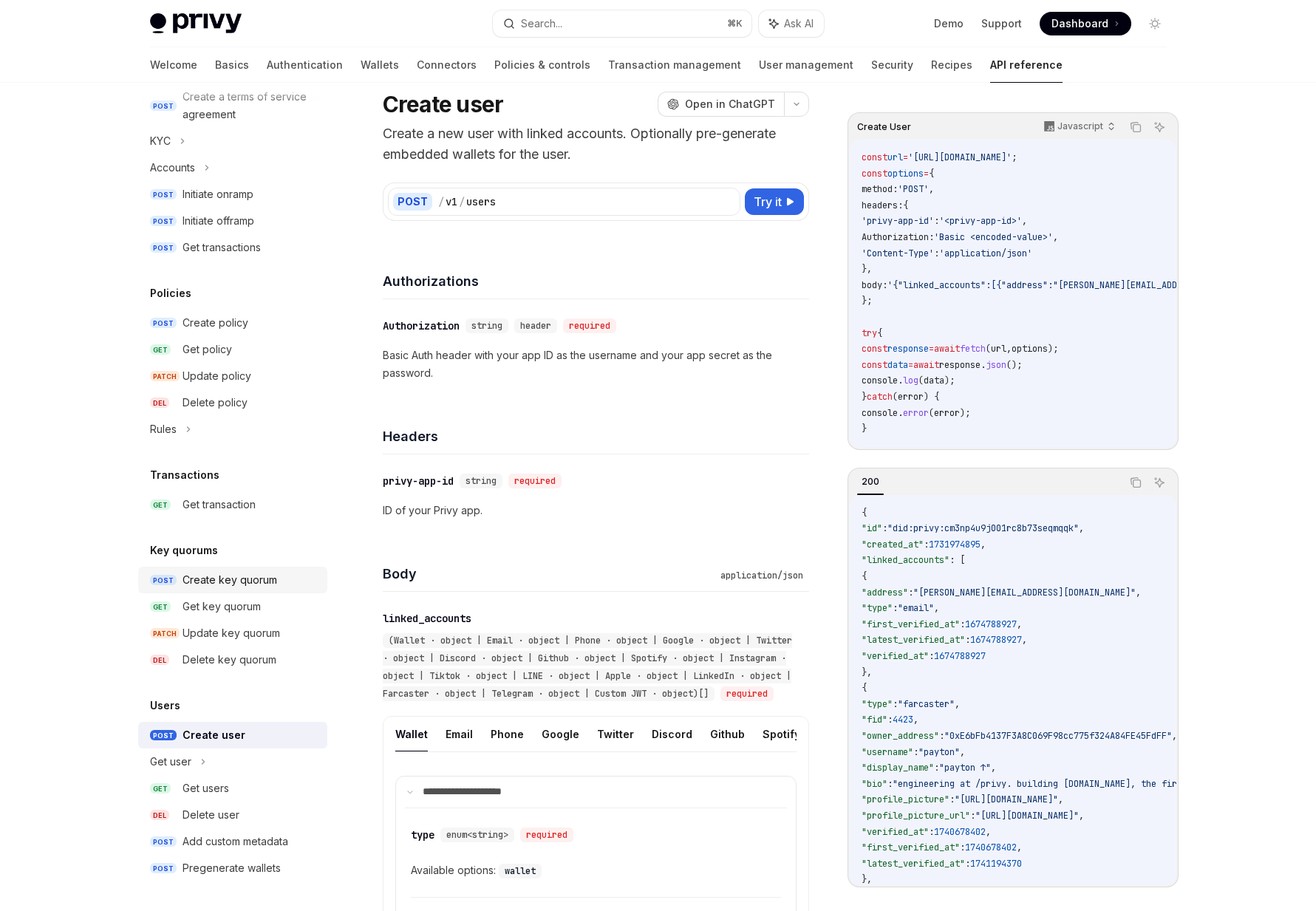
scroll to position [42, 0]
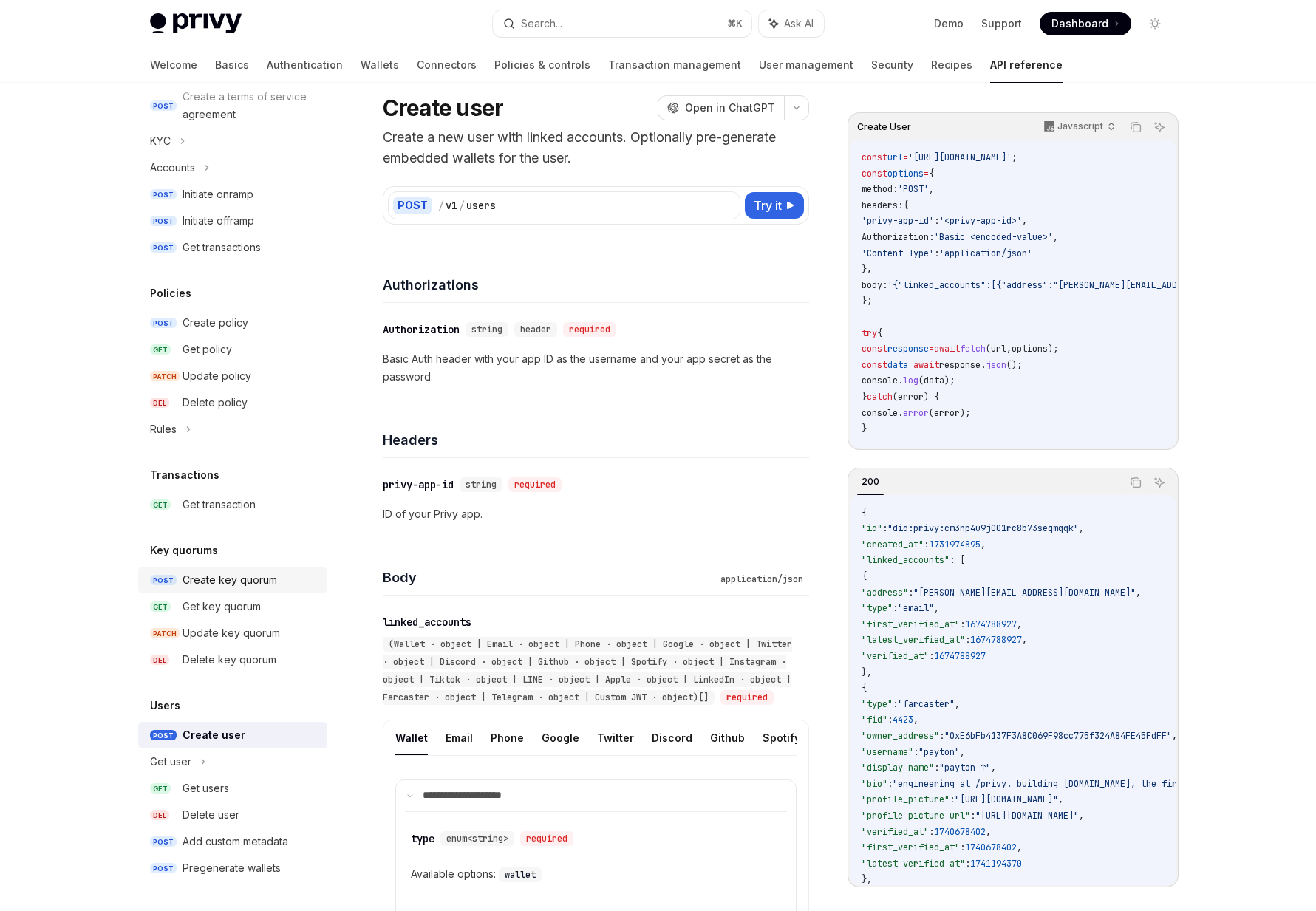
click at [224, 578] on div "Create key quorum" at bounding box center [230, 580] width 95 height 18
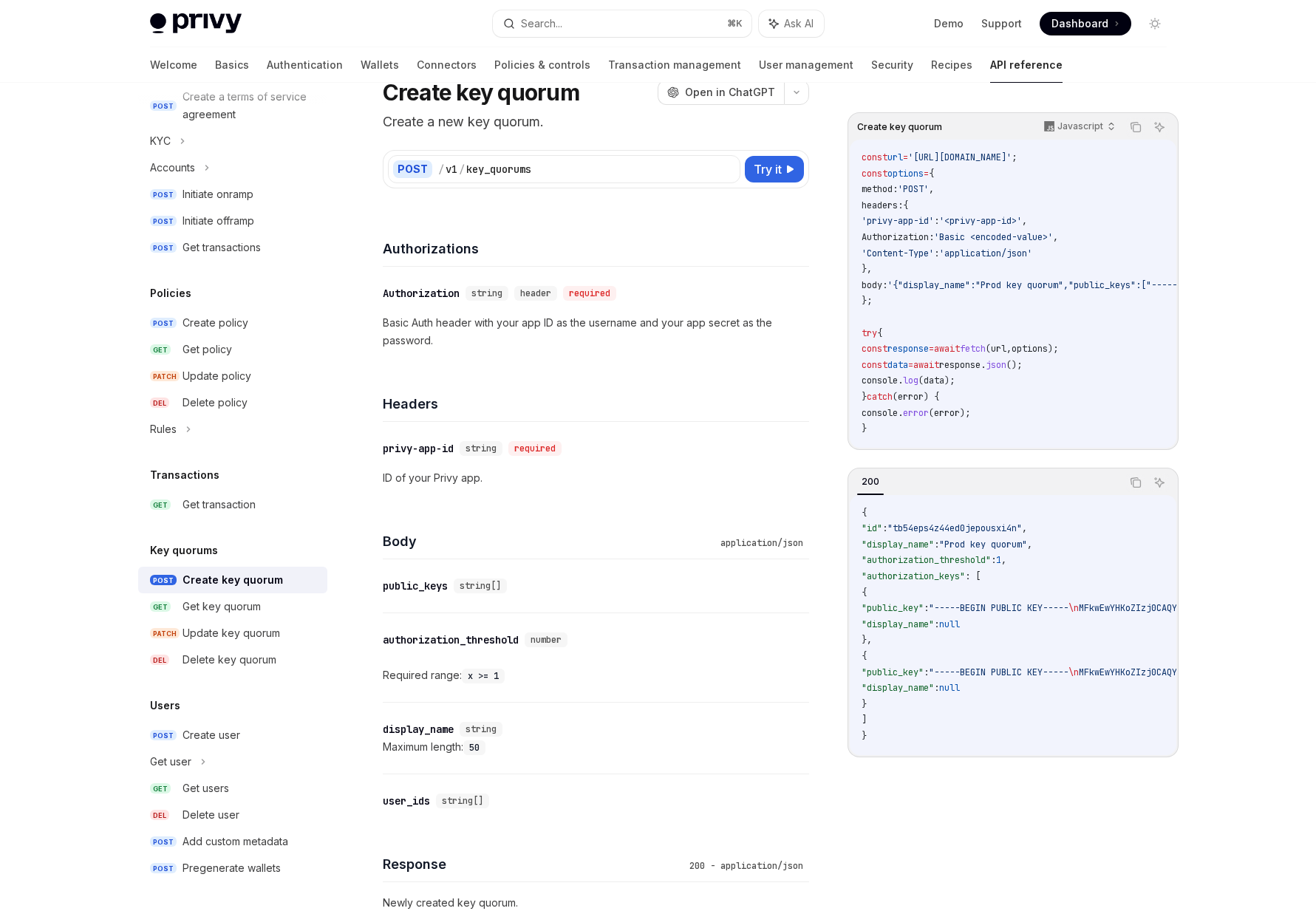
scroll to position [61, 0]
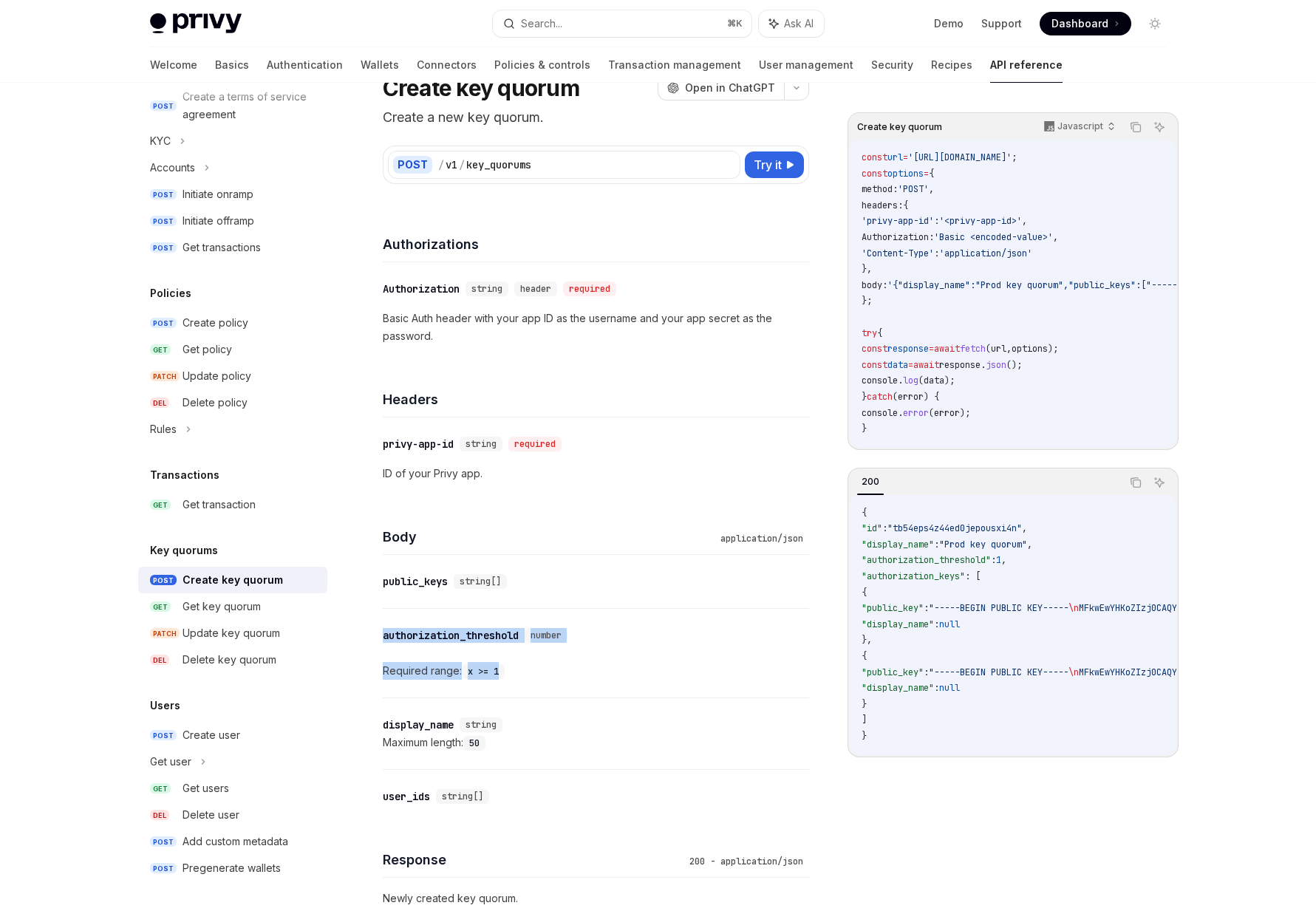
drag, startPoint x: 522, startPoint y: 669, endPoint x: 437, endPoint y: 620, distance: 98.1
click at [437, 620] on div "​ authorization_threshold number Required range: x >= 1" at bounding box center [596, 653] width 427 height 89
click at [433, 632] on div "authorization_threshold" at bounding box center [450, 635] width 136 height 14
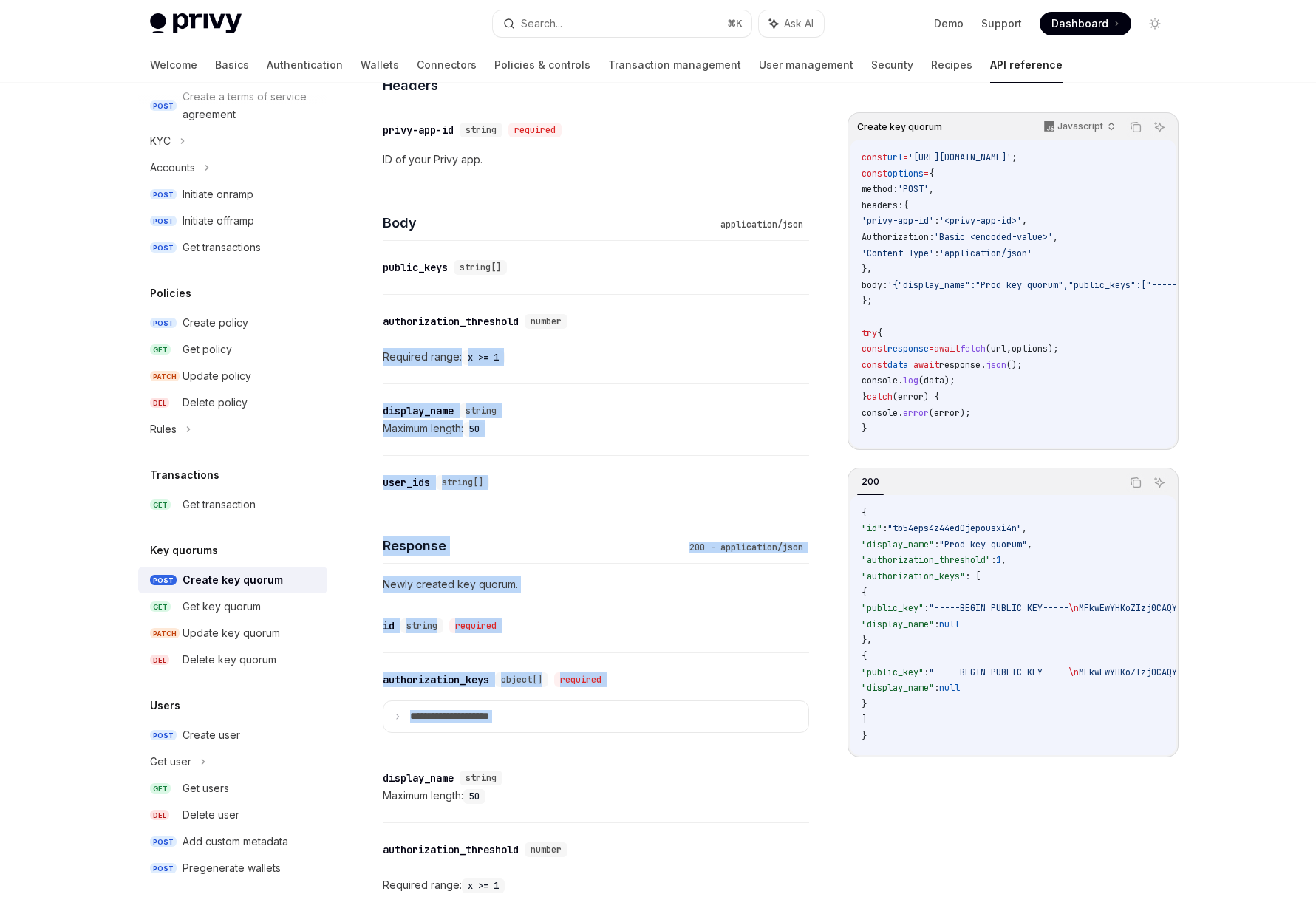
click at [496, 675] on div "**********" at bounding box center [596, 429] width 427 height 1072
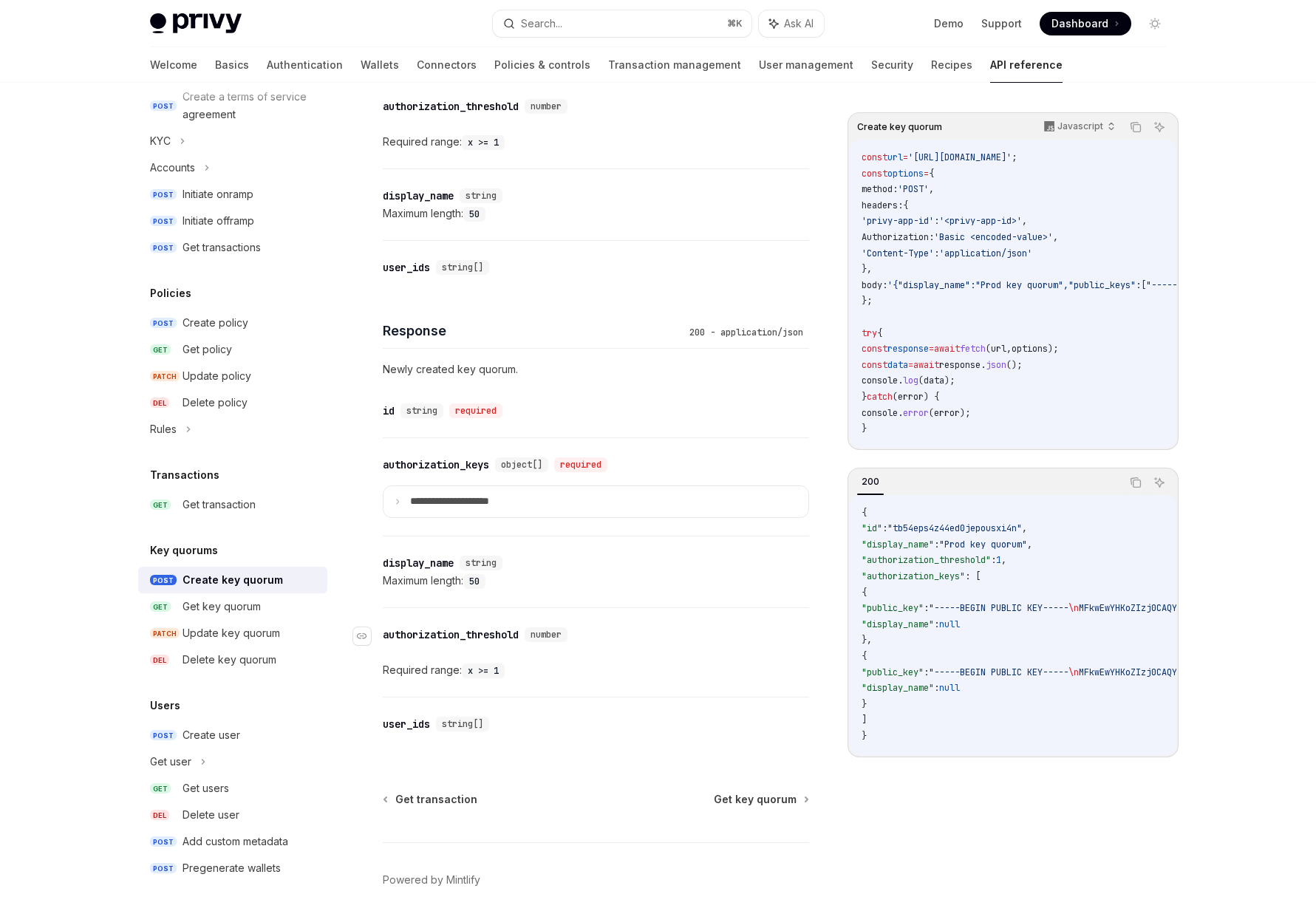
click at [558, 631] on span "number" at bounding box center [546, 634] width 31 height 12
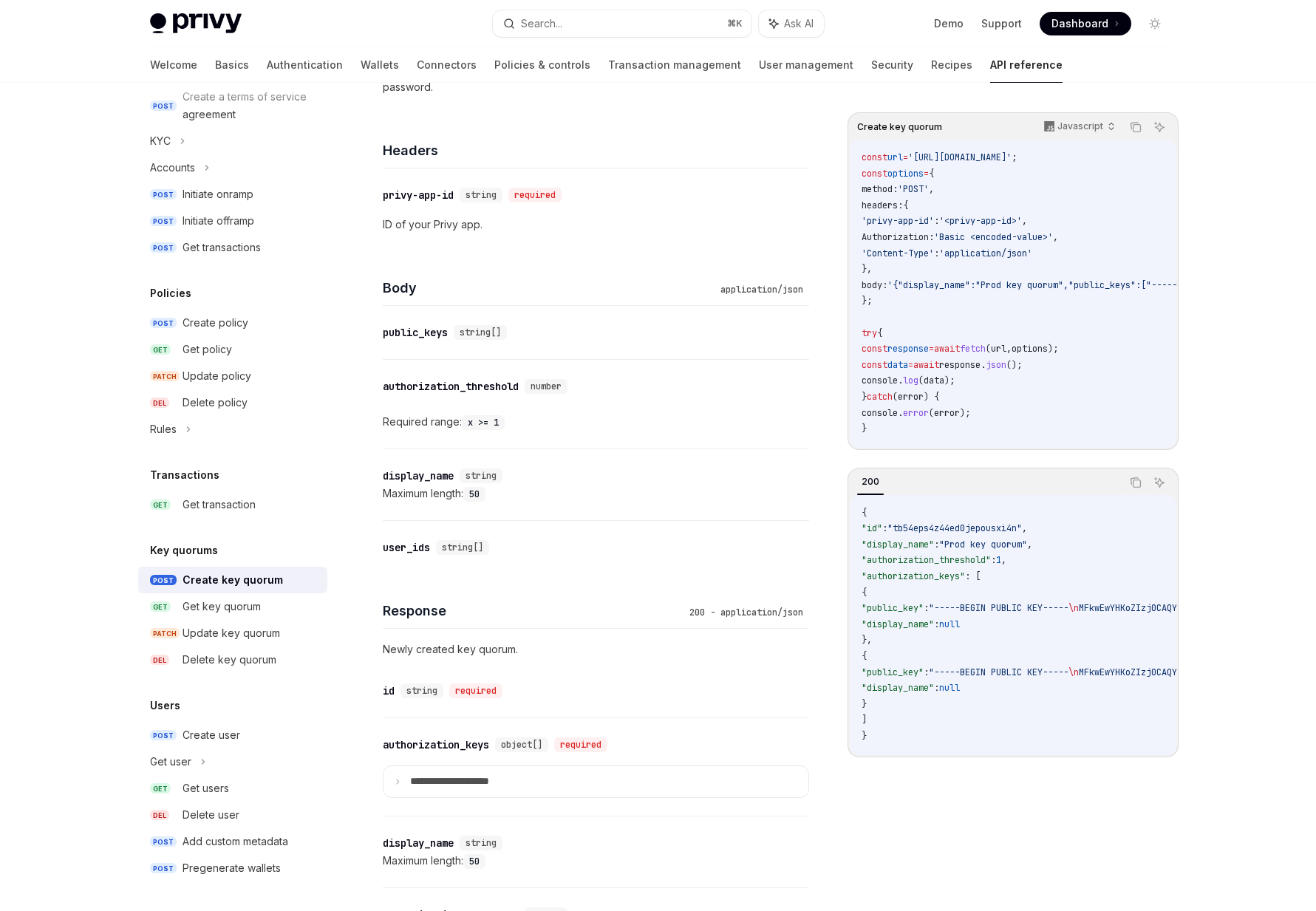
scroll to position [395, 0]
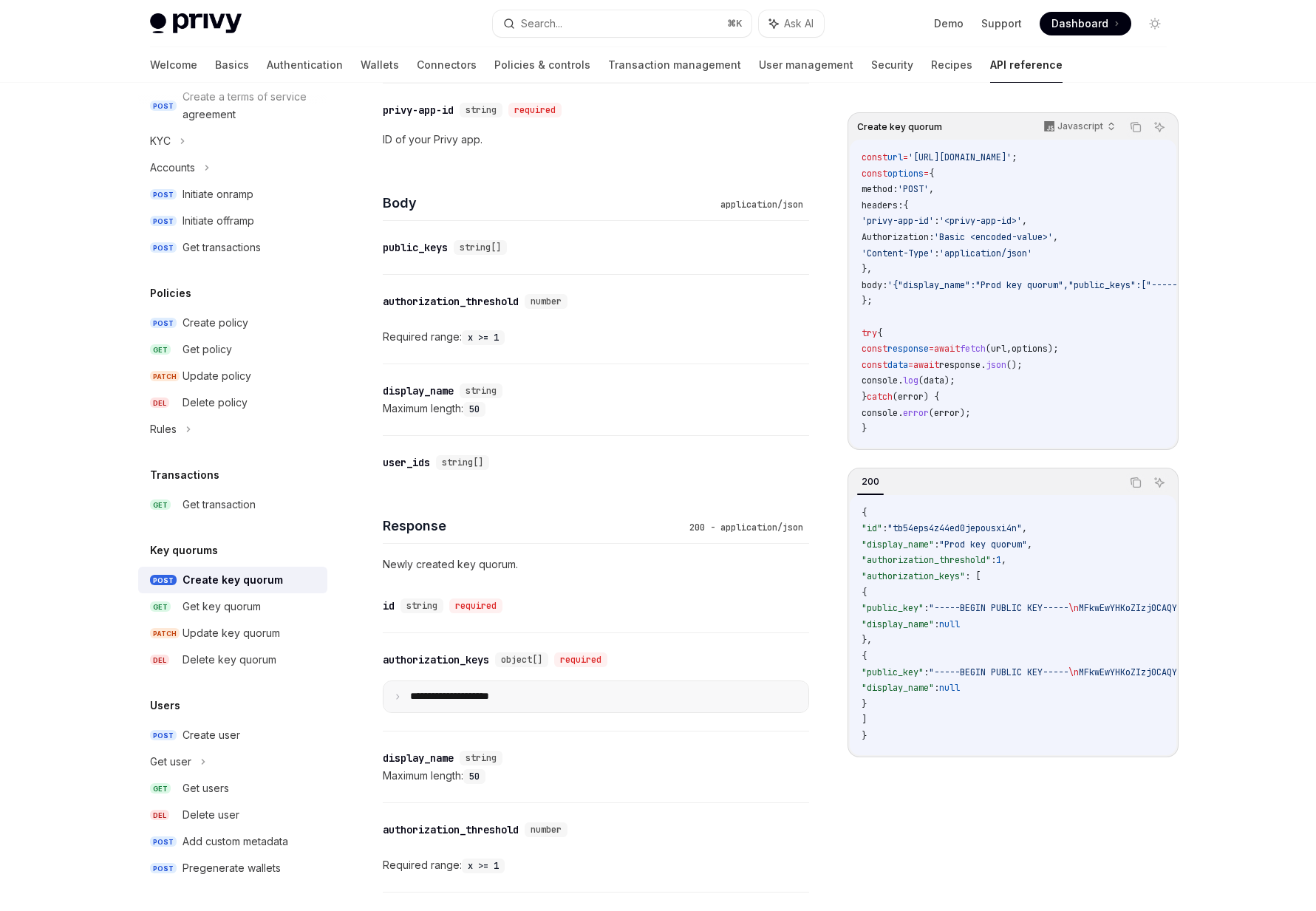
click at [477, 703] on summary "**********" at bounding box center [596, 697] width 425 height 31
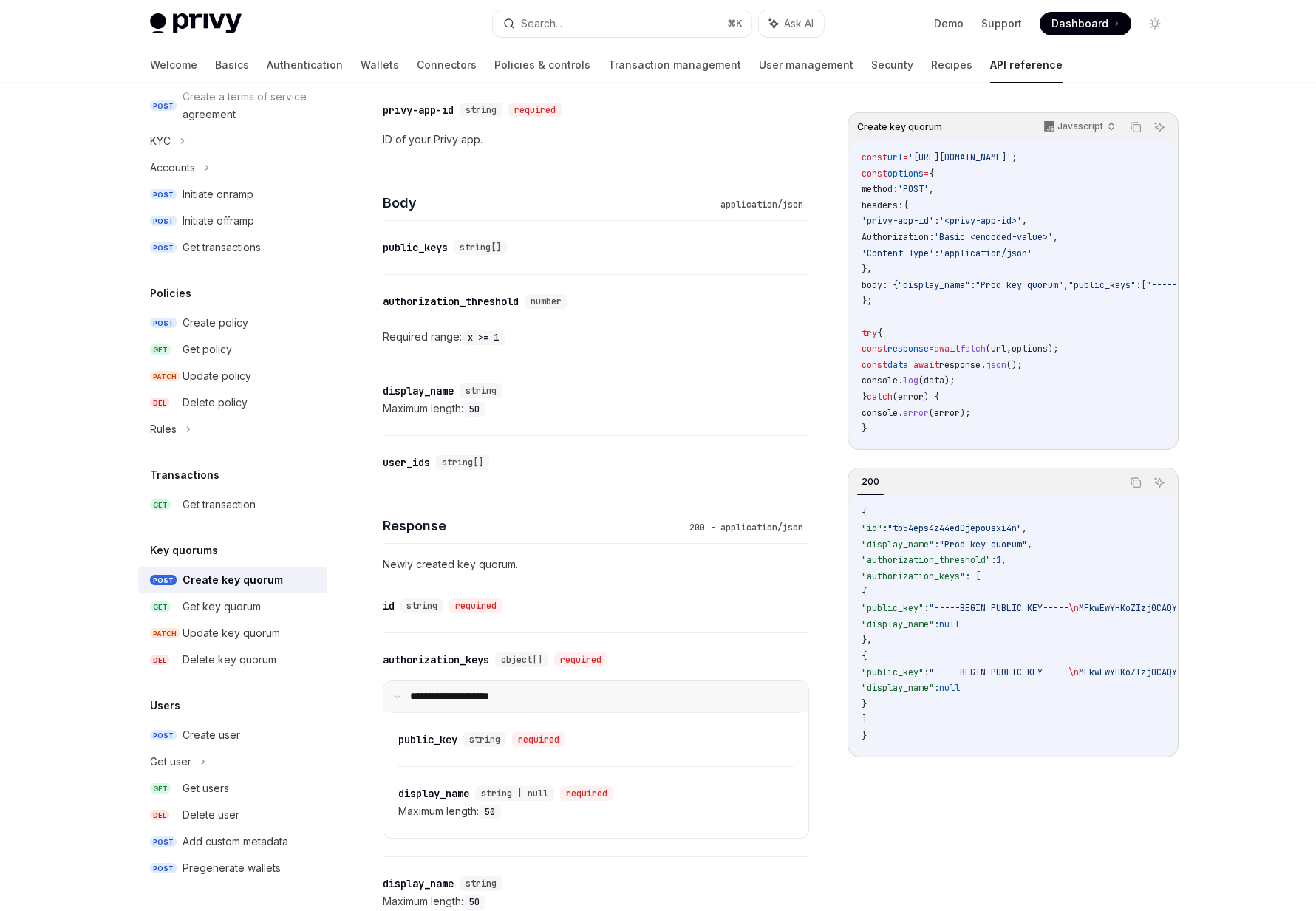
click at [492, 691] on p "**********" at bounding box center [459, 696] width 99 height 14
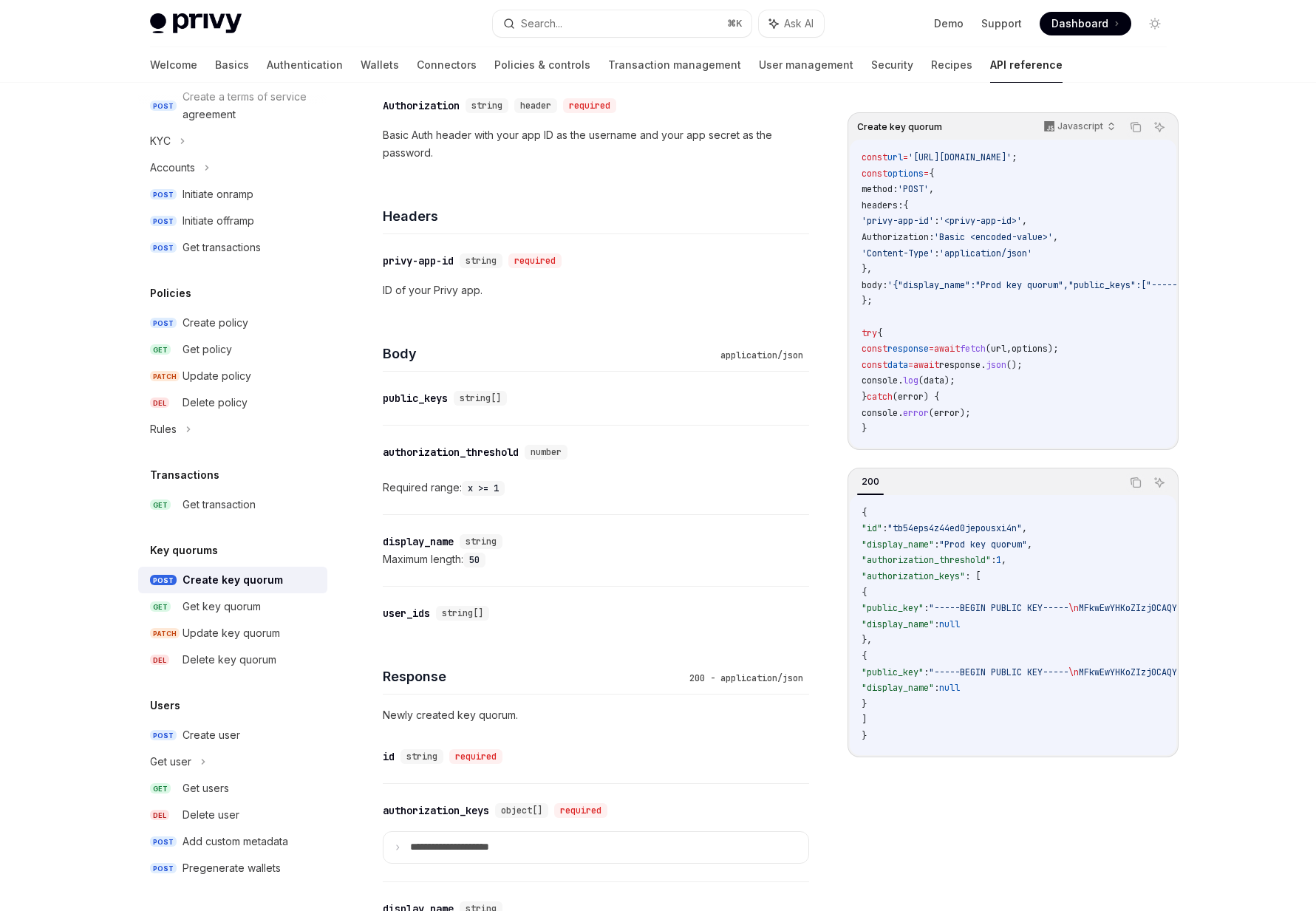
scroll to position [217, 0]
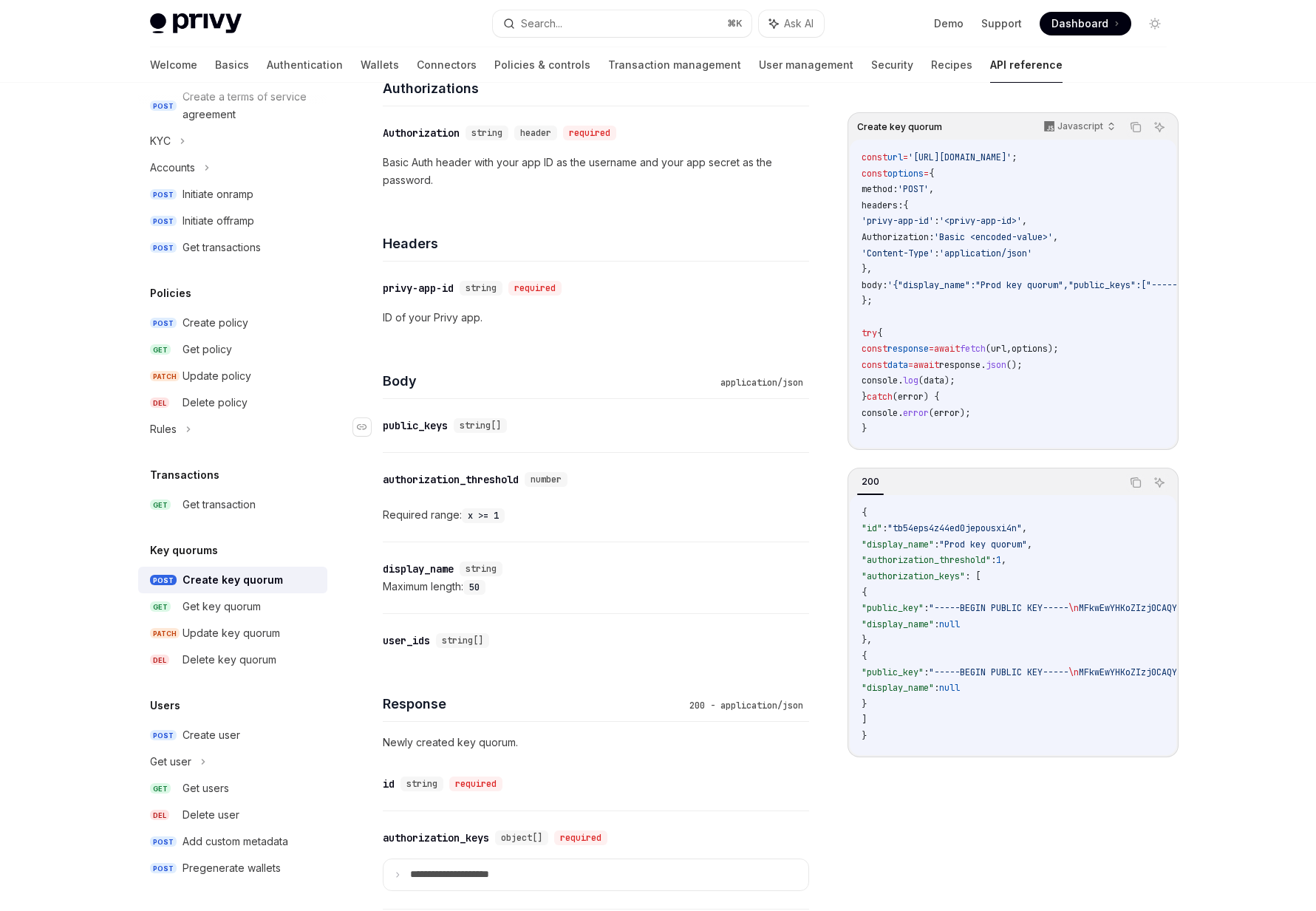
click at [409, 421] on div "public_keys" at bounding box center [415, 426] width 65 height 14
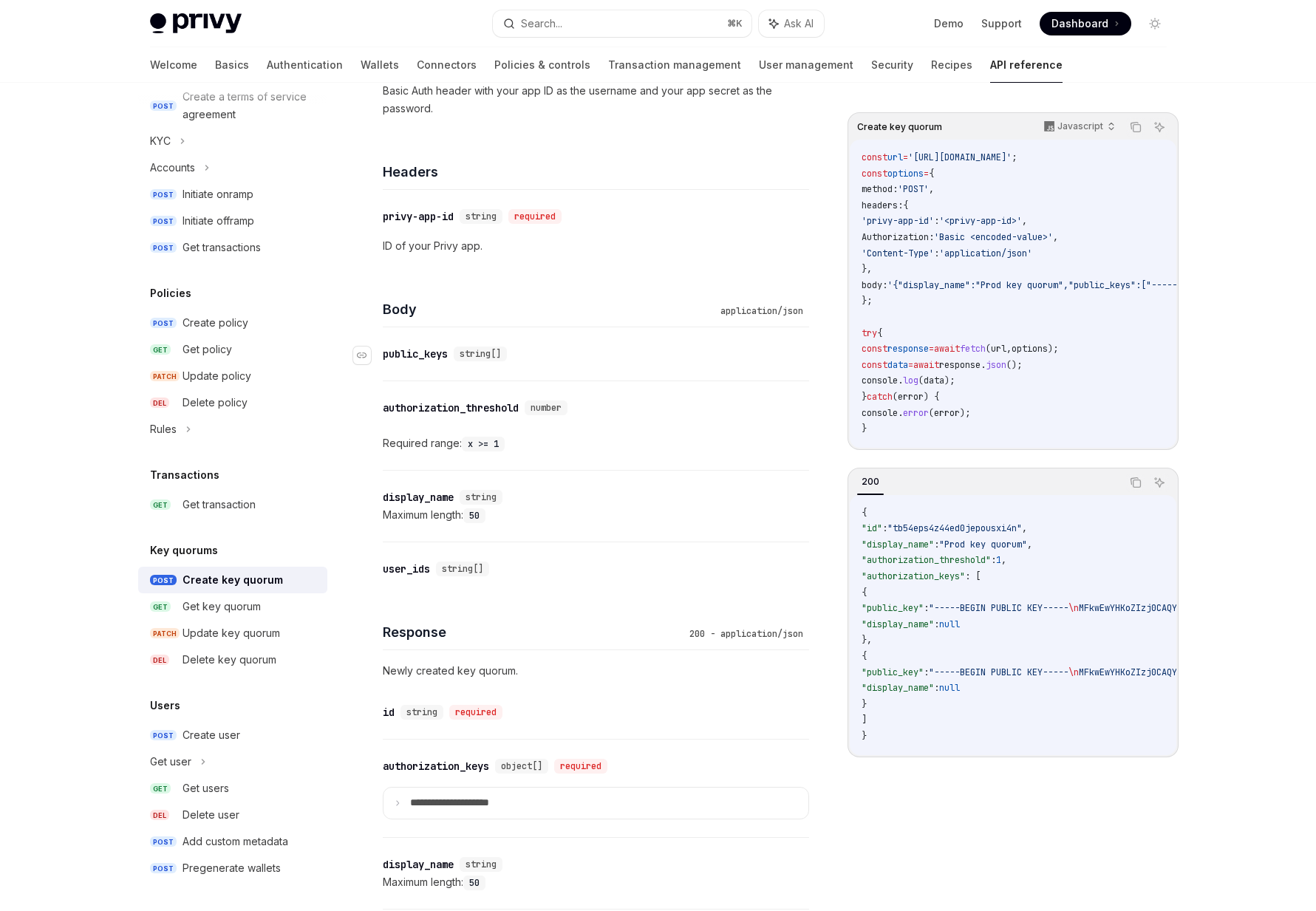
click at [409, 421] on div "​ public_keys string[] ​ authorization_threshold number Required range: x >= 1 …" at bounding box center [596, 461] width 427 height 268
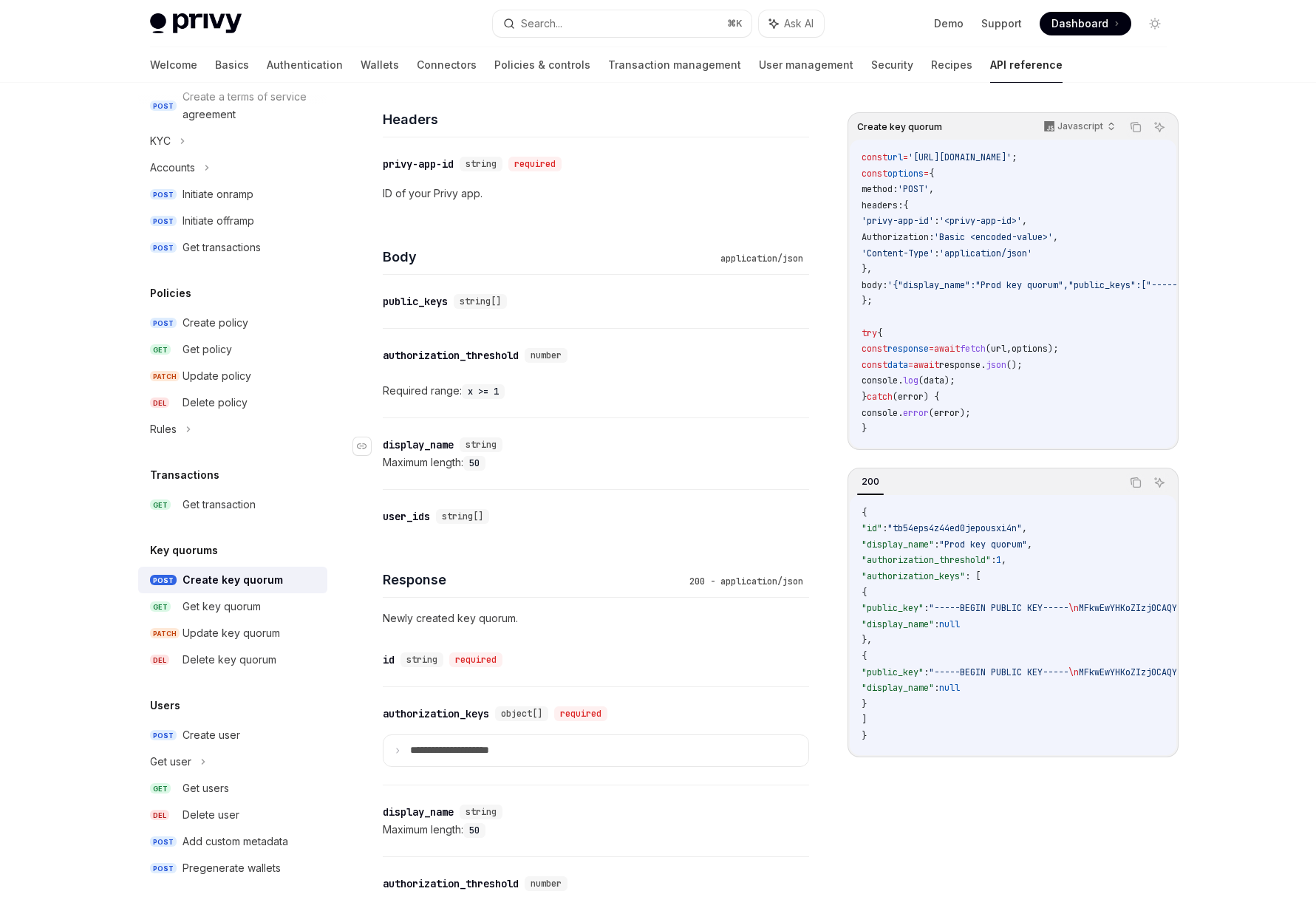
scroll to position [321, 0]
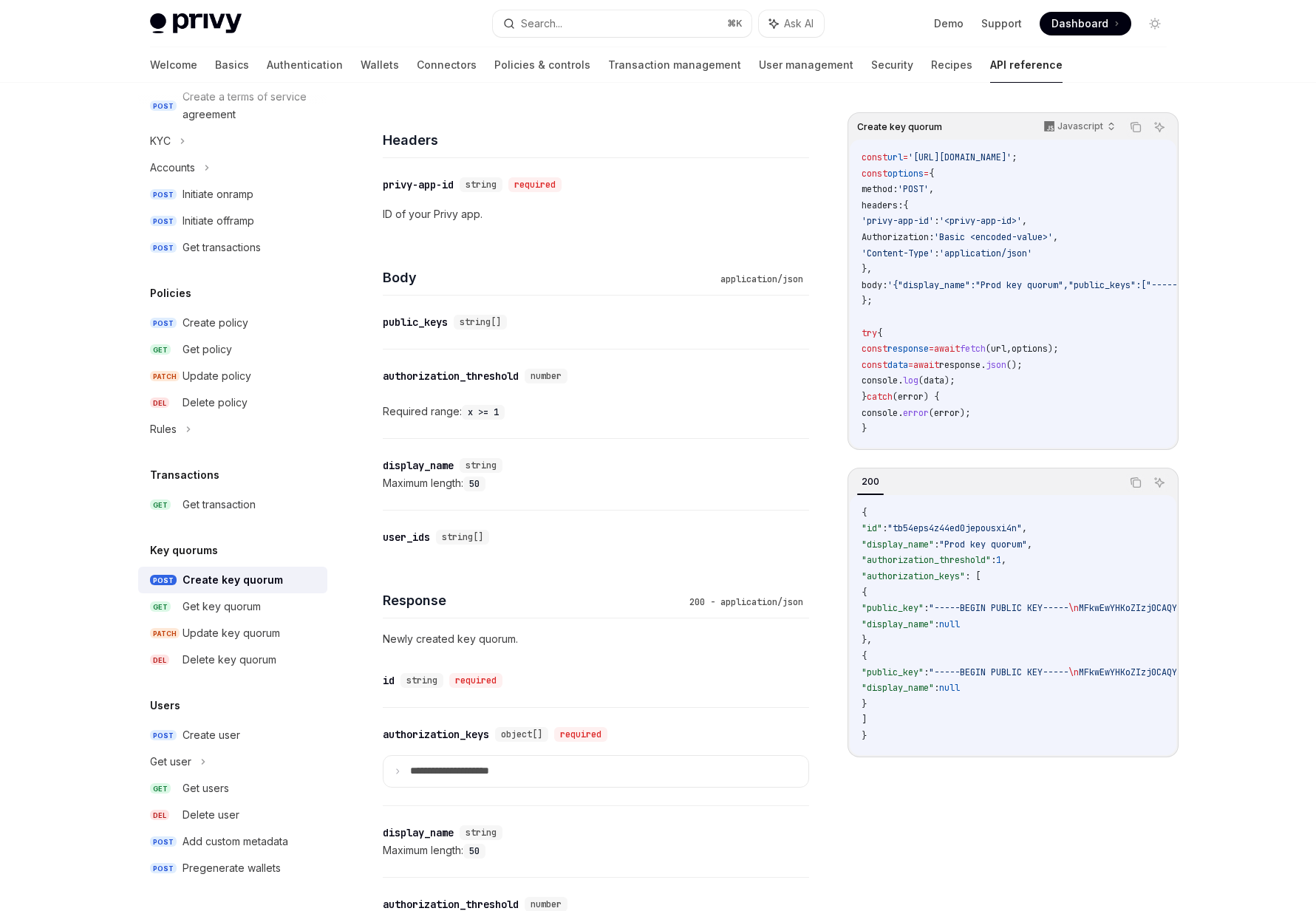
click at [68, 408] on div "Privy Docs home page Search... ⌘ K Ask AI Demo Support Dashboard Dashboard Sear…" at bounding box center [658, 459] width 1316 height 1560
click at [494, 67] on link "Policies & controls" at bounding box center [542, 64] width 96 height 35
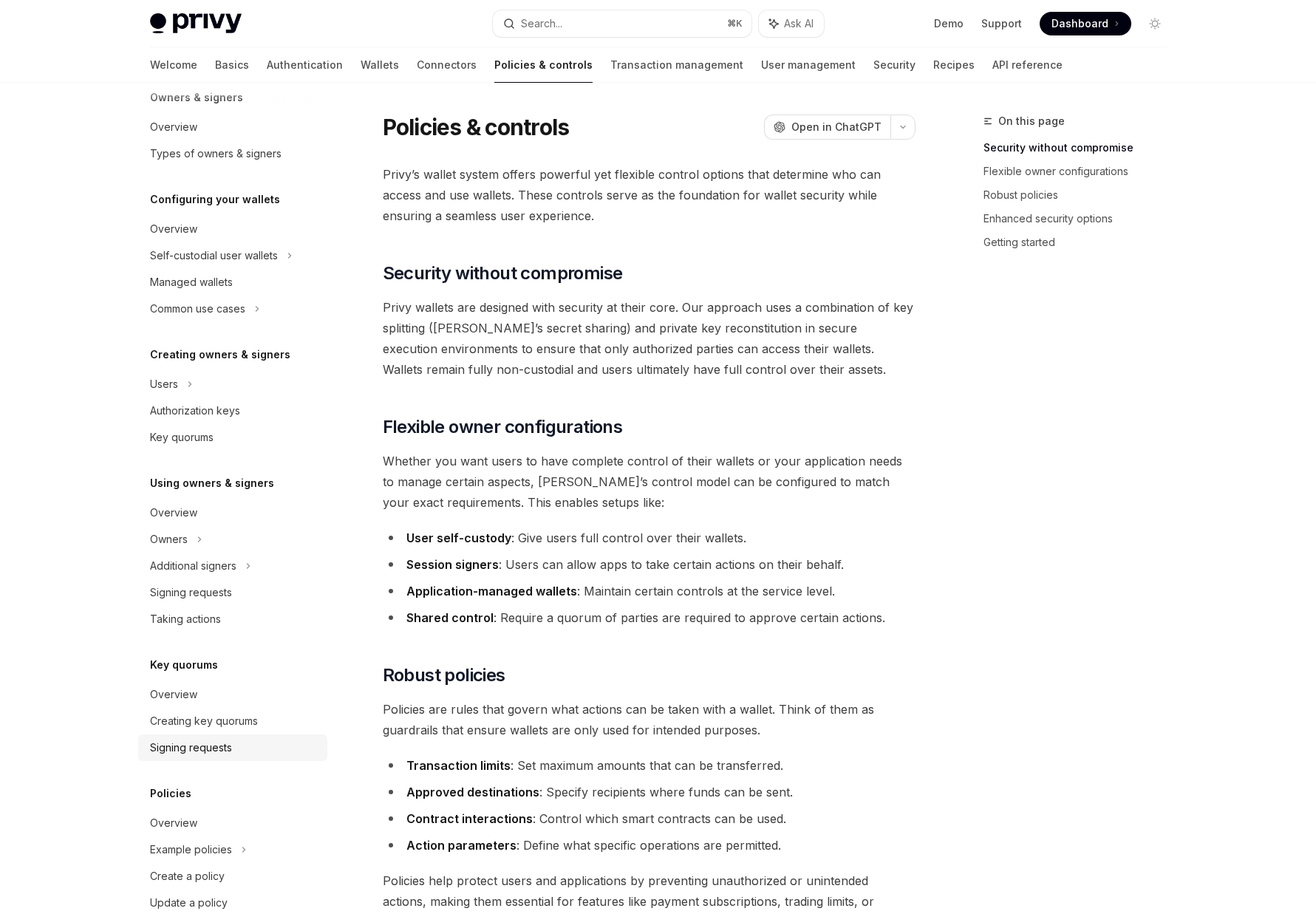
scroll to position [97, 0]
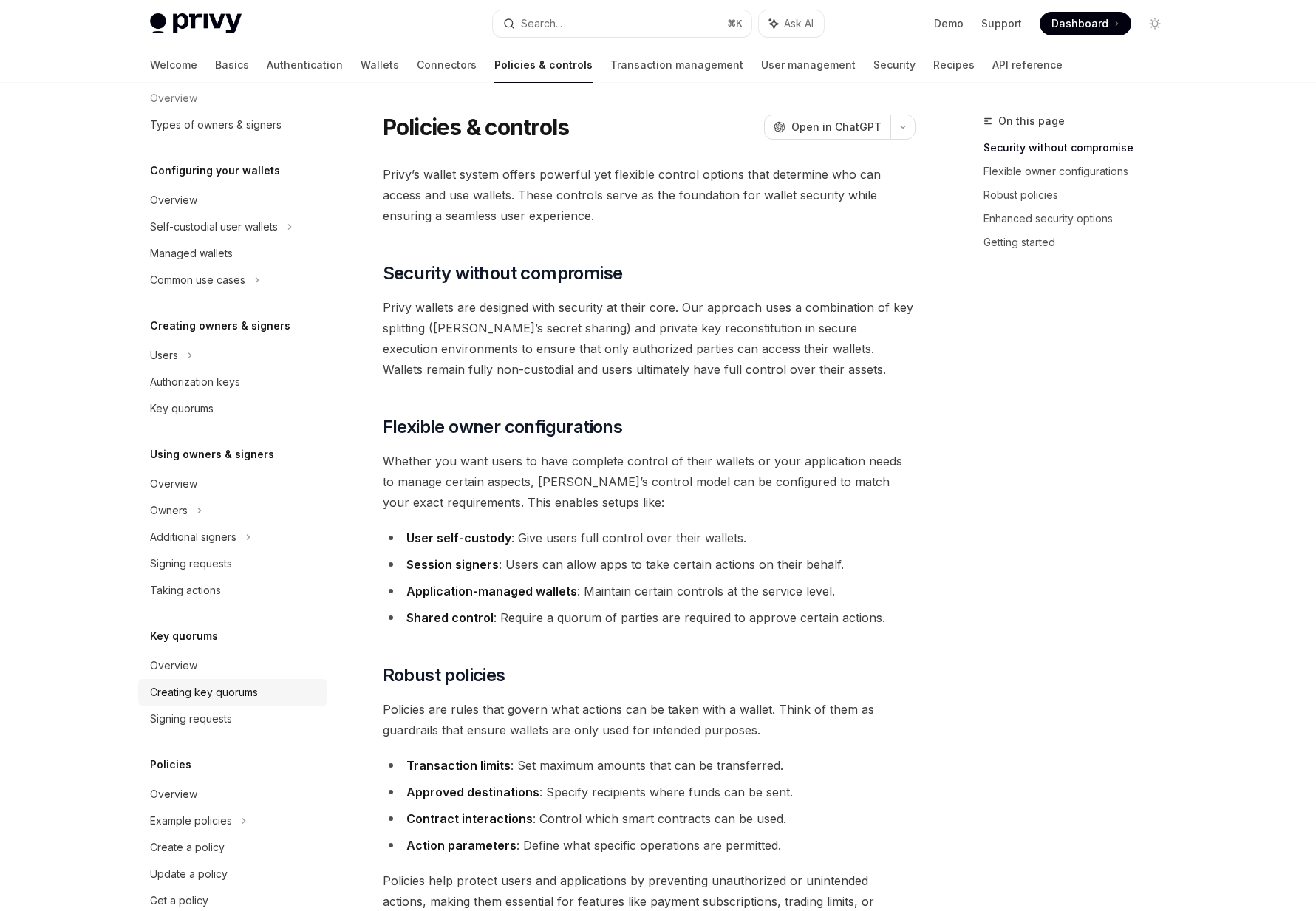
click at [199, 699] on div "Creating key quorums" at bounding box center [203, 692] width 108 height 18
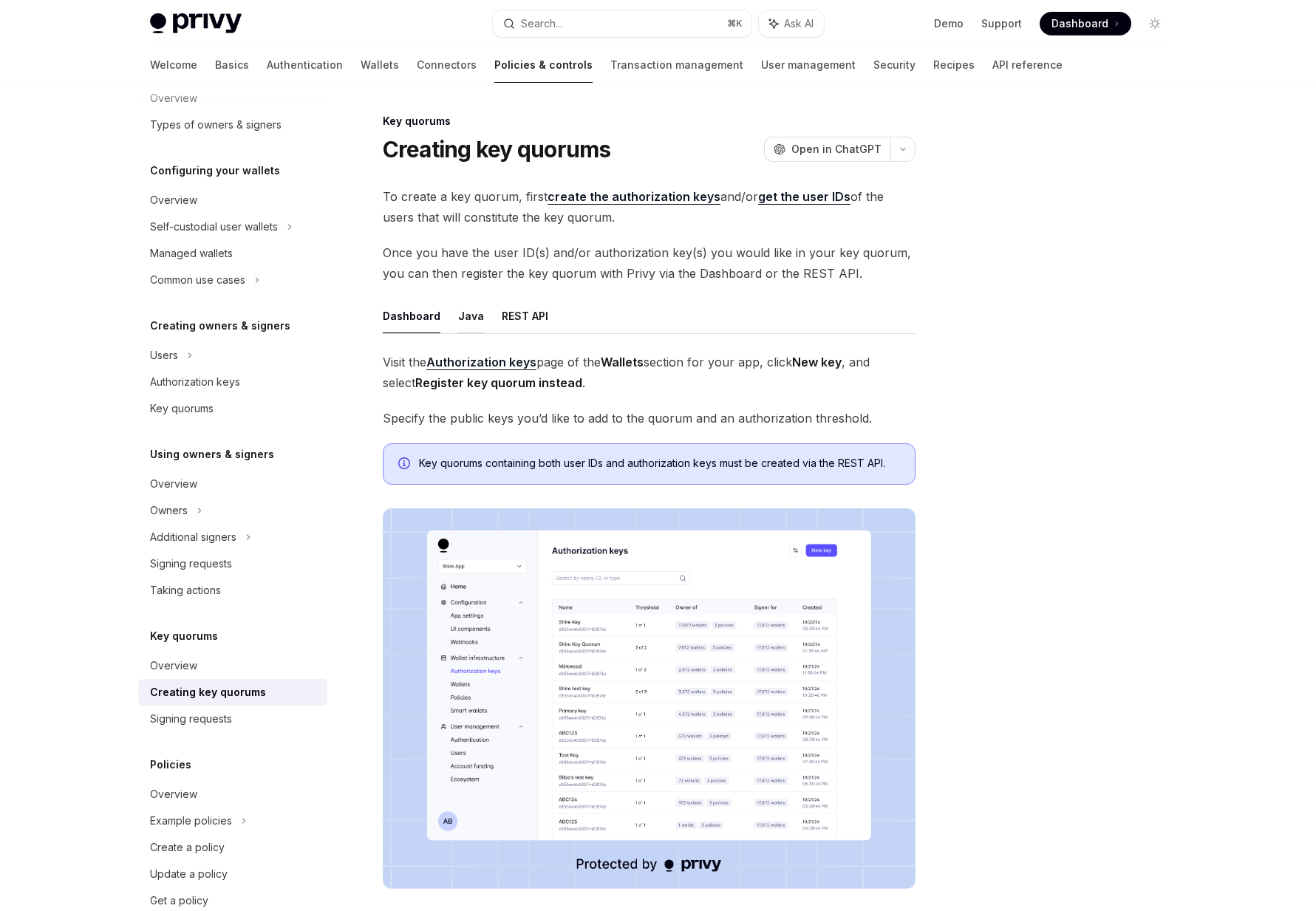
click at [473, 321] on button "Java" at bounding box center [471, 315] width 26 height 34
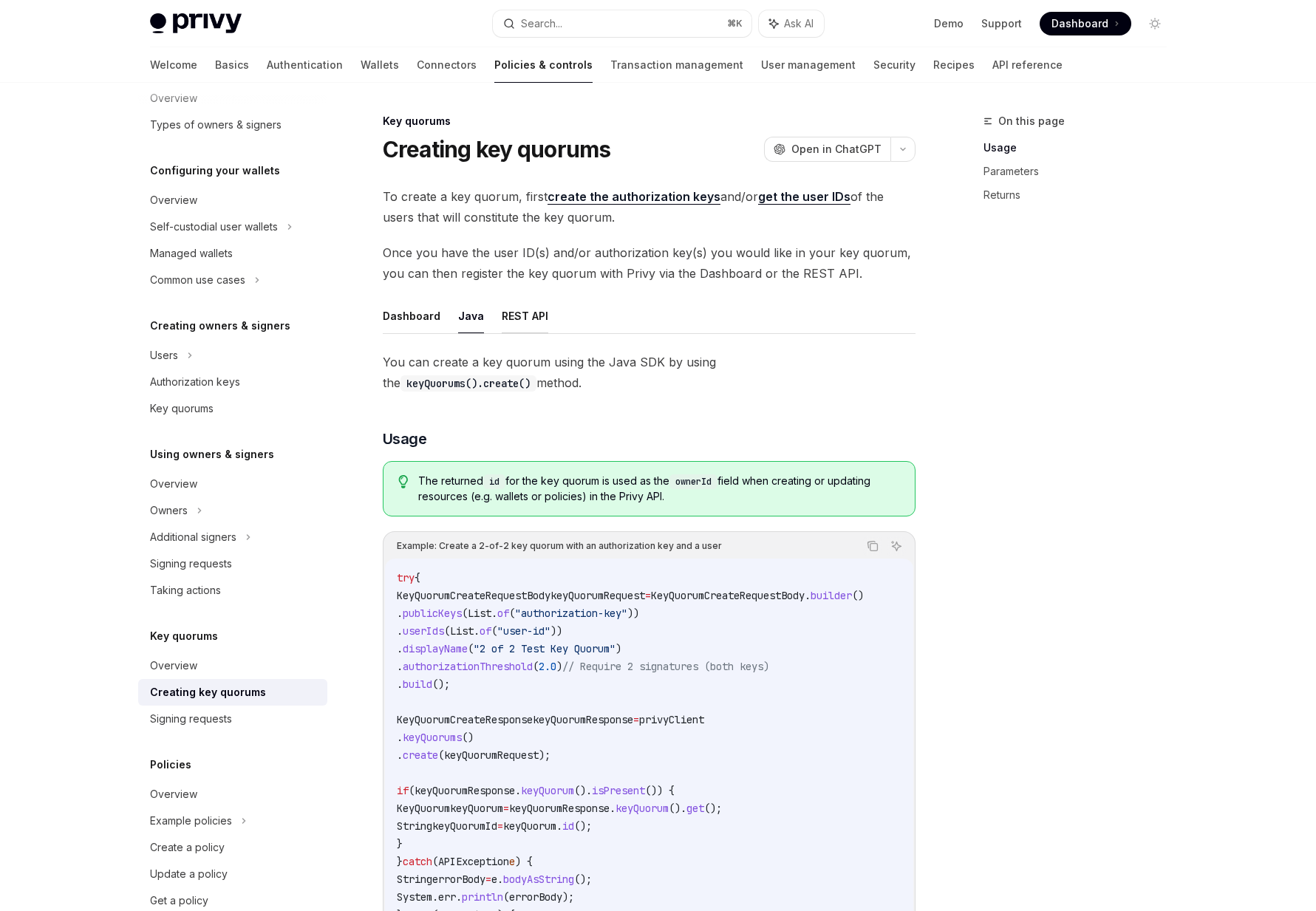
click at [512, 321] on button "REST API" at bounding box center [524, 315] width 46 height 34
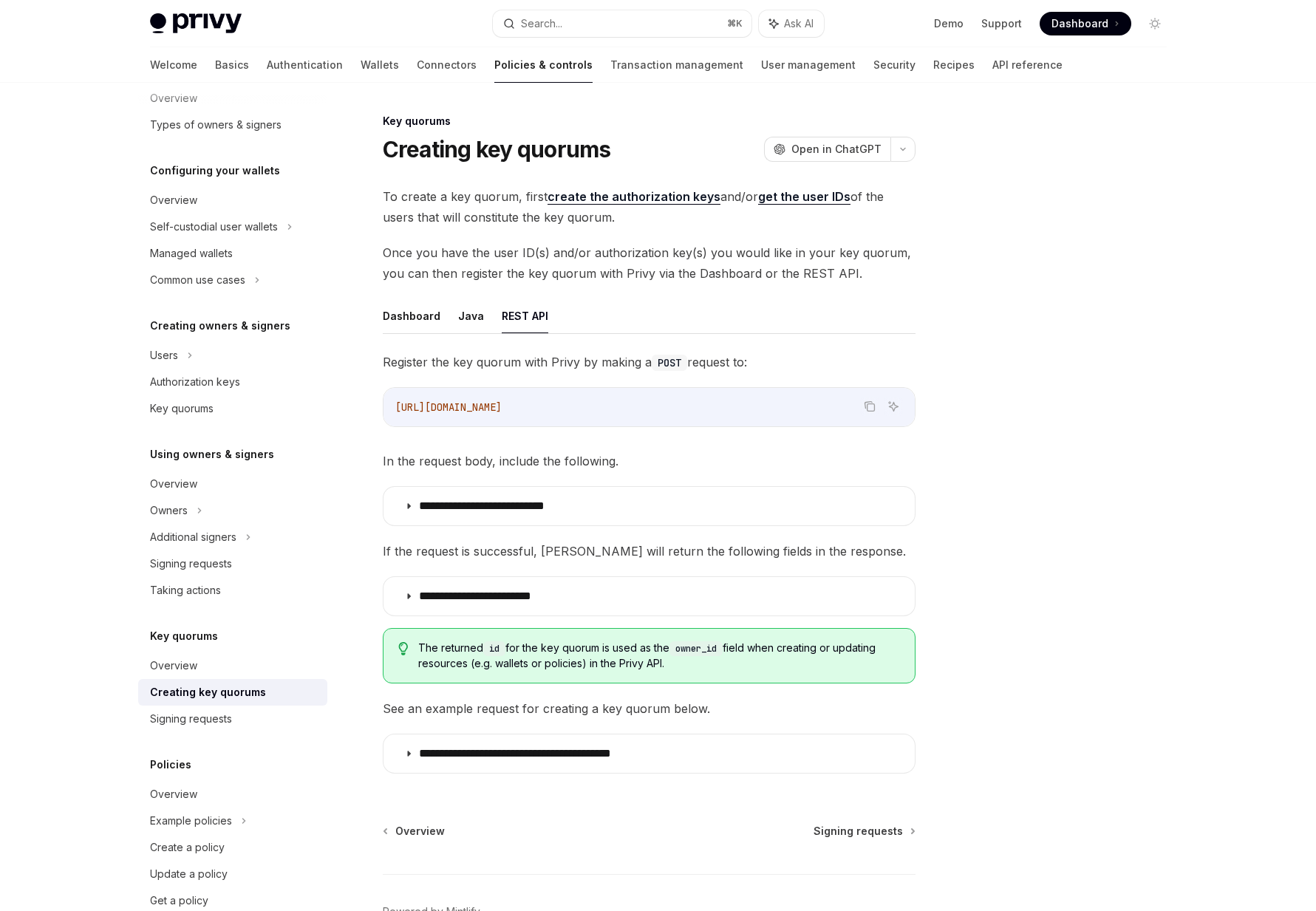
click at [597, 418] on div "https://api.privy.io/v1/key_quorums" at bounding box center [649, 407] width 531 height 38
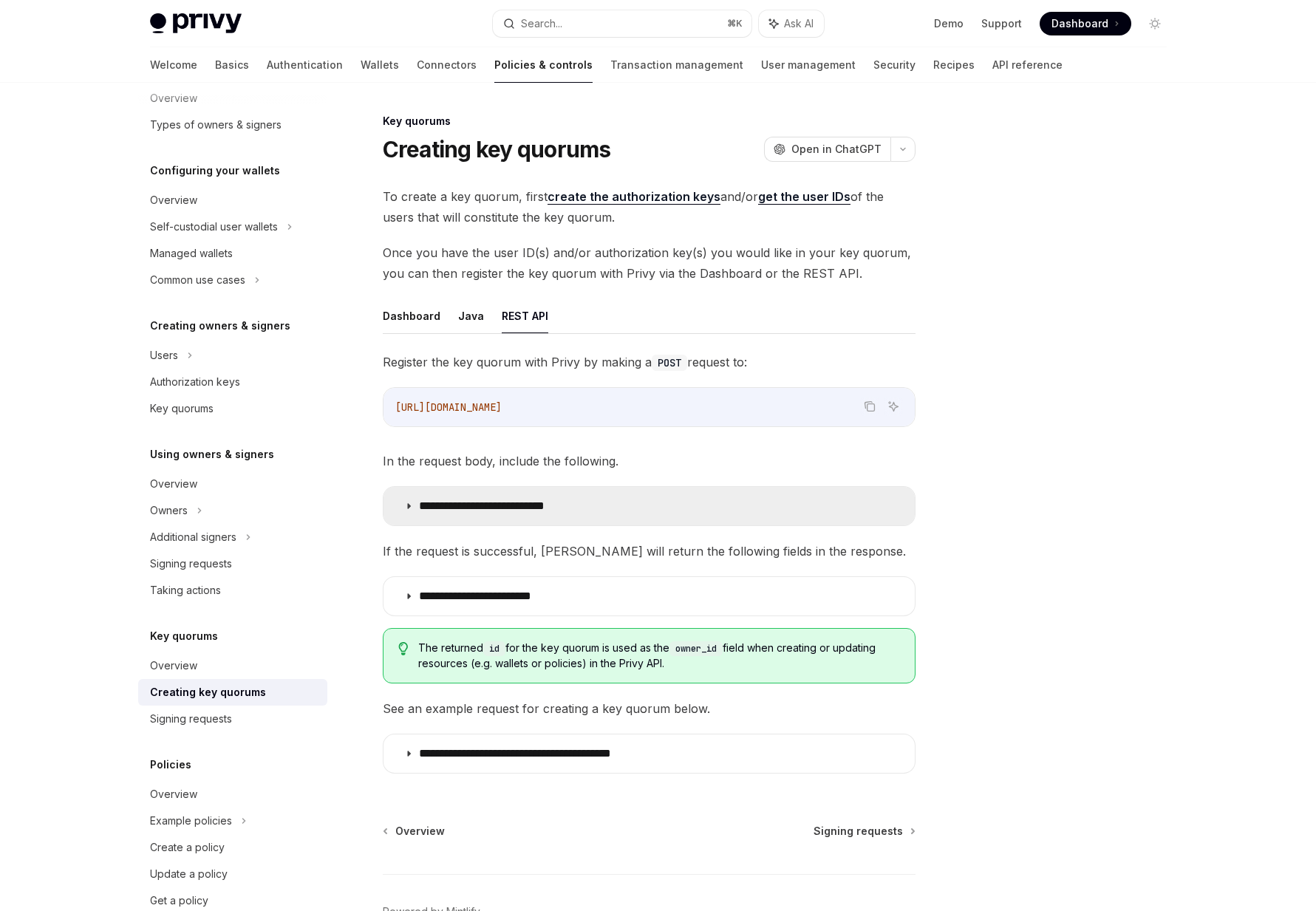
click at [539, 492] on summary "**********" at bounding box center [649, 506] width 531 height 38
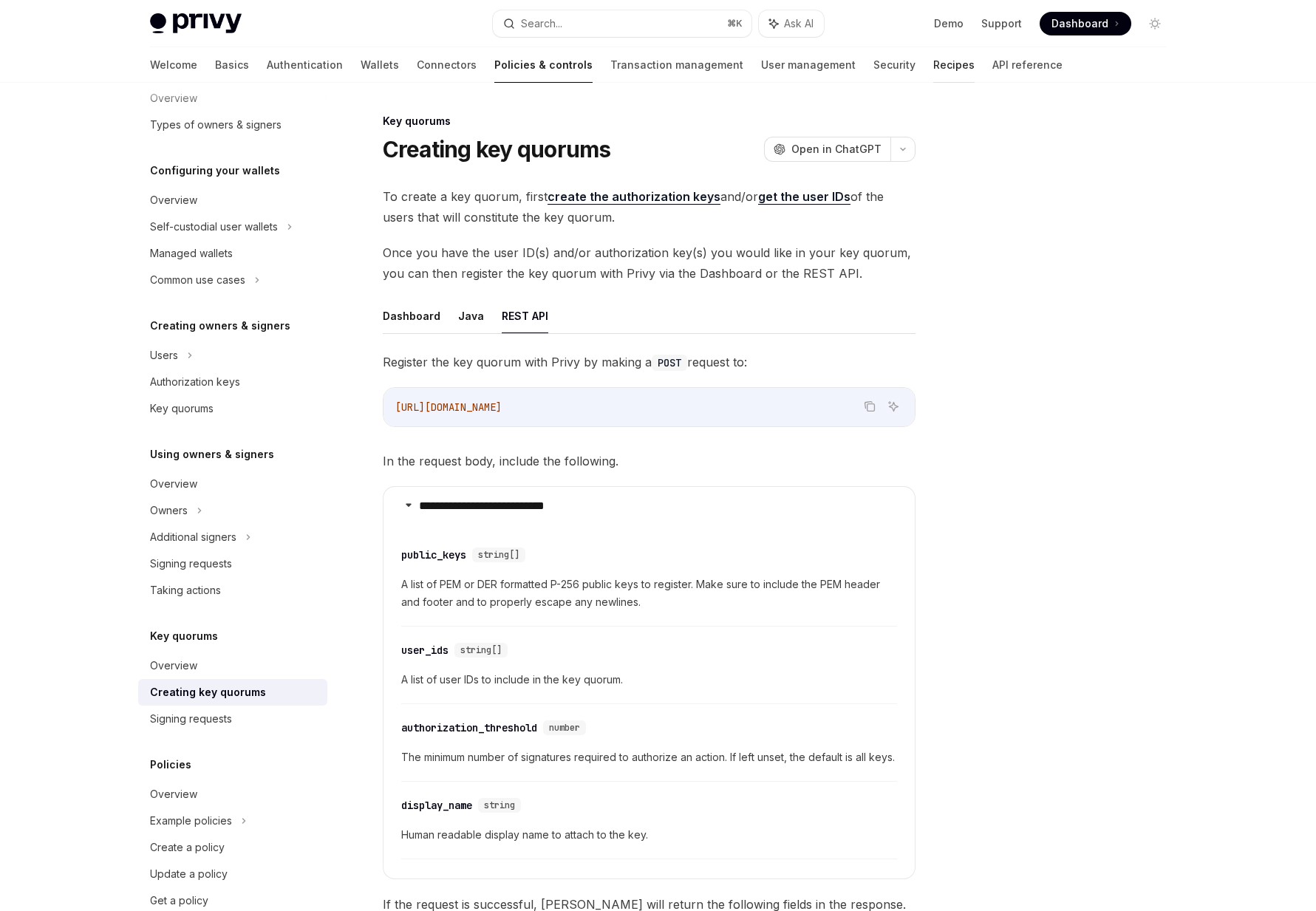
click at [933, 62] on link "Recipes" at bounding box center [954, 64] width 42 height 35
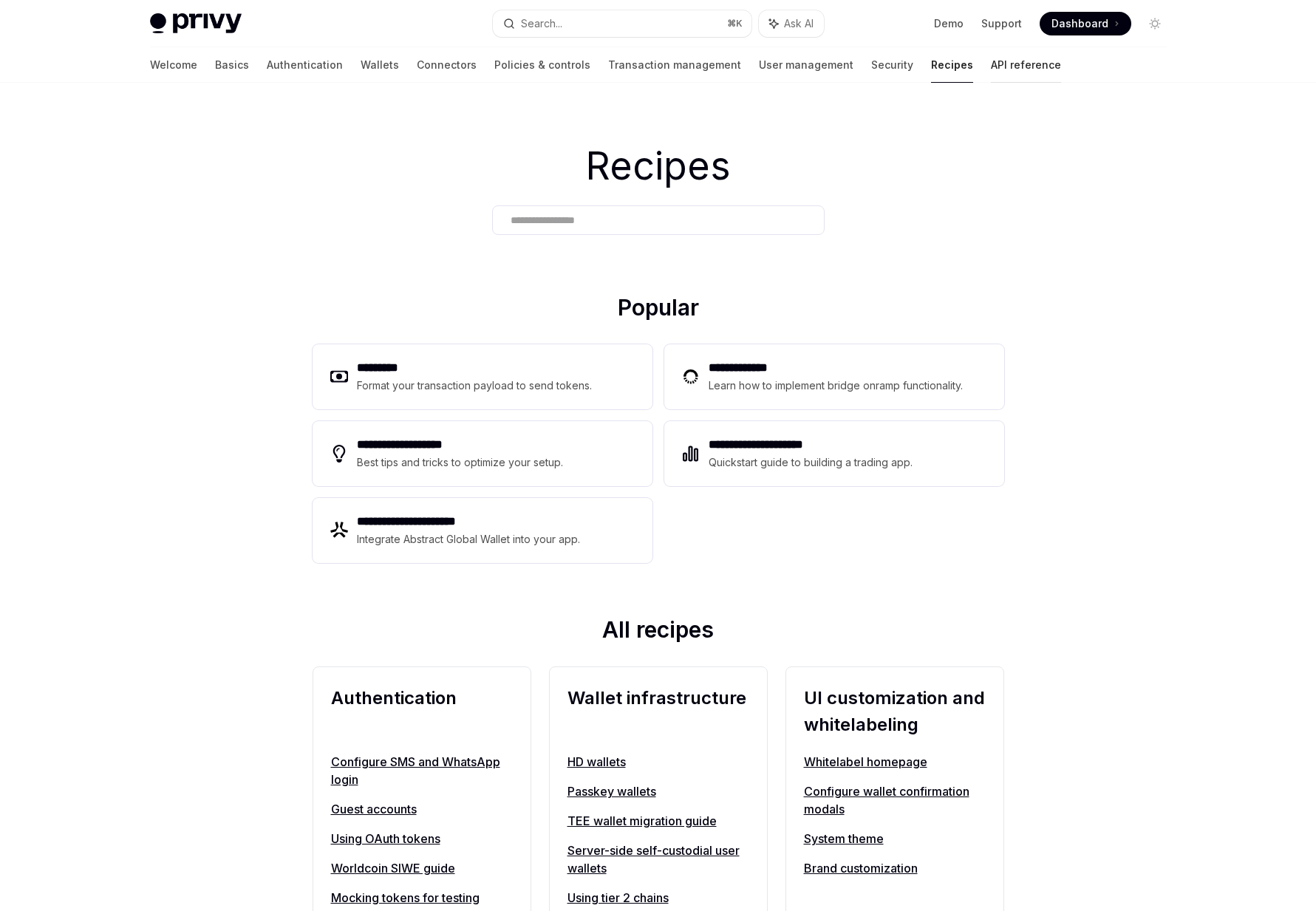
click at [991, 59] on link "API reference" at bounding box center [1026, 64] width 70 height 35
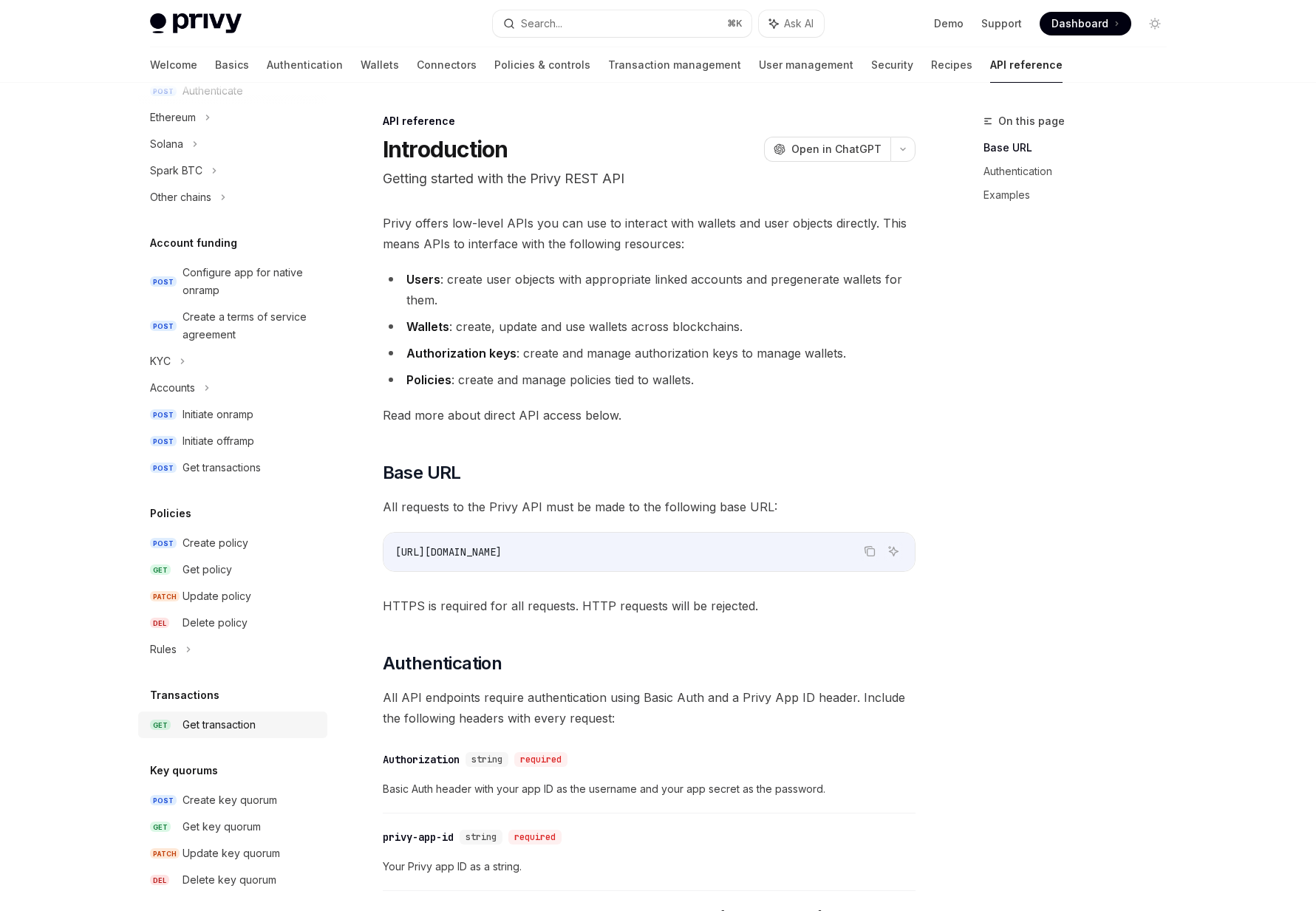
scroll to position [399, 0]
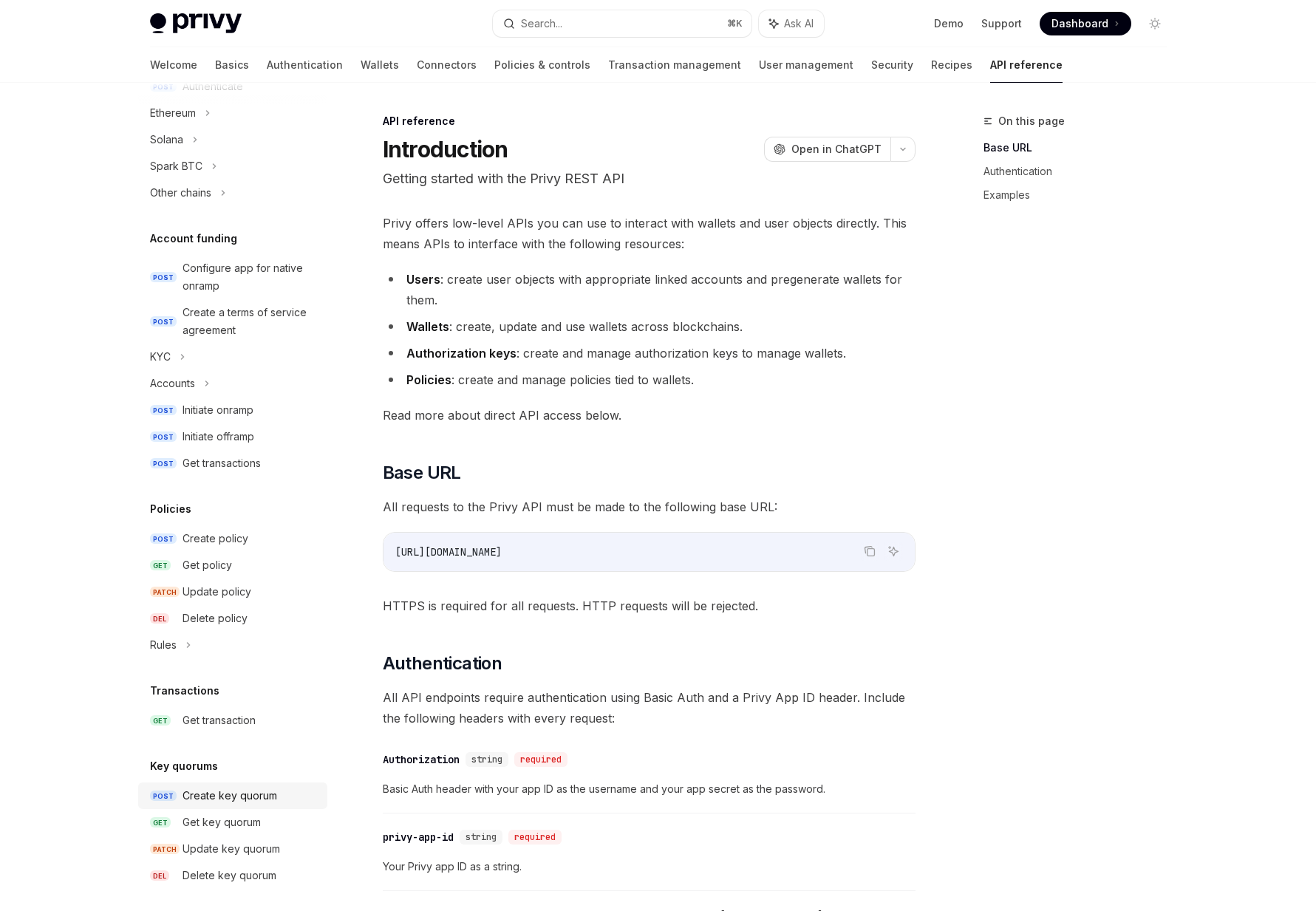
click at [215, 788] on div "Create key quorum" at bounding box center [230, 795] width 95 height 18
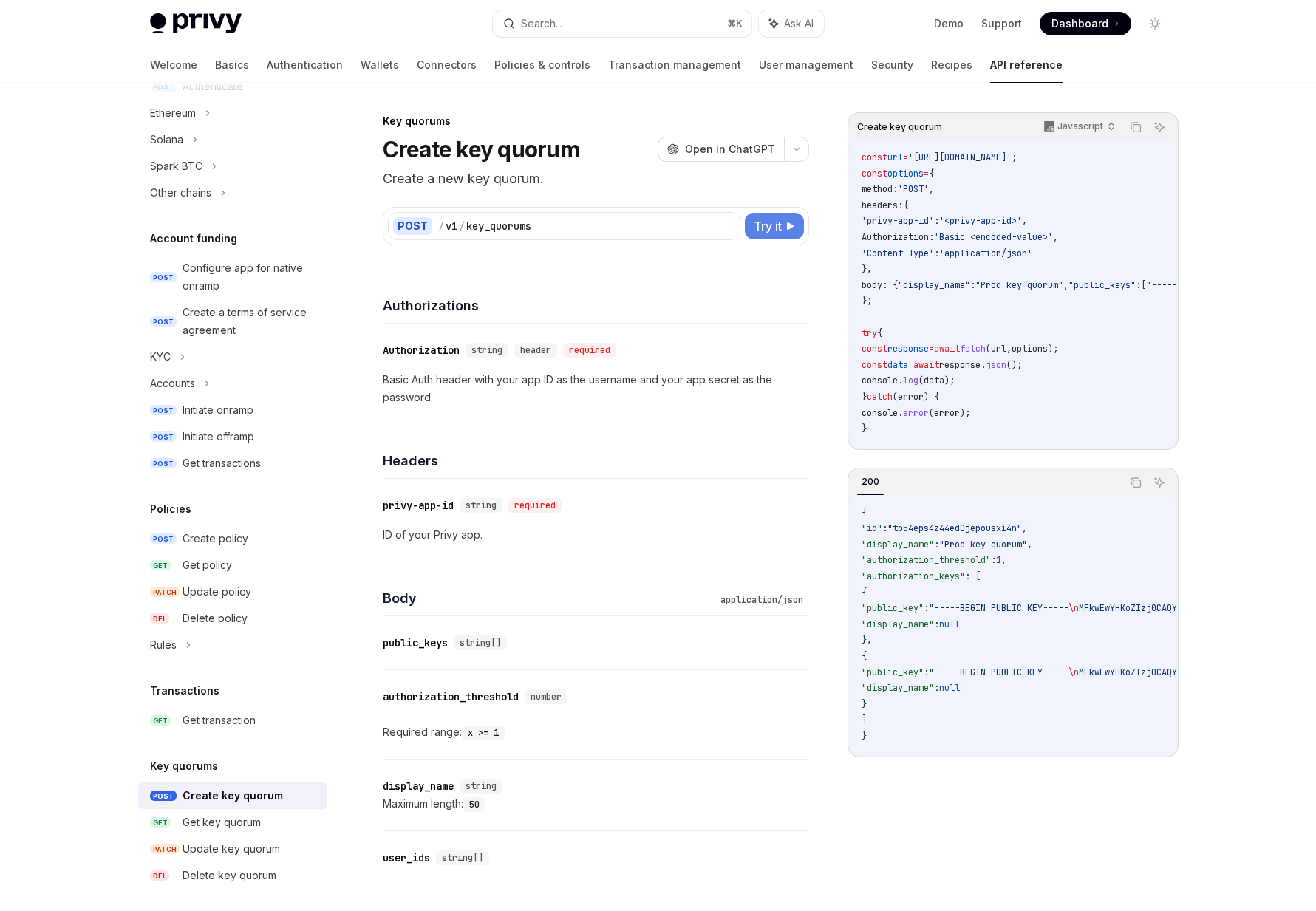
click at [768, 231] on span "Try it" at bounding box center [767, 226] width 28 height 18
type textarea "*"
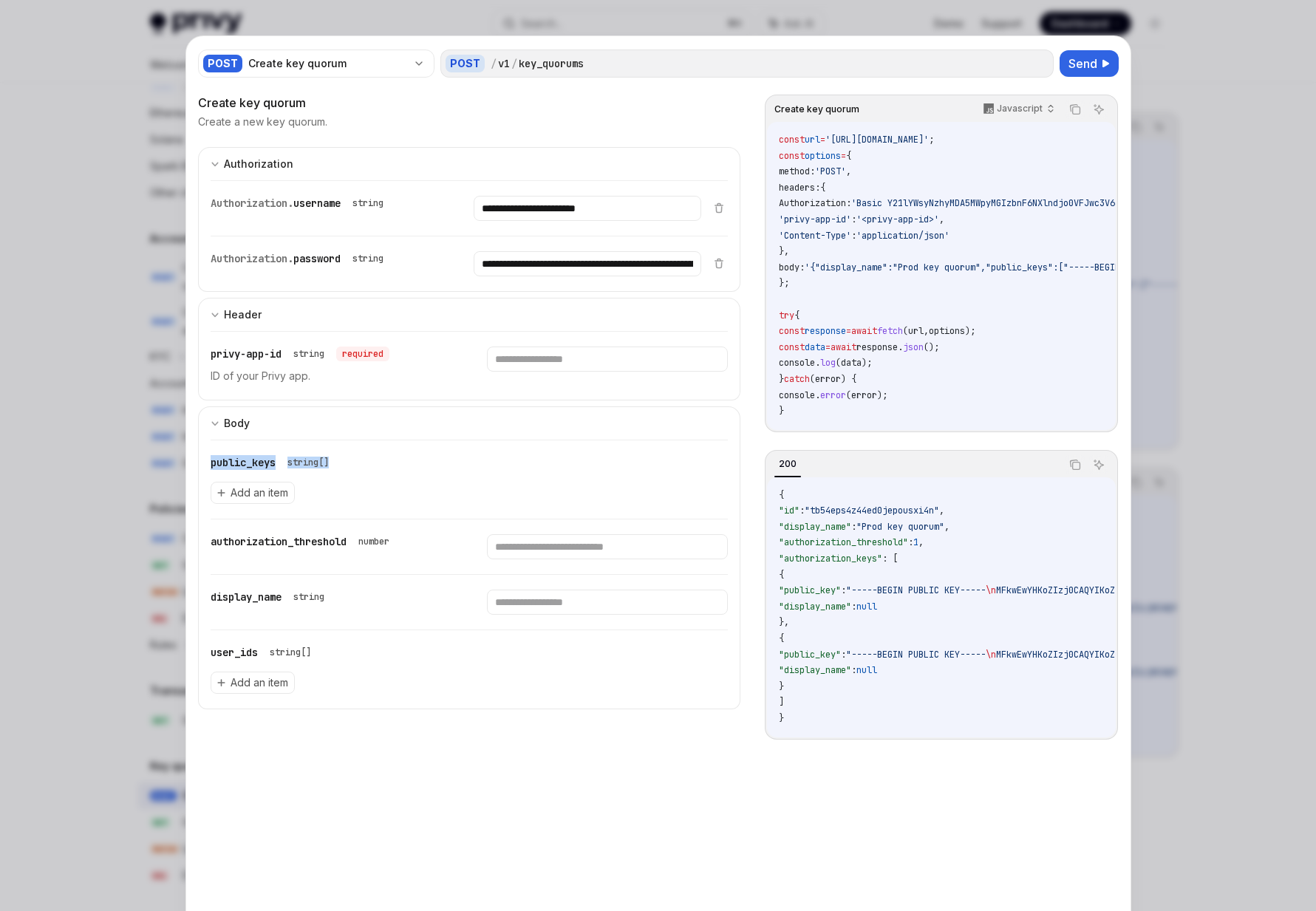
drag, startPoint x: 219, startPoint y: 447, endPoint x: 285, endPoint y: 471, distance: 70.2
click at [285, 471] on div "public_keys string[] Add an item" at bounding box center [469, 479] width 518 height 79
drag, startPoint x: 238, startPoint y: 592, endPoint x: 284, endPoint y: 606, distance: 48.1
click at [284, 606] on div "display_name string" at bounding box center [331, 602] width 240 height 25
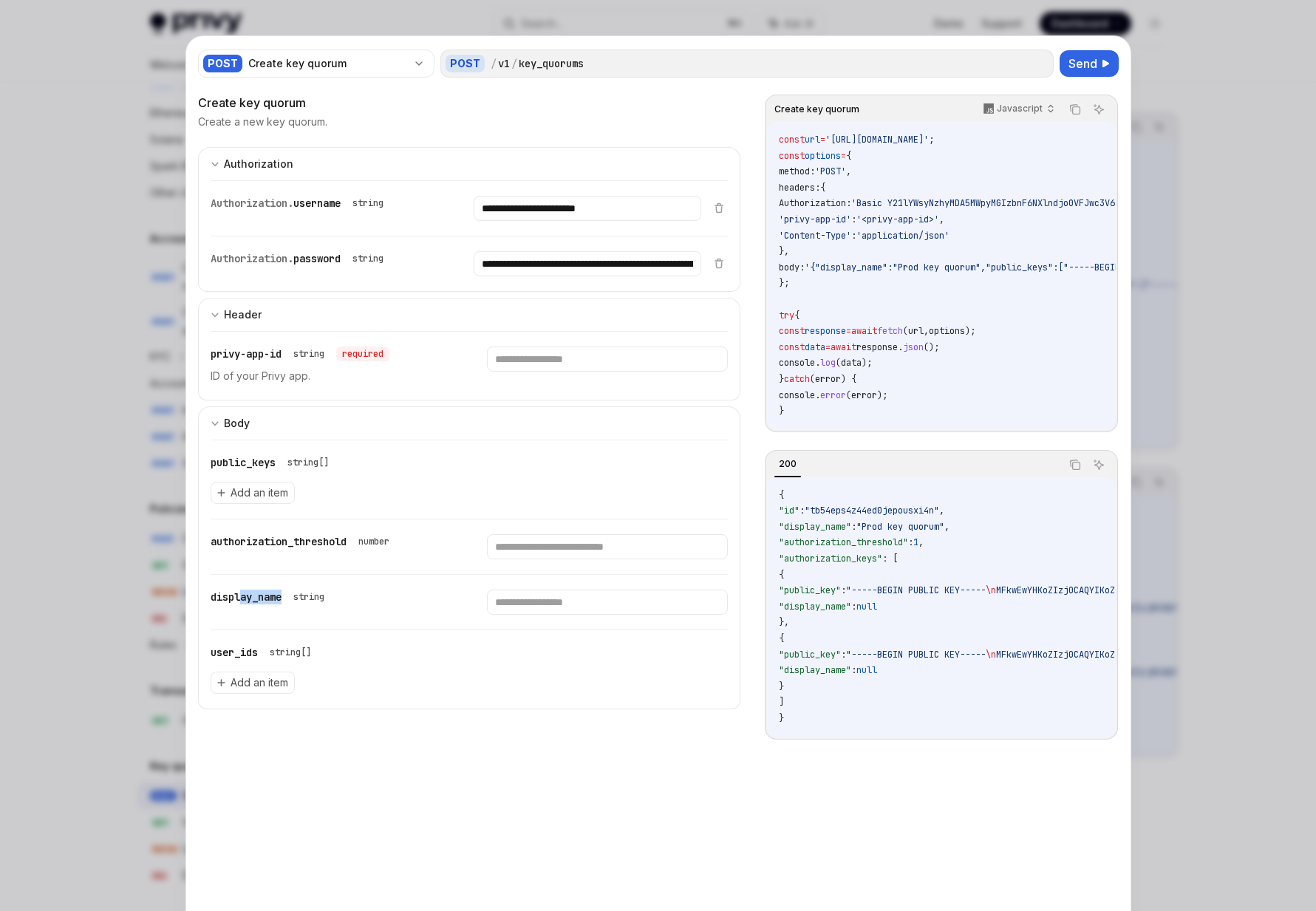
click at [284, 606] on div "display_name string" at bounding box center [331, 602] width 240 height 25
drag, startPoint x: 362, startPoint y: 606, endPoint x: 257, endPoint y: 568, distance: 111.7
click at [257, 568] on div "public_keys string[] Add an item authorization_threshold number display_name st…" at bounding box center [469, 574] width 543 height 269
click at [257, 568] on div "authorization_threshold number" at bounding box center [469, 547] width 518 height 54
click at [18, 688] on div at bounding box center [658, 456] width 1316 height 911
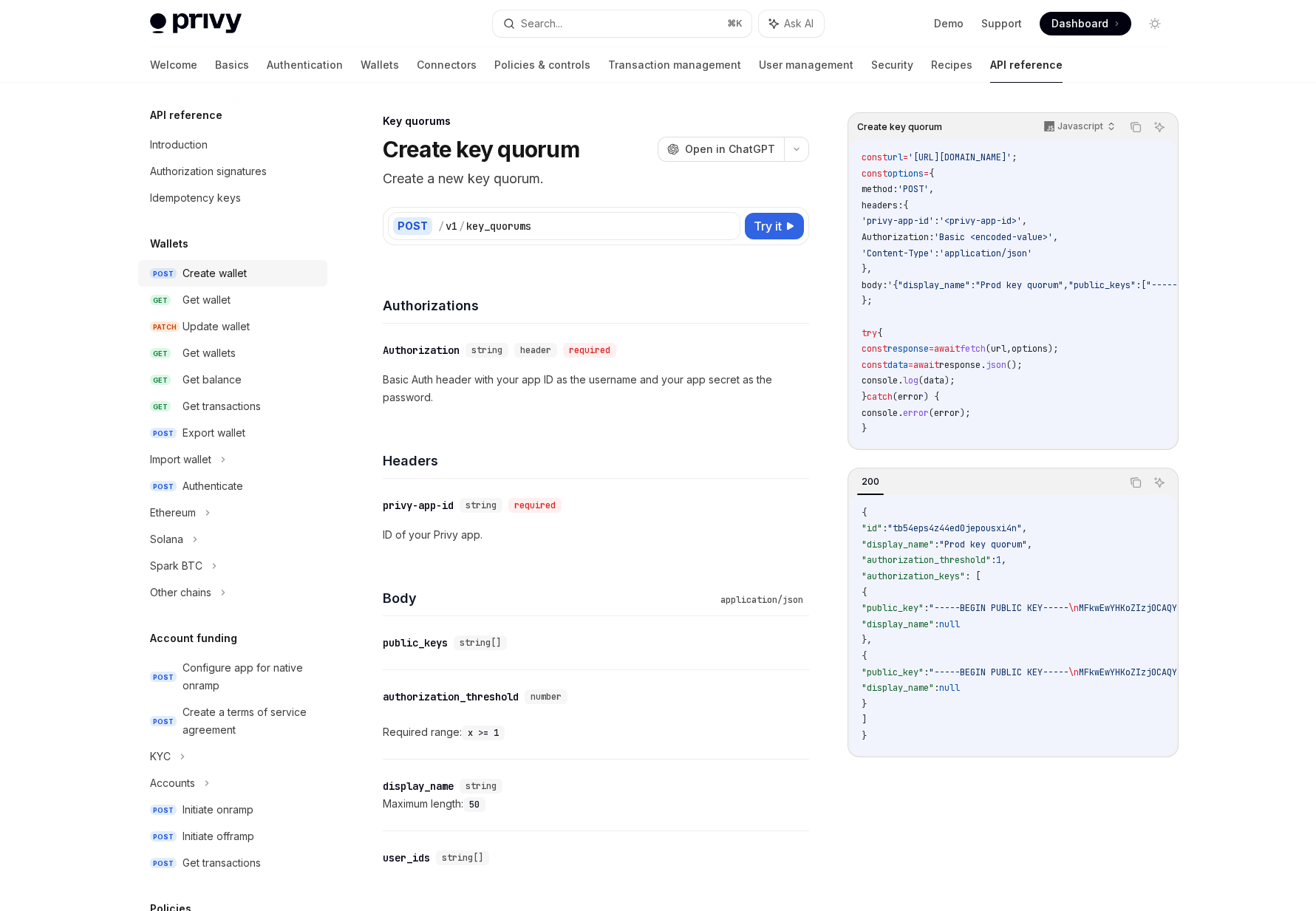
click at [197, 265] on div "Create wallet" at bounding box center [214, 274] width 64 height 18
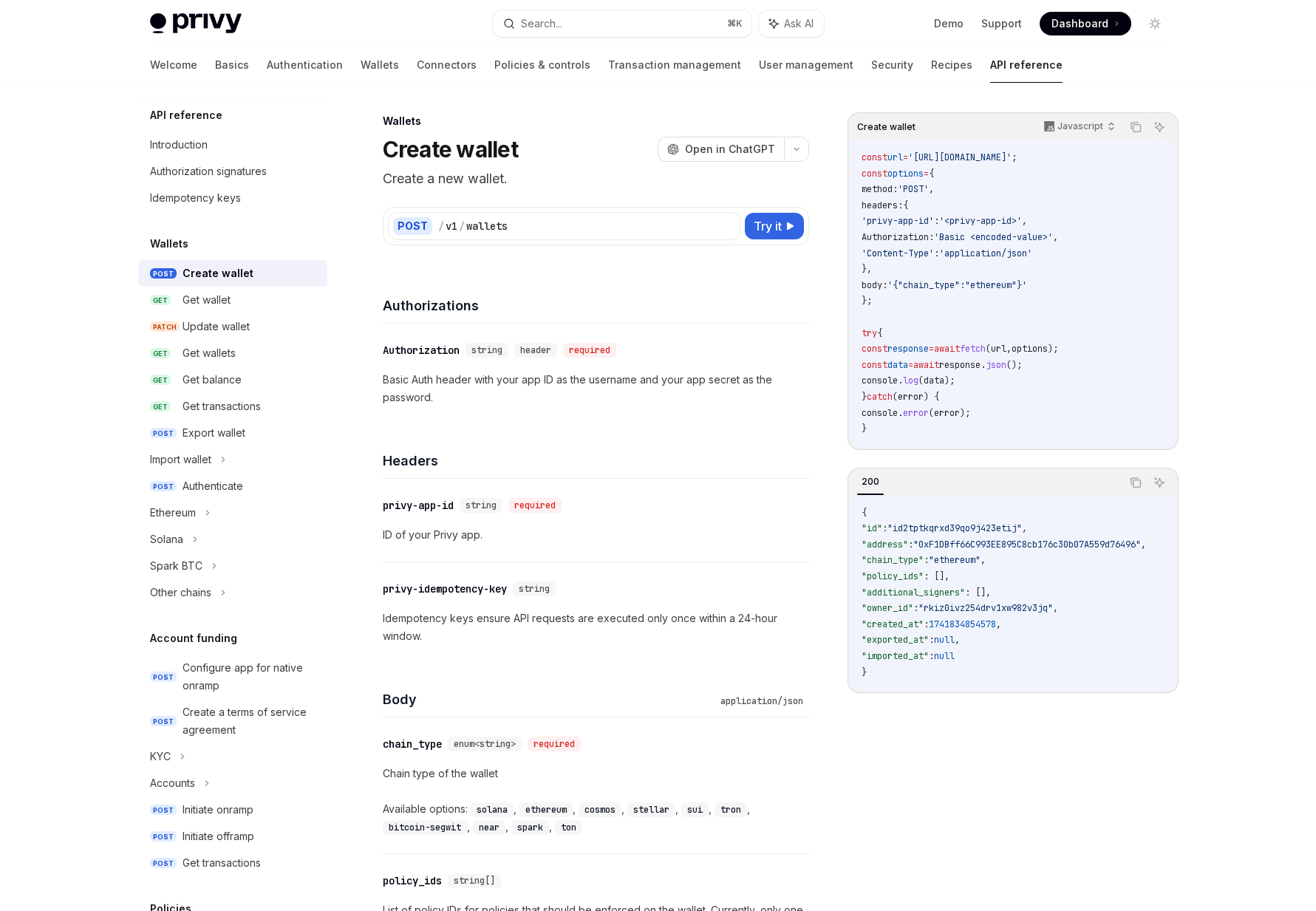
type textarea "*"
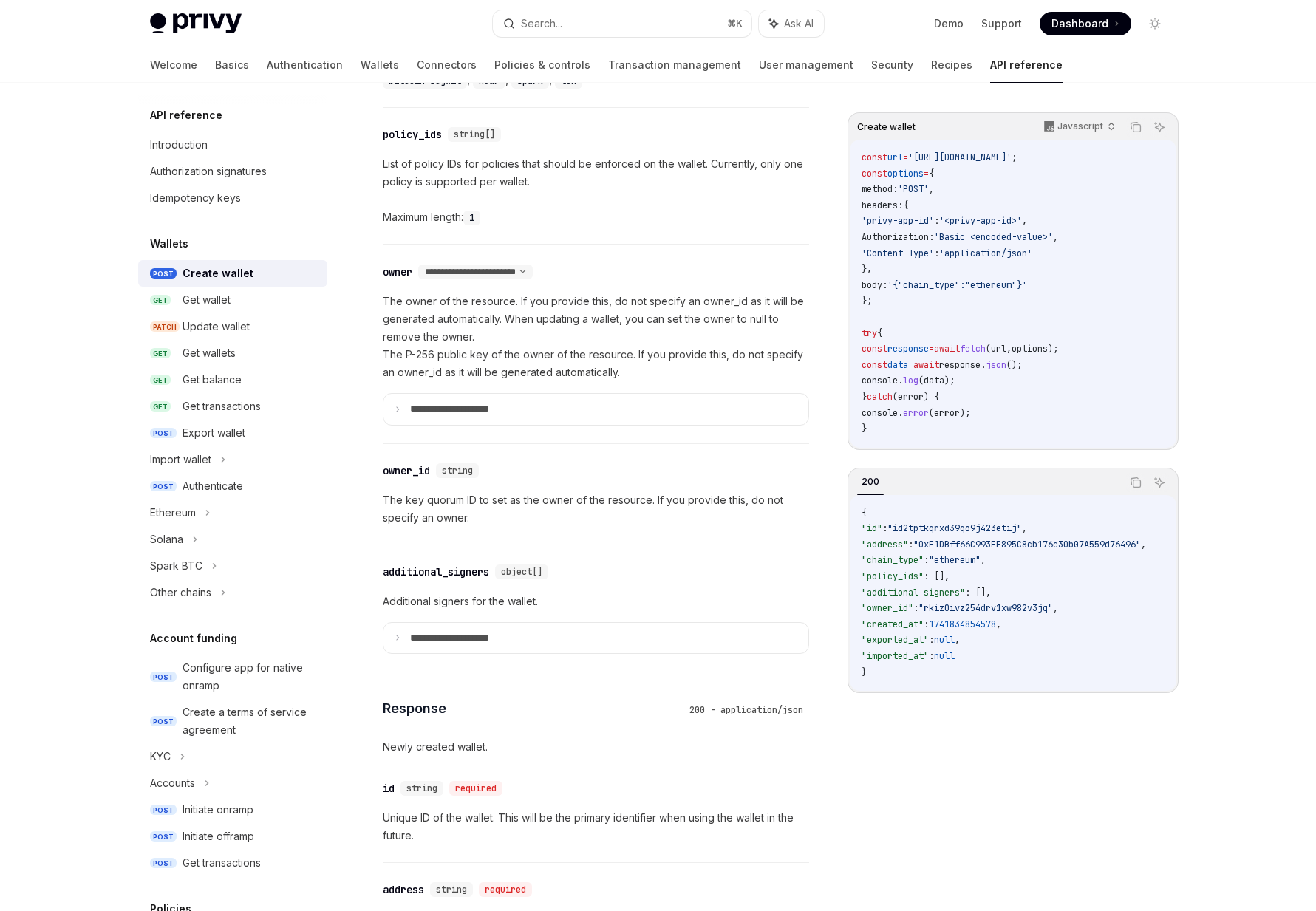
scroll to position [747, 0]
click at [572, 637] on summary "**********" at bounding box center [596, 637] width 425 height 31
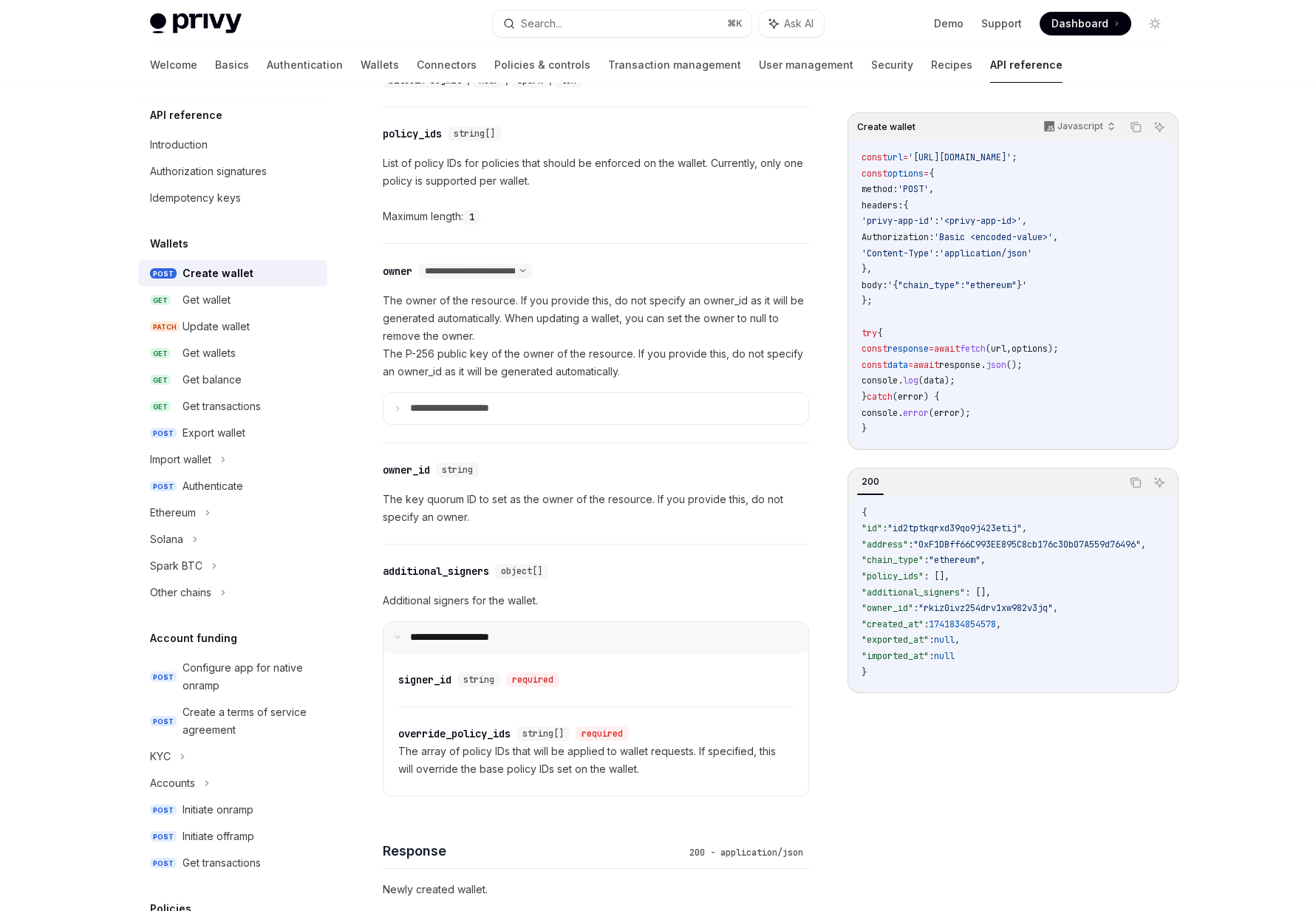
click at [480, 629] on summary "**********" at bounding box center [596, 637] width 425 height 31
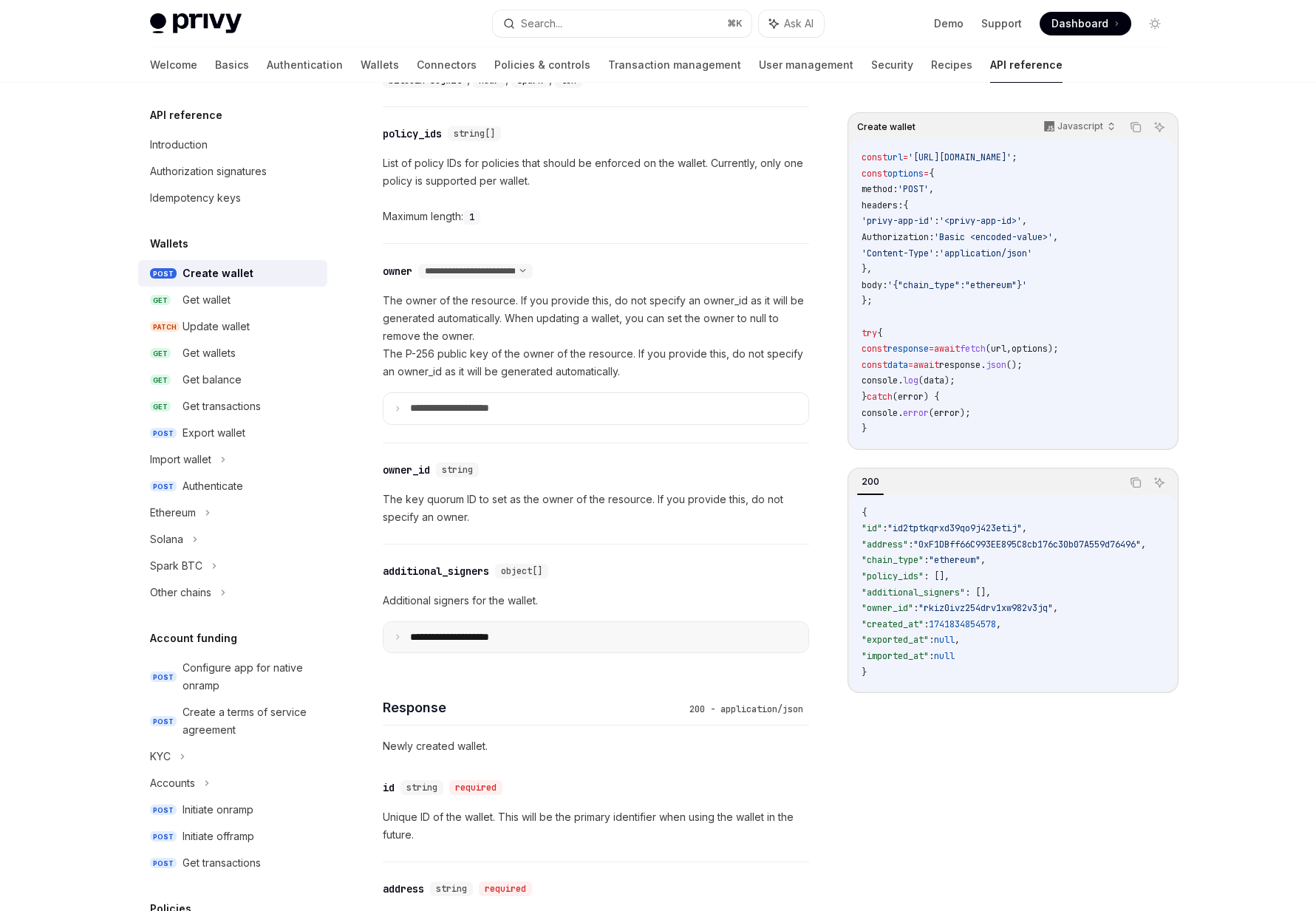
click at [480, 629] on summary "**********" at bounding box center [596, 637] width 425 height 31
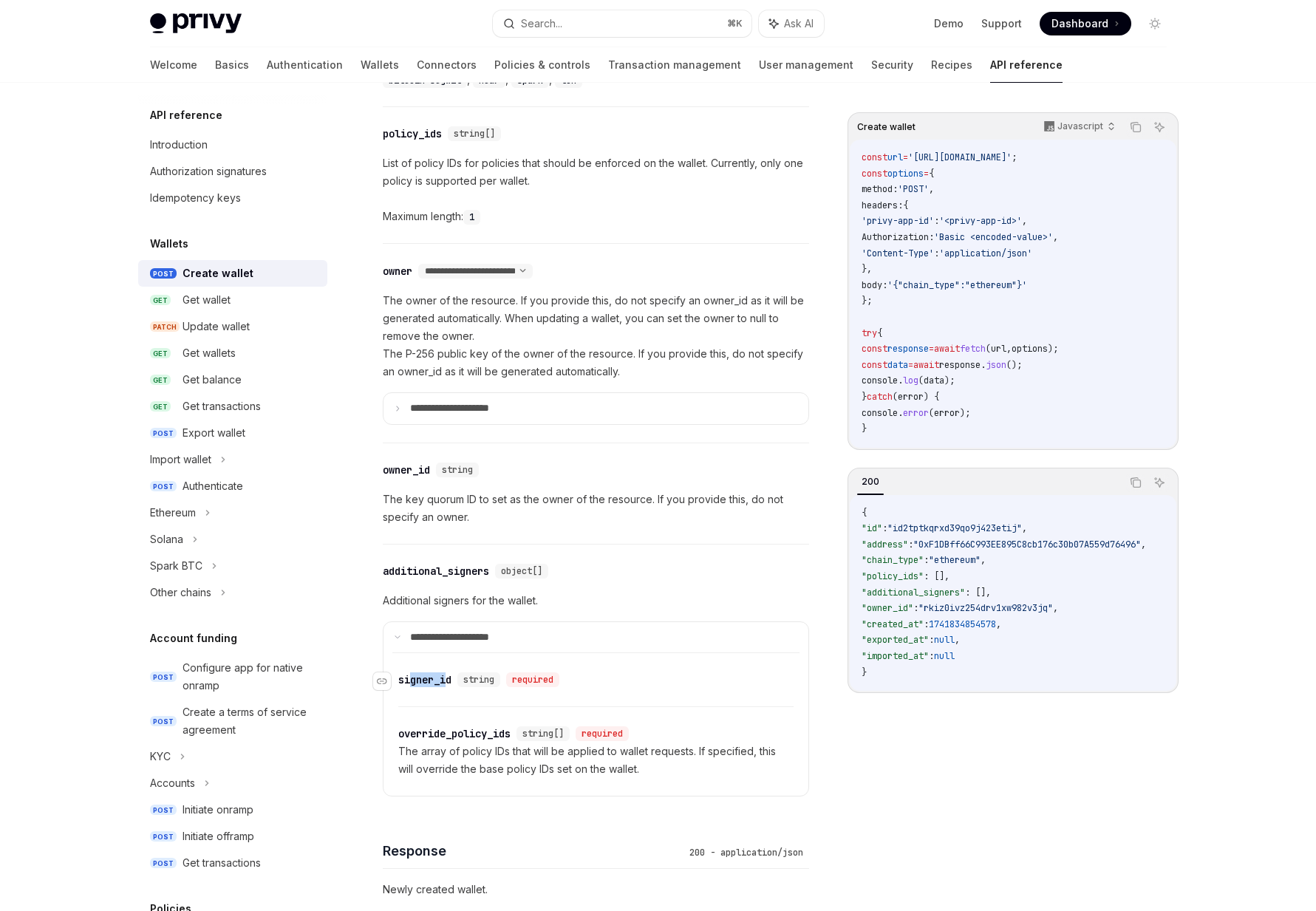
drag, startPoint x: 410, startPoint y: 681, endPoint x: 448, endPoint y: 685, distance: 38.2
click at [448, 685] on div "signer_id" at bounding box center [425, 680] width 53 height 14
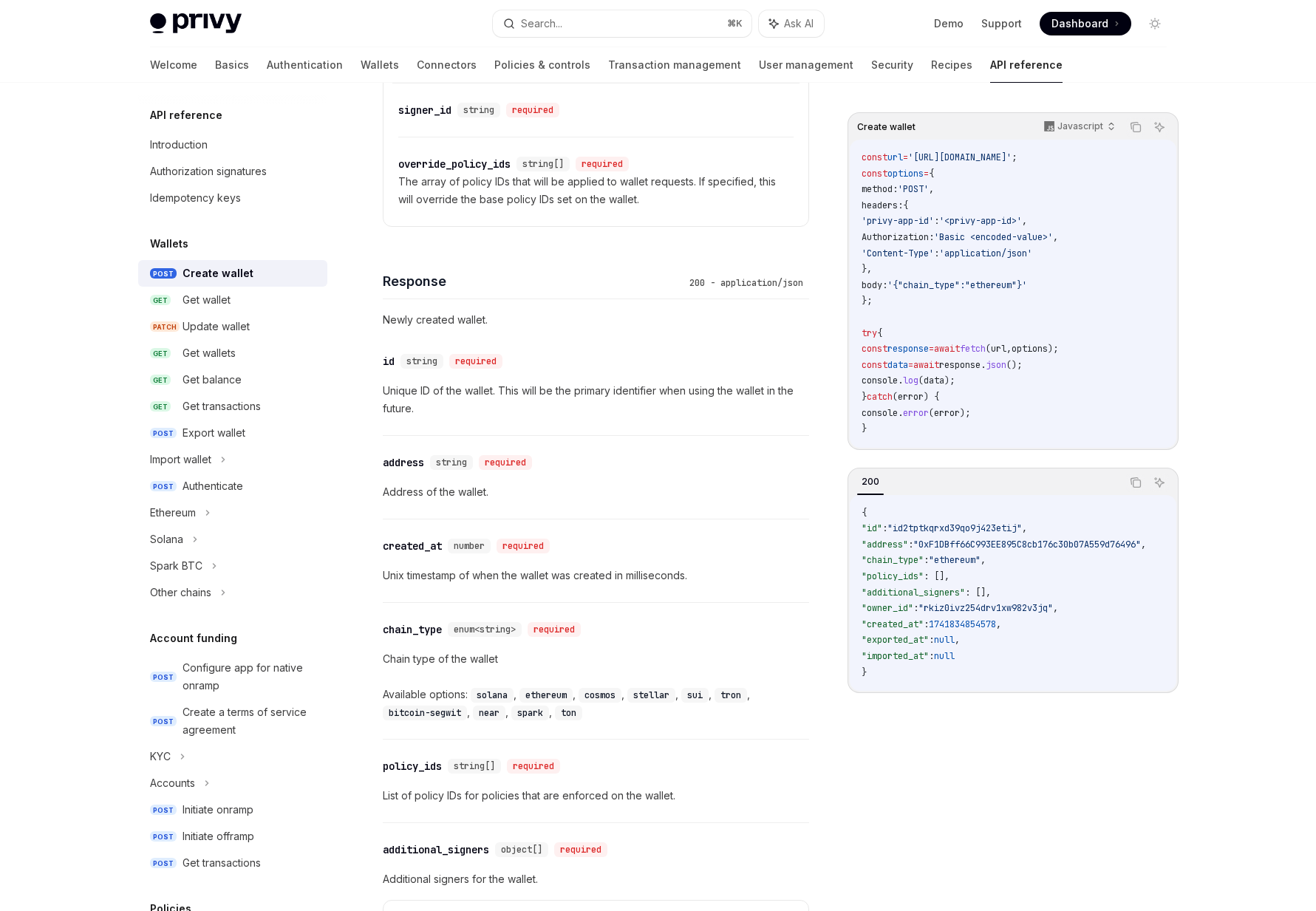
scroll to position [1320, 0]
click at [544, 23] on div "Search..." at bounding box center [541, 23] width 42 height 18
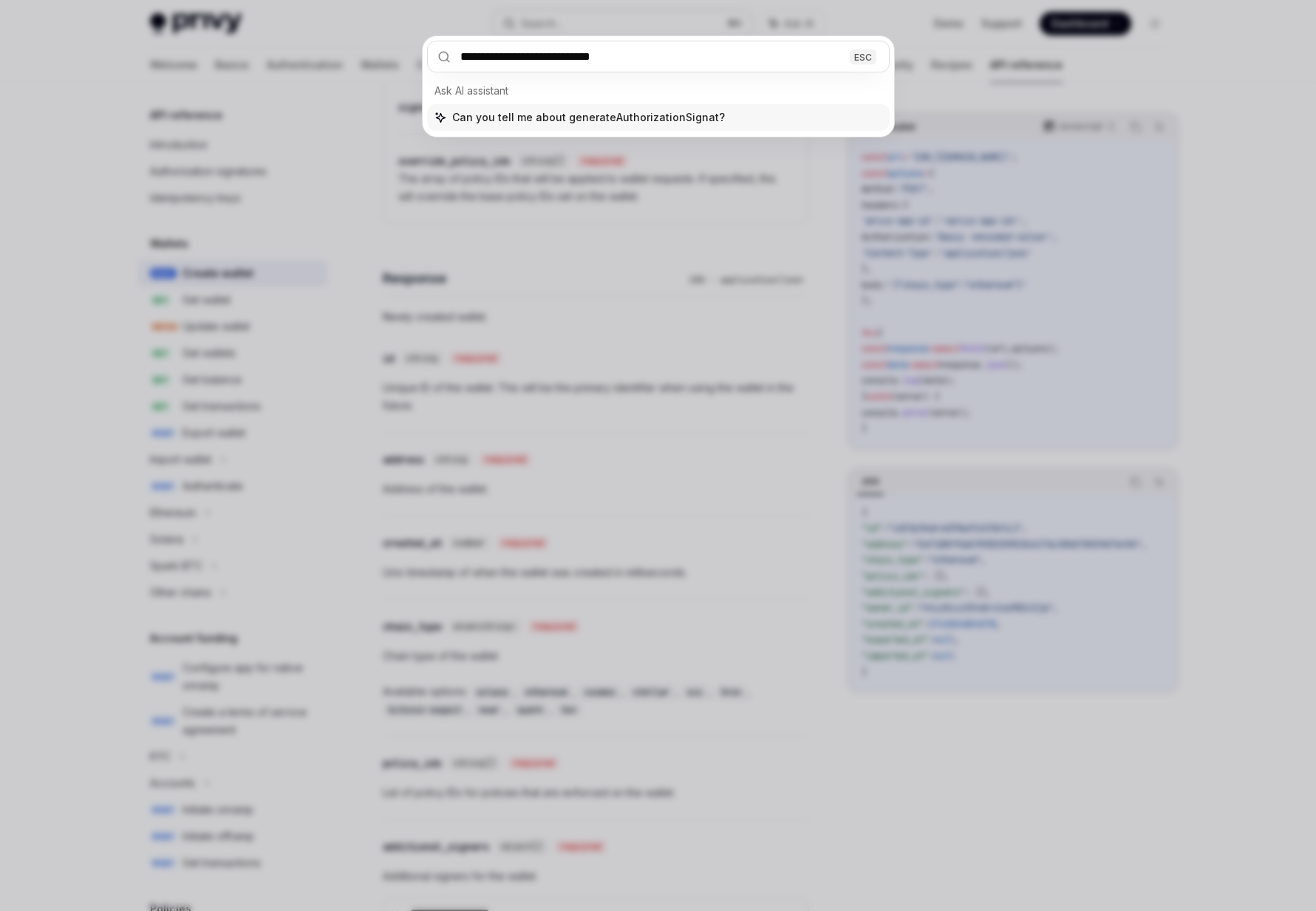
type input "**********"
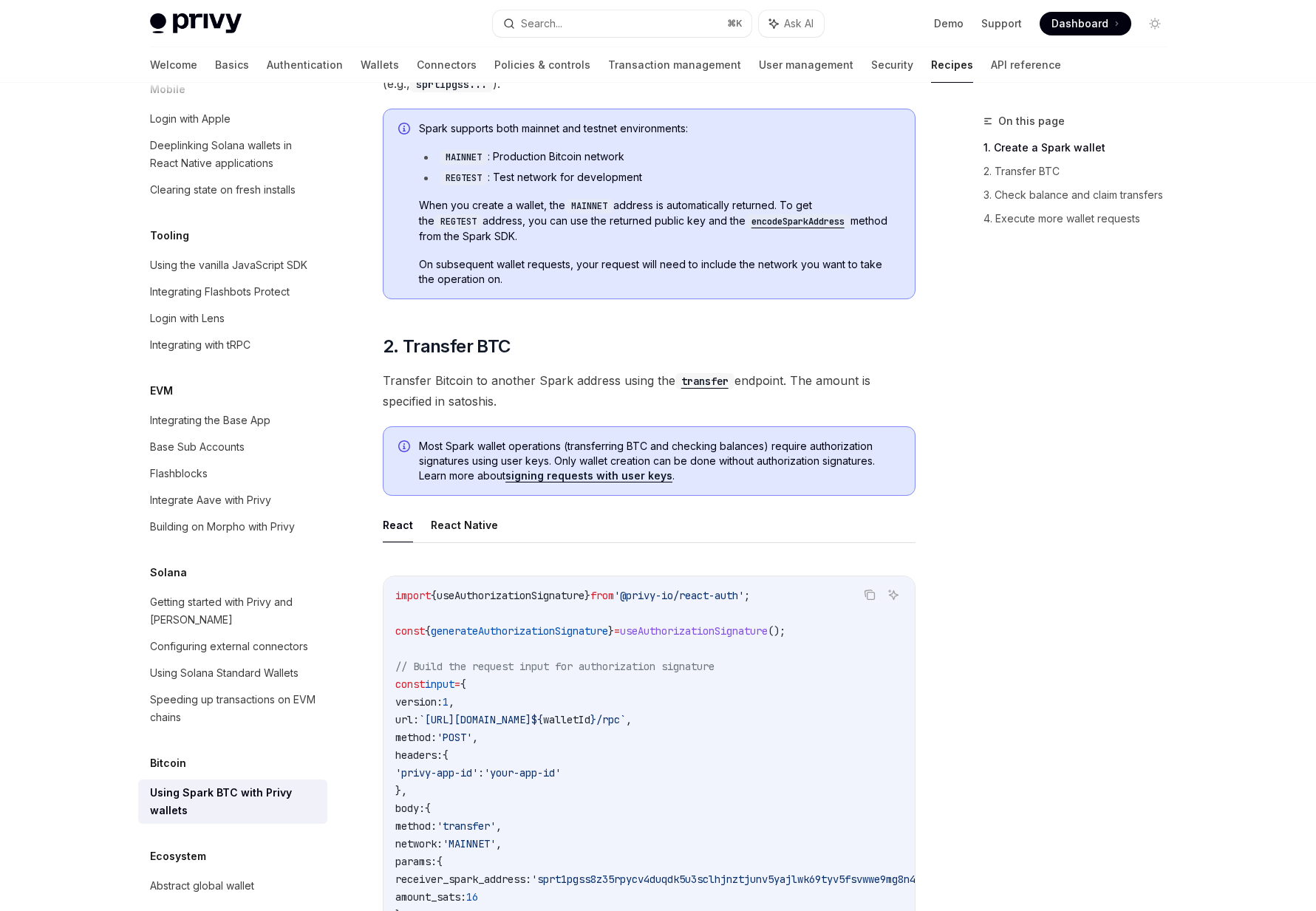
scroll to position [673, 0]
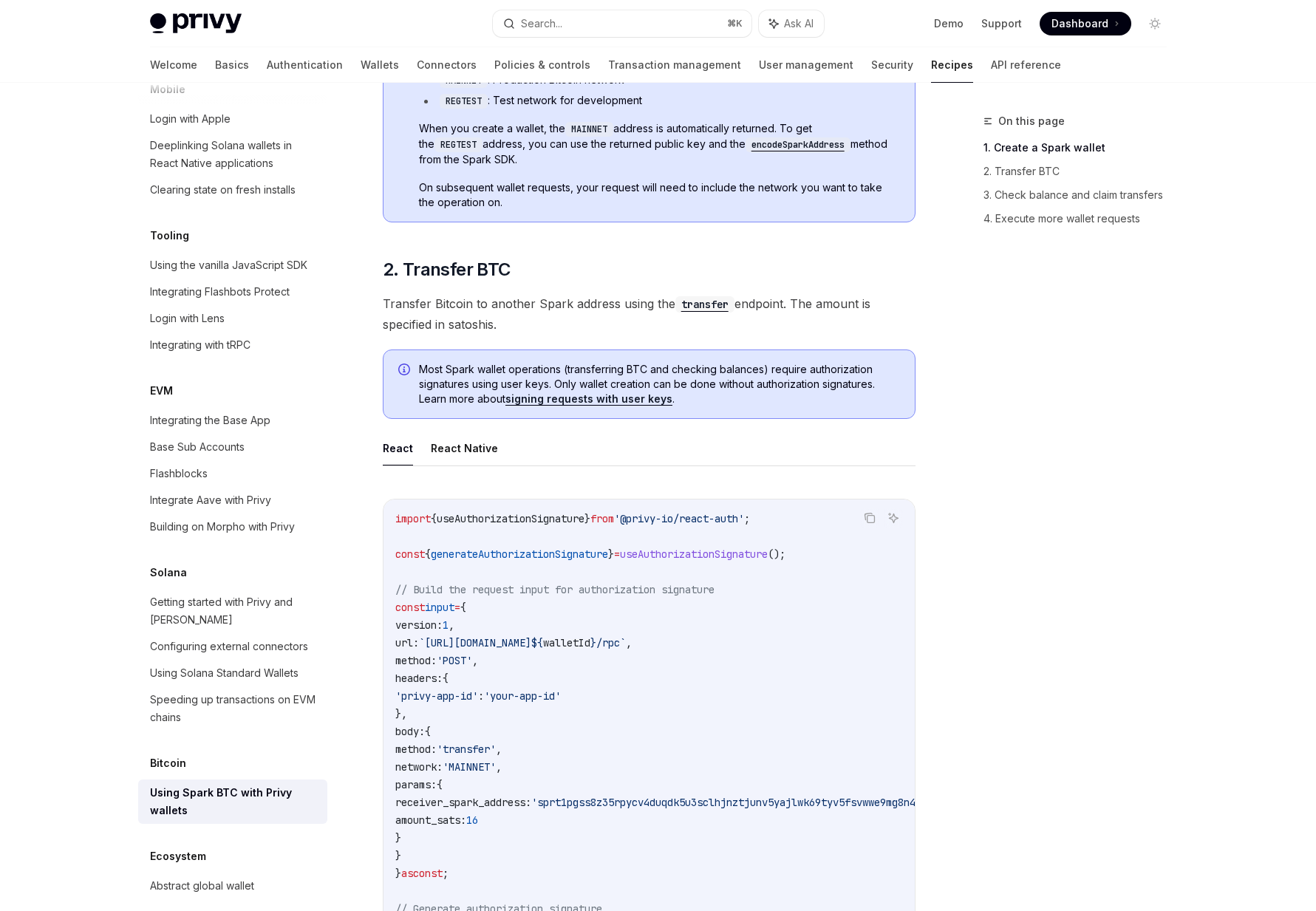
click at [636, 629] on code "import { useAuthorizationSignature } from '@privy-io/react-auth' ; const { gene…" at bounding box center [687, 846] width 585 height 673
click at [465, 556] on span "generateAuthorizationSignature" at bounding box center [519, 554] width 177 height 14
click at [476, 623] on code "import { useAuthorizationSignature } from '@privy-io/react-auth' ; const { gene…" at bounding box center [687, 846] width 585 height 673
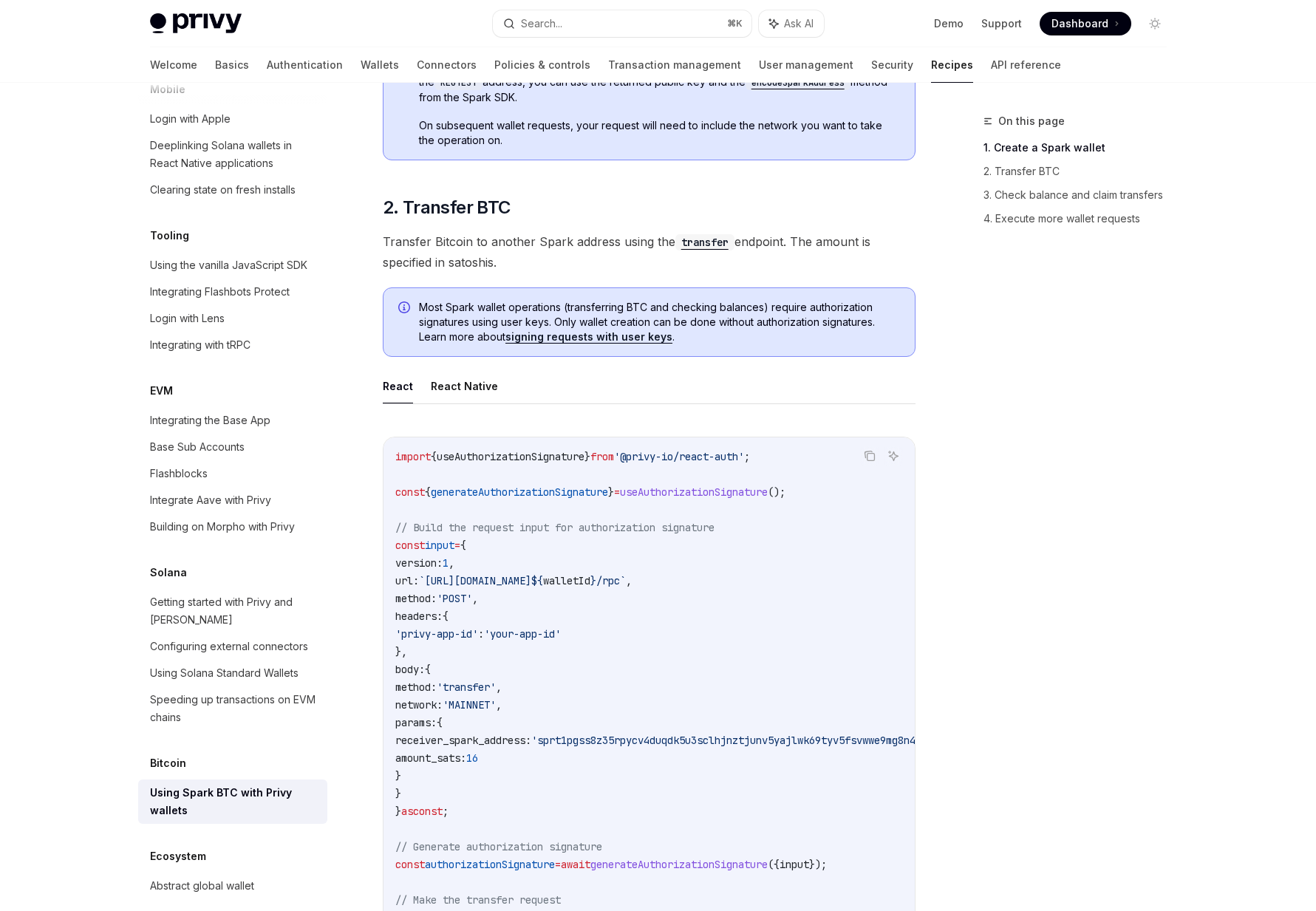
scroll to position [736, 0]
drag, startPoint x: 440, startPoint y: 552, endPoint x: 534, endPoint y: 705, distance: 179.6
click at [534, 705] on code "import { useAuthorizationSignature } from '@privy-io/react-auth' ; const { gene…" at bounding box center [687, 783] width 585 height 673
click at [502, 705] on span "," at bounding box center [498, 704] width 6 height 14
click at [474, 397] on button "React Native" at bounding box center [464, 385] width 67 height 34
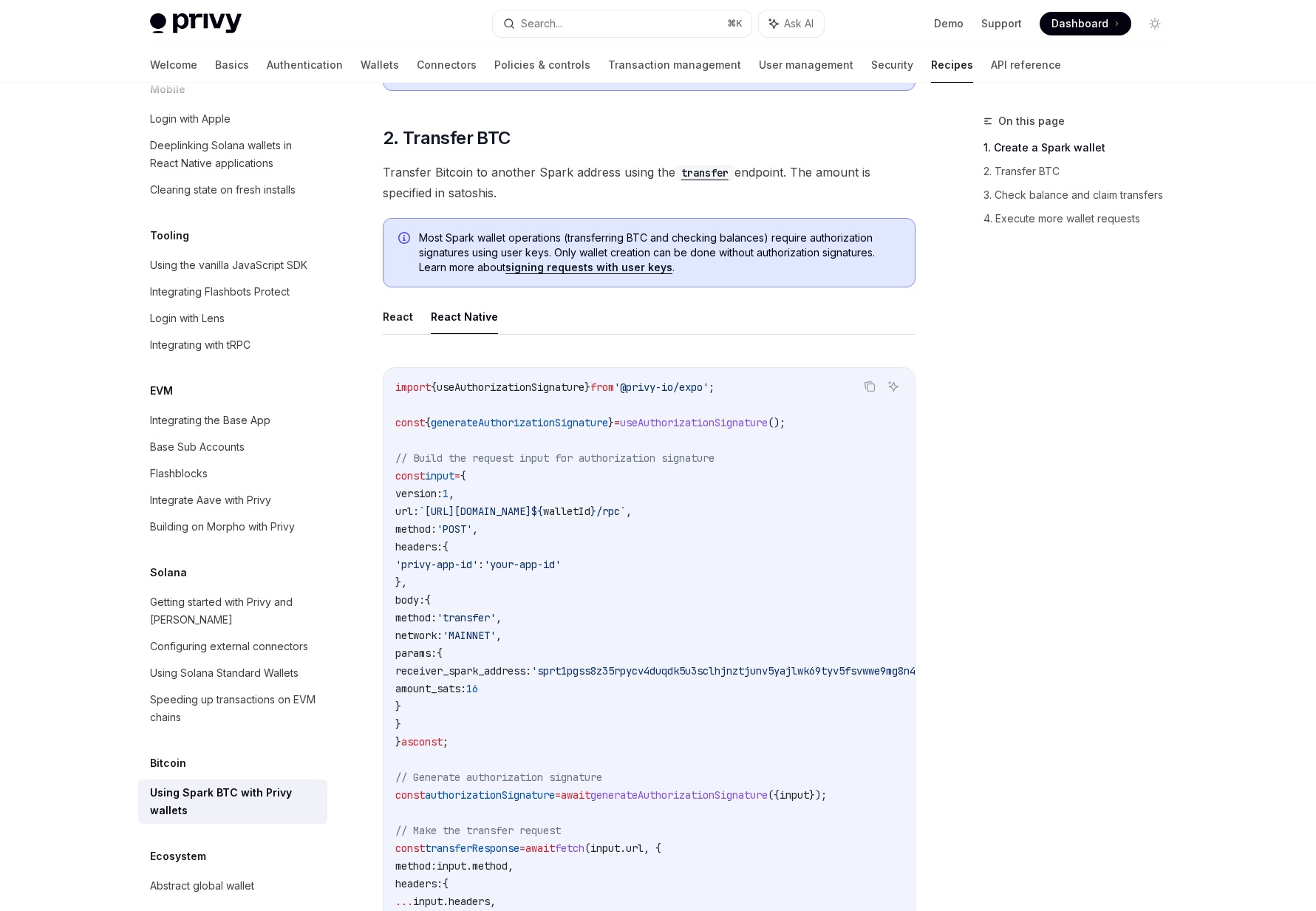
scroll to position [811, 0]
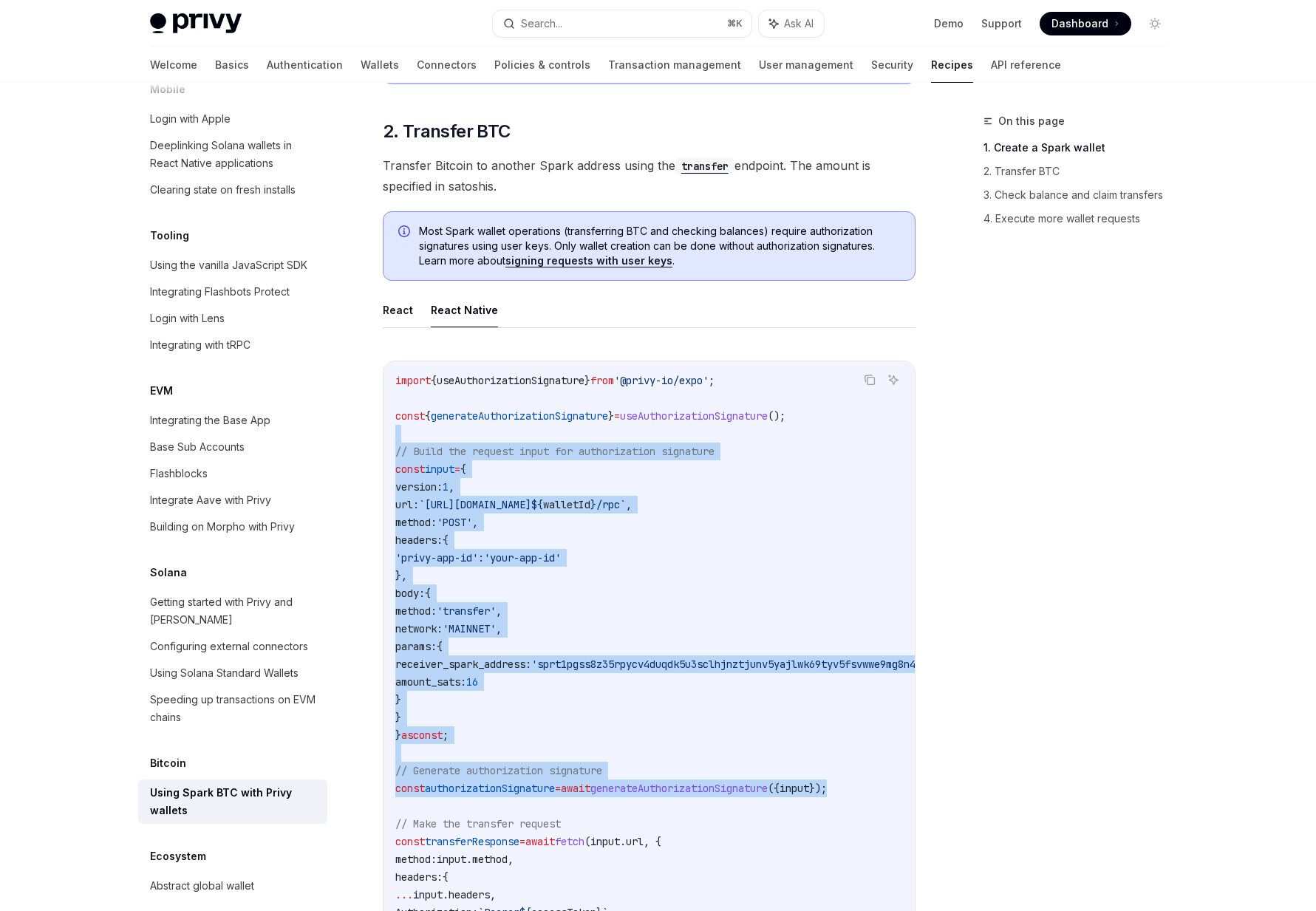
drag, startPoint x: 891, startPoint y: 792, endPoint x: 393, endPoint y: 439, distance: 610.4
click at [393, 439] on div "import { useAuthorizationSignature } from '@privy-io/expo' ; const { generateAu…" at bounding box center [649, 709] width 531 height 694
copy code "// Build the request input for authorization signature const input = { version:…"
click at [991, 69] on link "API reference" at bounding box center [1026, 64] width 70 height 35
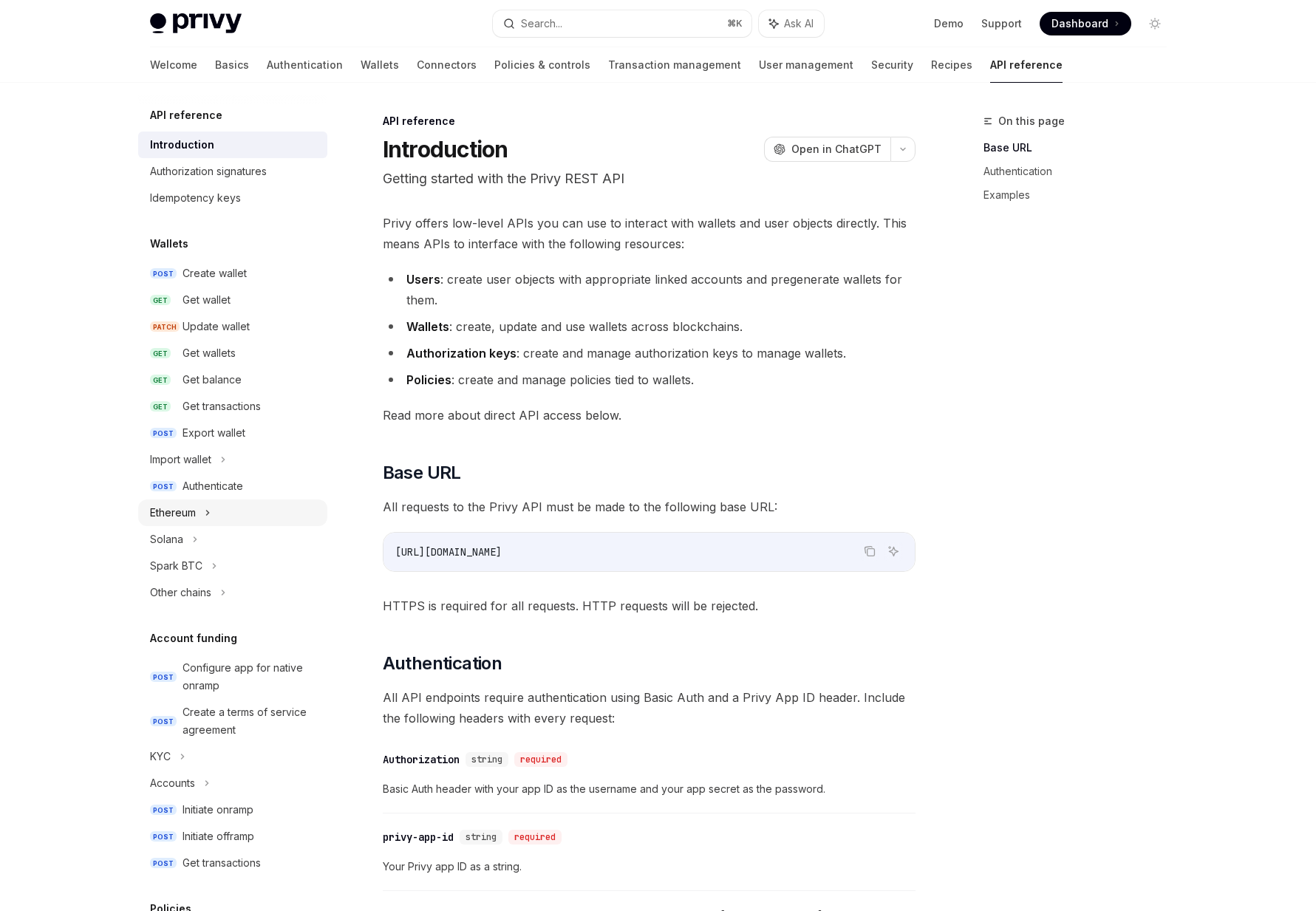
click at [184, 512] on div "Ethereum" at bounding box center [173, 512] width 46 height 18
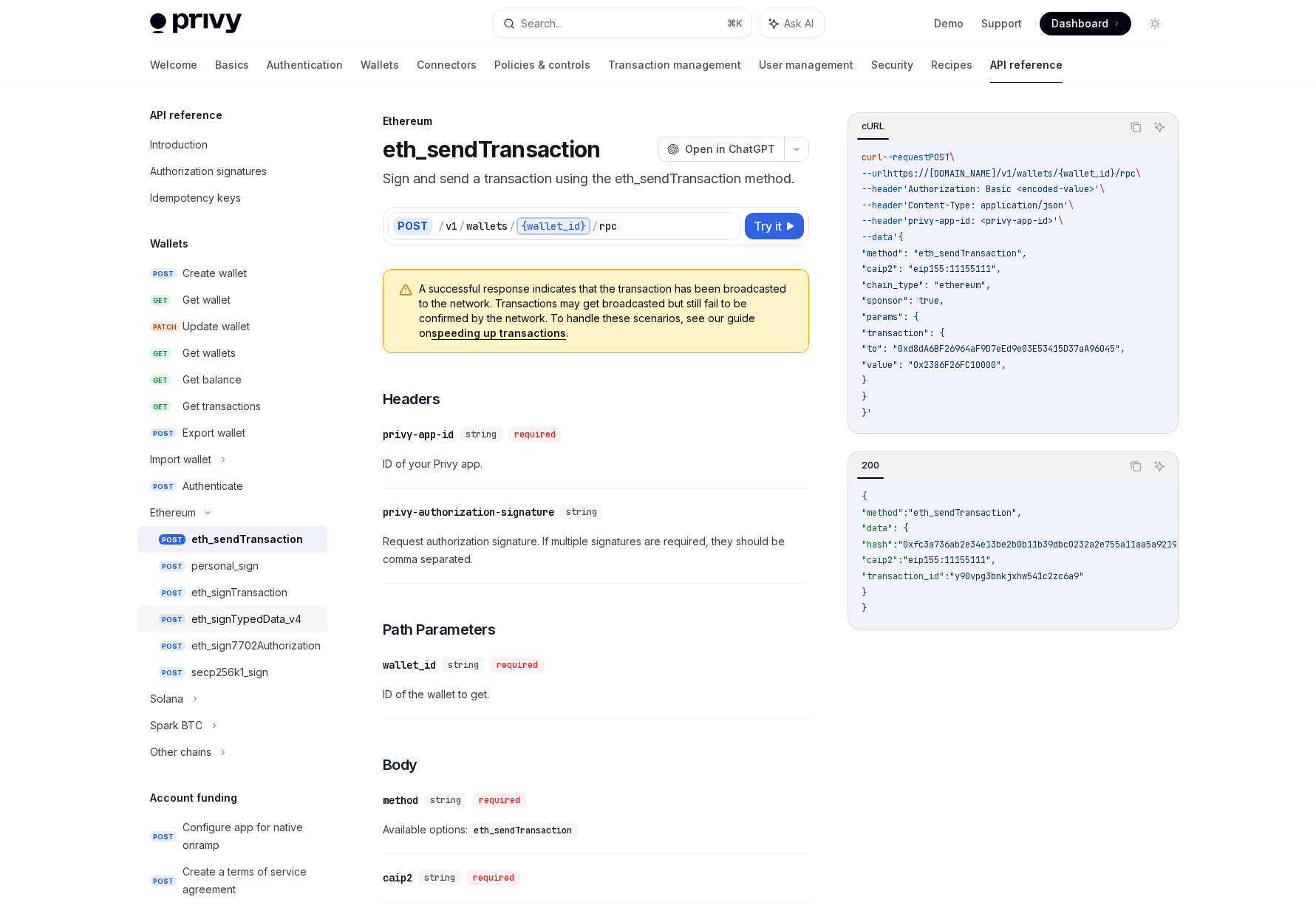
click at [215, 618] on div "eth_signTypedData_v4" at bounding box center [247, 619] width 110 height 18
type textarea "*"
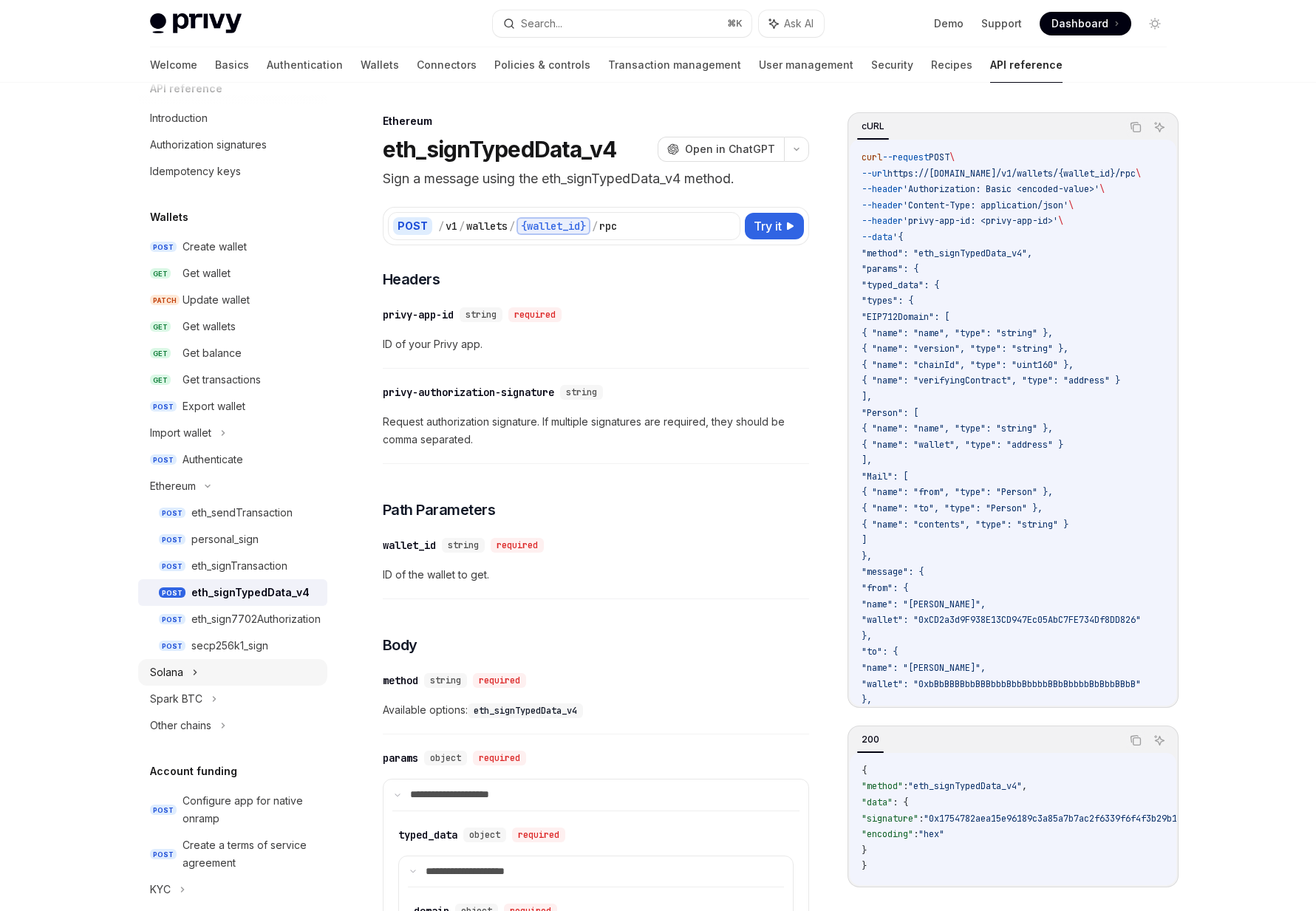
scroll to position [59, 0]
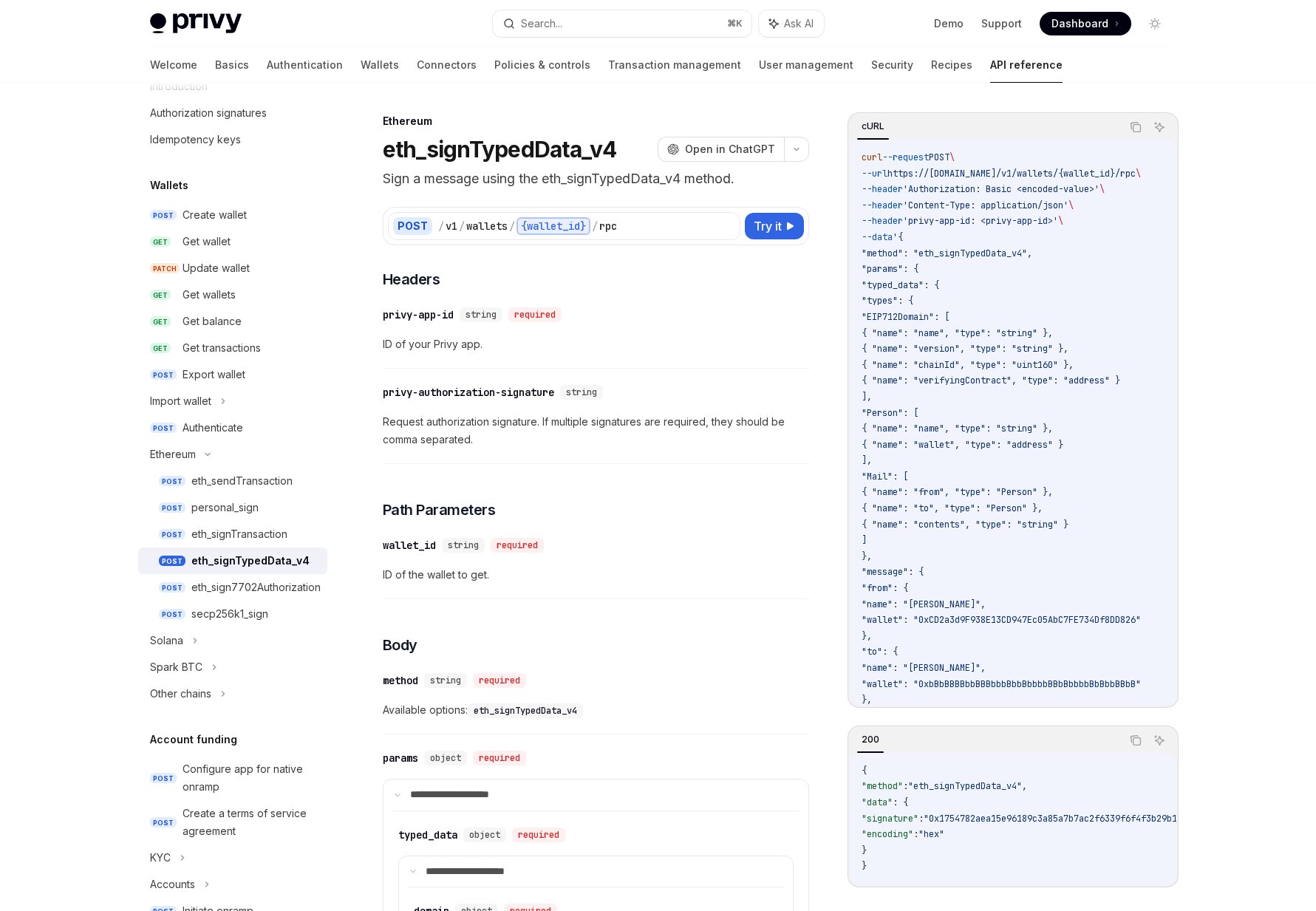
click at [222, 554] on div "eth_signTypedData_v4" at bounding box center [250, 561] width 118 height 18
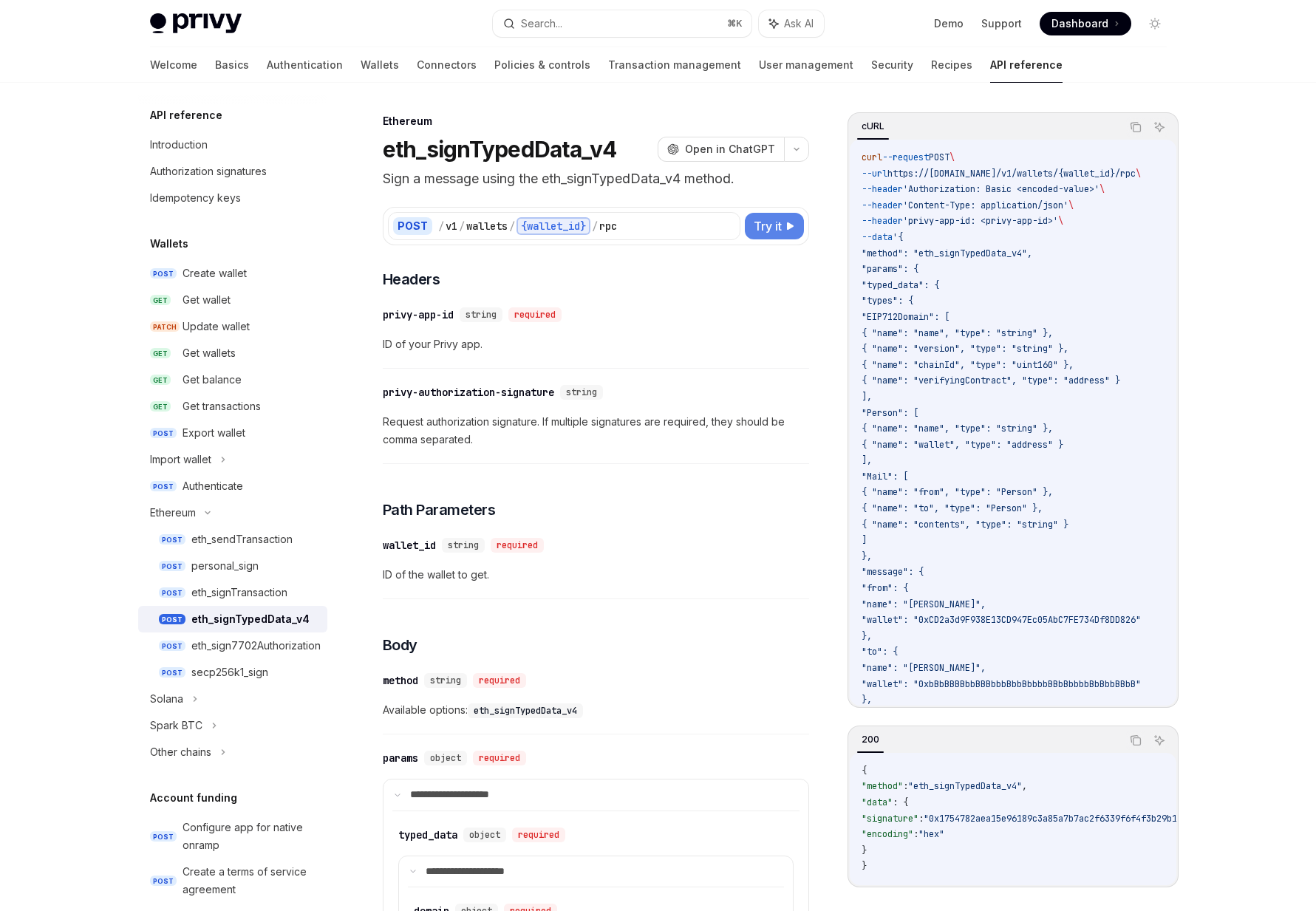
click at [778, 228] on span "Try it" at bounding box center [767, 226] width 28 height 18
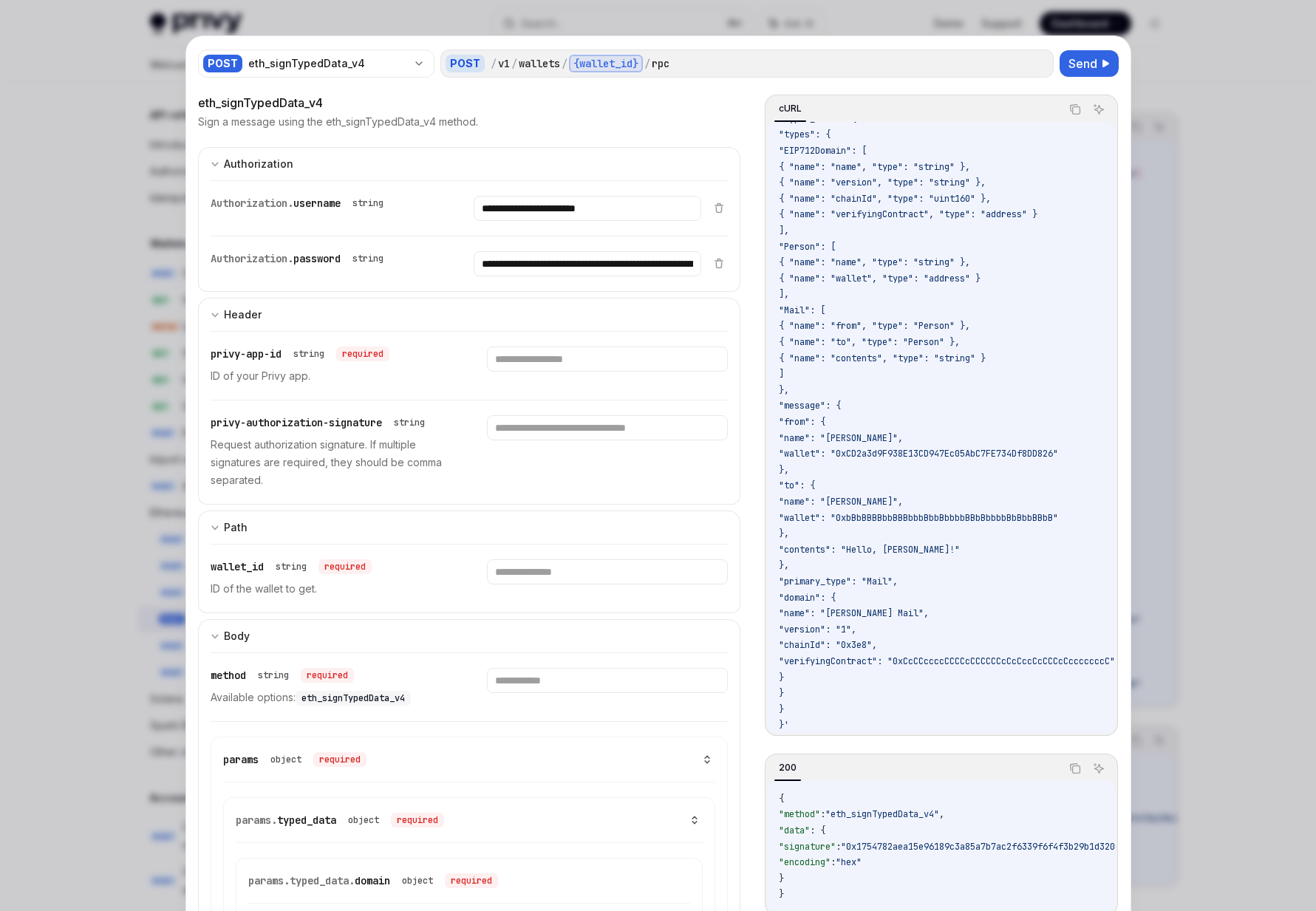
click at [1212, 559] on div at bounding box center [658, 456] width 1316 height 911
type textarea "*"
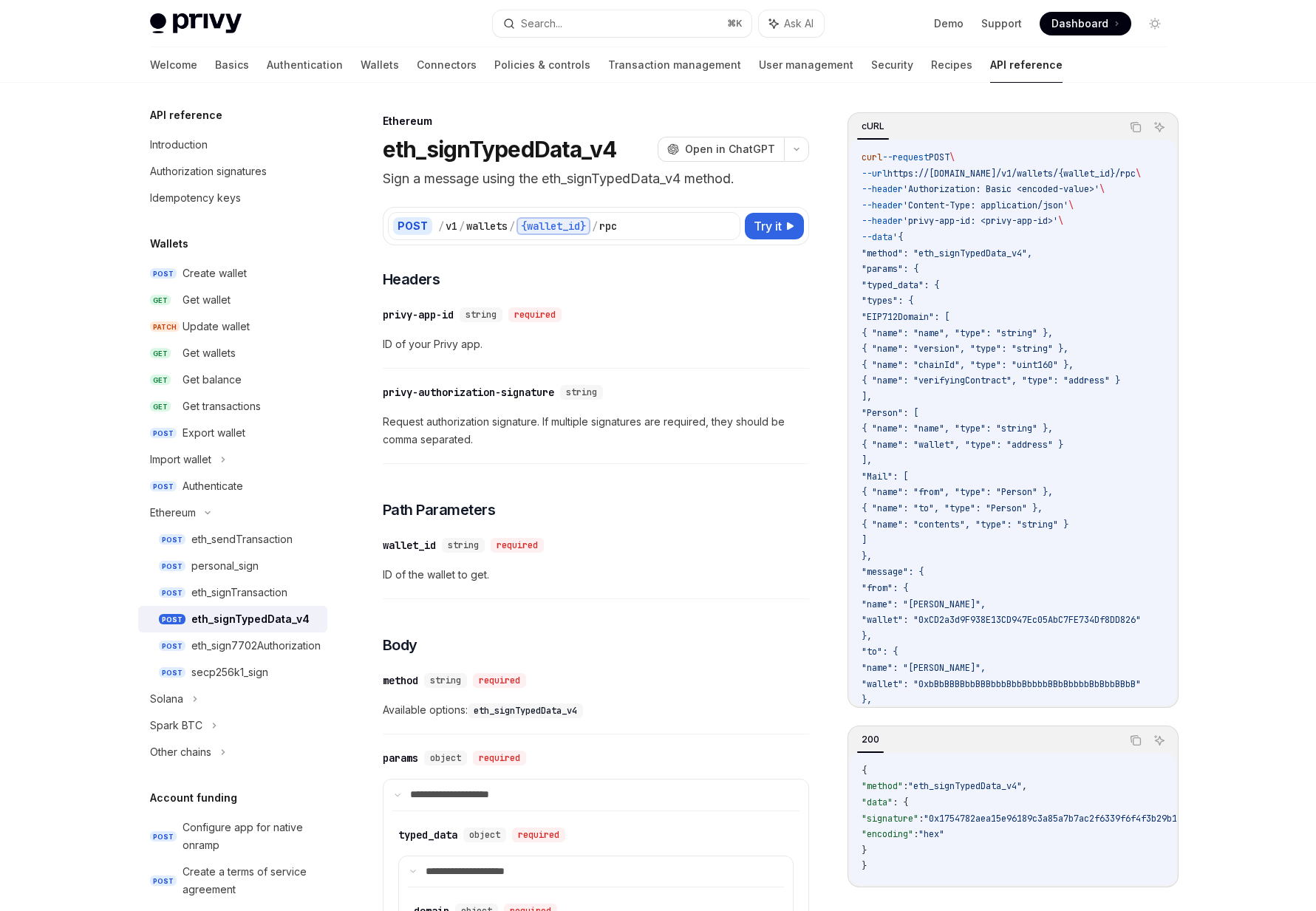
click at [843, 364] on div "cURL Copy Ask AI curl --request POST \ --url https://[DOMAIN_NAME]/v1/wallets/{…" at bounding box center [658, 895] width 1040 height 1624
click at [990, 63] on link "API reference" at bounding box center [1026, 64] width 72 height 35
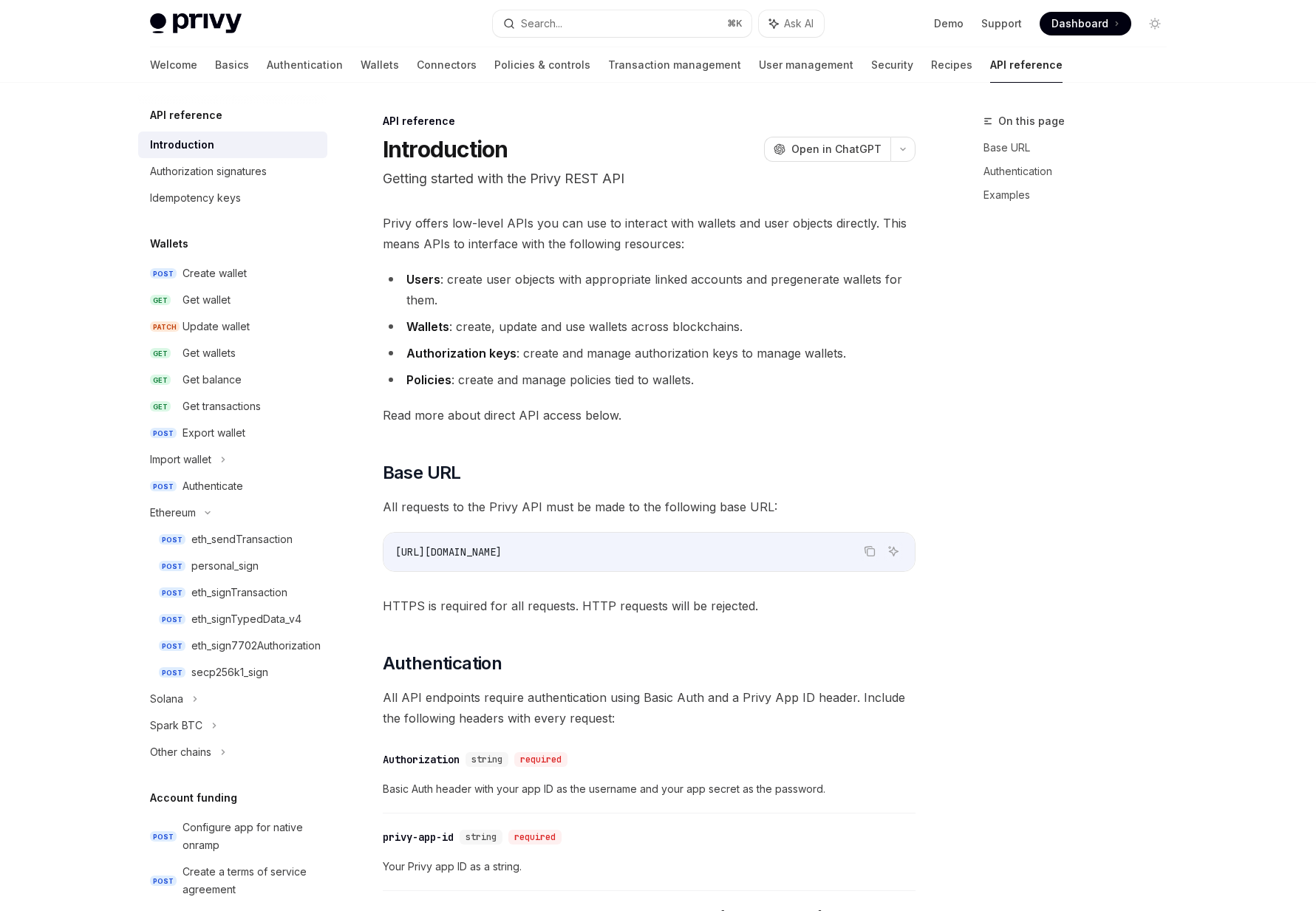
type textarea "*"
click at [657, 26] on button "Search... ⌘ K" at bounding box center [622, 23] width 258 height 26
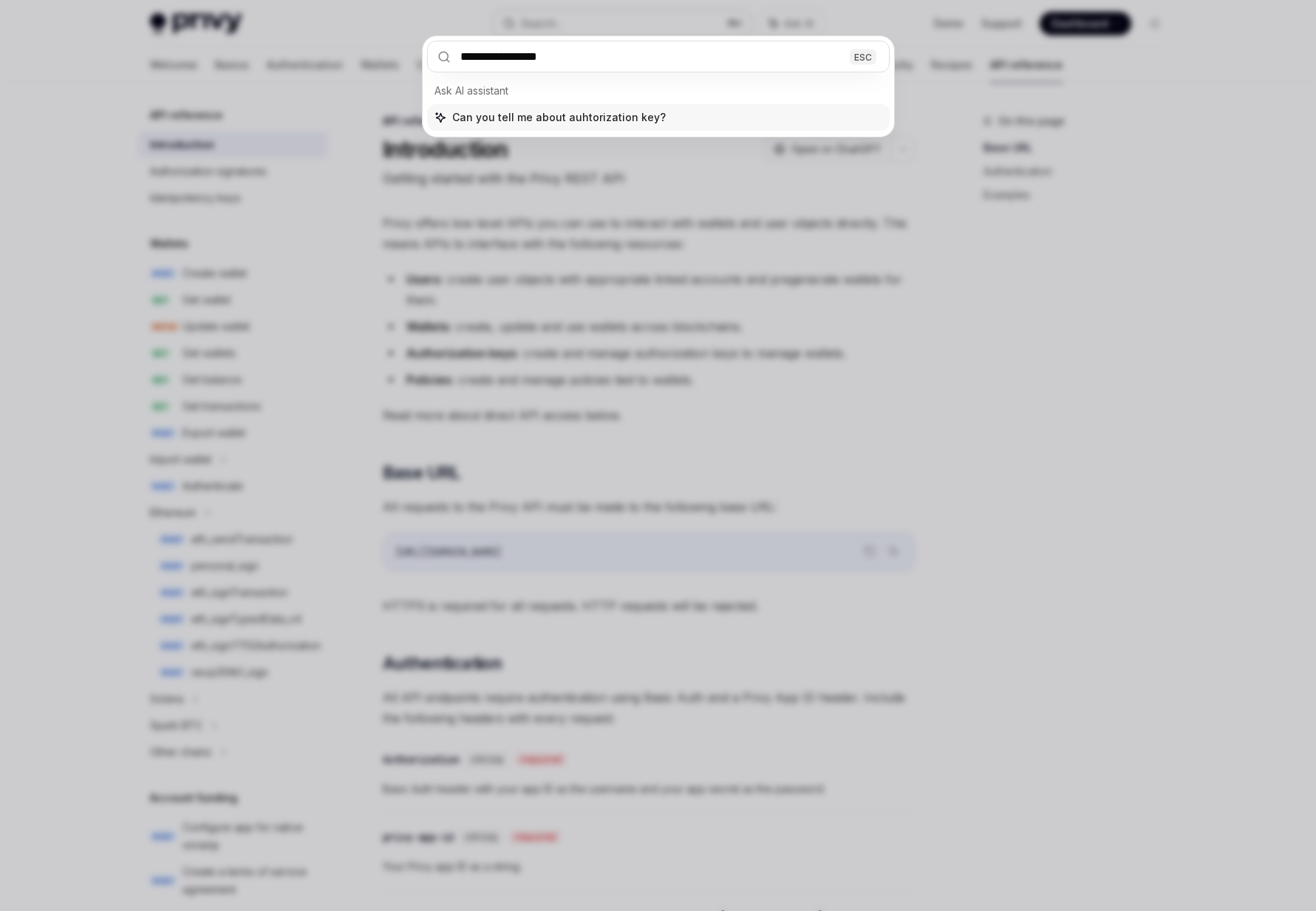
type input "**********"
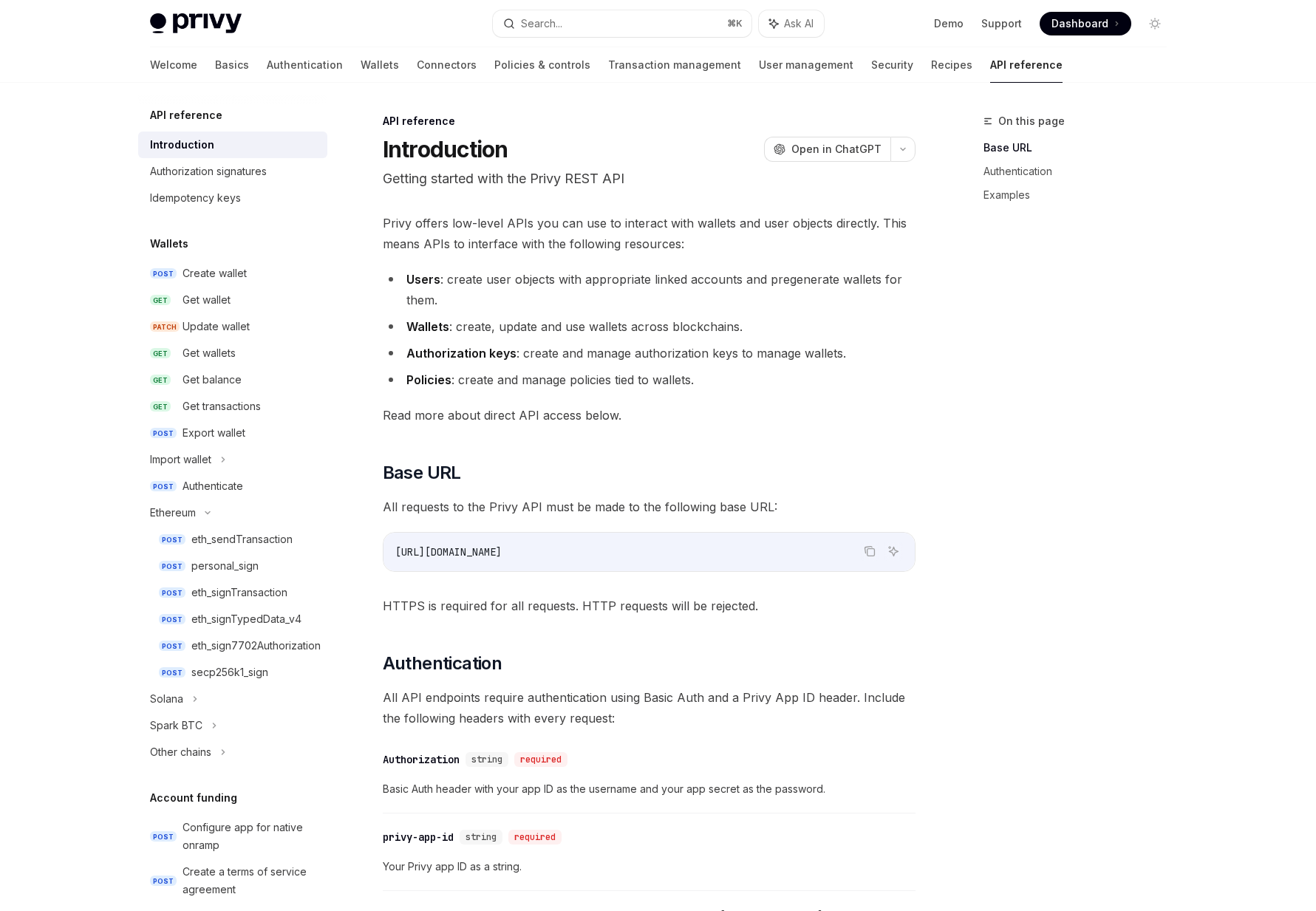
click at [990, 59] on link "API reference" at bounding box center [1026, 64] width 72 height 35
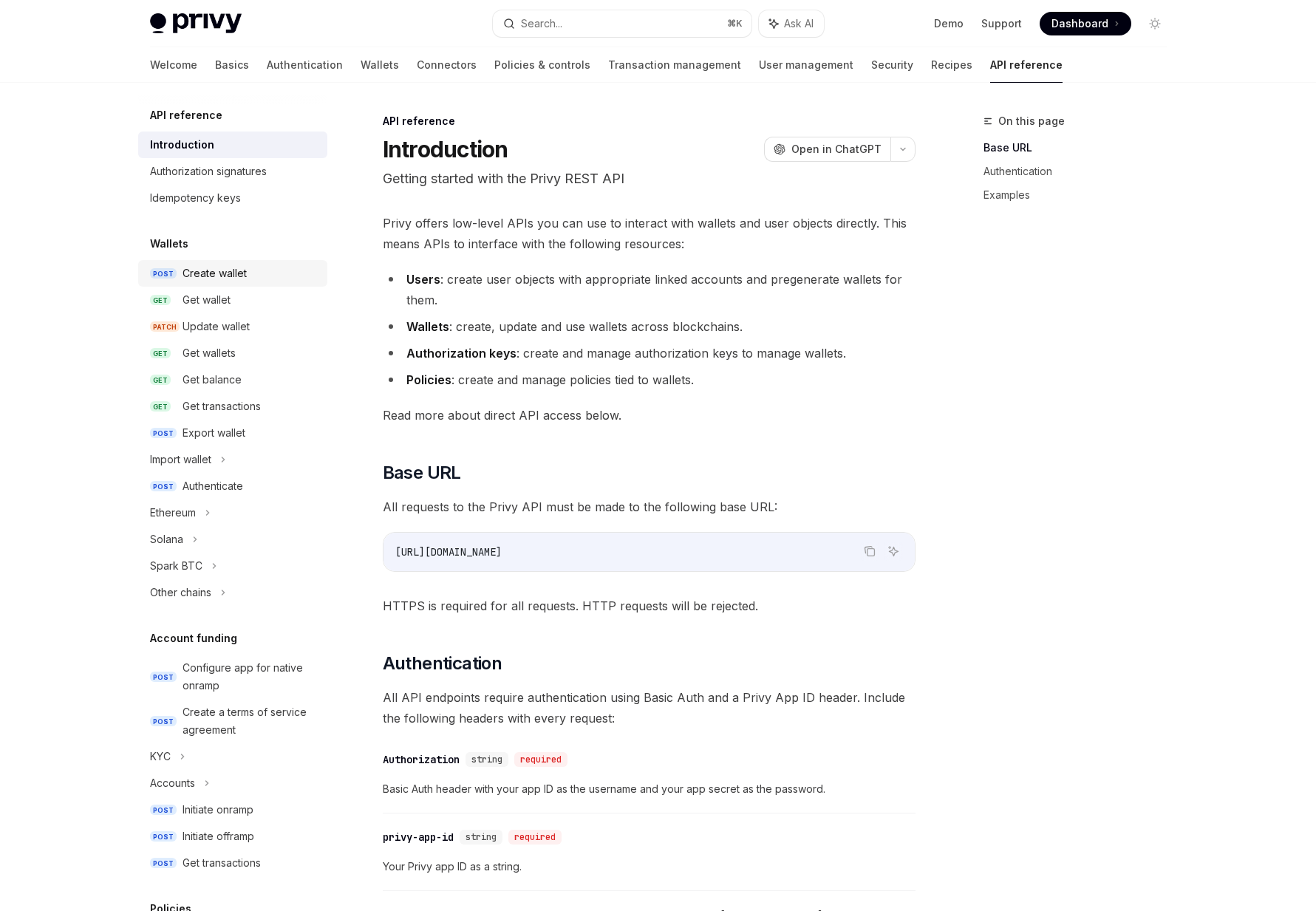
click at [208, 273] on div "Create wallet" at bounding box center [214, 274] width 64 height 18
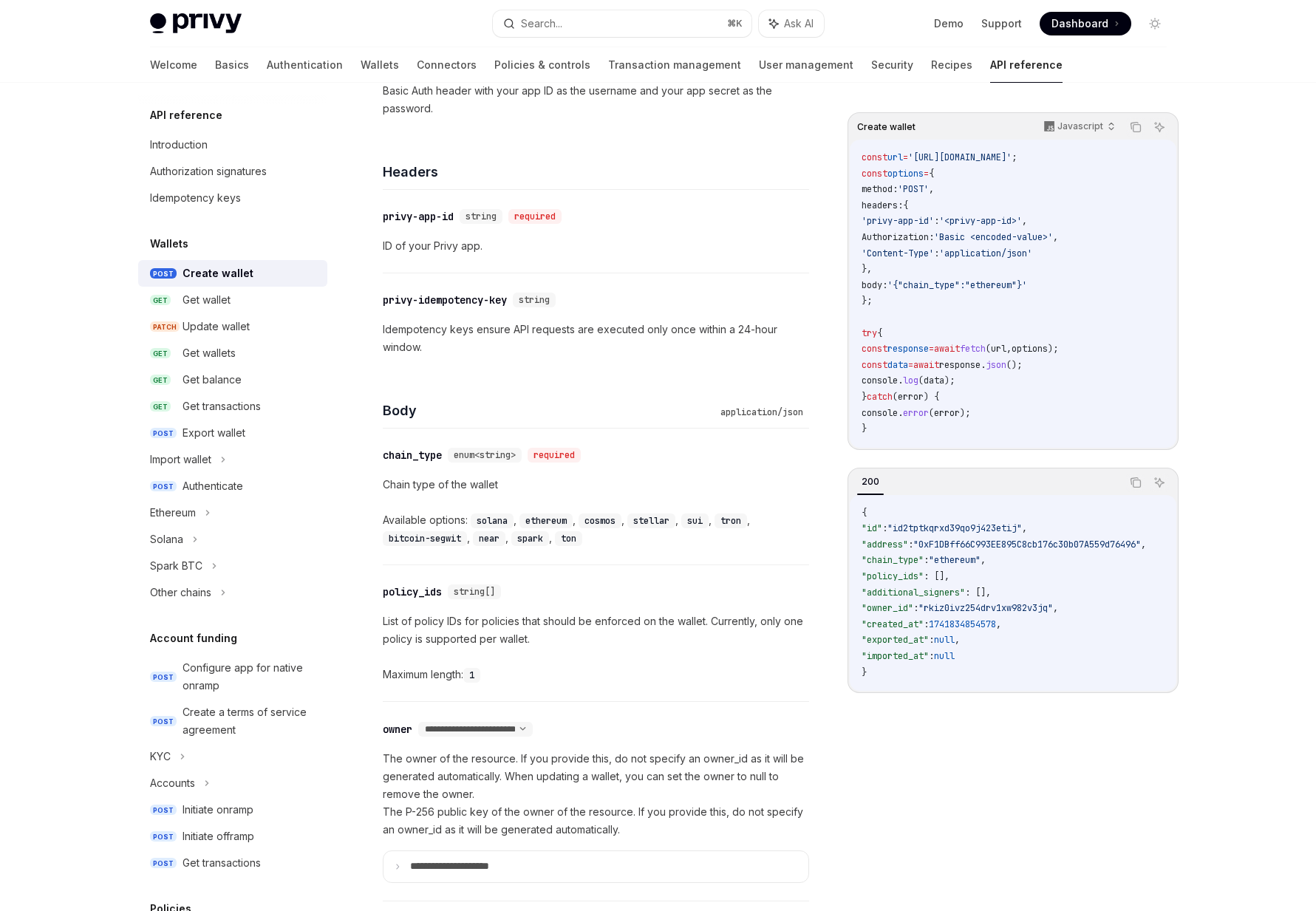
scroll to position [589, 0]
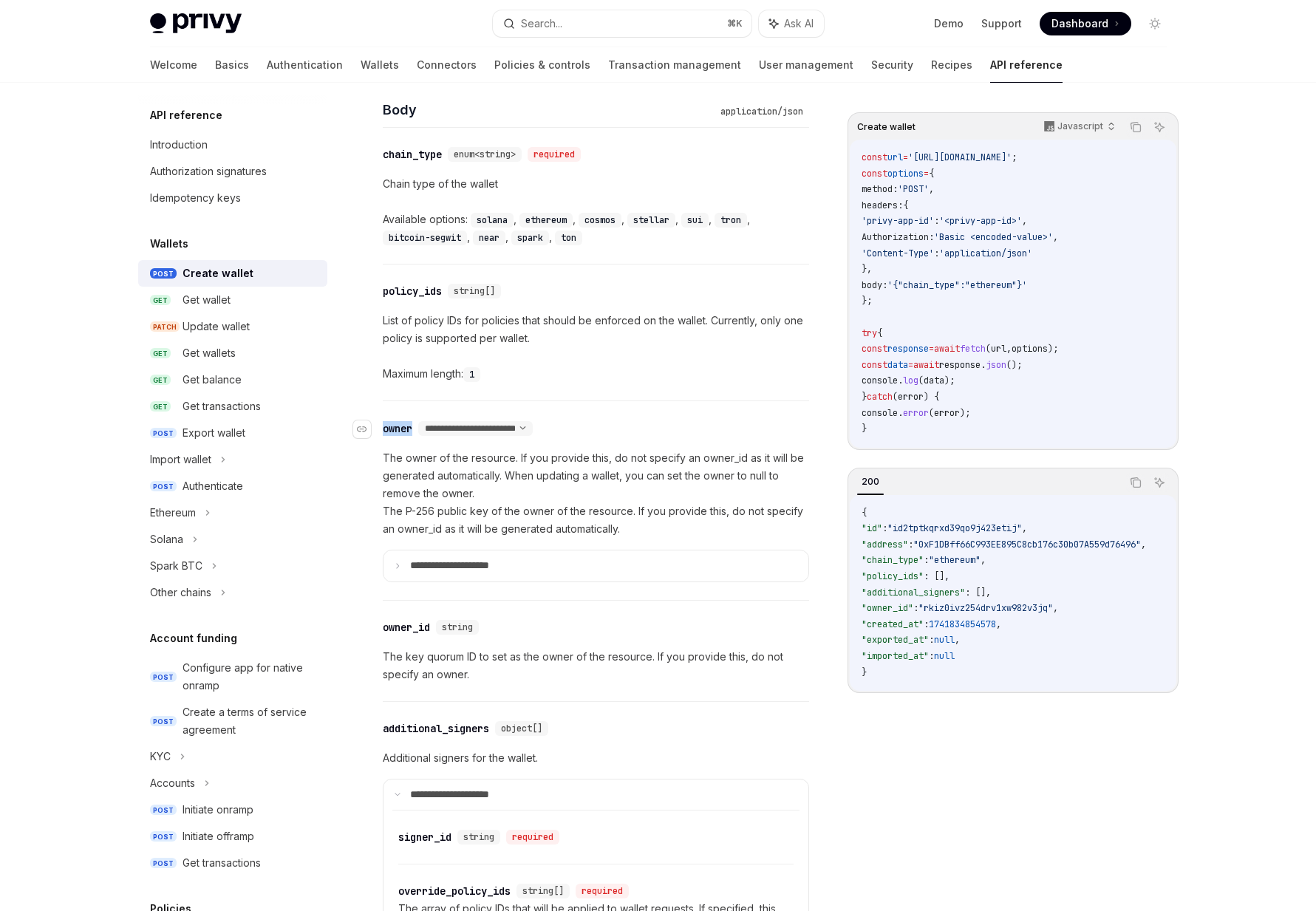
drag, startPoint x: 384, startPoint y: 428, endPoint x: 411, endPoint y: 428, distance: 27.0
click at [411, 428] on div "owner" at bounding box center [397, 428] width 30 height 14
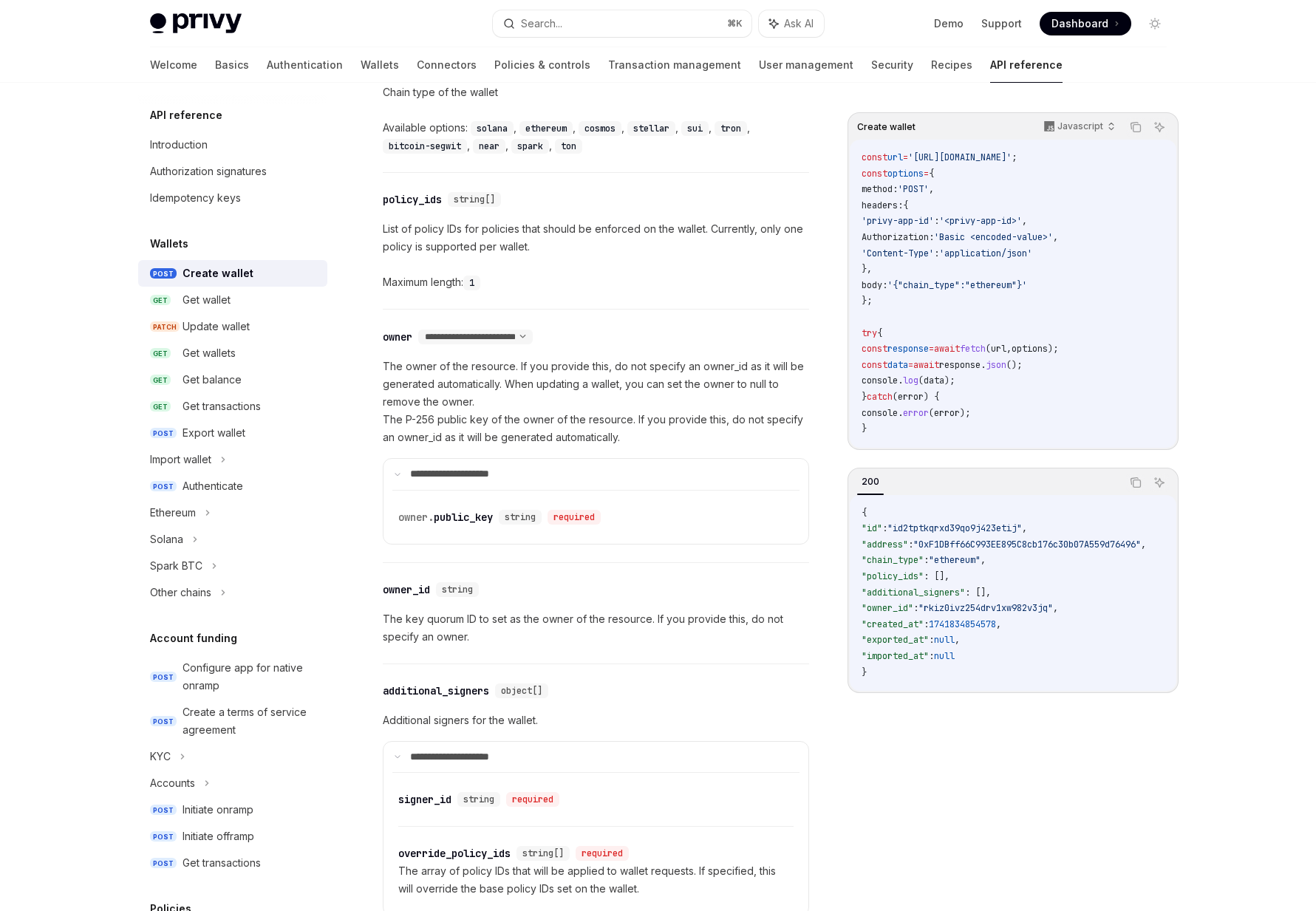
scroll to position [521, 0]
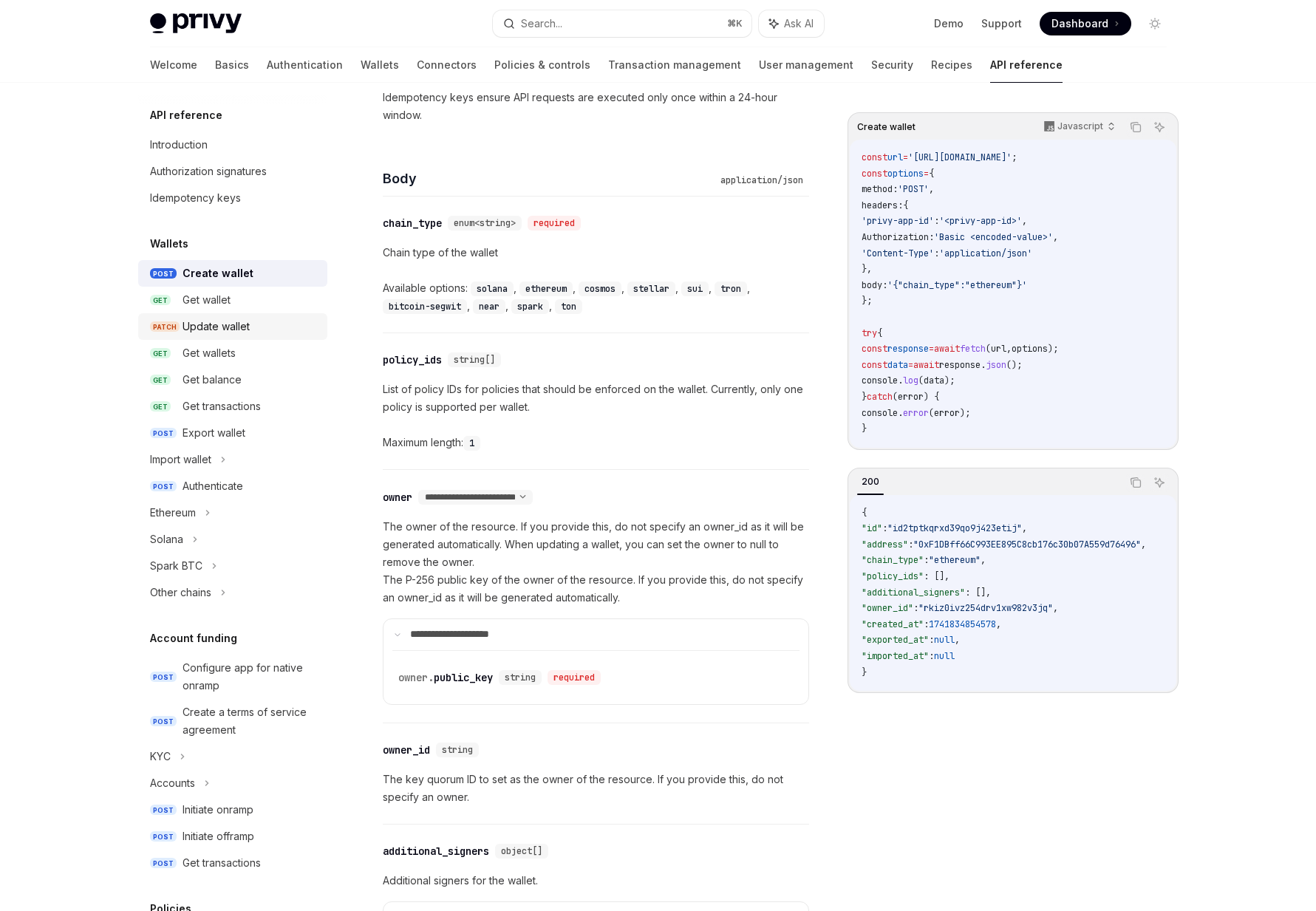
click at [199, 327] on div "Update wallet" at bounding box center [216, 326] width 67 height 18
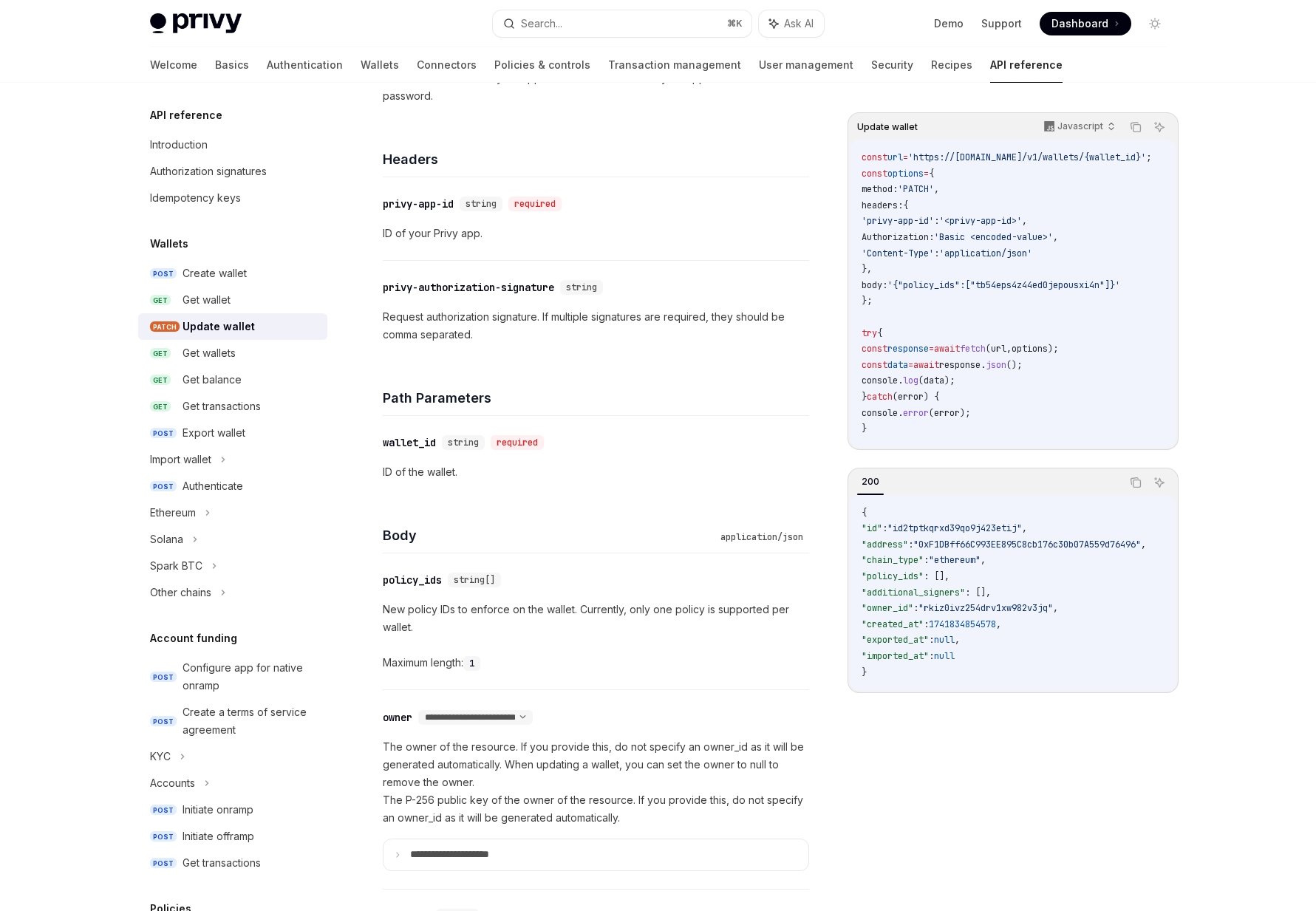
scroll to position [330, 0]
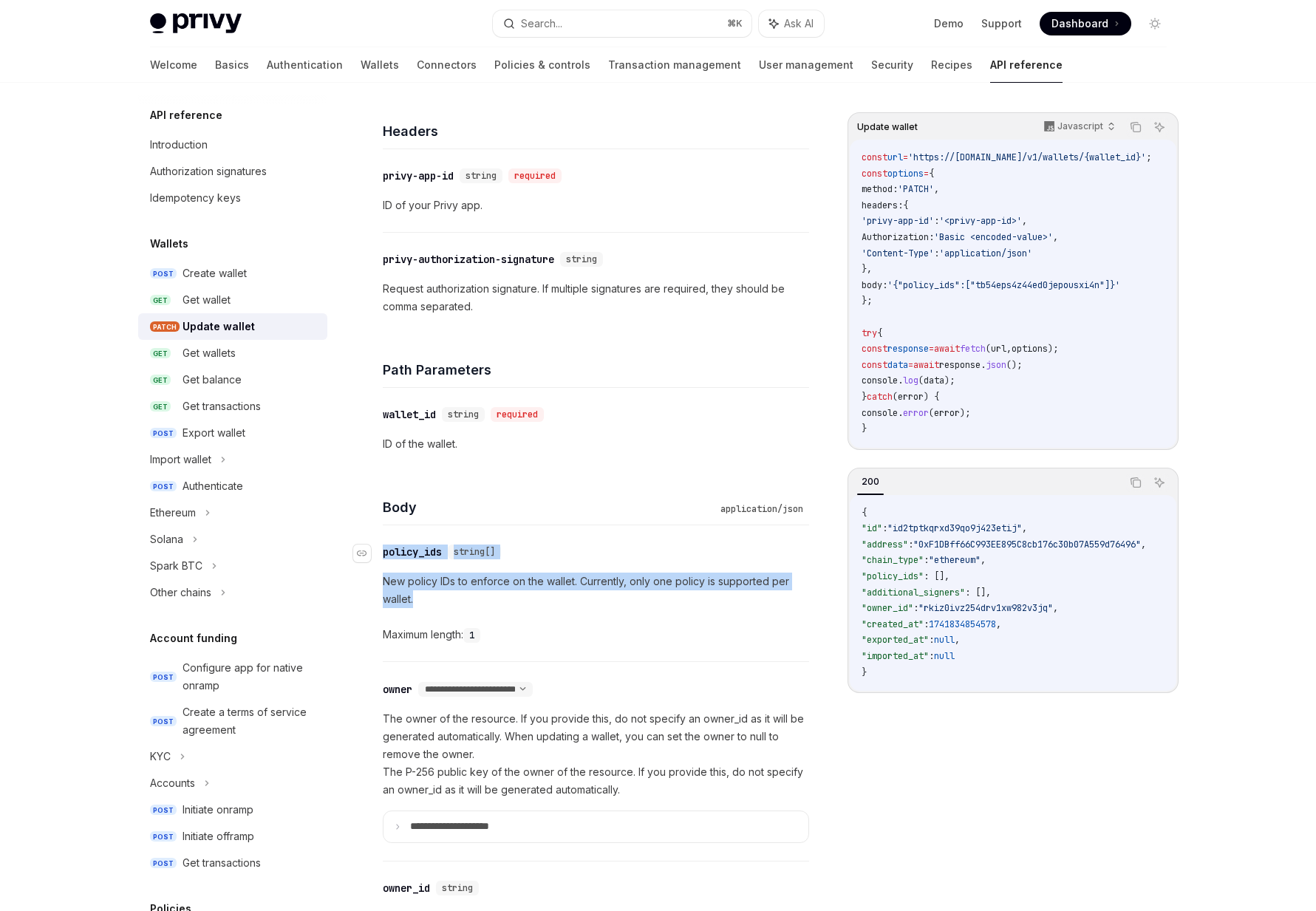
drag, startPoint x: 424, startPoint y: 600, endPoint x: 380, endPoint y: 548, distance: 68.1
click at [382, 548] on div "​ policy_ids string[] New policy IDs to enforce on the wallet. Currently, only …" at bounding box center [596, 593] width 427 height 136
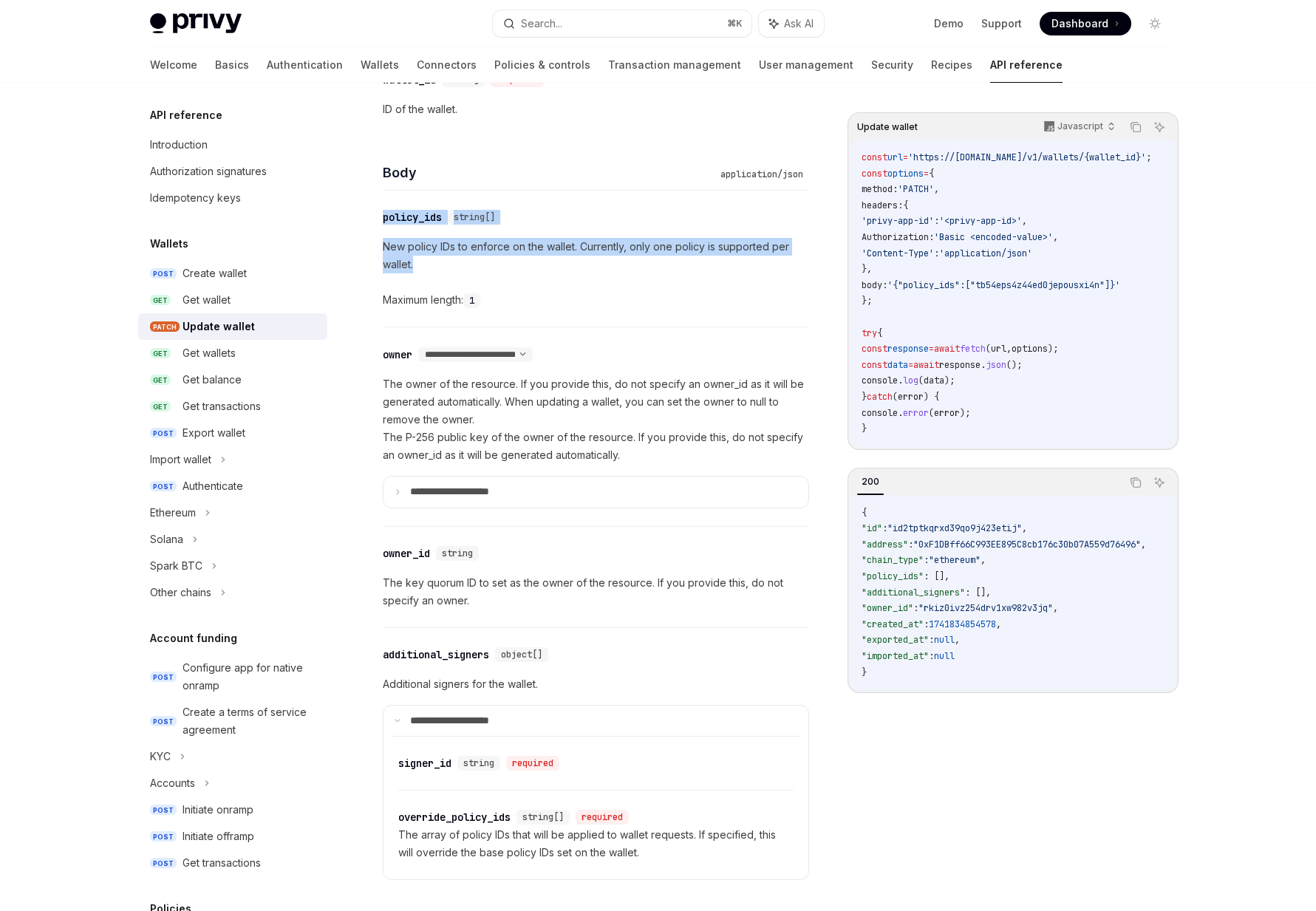
scroll to position [706, 0]
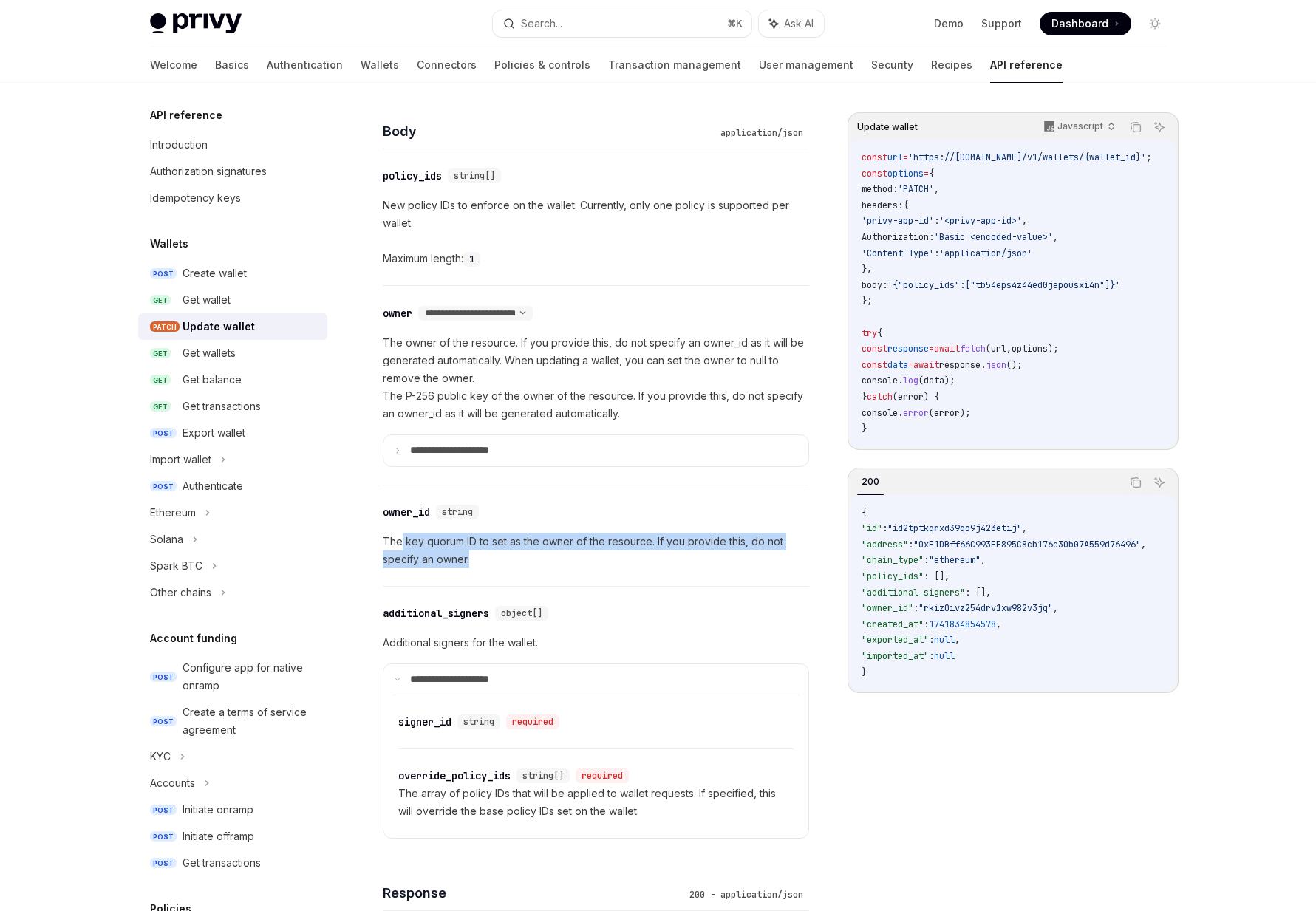
drag, startPoint x: 479, startPoint y: 564, endPoint x: 402, endPoint y: 540, distance: 80.7
click at [402, 540] on p "The key quorum ID to set as the owner of the resource. If you provide this, do …" at bounding box center [596, 549] width 427 height 35
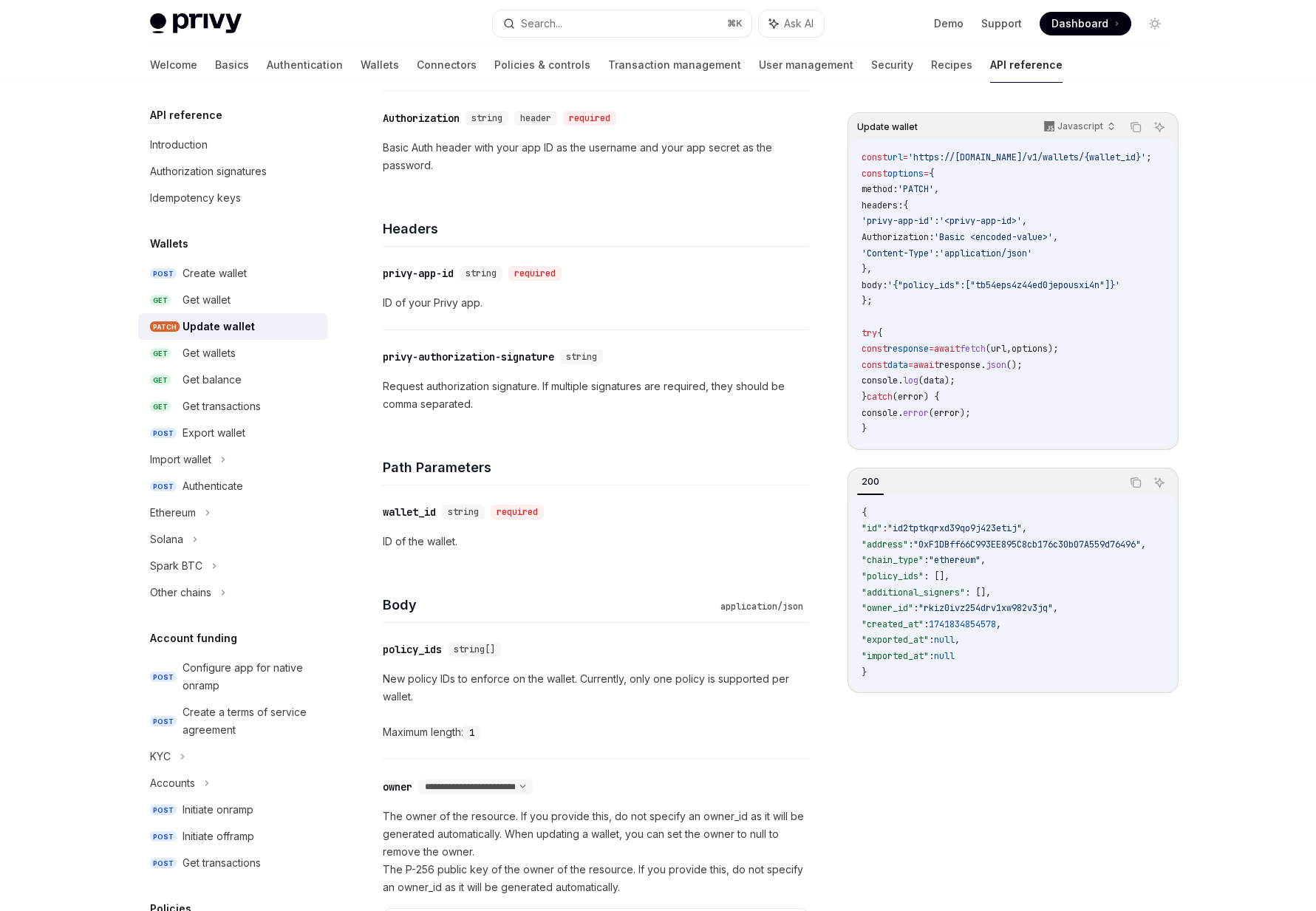
scroll to position [0, 0]
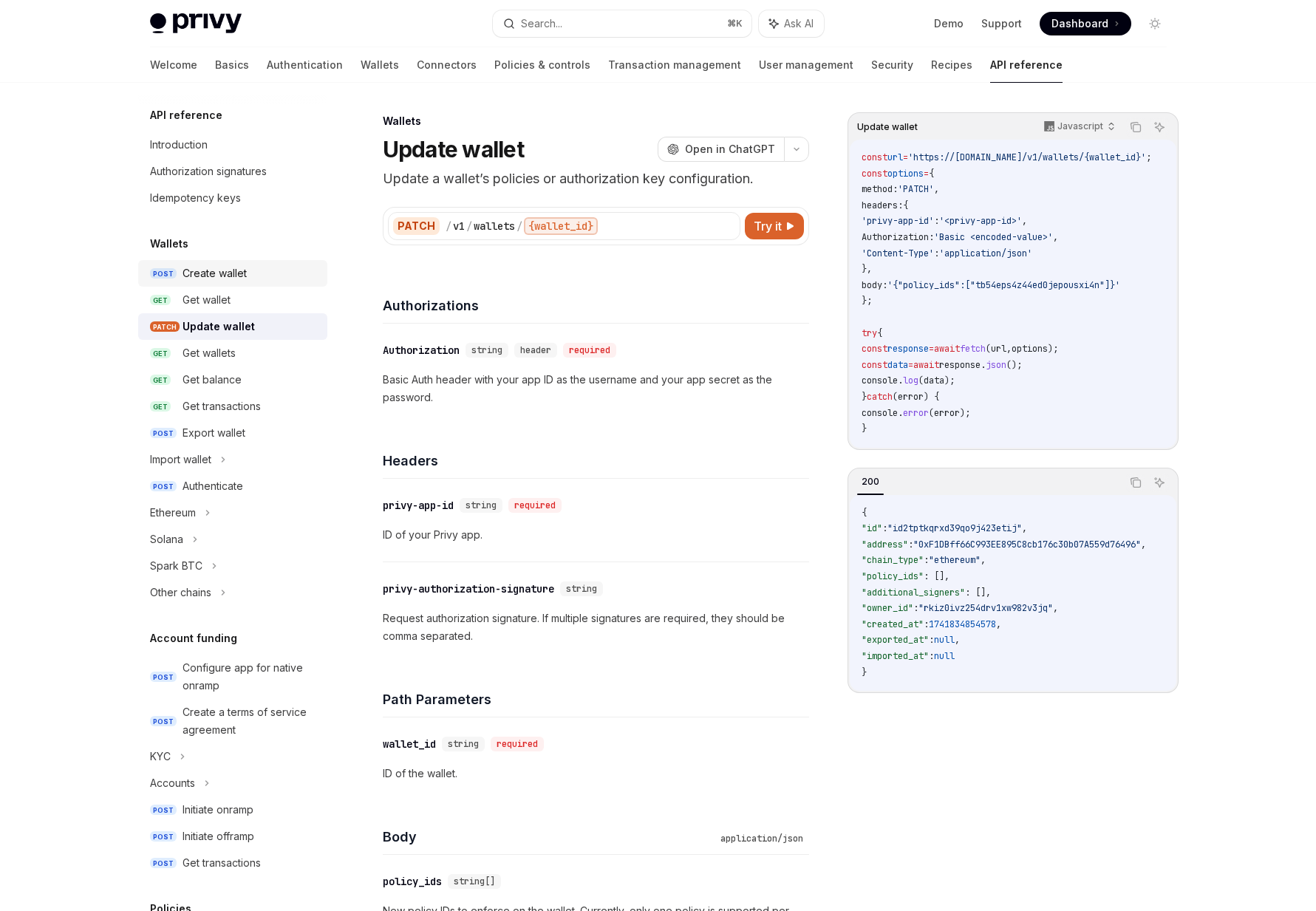
click at [220, 272] on div "Create wallet" at bounding box center [214, 274] width 64 height 18
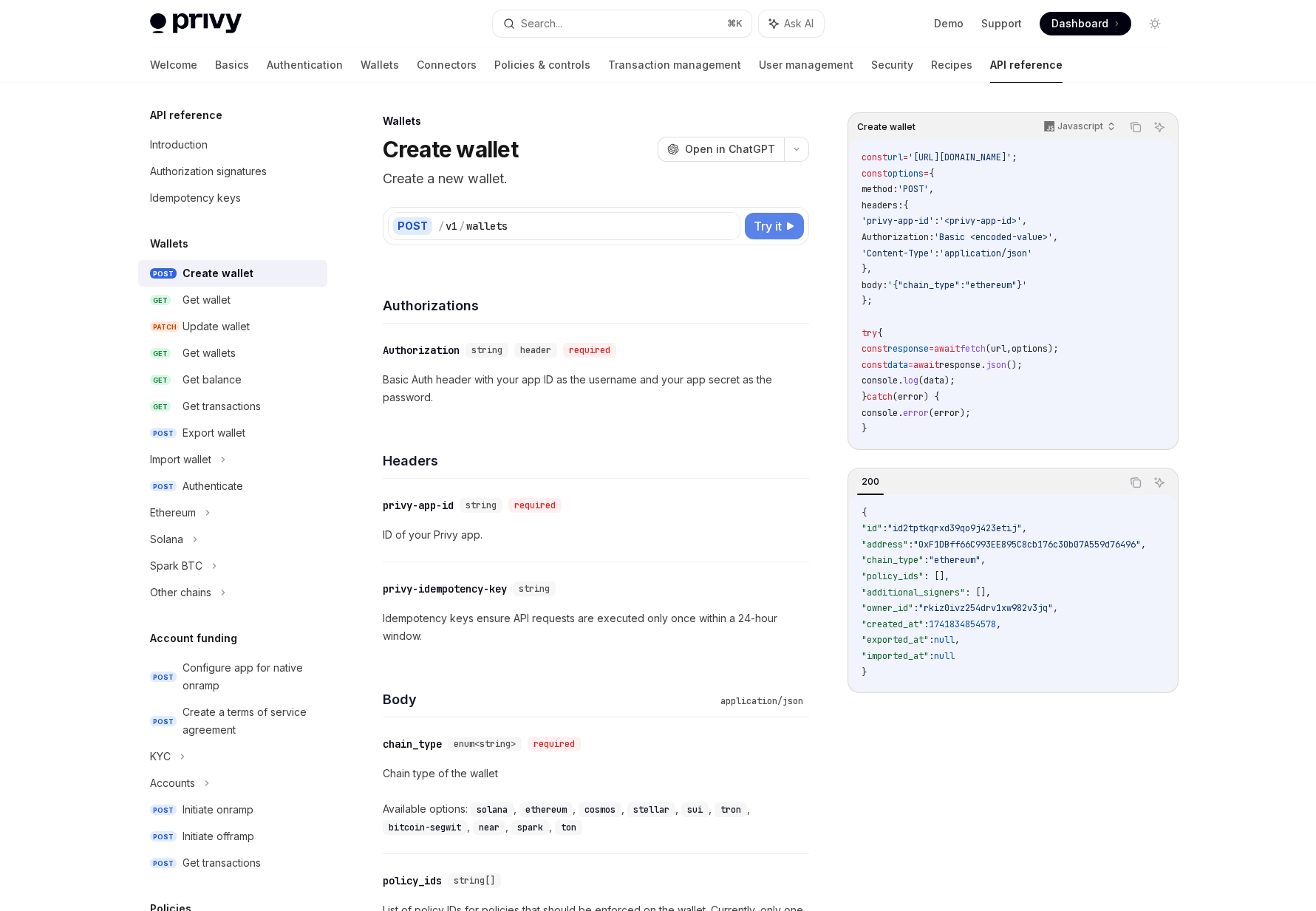
click at [785, 222] on button "Try it" at bounding box center [774, 225] width 59 height 26
type textarea "*"
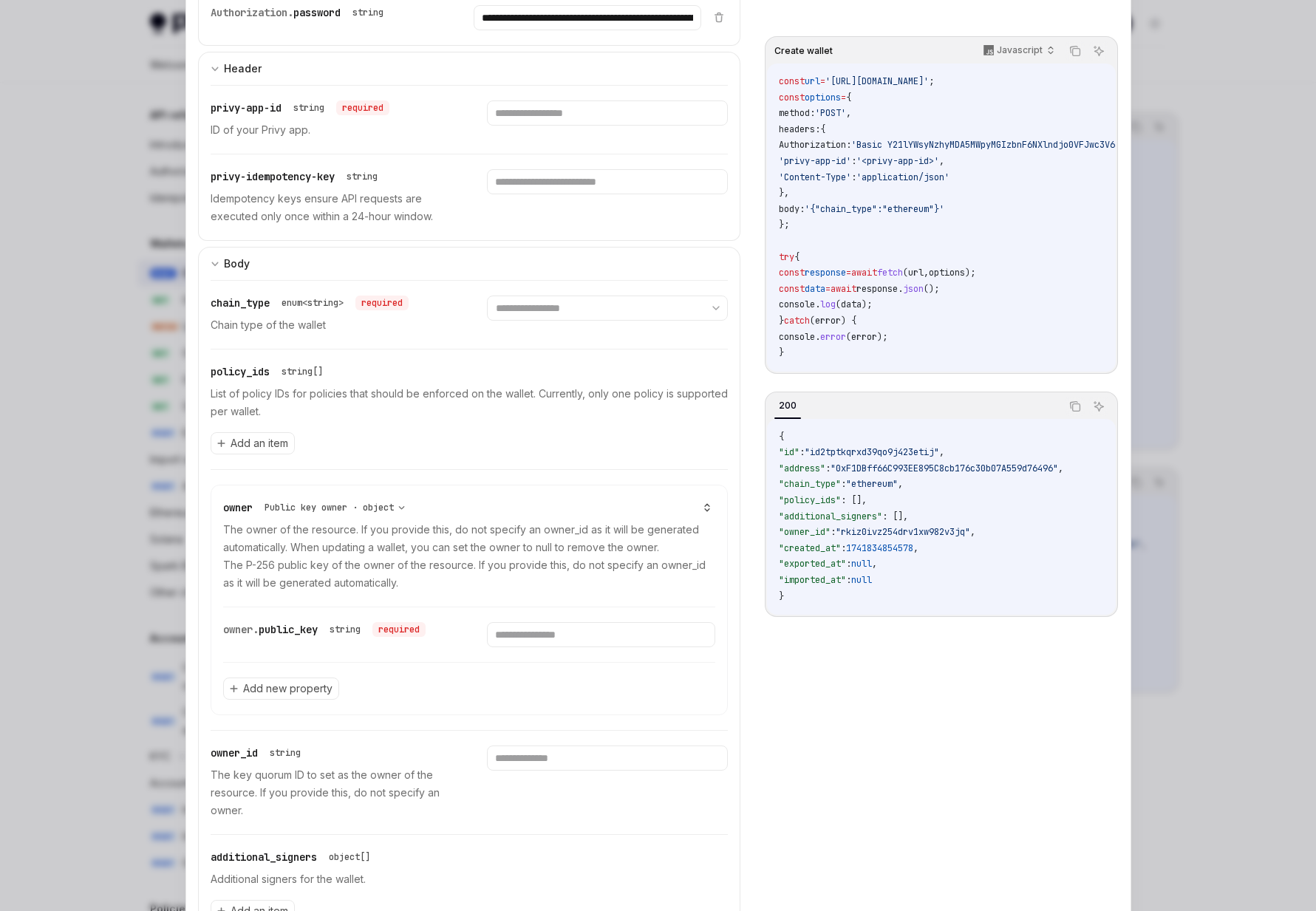
scroll to position [321, 0]
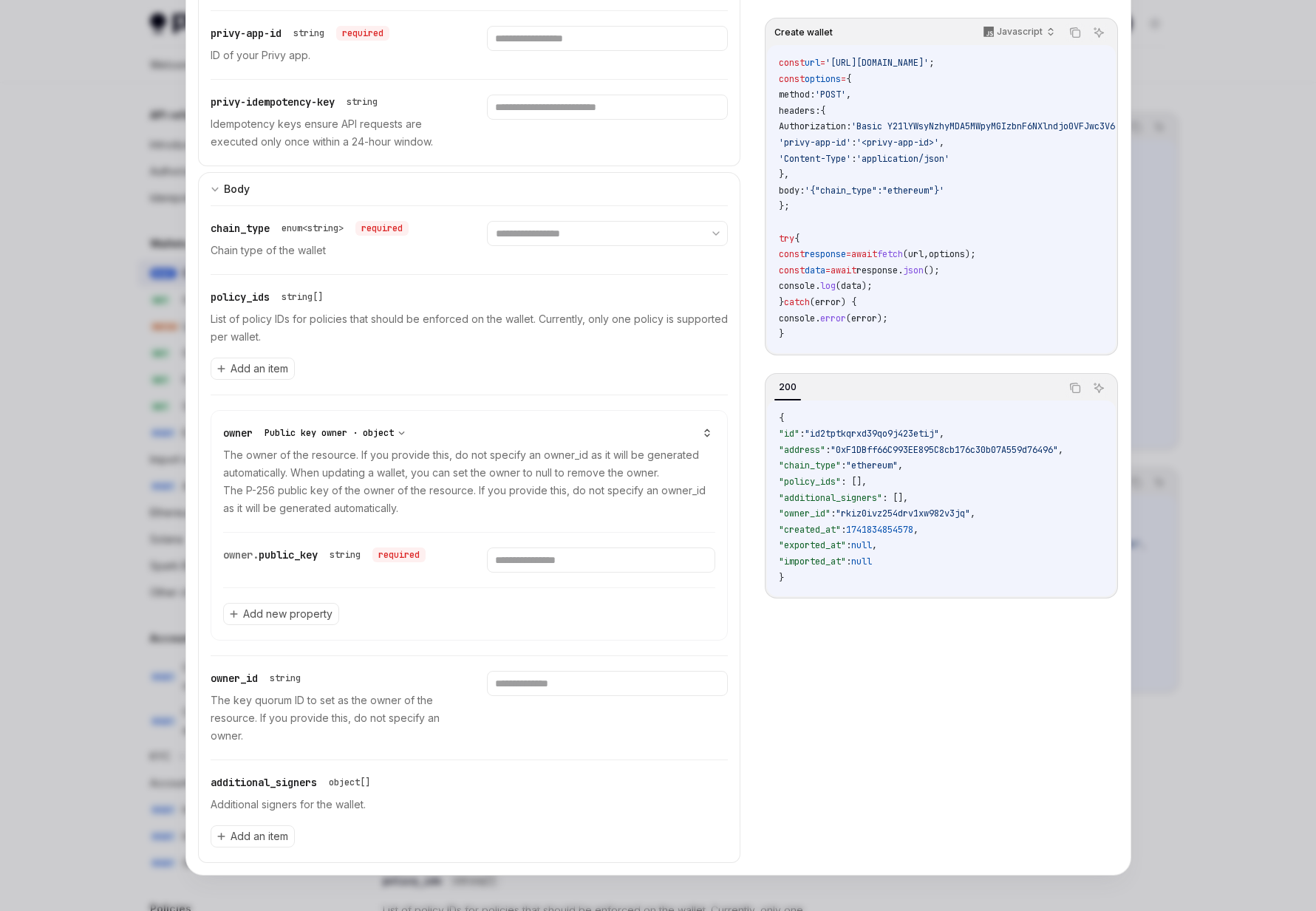
click at [321, 434] on select "**********" at bounding box center [334, 433] width 153 height 14
select select "*"
click at [259, 426] on select "**********" at bounding box center [334, 433] width 153 height 14
click at [568, 561] on input "text" at bounding box center [601, 560] width 229 height 25
type input "********"
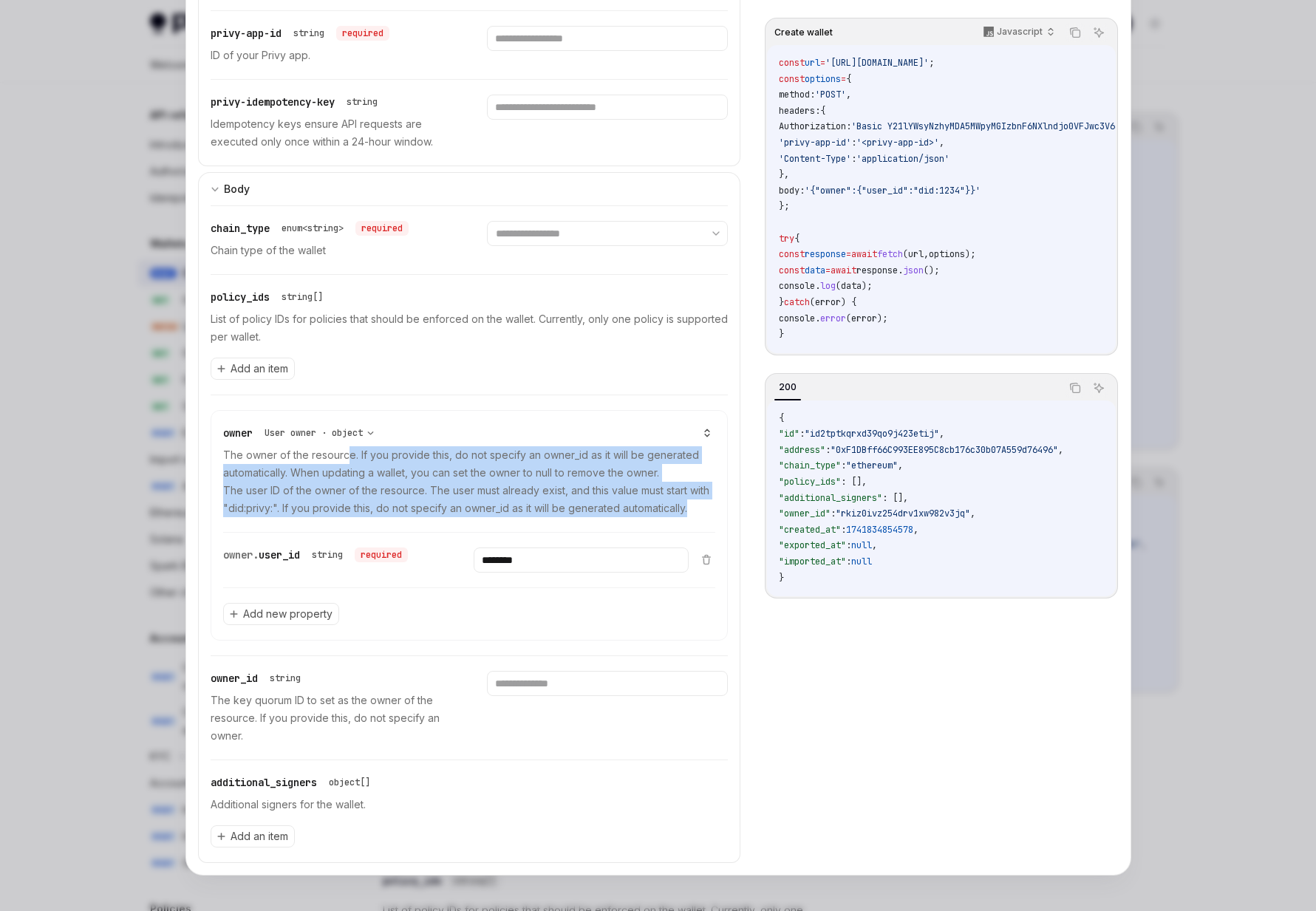
drag, startPoint x: 694, startPoint y: 515, endPoint x: 343, endPoint y: 454, distance: 356.3
click at [343, 454] on p "The owner of the resource. If you provide this, do not specify an owner_id as i…" at bounding box center [469, 482] width 493 height 70
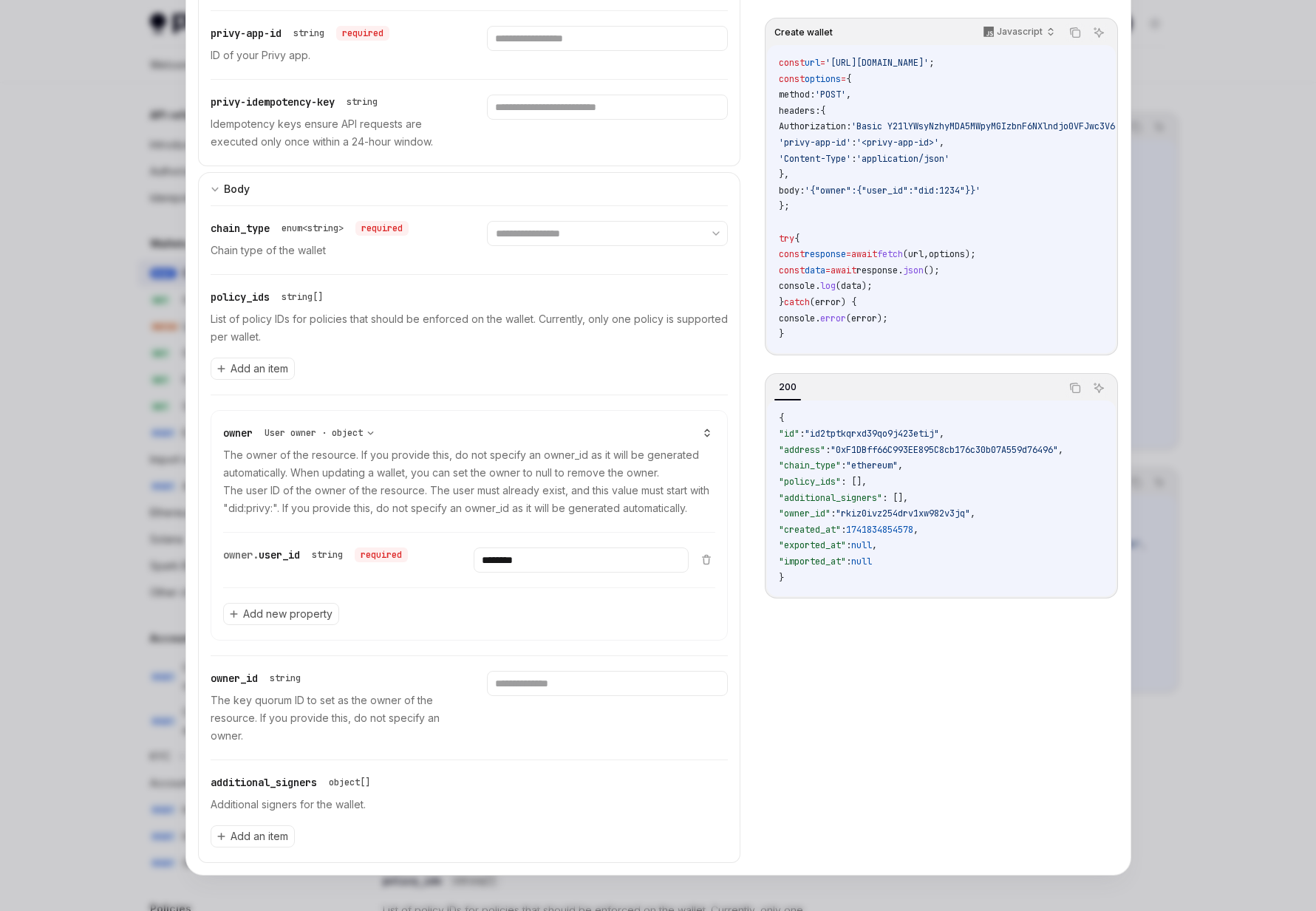
click at [119, 414] on div at bounding box center [658, 456] width 1316 height 911
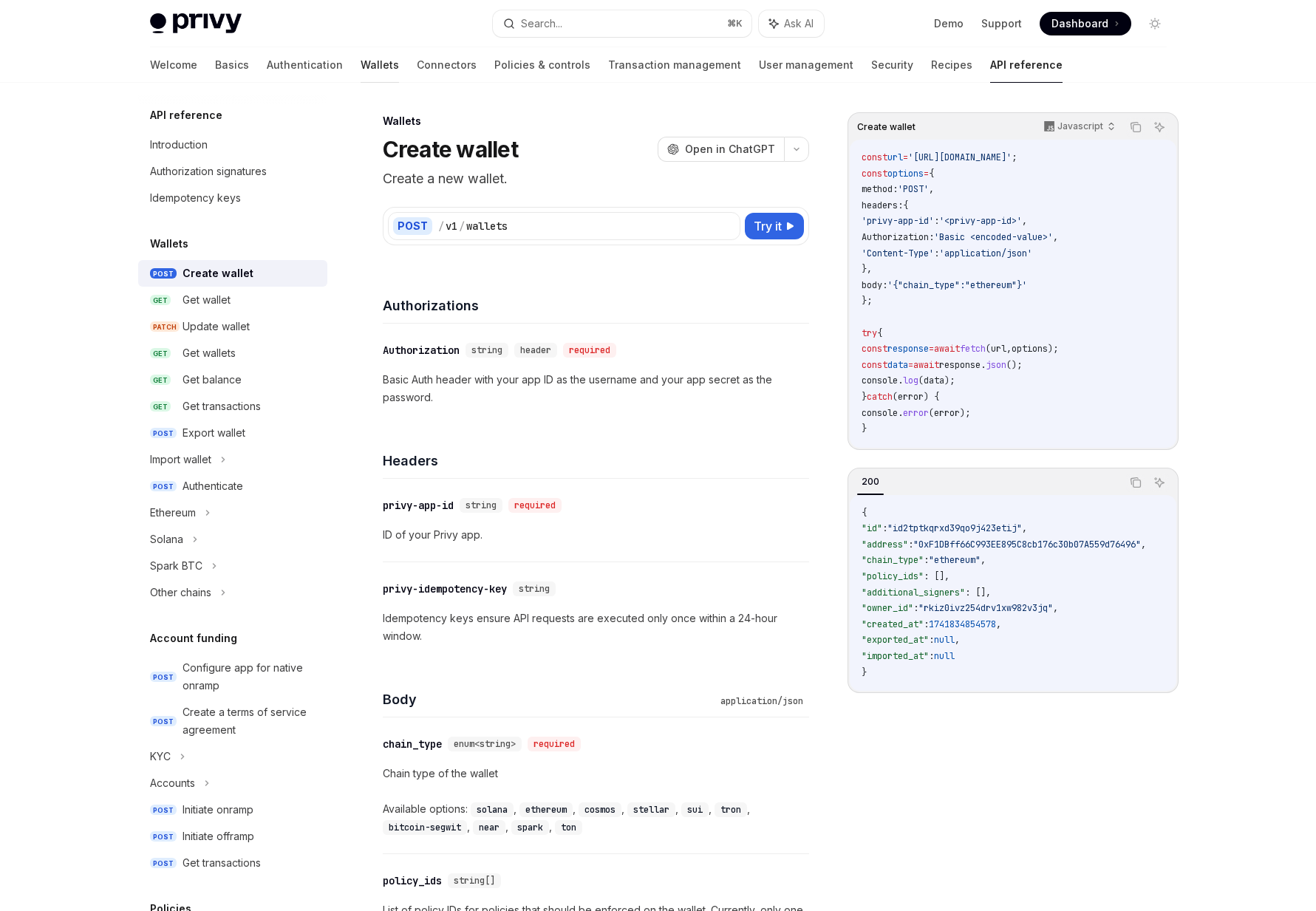
click at [361, 58] on link "Wallets" at bounding box center [380, 64] width 38 height 35
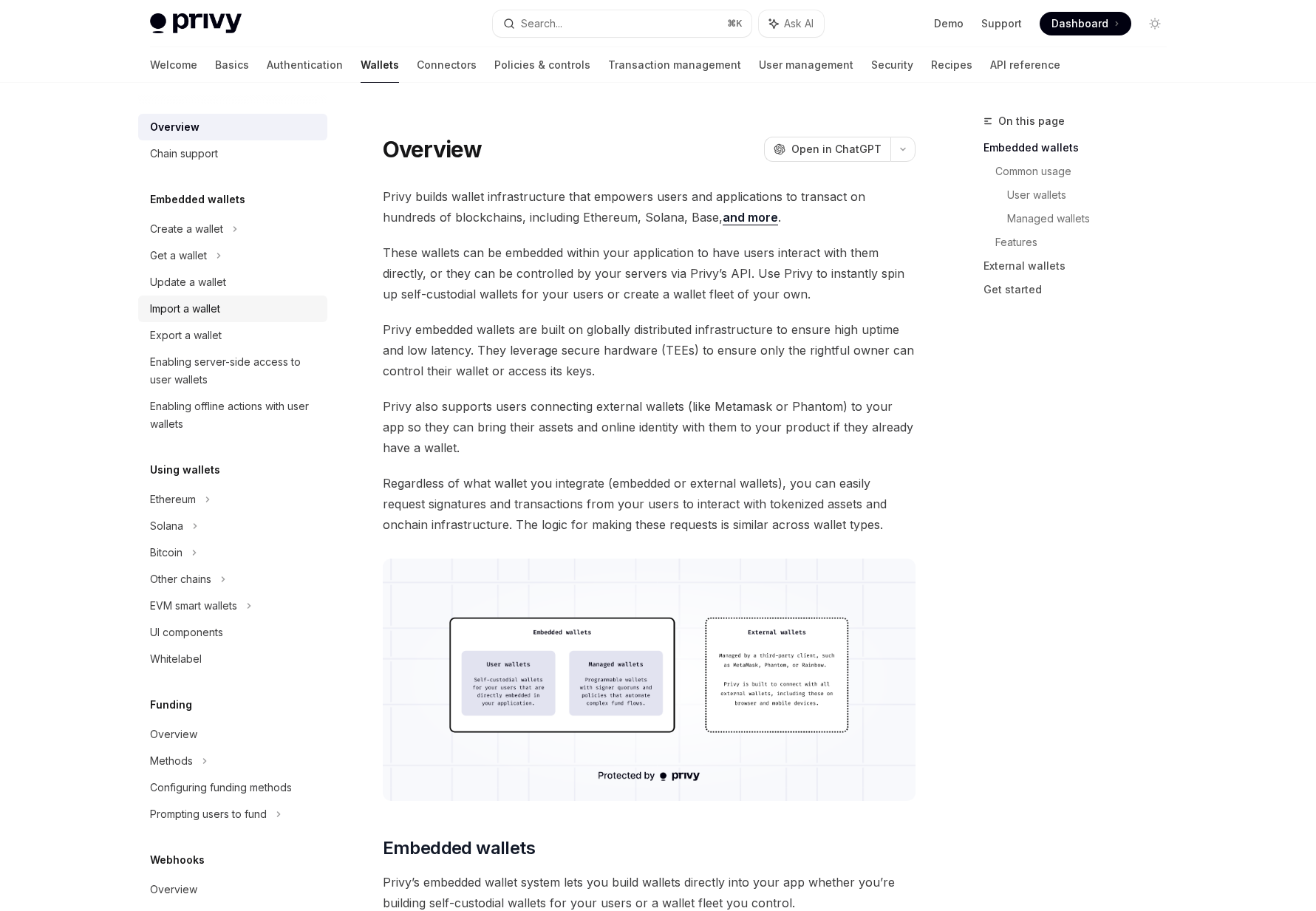
click at [176, 314] on div "Import a wallet" at bounding box center [185, 309] width 70 height 18
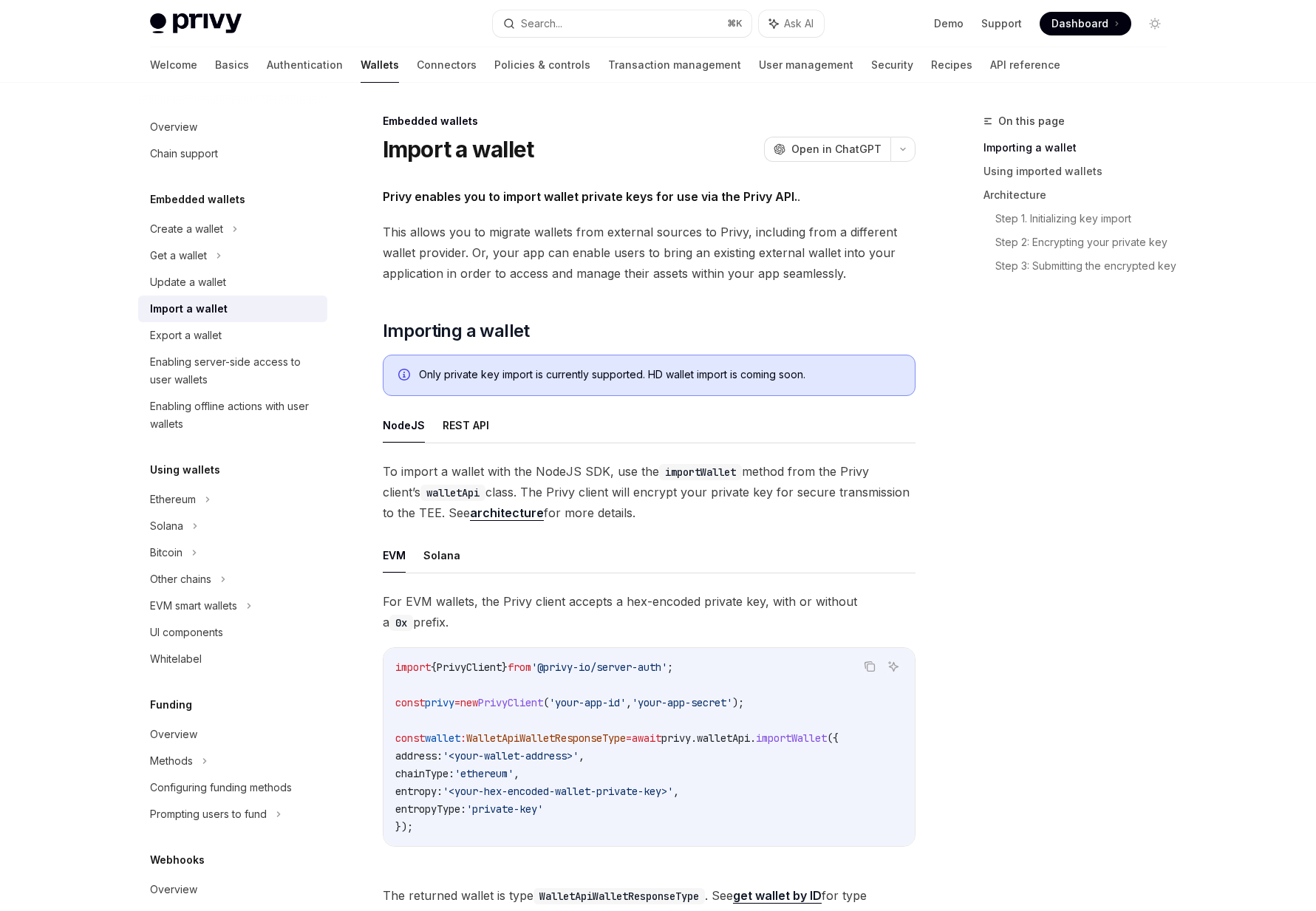
click at [438, 426] on ul "NodeJS REST API" at bounding box center [648, 425] width 532 height 35
click at [461, 428] on button "REST API" at bounding box center [465, 425] width 46 height 34
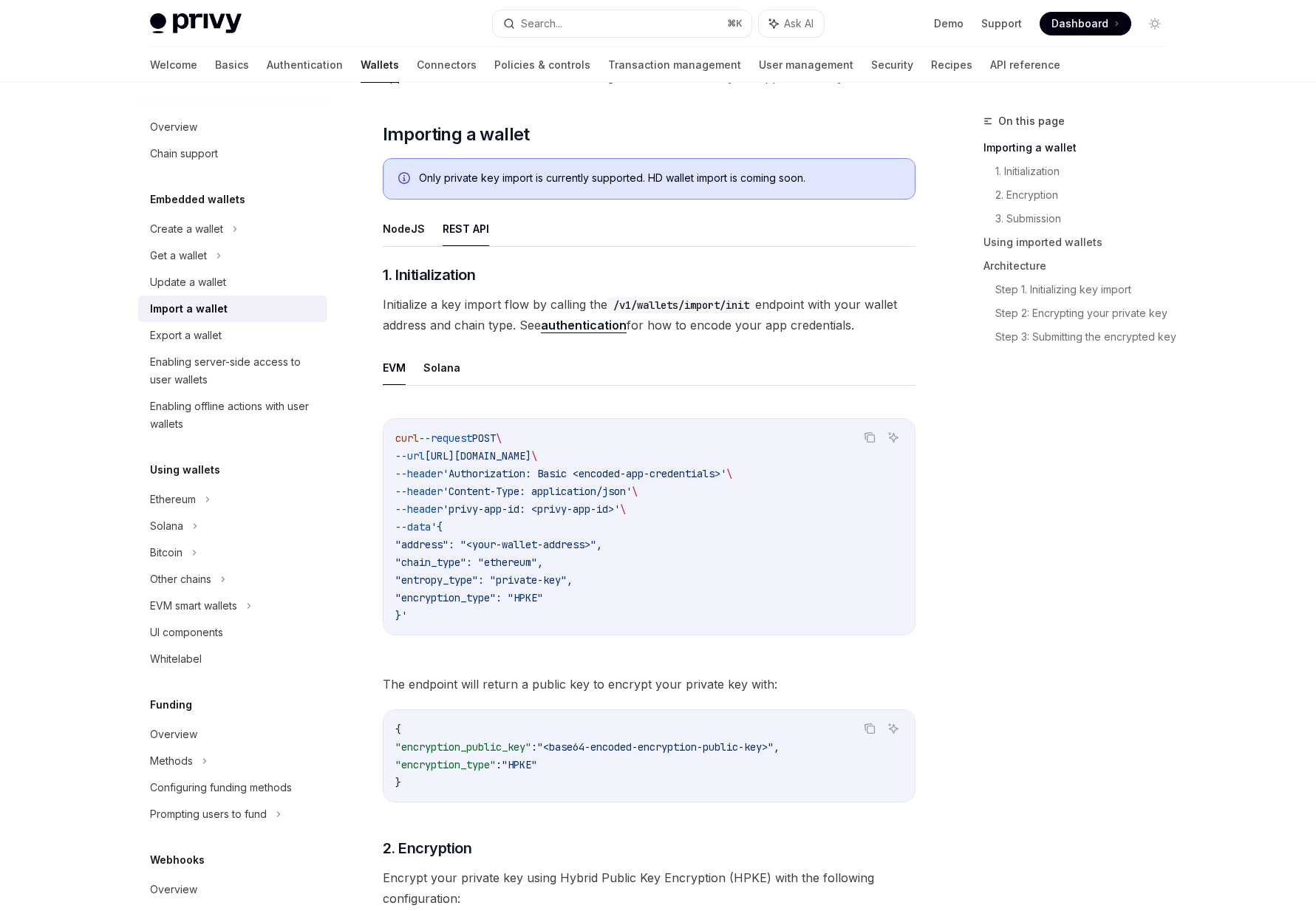
scroll to position [204, 0]
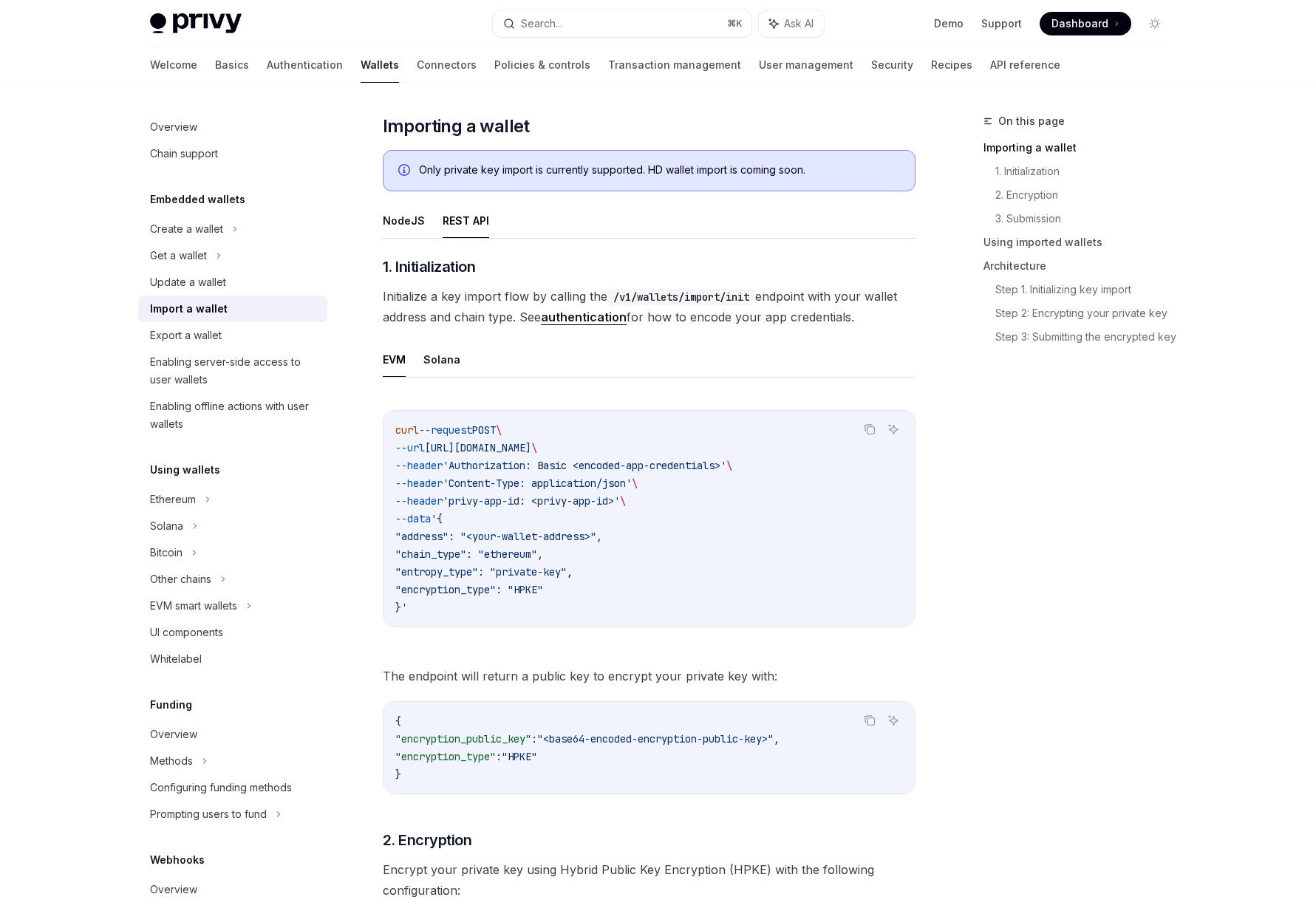
drag, startPoint x: 551, startPoint y: 615, endPoint x: 360, endPoint y: 425, distance: 269.4
click at [392, 434] on div "curl --request POST \ --url https://api.privy.io/v1/wallets/import/init \ --hea…" at bounding box center [649, 518] width 531 height 216
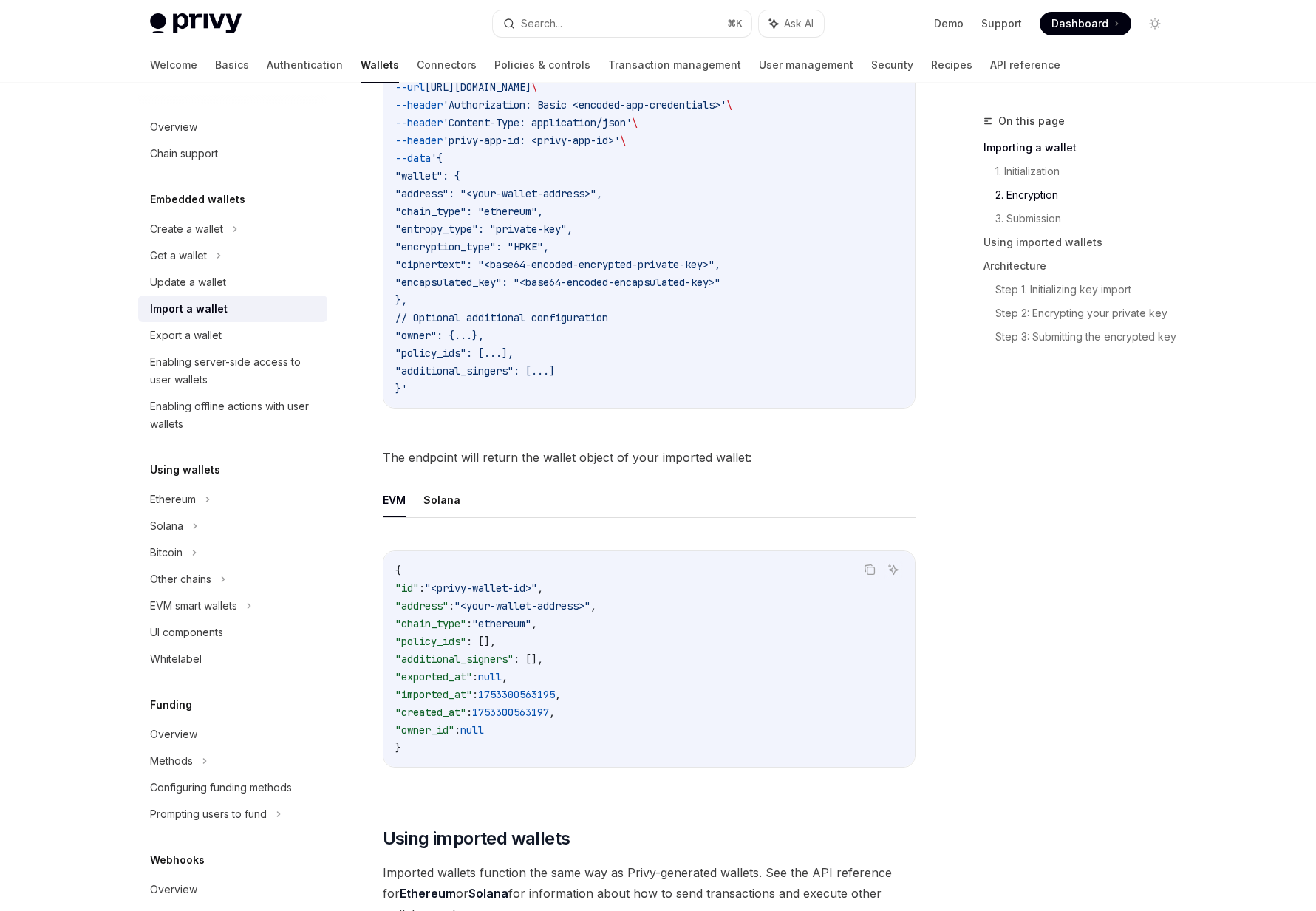
scroll to position [2588, 0]
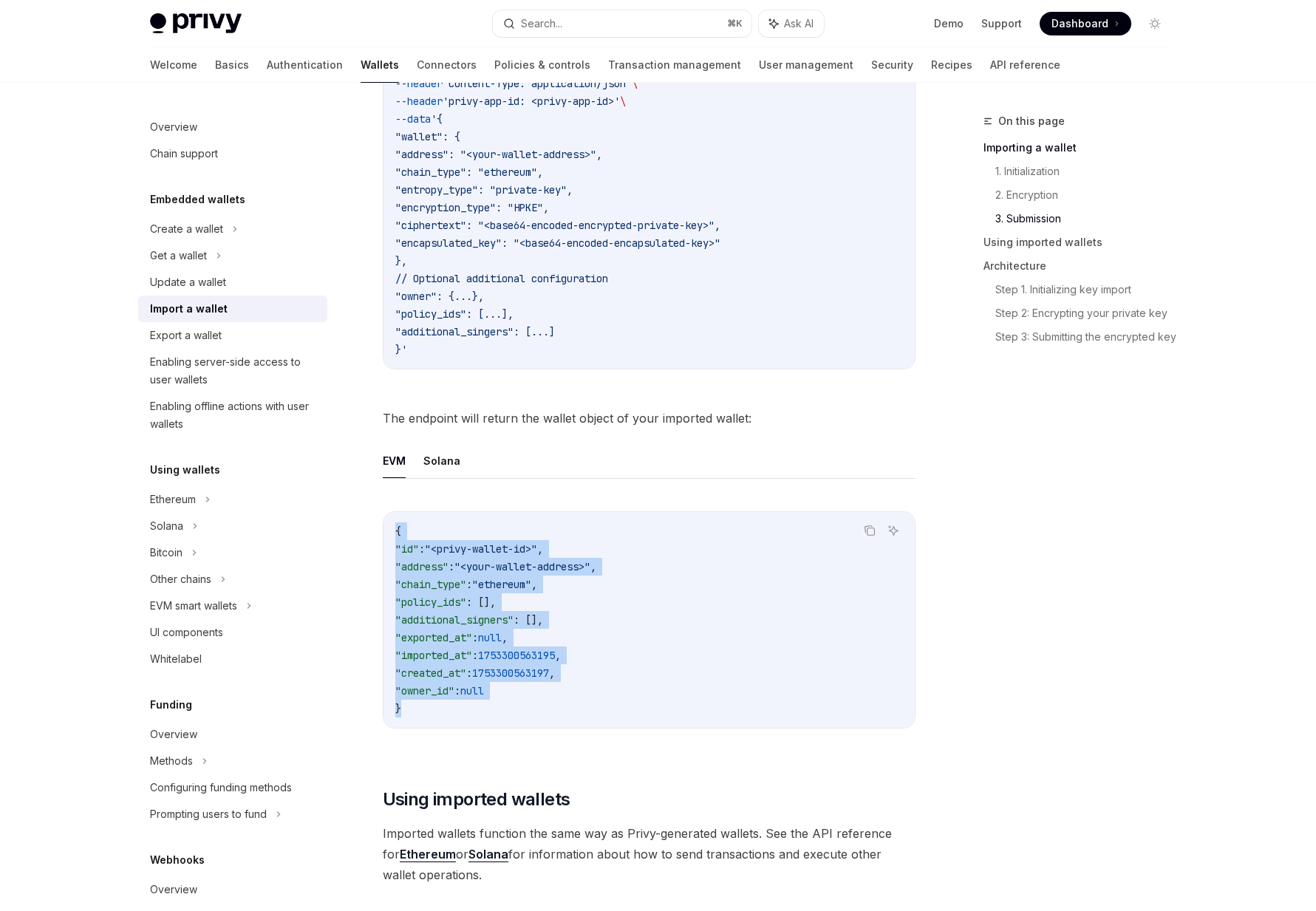
drag, startPoint x: 548, startPoint y: 708, endPoint x: 398, endPoint y: 518, distance: 242.1
click at [398, 518] on div "{ "id" : "<privy-wallet-id>" , "address" : "<your-wallet-address>" , "chain_typ…" at bounding box center [649, 619] width 531 height 216
click at [398, 524] on span "{" at bounding box center [398, 531] width 6 height 14
drag, startPoint x: 398, startPoint y: 518, endPoint x: 467, endPoint y: 685, distance: 180.7
click at [467, 685] on code "{ "id" : "<privy-wallet-id>" , "address" : "<your-wallet-address>" , "chain_typ…" at bounding box center [648, 620] width 507 height 195
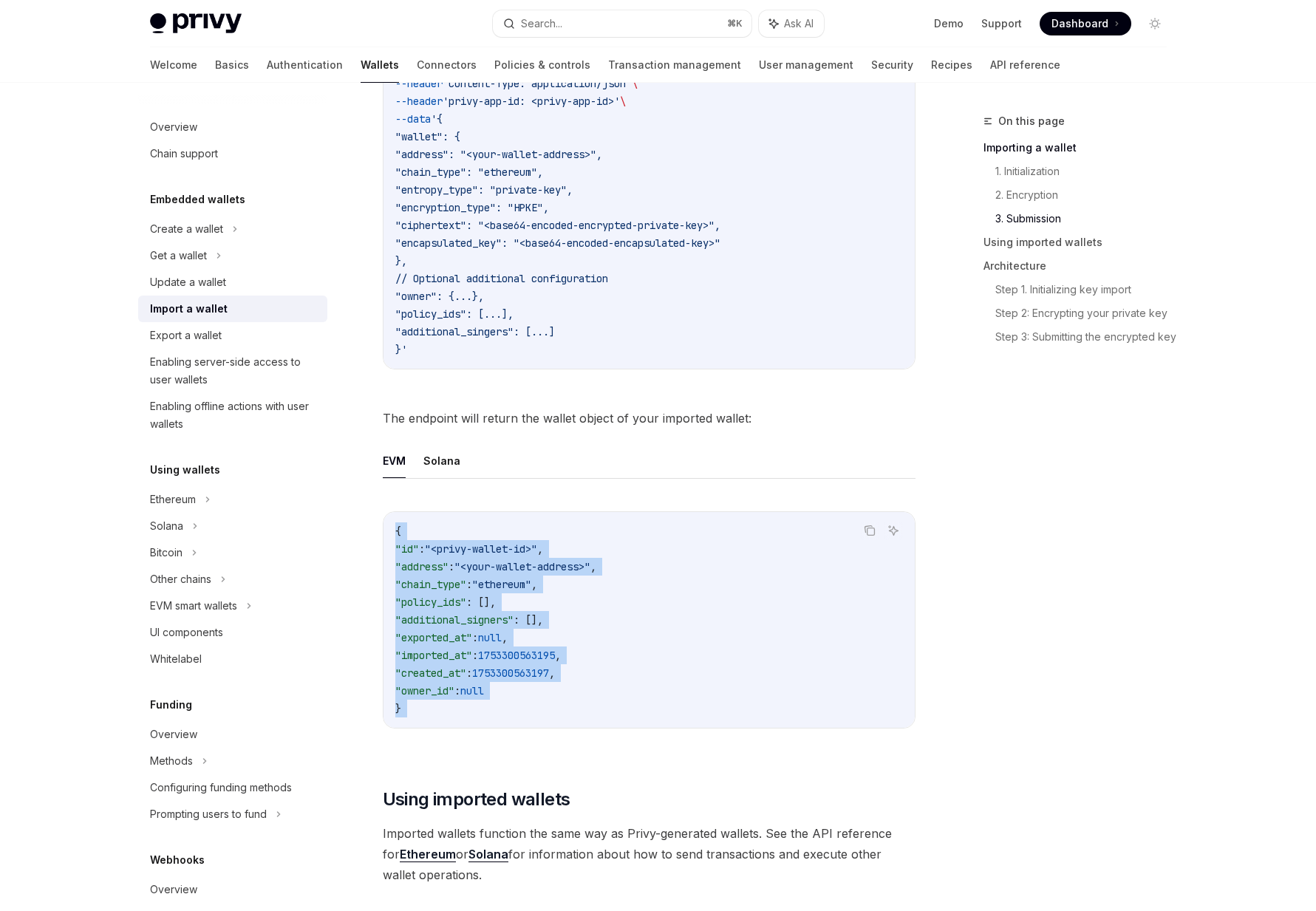
click at [467, 685] on code "{ "id" : "<privy-wallet-id>" , "address" : "<your-wallet-address>" , "chain_typ…" at bounding box center [648, 620] width 507 height 195
drag, startPoint x: 478, startPoint y: 687, endPoint x: 399, endPoint y: 522, distance: 182.9
click at [399, 522] on code "{ "id" : "<privy-wallet-id>" , "address" : "<your-wallet-address>" , "chain_typ…" at bounding box center [648, 620] width 507 height 195
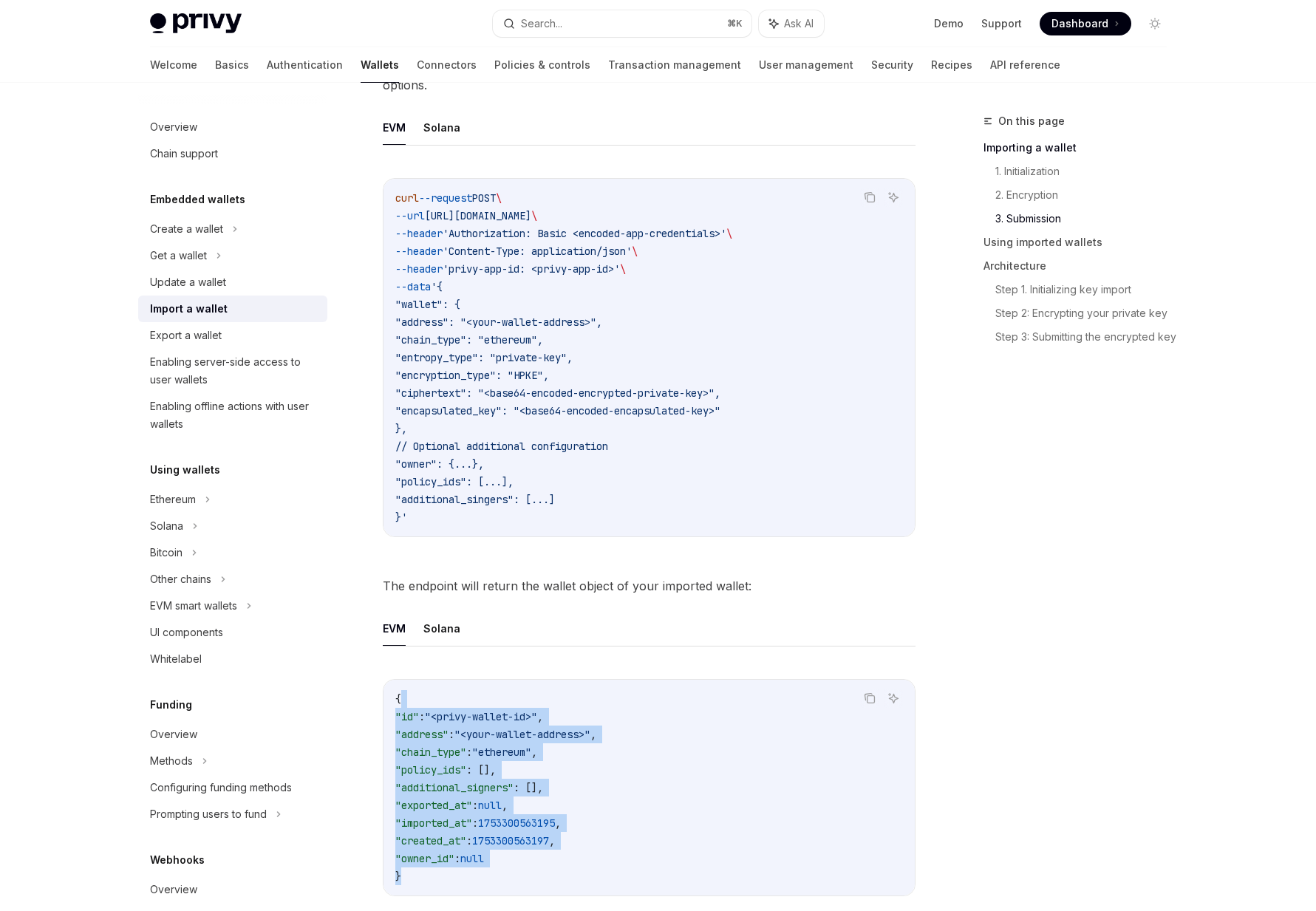
scroll to position [2392, 0]
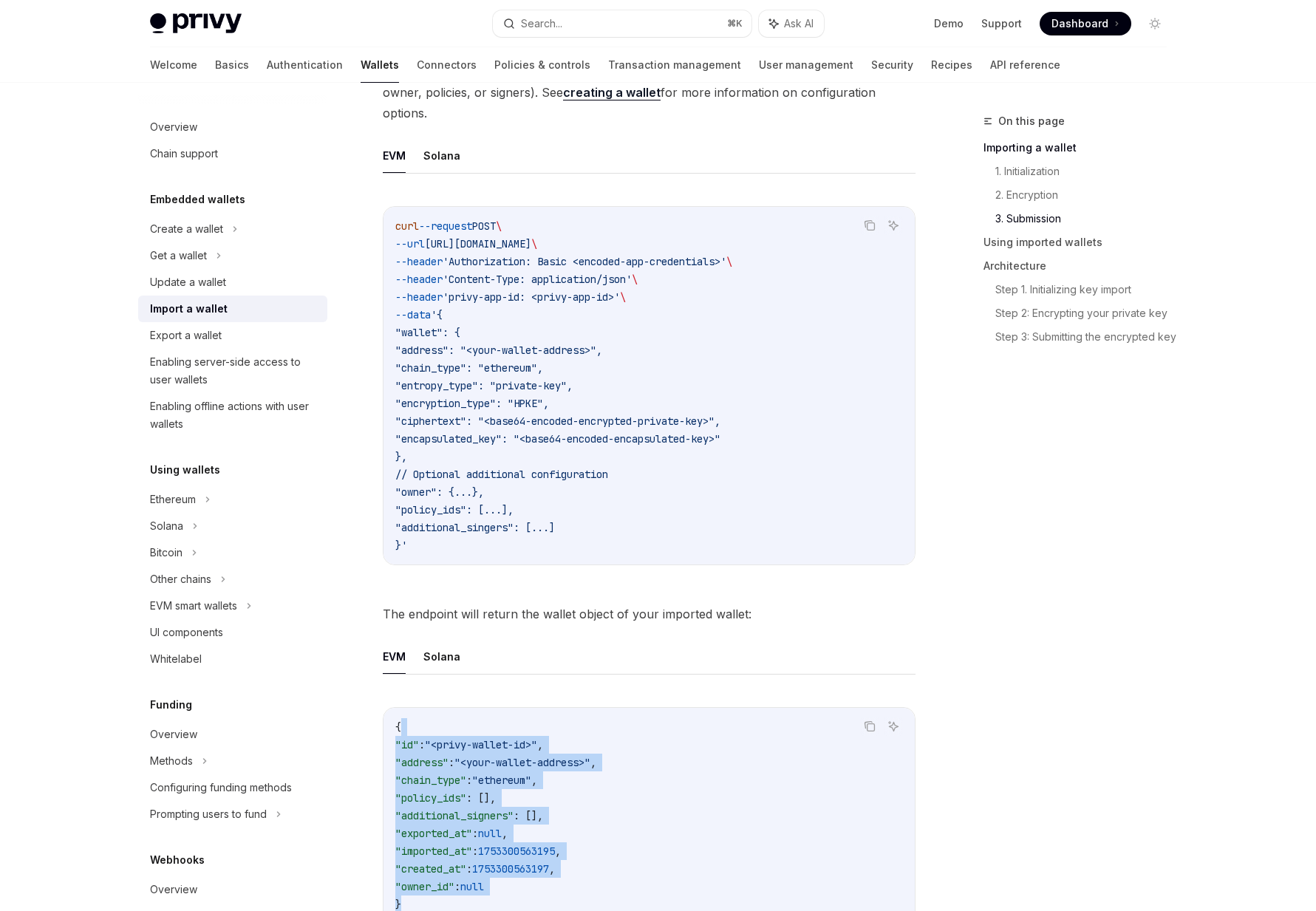
drag, startPoint x: 458, startPoint y: 222, endPoint x: 631, endPoint y: 452, distance: 287.8
click at [631, 452] on code "curl --request POST \ --url https://api.privy.io/v1/wallets/import/submit \ --h…" at bounding box center [648, 385] width 507 height 337
click at [608, 467] on span "// Optional additional configuration" at bounding box center [501, 474] width 212 height 14
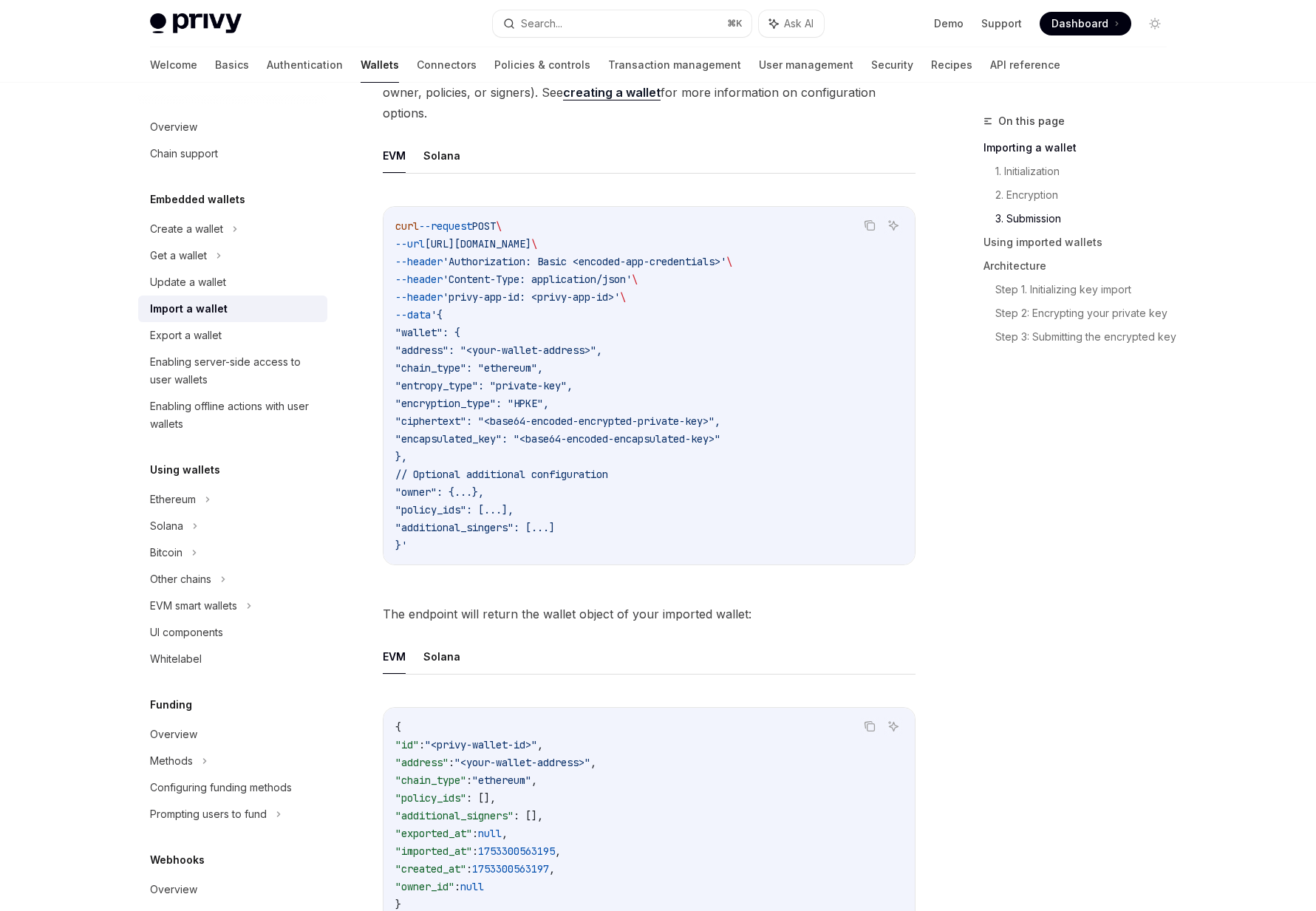
drag, startPoint x: 422, startPoint y: 478, endPoint x: 558, endPoint y: 479, distance: 136.0
click at [558, 479] on code "curl --request POST \ --url https://api.privy.io/v1/wallets/import/submit \ --h…" at bounding box center [648, 385] width 507 height 337
drag, startPoint x: 558, startPoint y: 479, endPoint x: 408, endPoint y: 478, distance: 150.0
click at [408, 477] on code "curl --request POST \ --url https://api.privy.io/v1/wallets/import/submit \ --h…" at bounding box center [648, 385] width 507 height 337
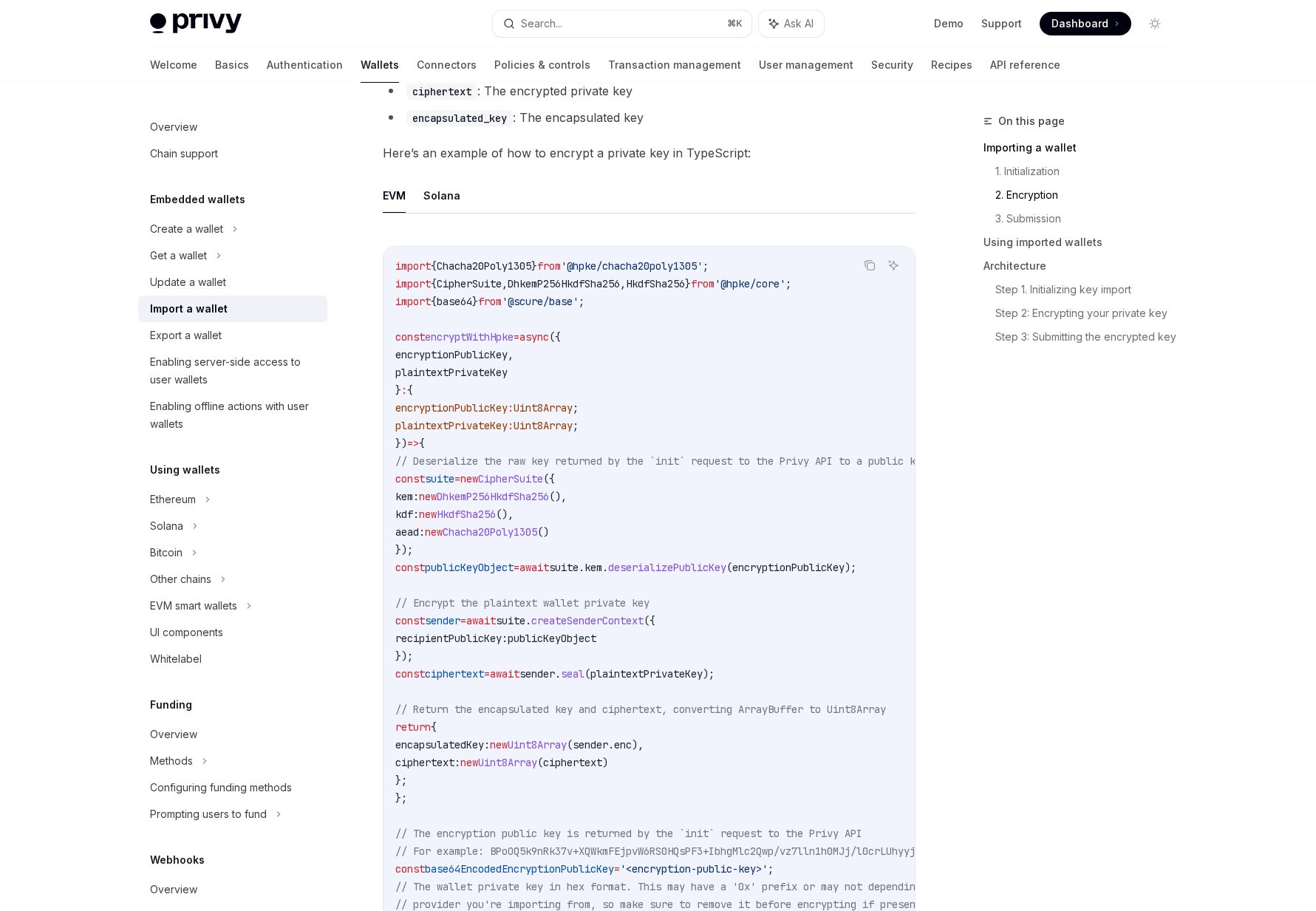
scroll to position [1188, 0]
click at [990, 62] on link "API reference" at bounding box center [1025, 64] width 70 height 35
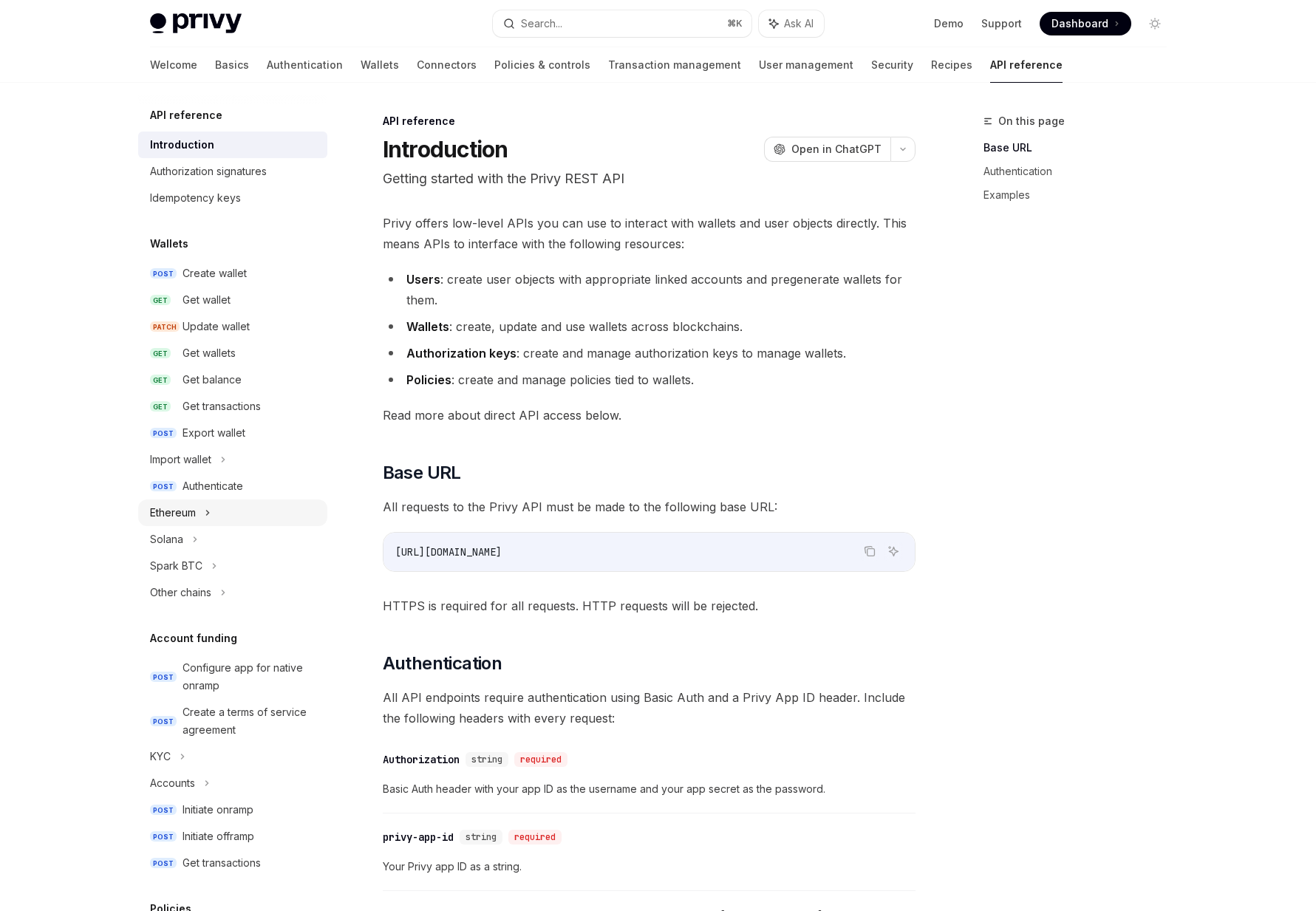
click at [202, 518] on div "Ethereum" at bounding box center [232, 512] width 189 height 26
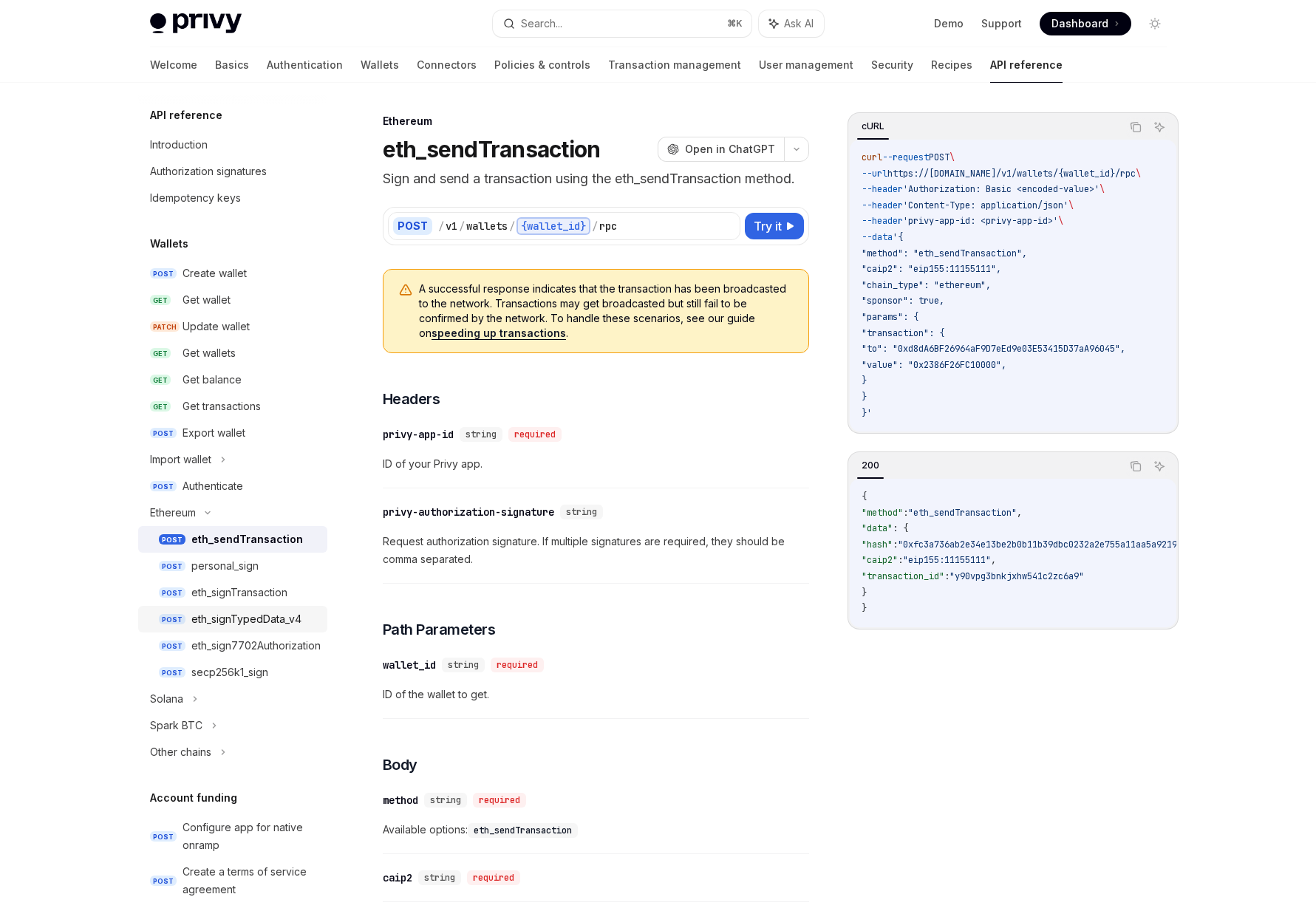
click at [208, 613] on div "eth_signTypedData_v4" at bounding box center [247, 619] width 110 height 18
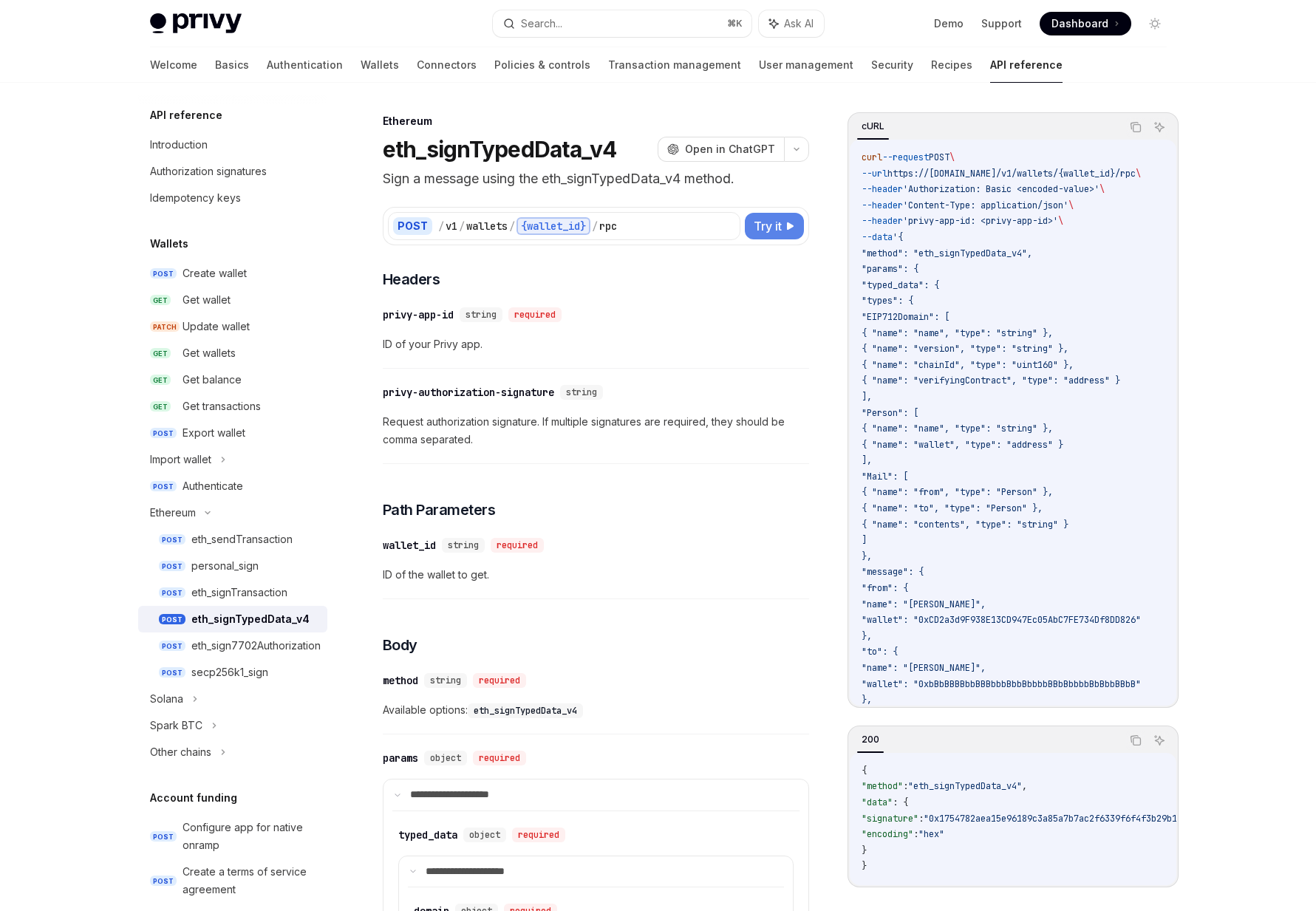
click at [772, 224] on span "Try it" at bounding box center [767, 226] width 28 height 18
type textarea "*"
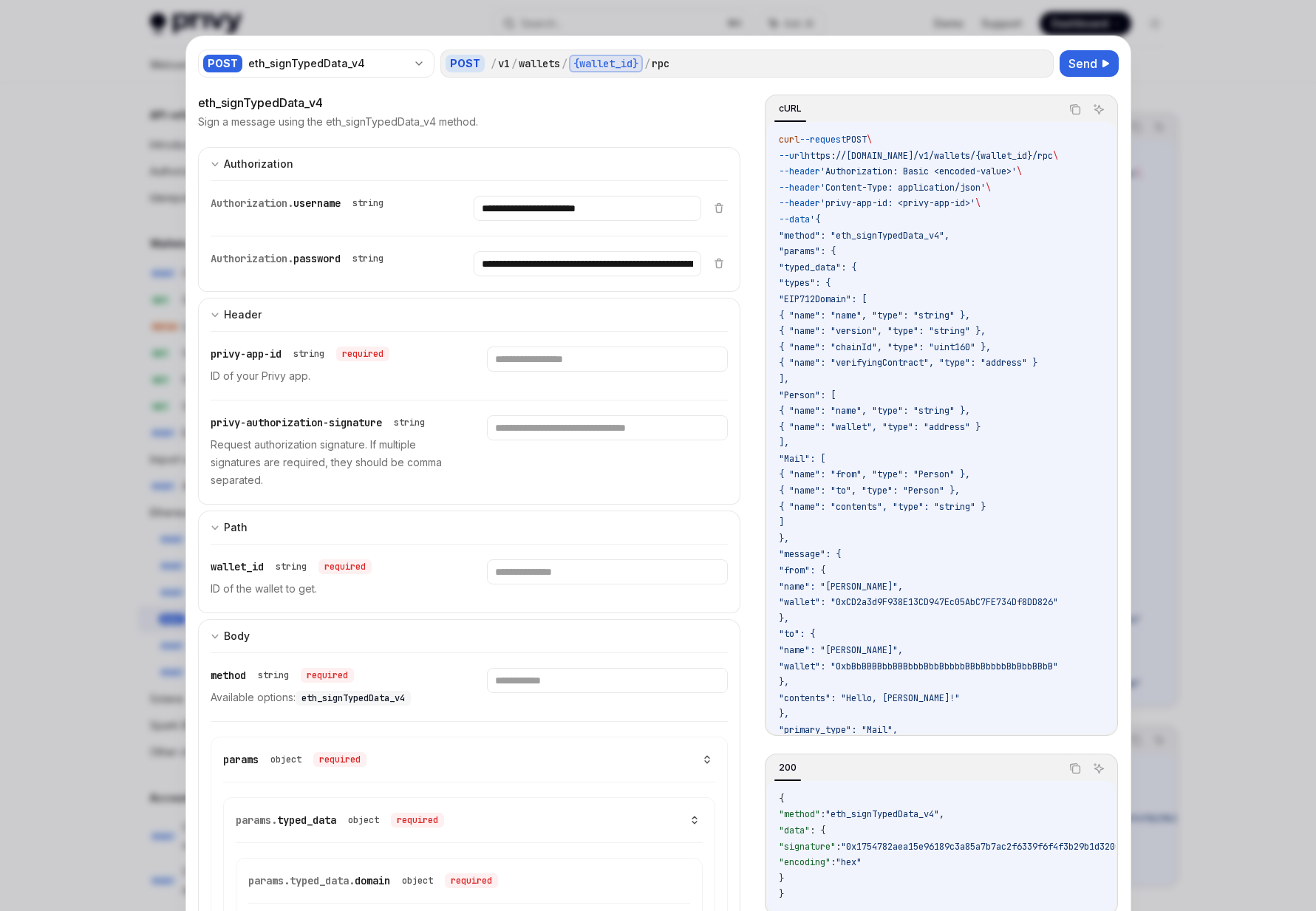
drag, startPoint x: 798, startPoint y: 705, endPoint x: 774, endPoint y: 144, distance: 561.5
click at [774, 144] on div "curl --request POST \ --url https://api.privy.io/v1/wallets/{wallet_id}/rpc \ -…" at bounding box center [940, 427] width 348 height 612
click at [630, 110] on div "eth_signTypedData_v4" at bounding box center [469, 103] width 543 height 18
click at [550, 221] on input "text" at bounding box center [588, 209] width 228 height 25
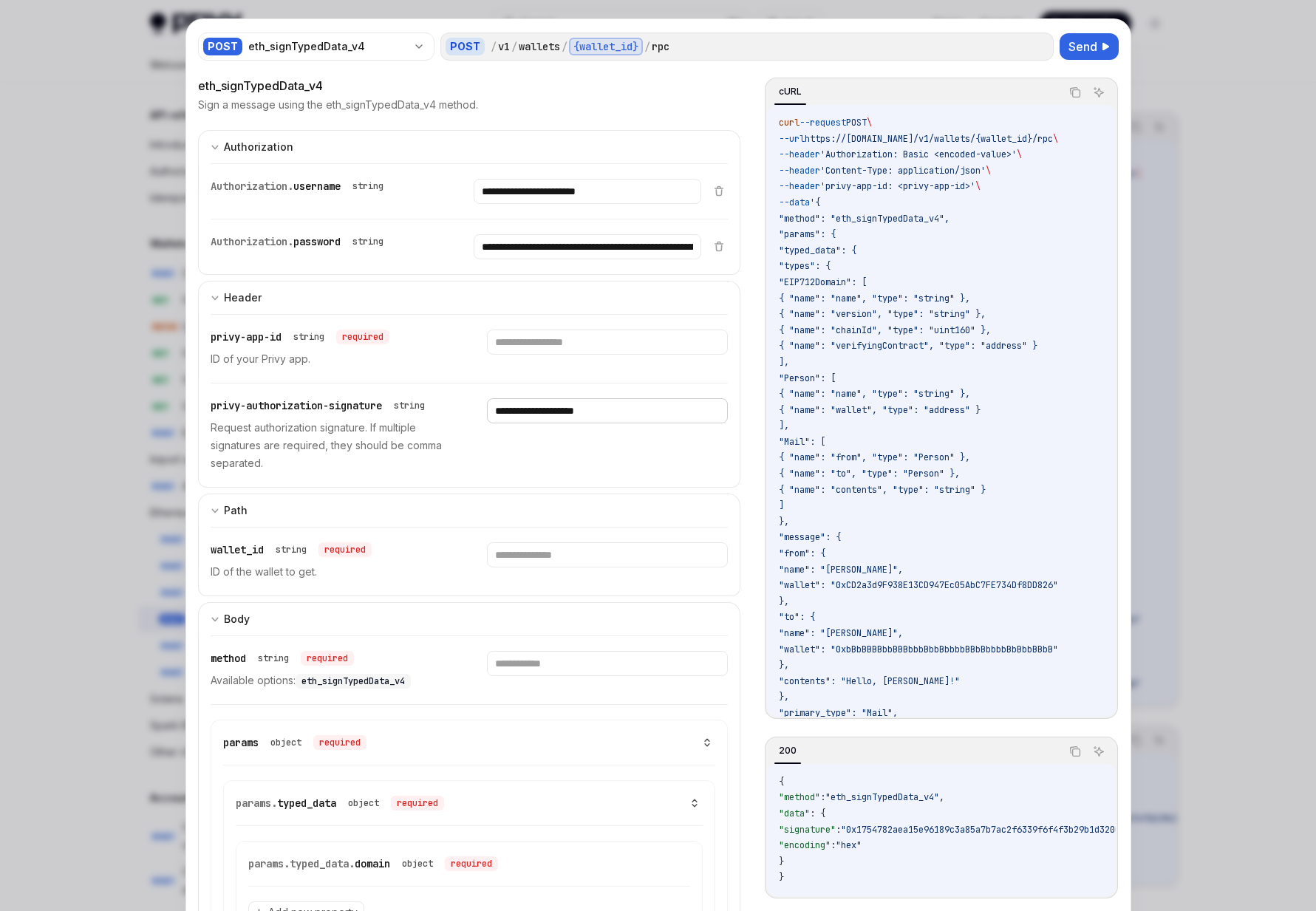
scroll to position [22, 0]
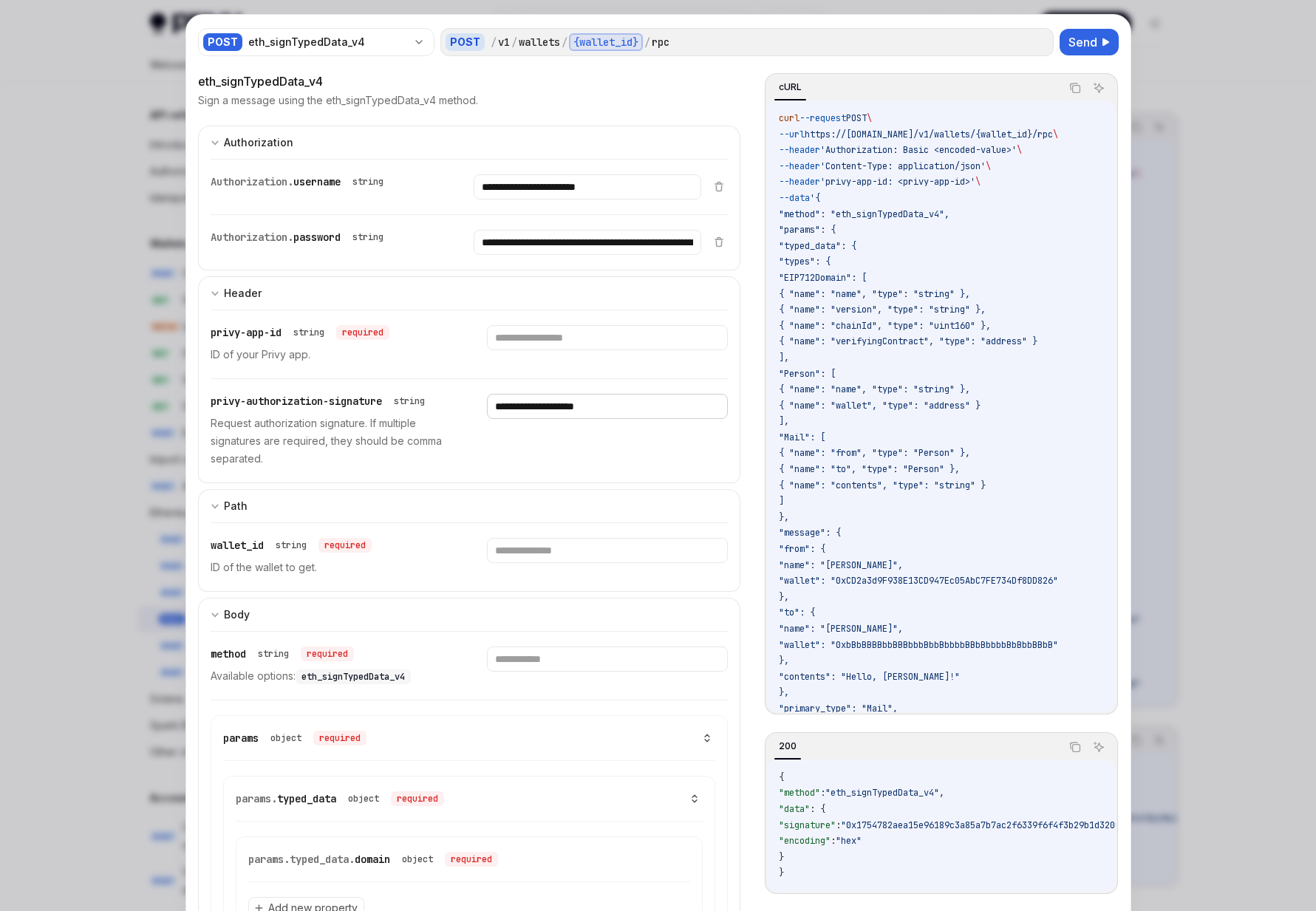
type input "**********"
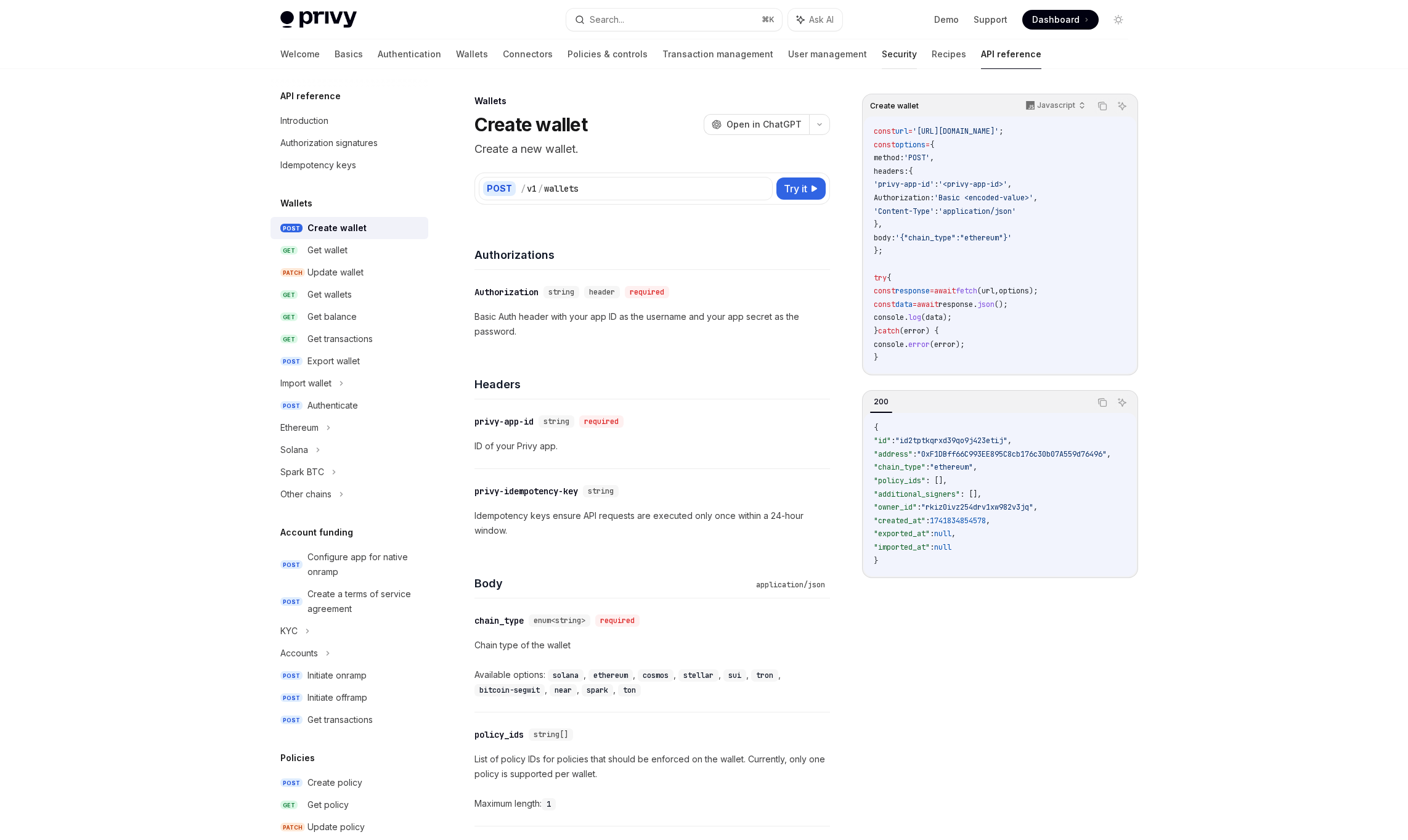
click at [882, 54] on link "Security" at bounding box center [900, 54] width 35 height 29
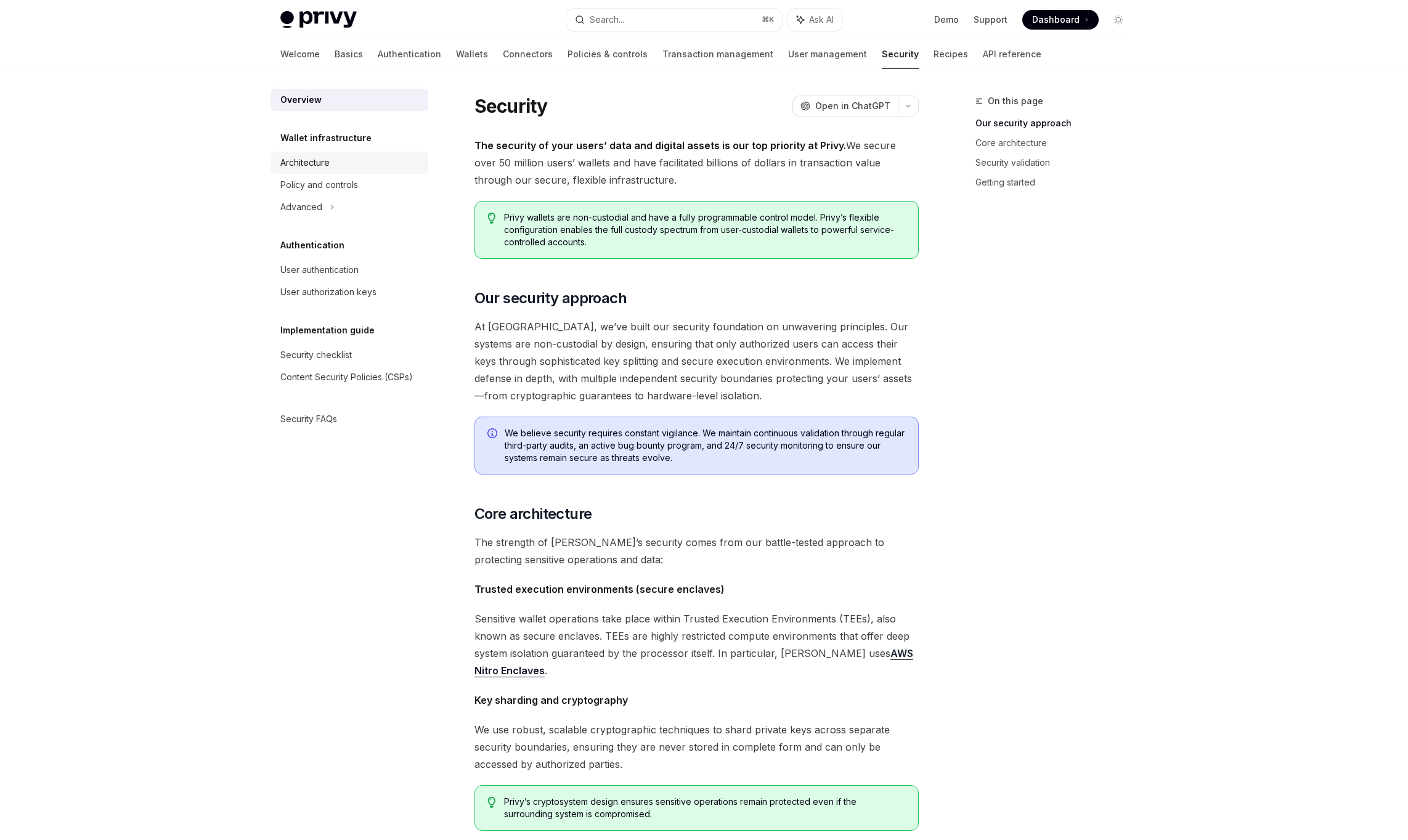
click at [298, 165] on div "Architecture" at bounding box center [305, 163] width 49 height 15
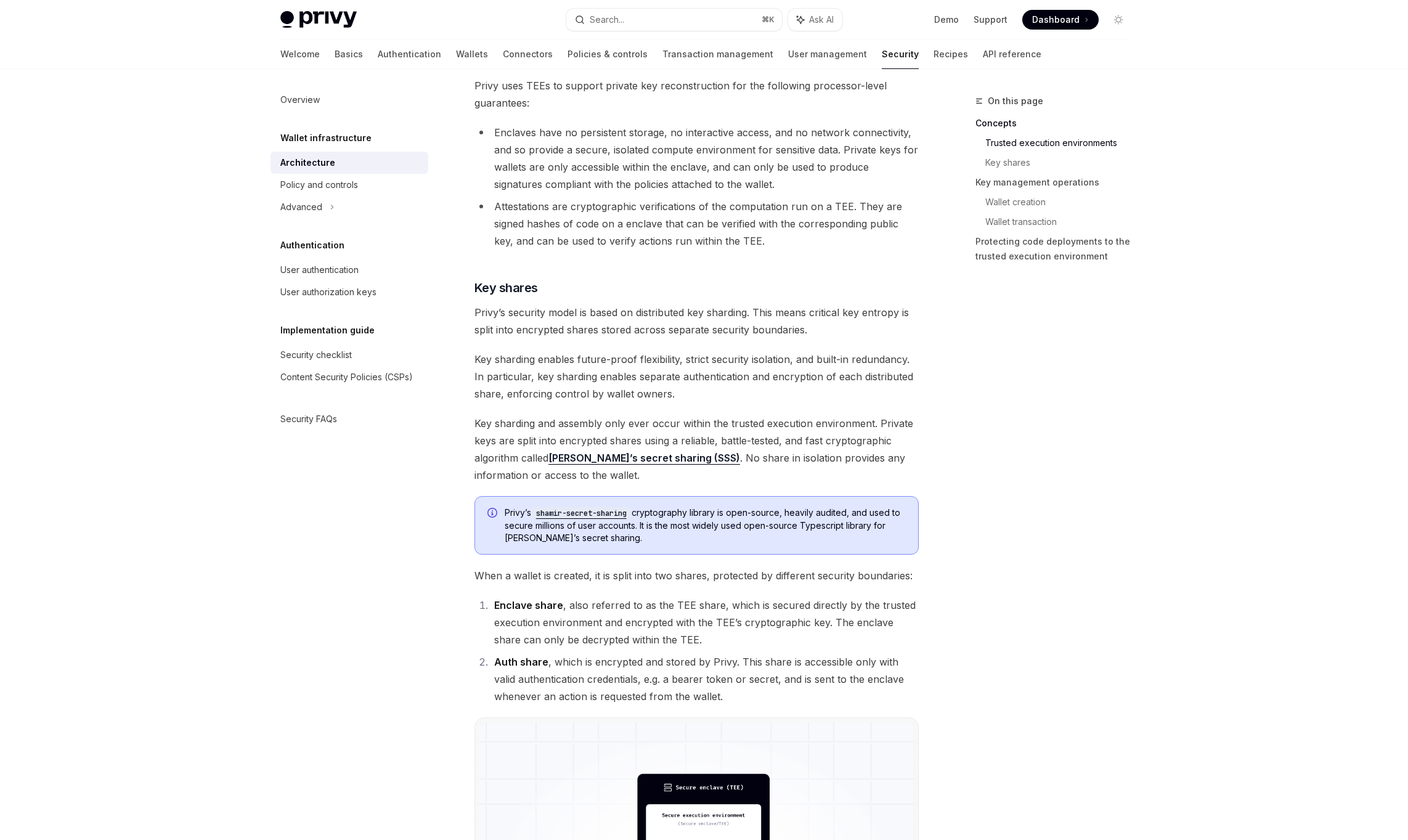
scroll to position [400, 0]
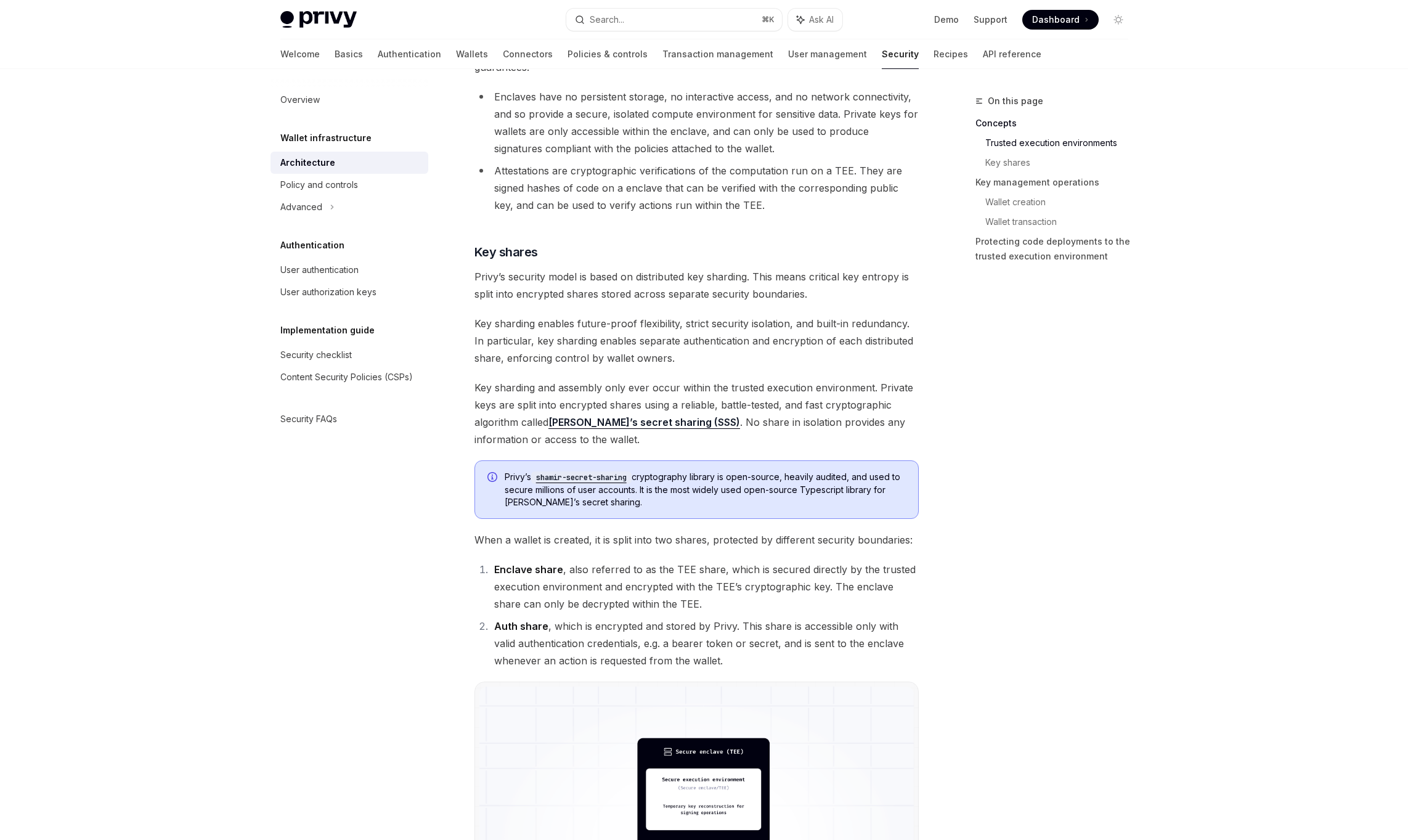
drag, startPoint x: 583, startPoint y: 633, endPoint x: 615, endPoint y: 670, distance: 48.9
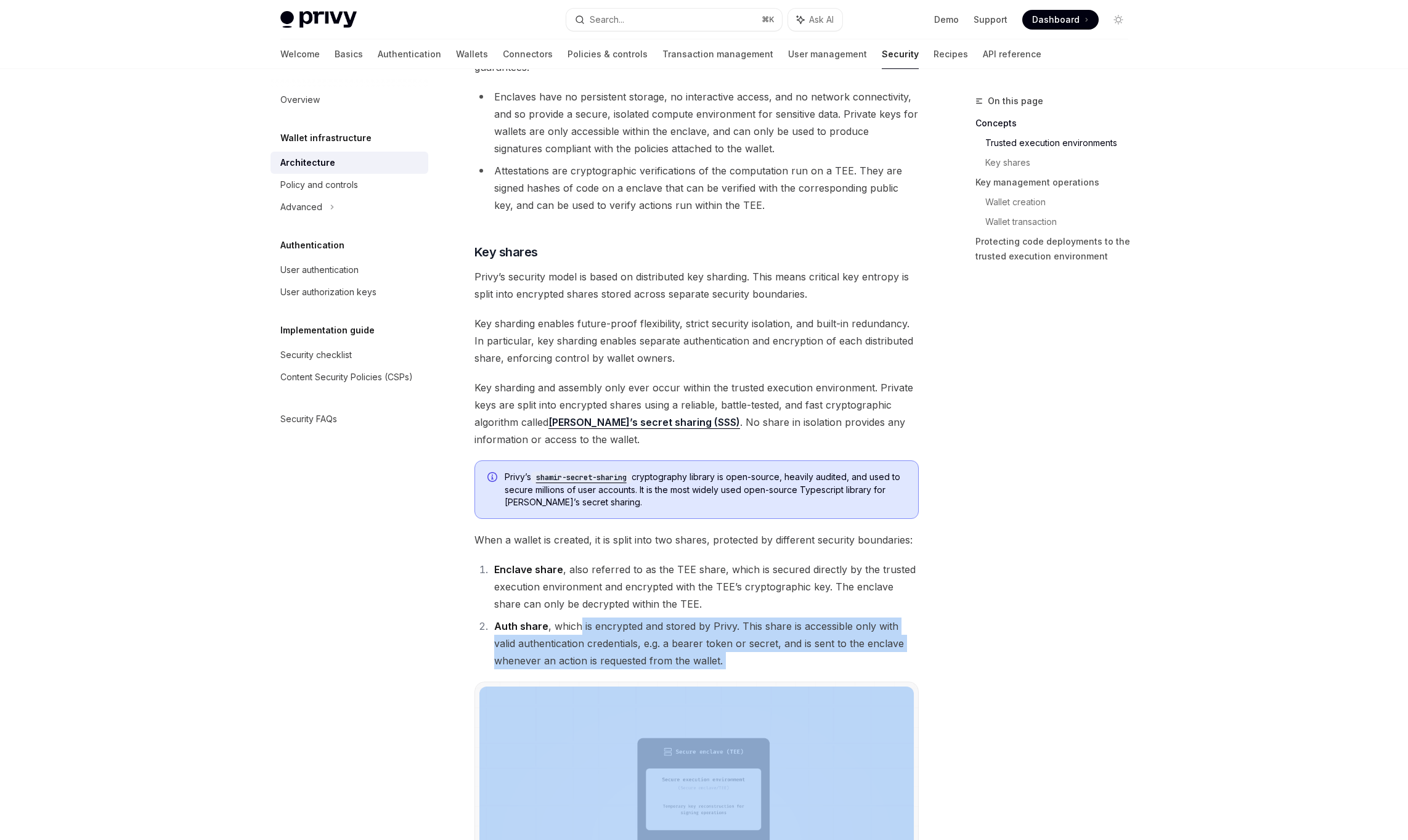
drag, startPoint x: 615, startPoint y: 670, endPoint x: 580, endPoint y: 630, distance: 53.2
click at [580, 630] on li "Auth share , which is encrypted and stored by Privy. This share is accessible o…" at bounding box center [705, 643] width 428 height 52
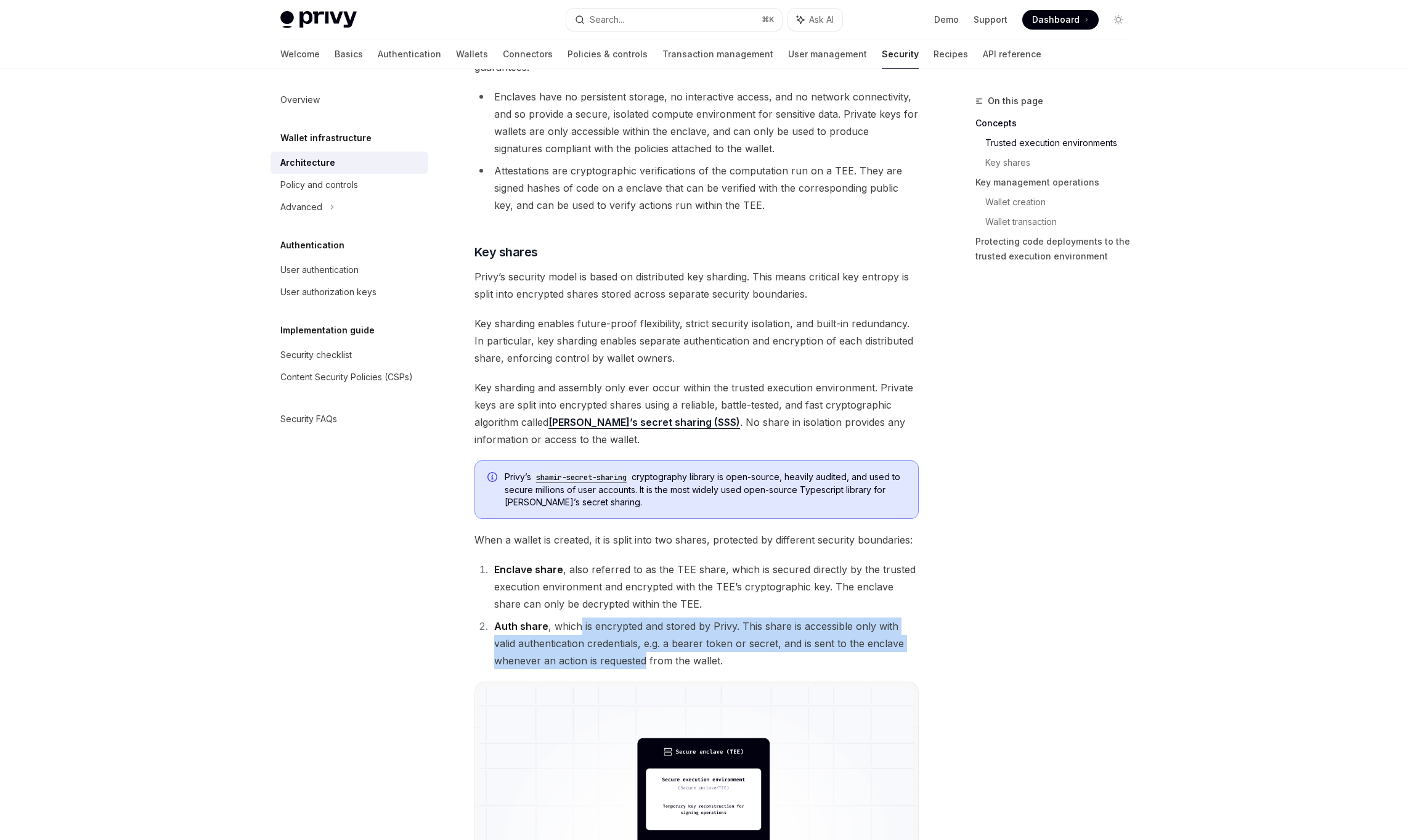
drag, startPoint x: 580, startPoint y: 630, endPoint x: 612, endPoint y: 669, distance: 50.4
click at [612, 669] on li "Auth share , which is encrypted and stored by Privy. This share is accessible o…" at bounding box center [705, 643] width 428 height 52
drag, startPoint x: 612, startPoint y: 669, endPoint x: 573, endPoint y: 617, distance: 65.0
click at [573, 618] on li "Auth share , which is encrypted and stored by Privy. This share is accessible o…" at bounding box center [705, 643] width 428 height 52
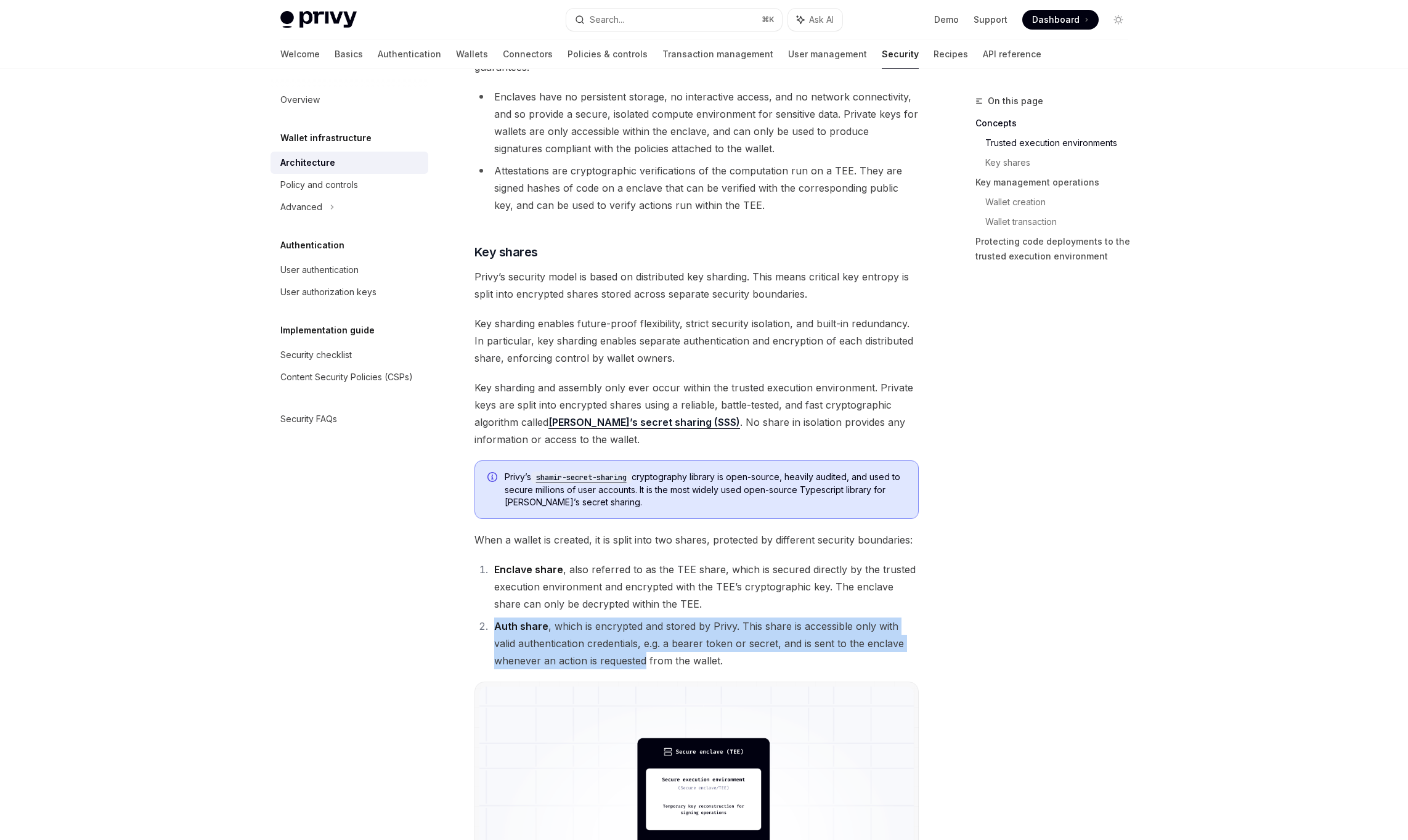
click at [573, 618] on li "Auth share , which is encrypted and stored by Privy. This share is accessible o…" at bounding box center [705, 643] width 428 height 52
drag, startPoint x: 573, startPoint y: 617, endPoint x: 587, endPoint y: 649, distance: 34.9
click at [587, 649] on li "Auth share , which is encrypted and stored by Privy. This share is accessible o…" at bounding box center [705, 643] width 428 height 52
drag, startPoint x: 587, startPoint y: 649, endPoint x: 582, endPoint y: 633, distance: 16.8
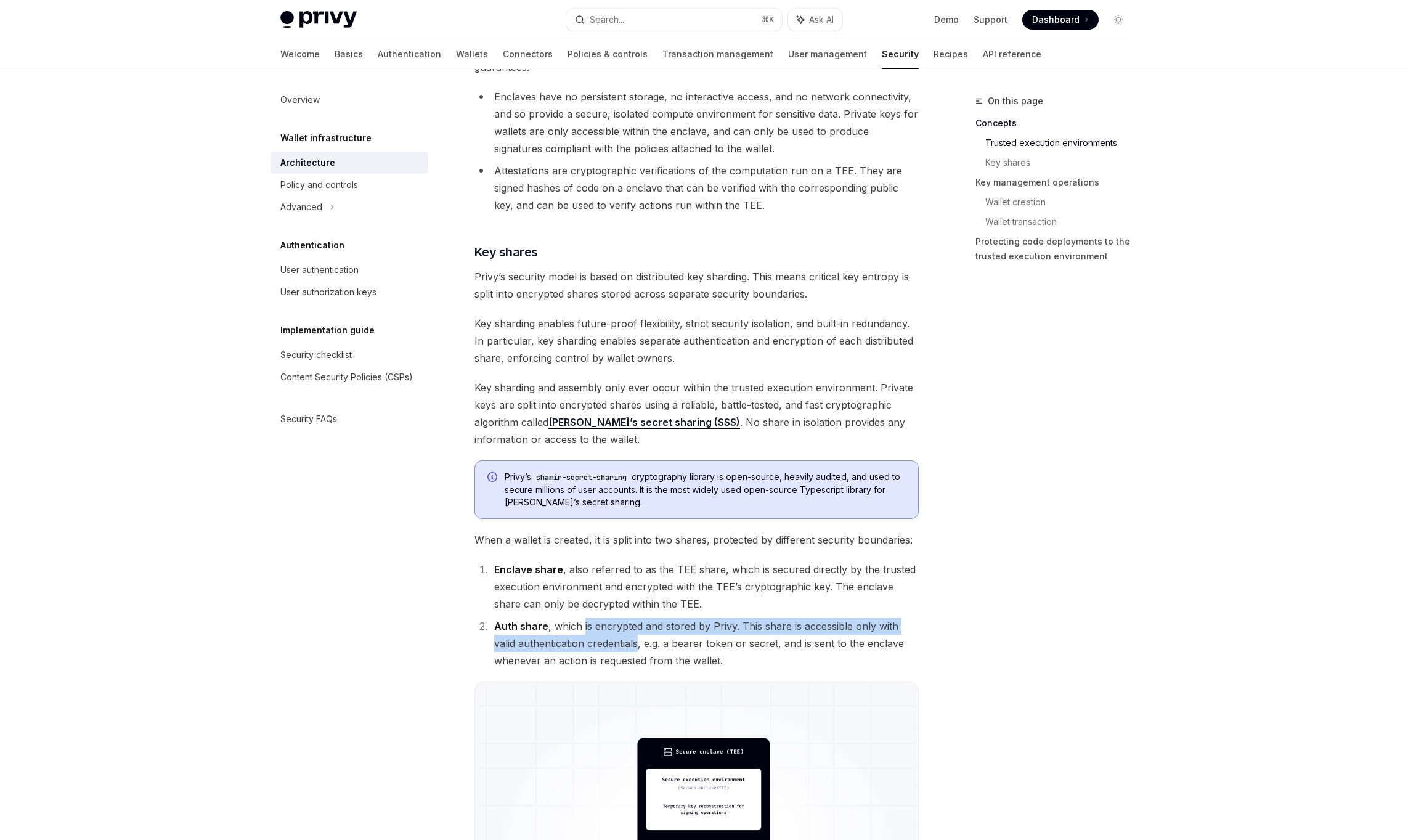
click at [582, 633] on li "Auth share , which is encrypted and stored by Privy. This share is accessible o…" at bounding box center [705, 643] width 428 height 52
drag, startPoint x: 582, startPoint y: 633, endPoint x: 592, endPoint y: 664, distance: 32.6
click at [592, 664] on li "Auth share , which is encrypted and stored by Privy. This share is accessible o…" at bounding box center [705, 643] width 428 height 52
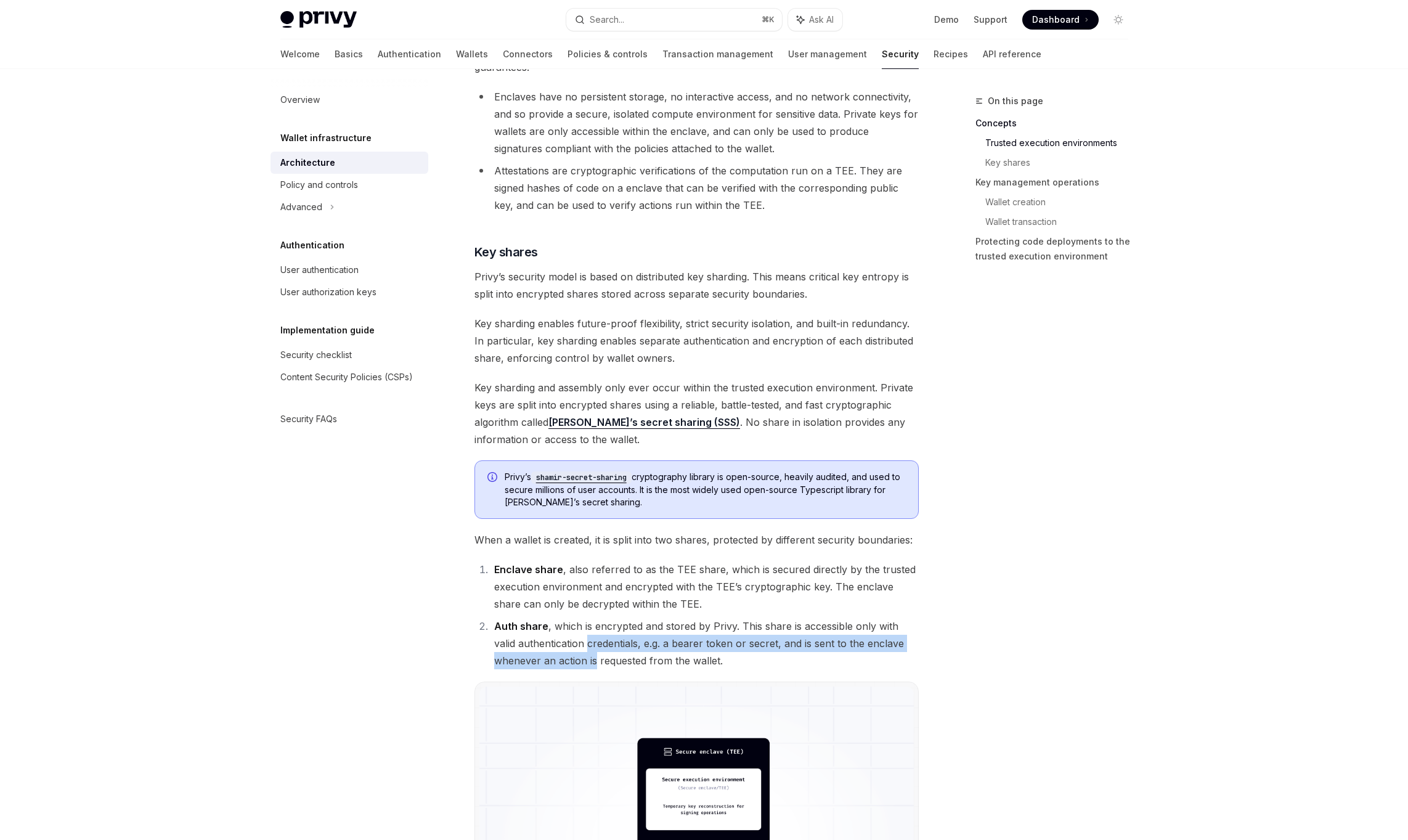
drag, startPoint x: 592, startPoint y: 664, endPoint x: 587, endPoint y: 643, distance: 21.6
click at [587, 643] on li "Auth share , which is encrypted and stored by Privy. This share is accessible o…" at bounding box center [705, 643] width 428 height 52
click at [600, 633] on li "Auth share , which is encrypted and stored by Privy. This share is accessible o…" at bounding box center [705, 643] width 428 height 52
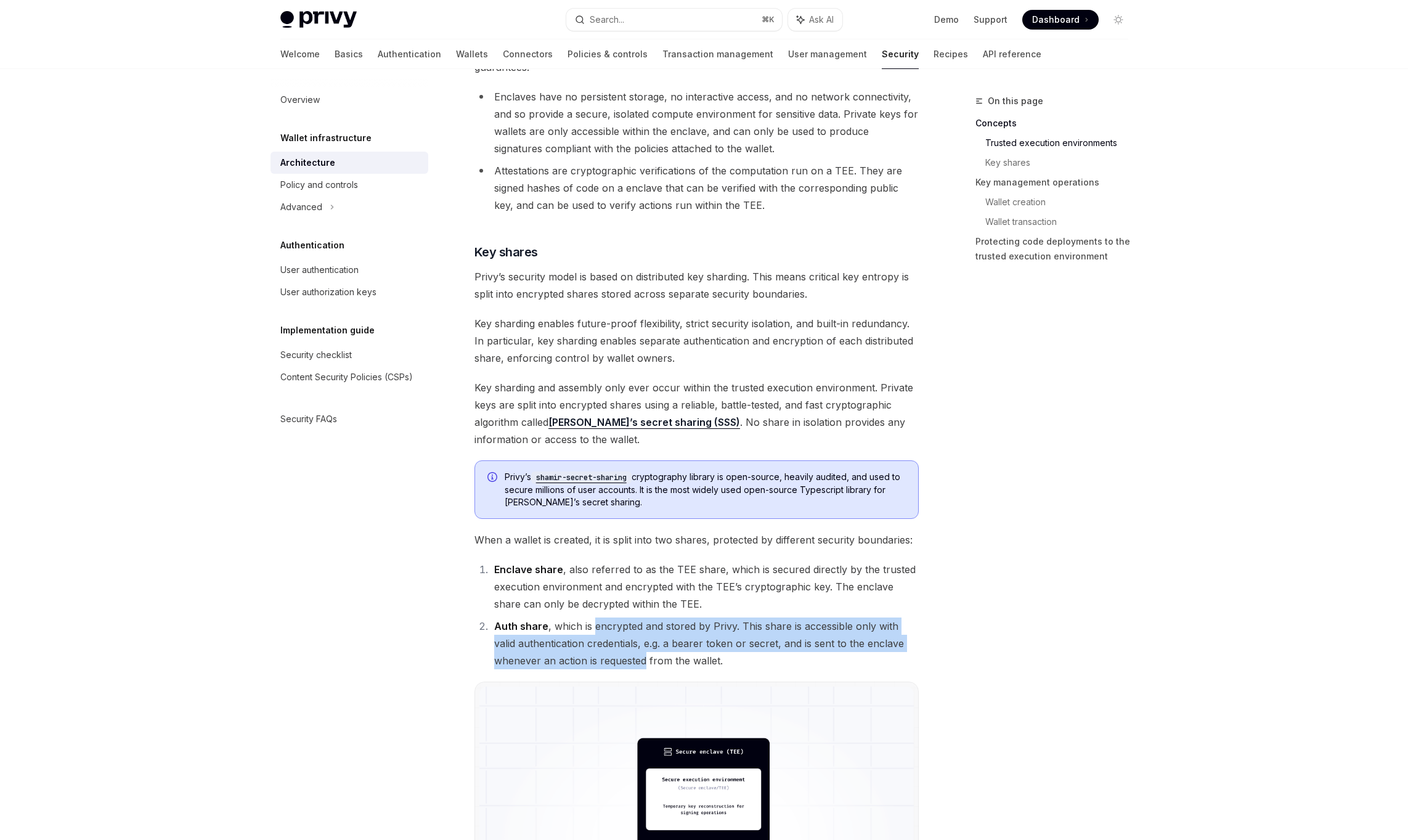
drag, startPoint x: 600, startPoint y: 633, endPoint x: 609, endPoint y: 668, distance: 36.1
click at [609, 668] on li "Auth share , which is encrypted and stored by Privy. This share is accessible o…" at bounding box center [705, 643] width 428 height 52
drag, startPoint x: 609, startPoint y: 668, endPoint x: 591, endPoint y: 624, distance: 47.5
click at [591, 624] on li "Auth share , which is encrypted and stored by Privy. This share is accessible o…" at bounding box center [705, 643] width 428 height 52
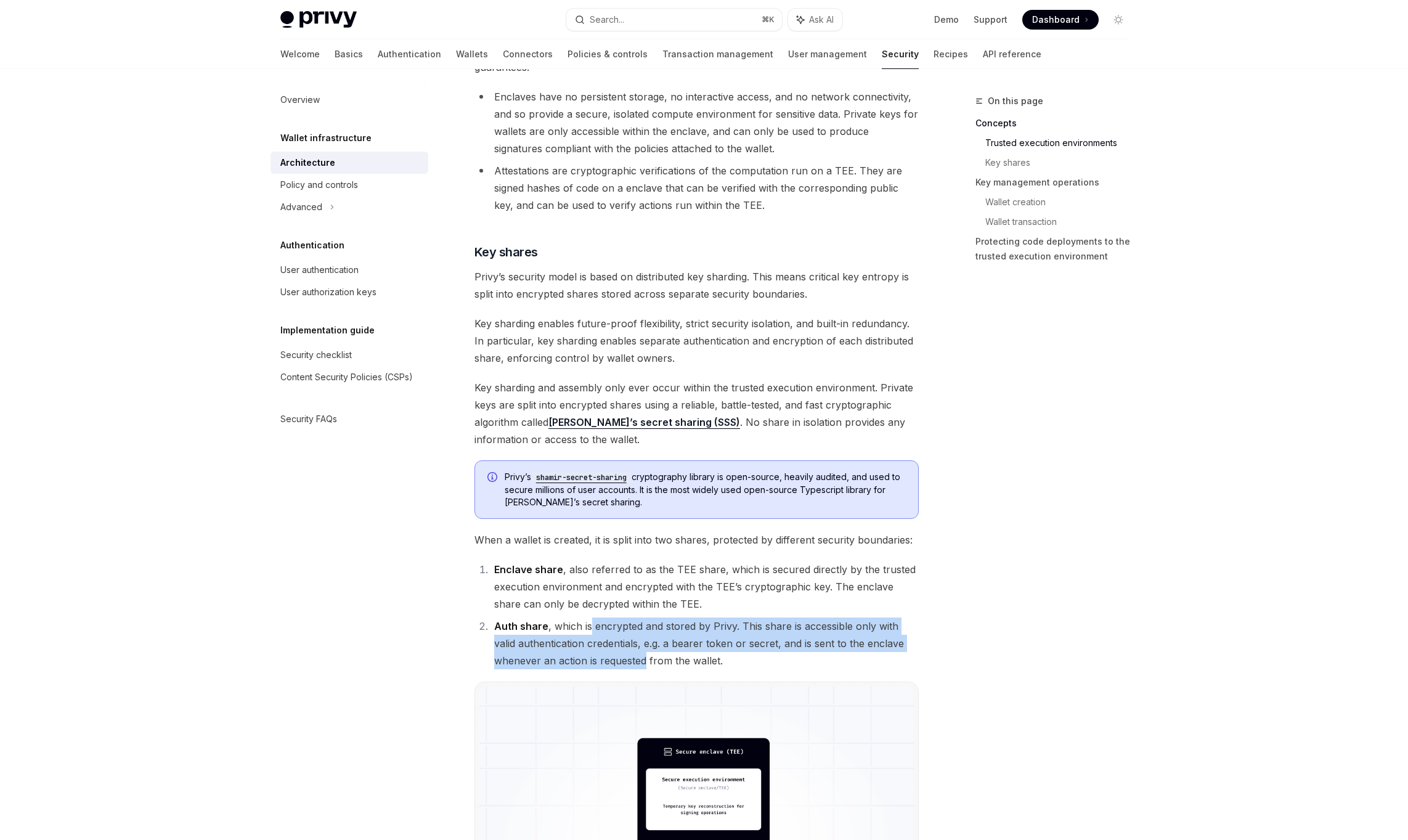
click at [591, 624] on li "Auth share , which is encrypted and stored by Privy. This share is accessible o…" at bounding box center [705, 643] width 428 height 52
drag, startPoint x: 591, startPoint y: 624, endPoint x: 598, endPoint y: 662, distance: 38.6
click at [598, 662] on li "Auth share , which is encrypted and stored by Privy. This share is accessible o…" at bounding box center [705, 643] width 428 height 52
drag, startPoint x: 598, startPoint y: 662, endPoint x: 591, endPoint y: 630, distance: 32.8
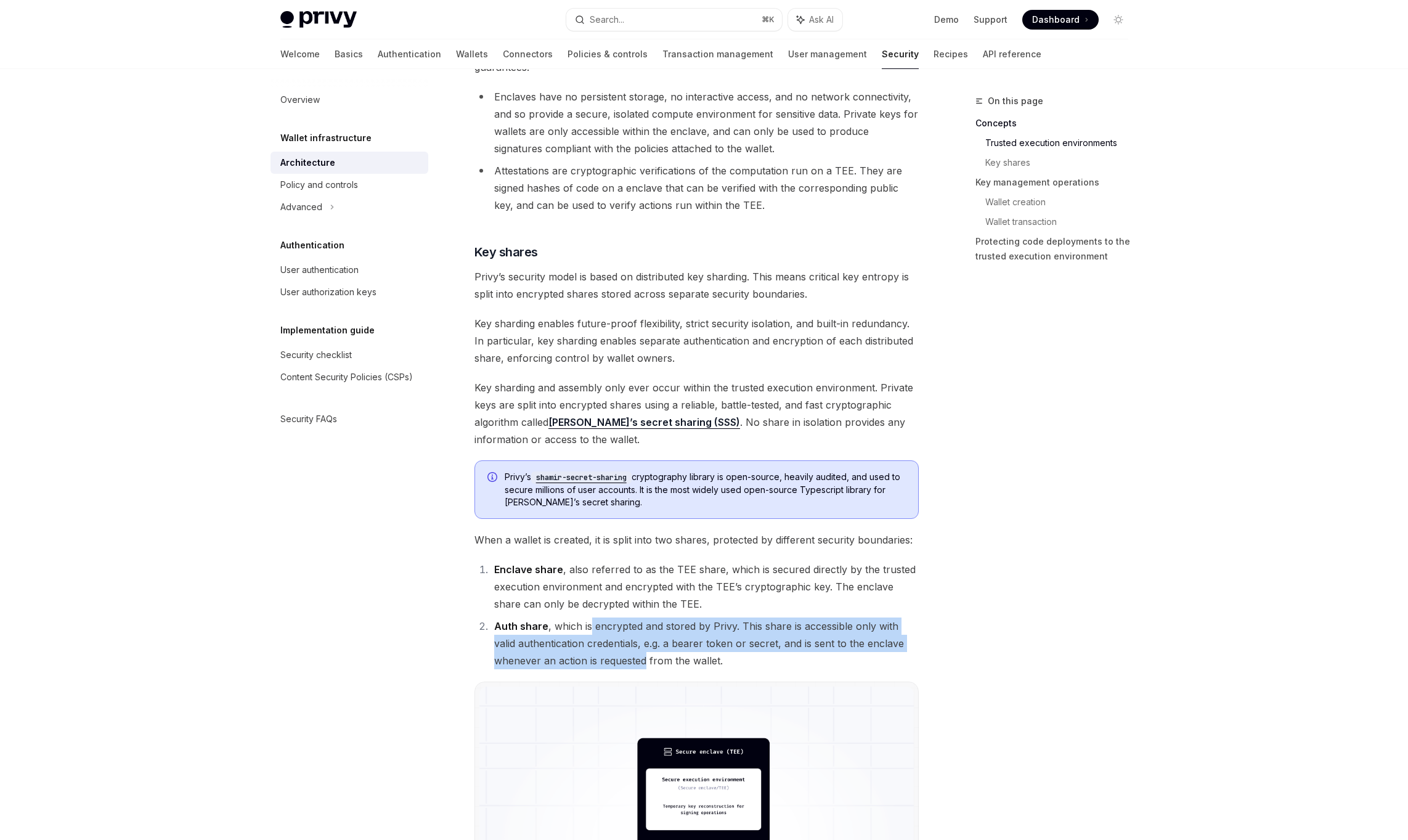
click at [591, 630] on li "Auth share , which is encrypted and stored by Privy. This share is accessible o…" at bounding box center [705, 643] width 428 height 52
click at [597, 651] on li "Auth share , which is encrypted and stored by Privy. This share is accessible o…" at bounding box center [705, 643] width 428 height 52
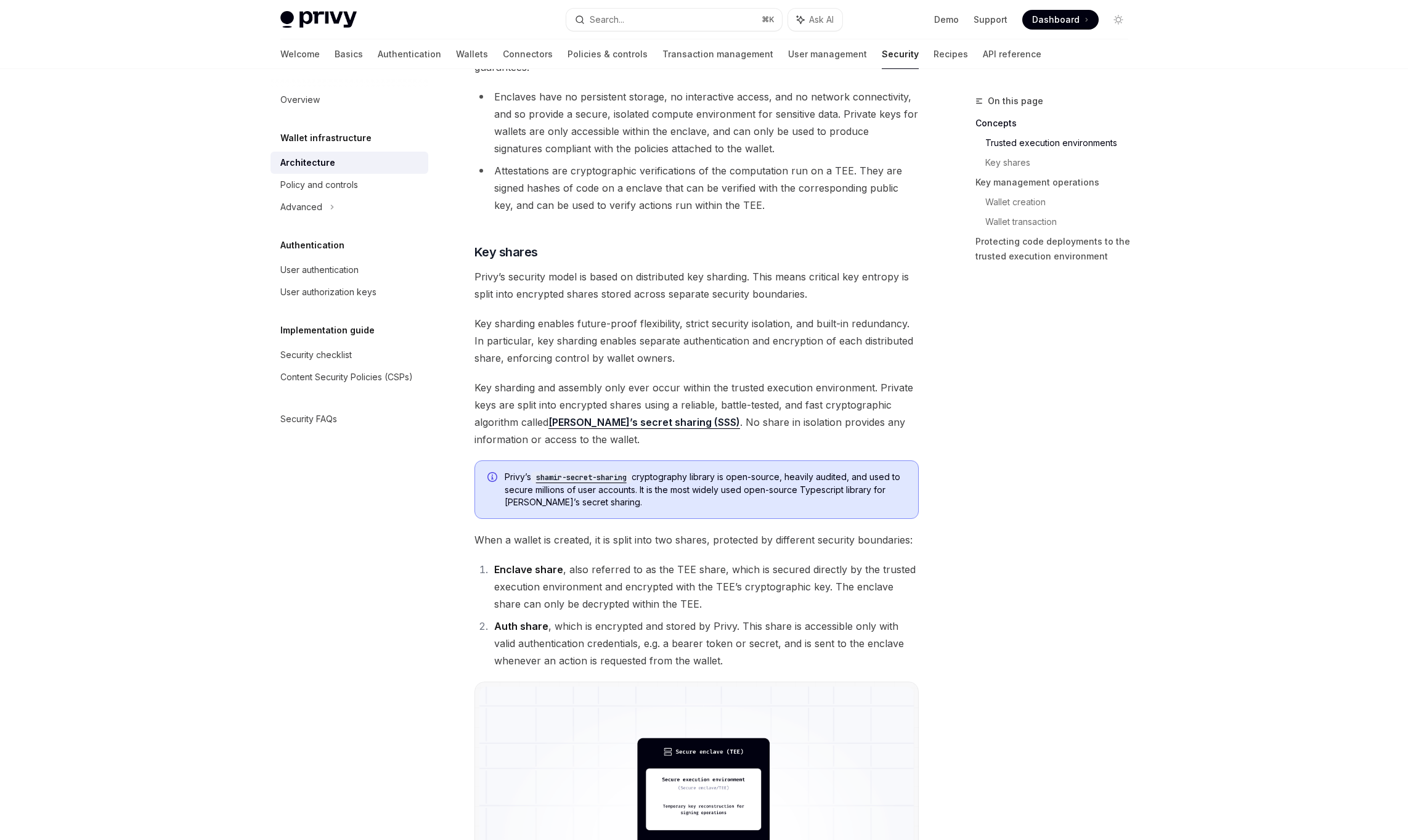
click at [643, 661] on li "Auth share , which is encrypted and stored by Privy. This share is accessible o…" at bounding box center [705, 643] width 428 height 52
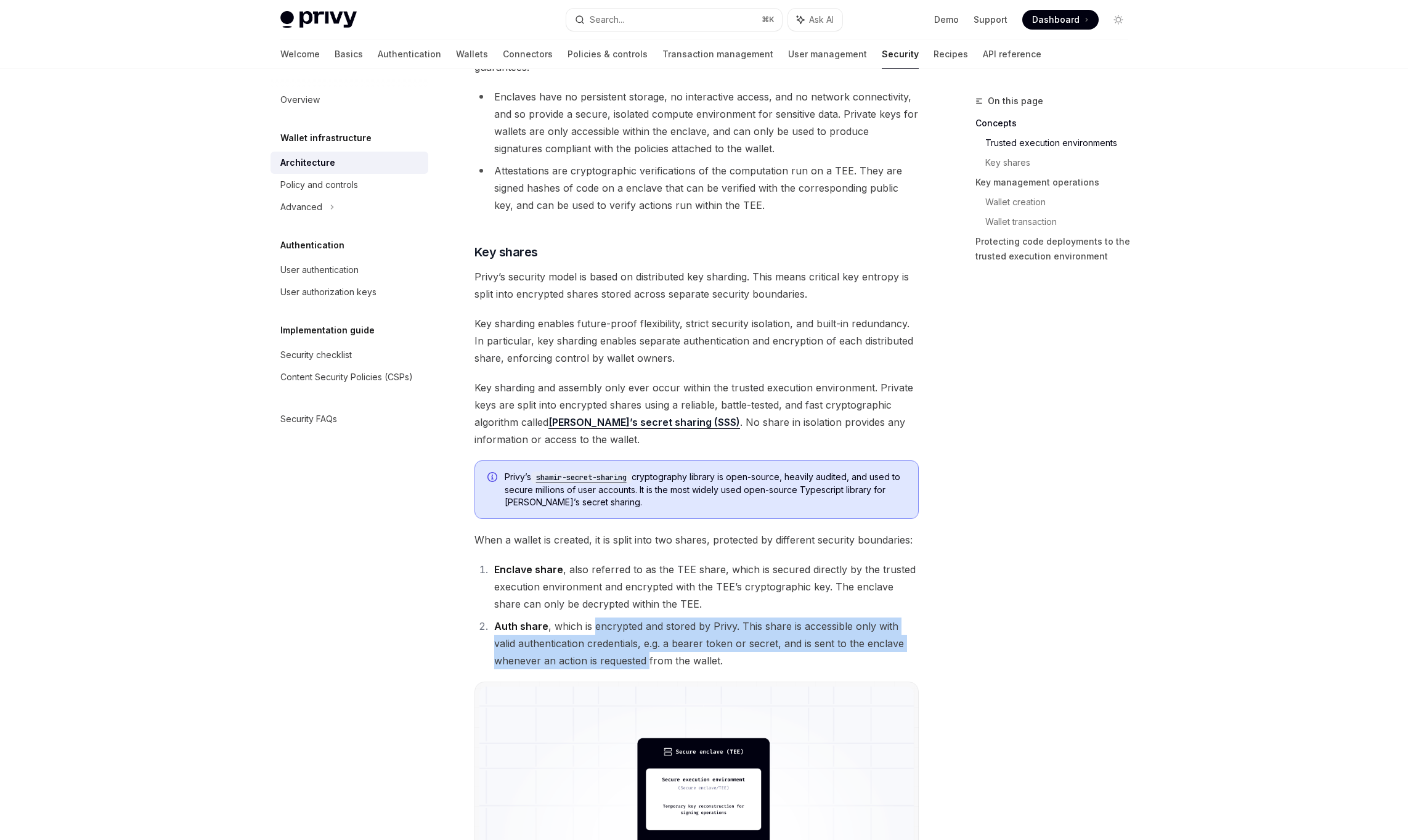
drag, startPoint x: 643, startPoint y: 661, endPoint x: 612, endPoint y: 619, distance: 52.2
click at [612, 619] on li "Auth share , which is encrypted and stored by Privy. This share is accessible o…" at bounding box center [705, 643] width 428 height 52
drag, startPoint x: 612, startPoint y: 619, endPoint x: 621, endPoint y: 659, distance: 41.0
click at [621, 659] on li "Auth share , which is encrypted and stored by Privy. This share is accessible o…" at bounding box center [705, 643] width 428 height 52
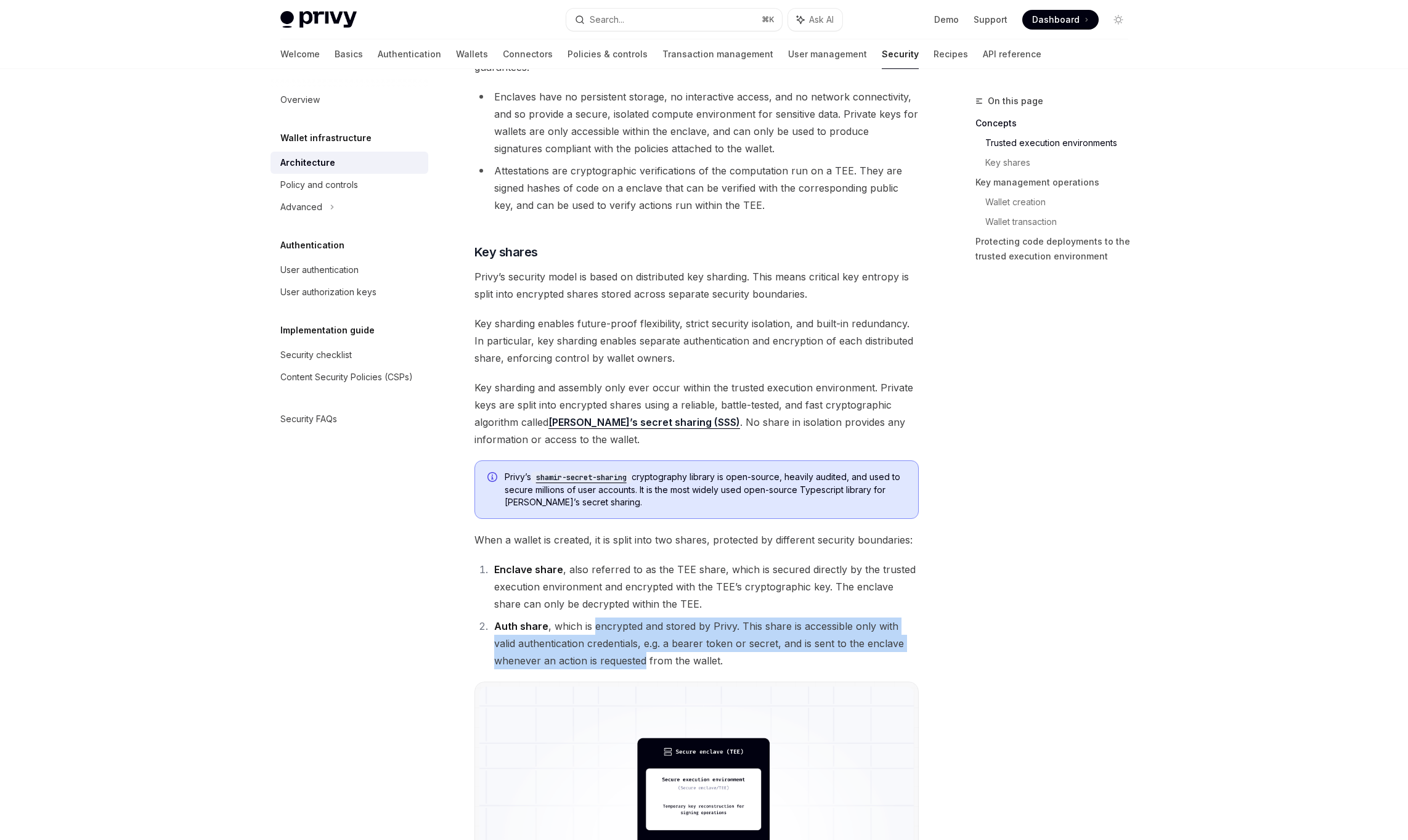
click at [621, 659] on li "Auth share , which is encrypted and stored by Privy. This share is accessible o…" at bounding box center [705, 643] width 428 height 52
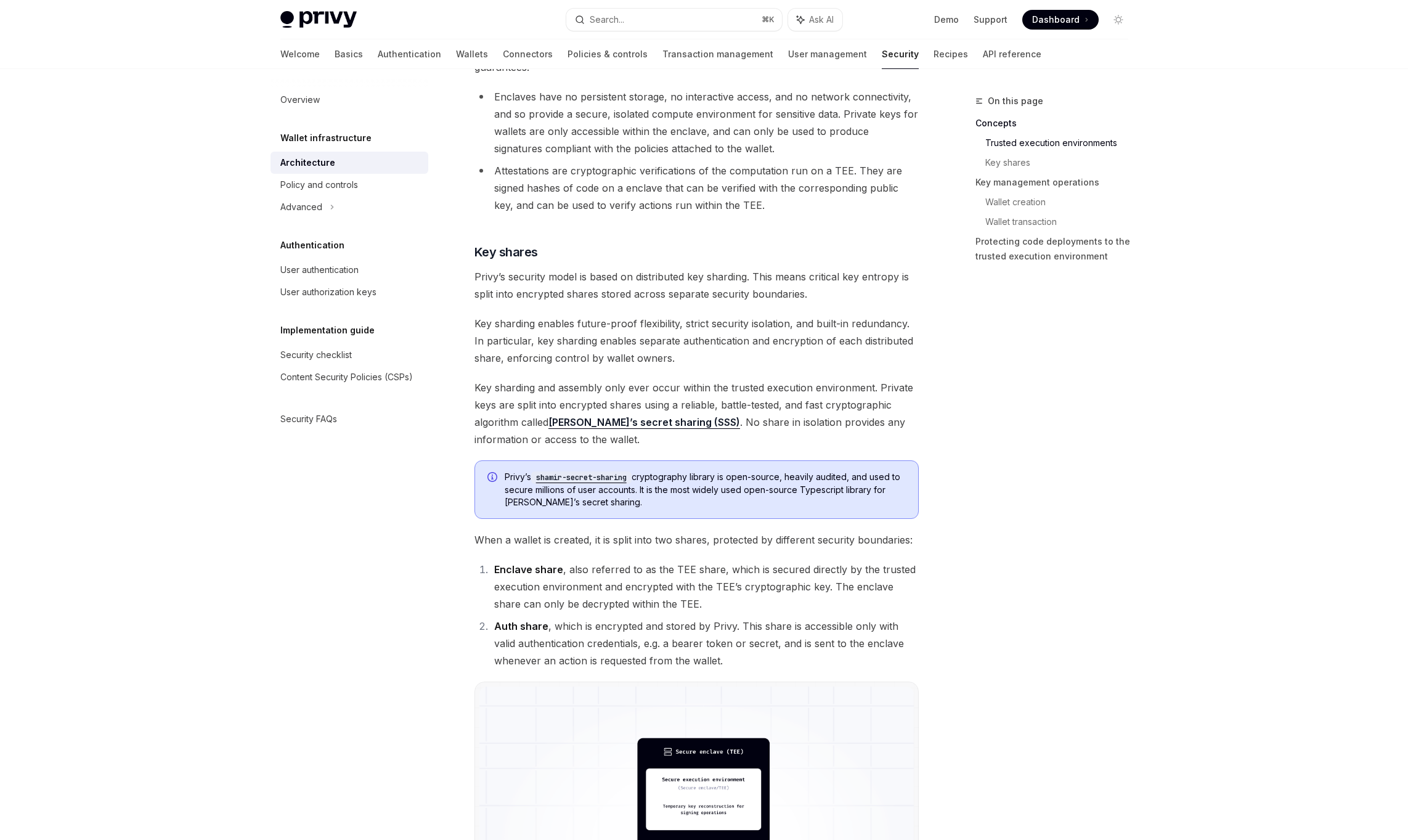
type textarea "*"
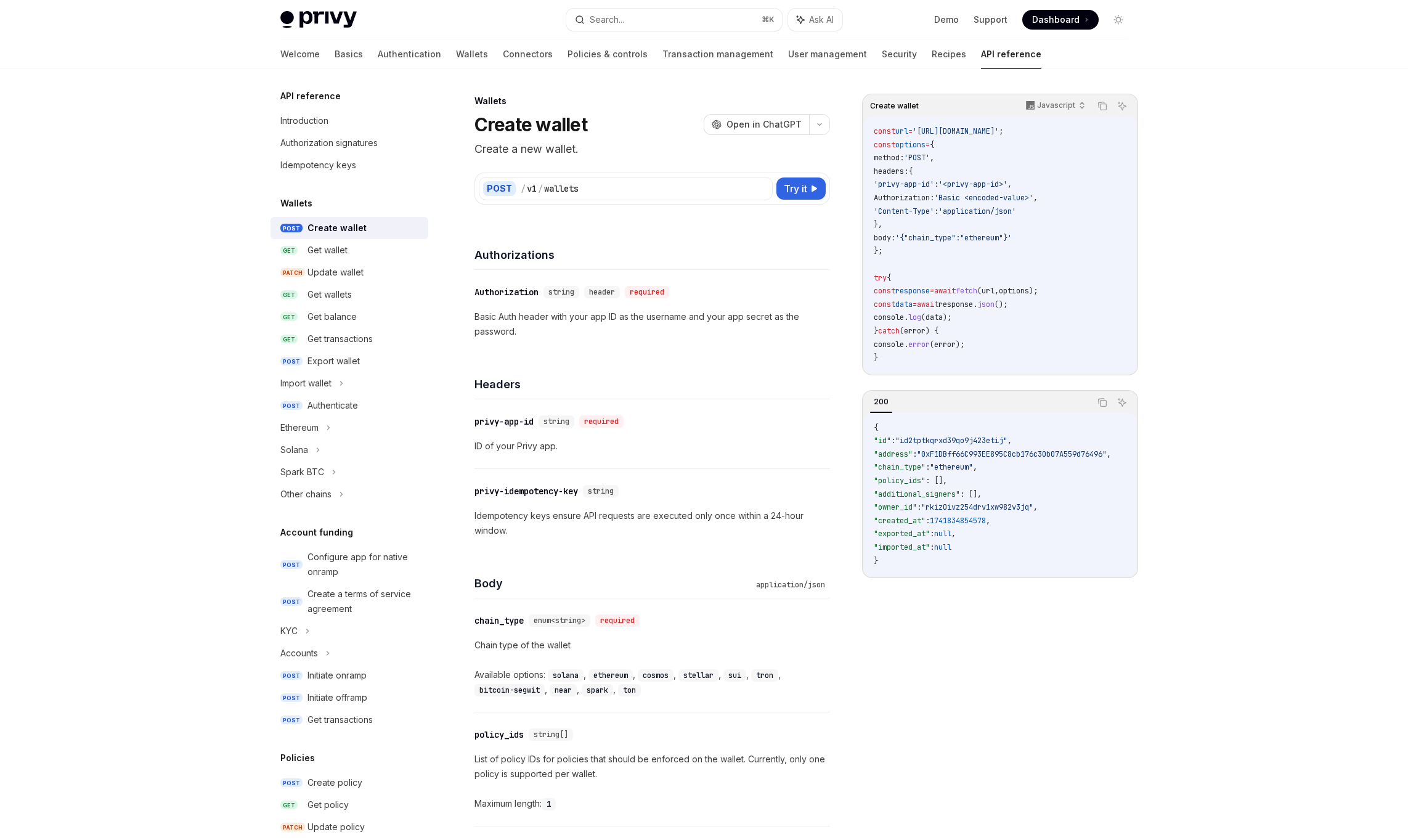
type textarea "*"
